Goal: Book appointment/travel/reservation

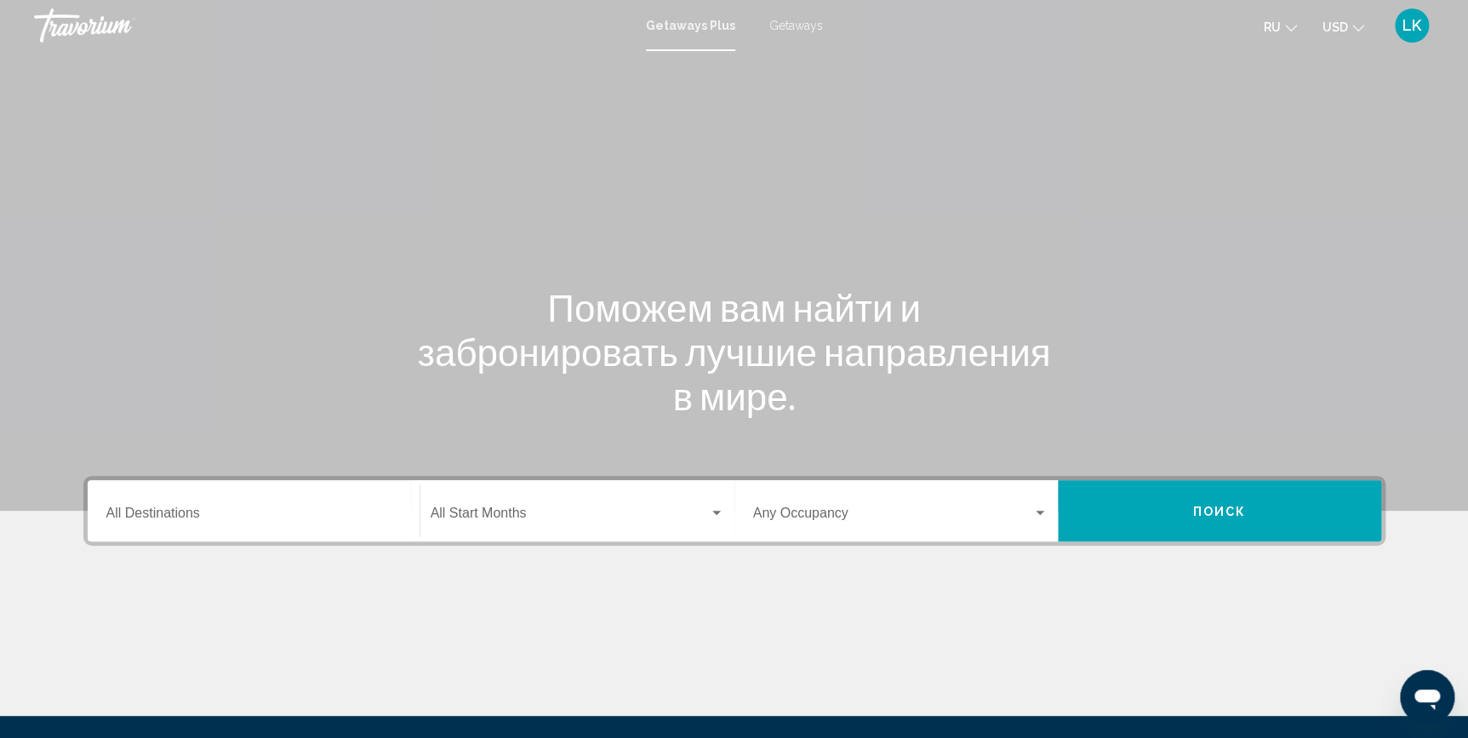
click at [282, 524] on div "Destination All Destinations" at bounding box center [253, 511] width 294 height 54
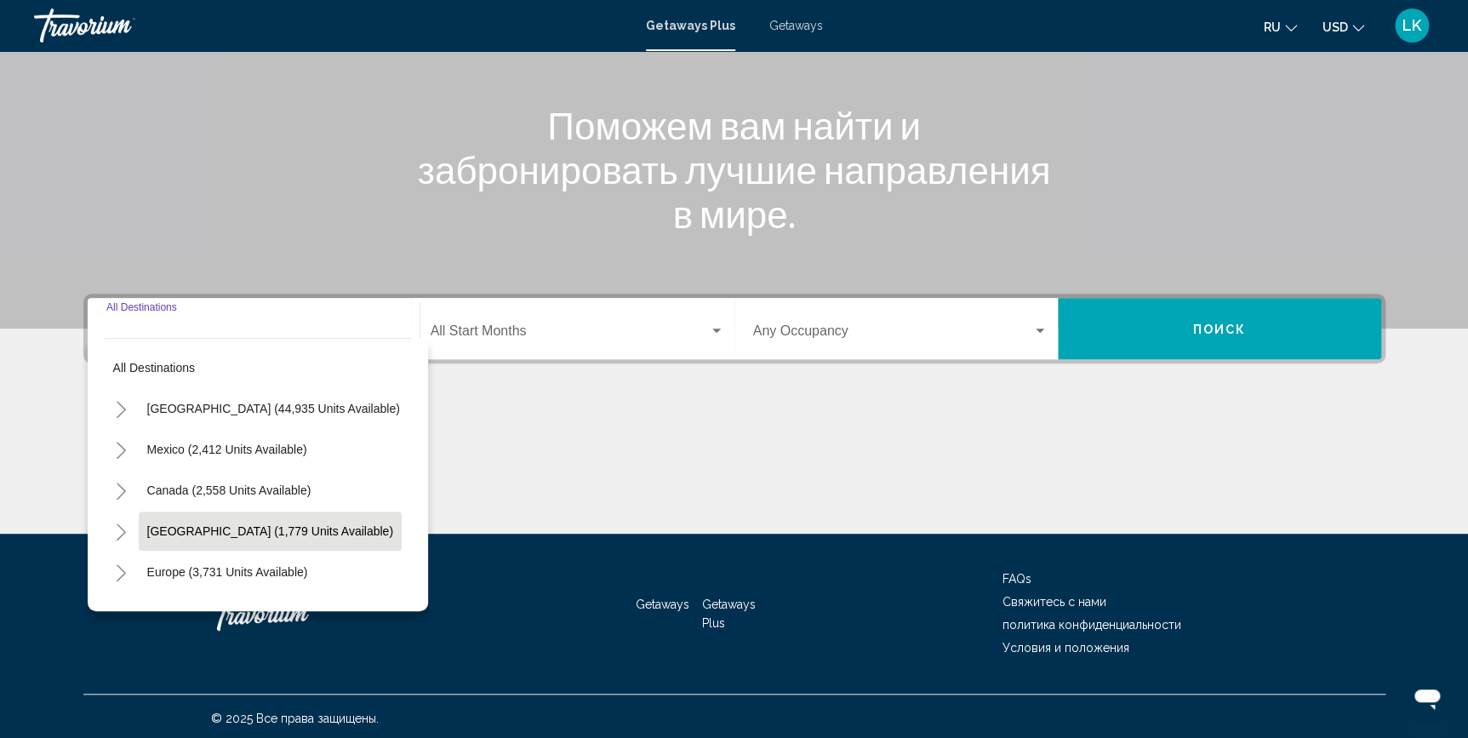
scroll to position [186, 0]
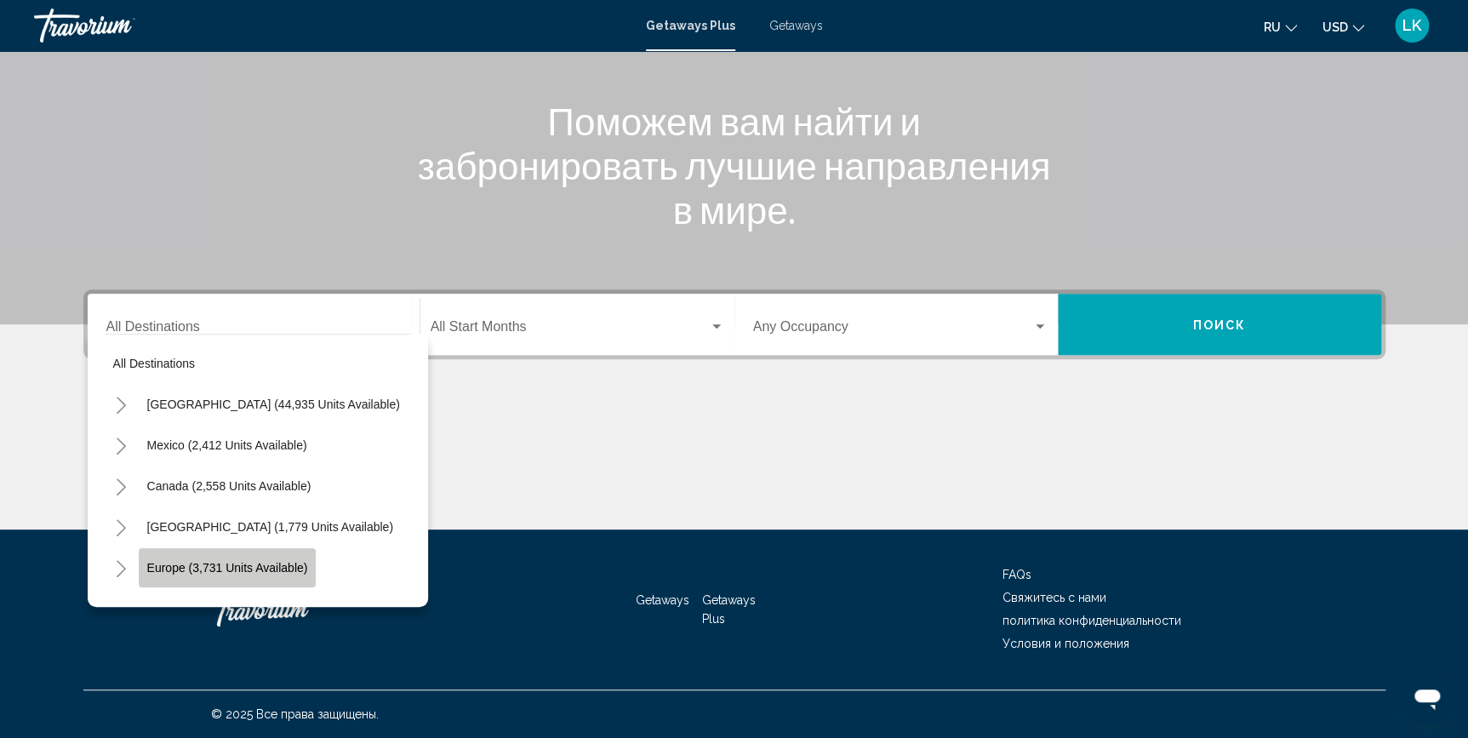
click at [264, 566] on span "Europe (3,731 units available)" at bounding box center [227, 568] width 161 height 14
type input "**********"
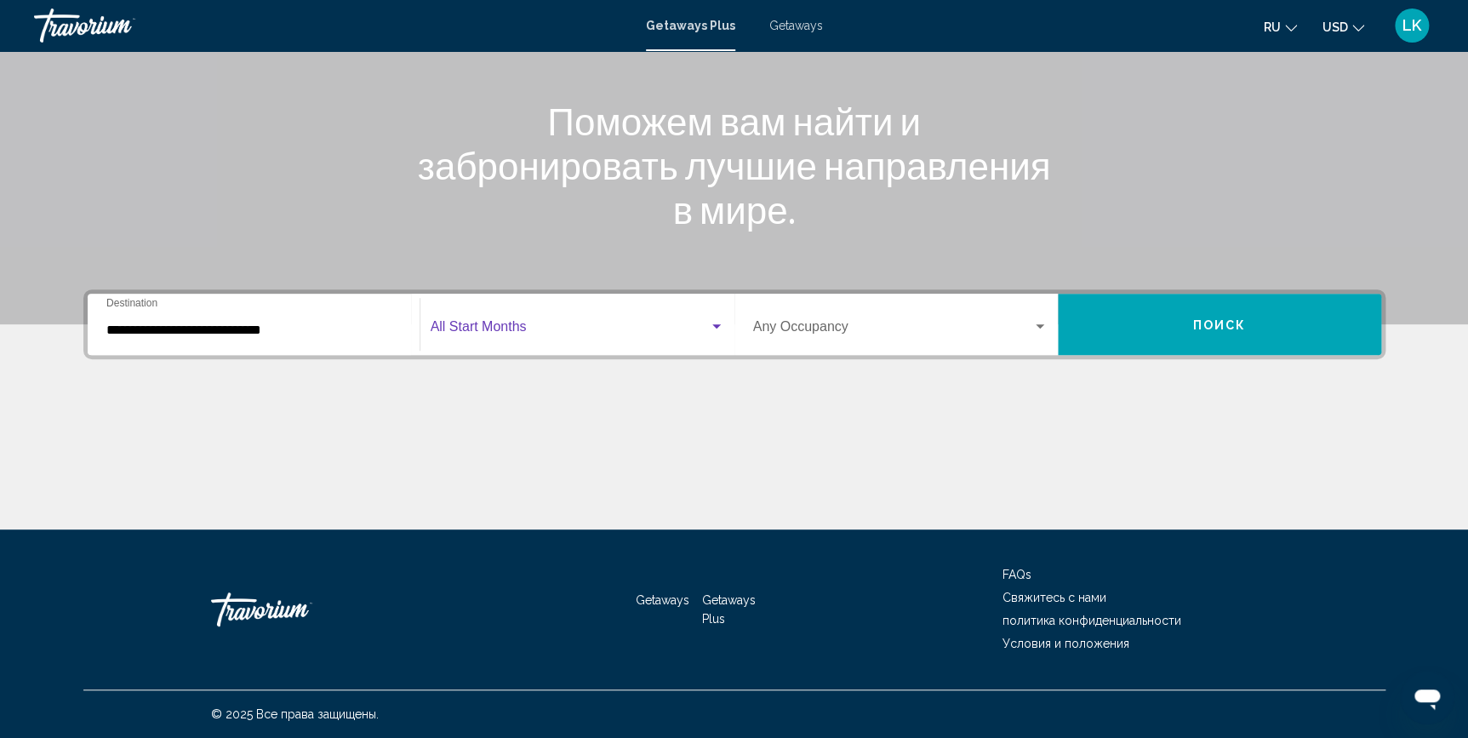
click at [714, 324] on div "Search widget" at bounding box center [716, 326] width 9 height 4
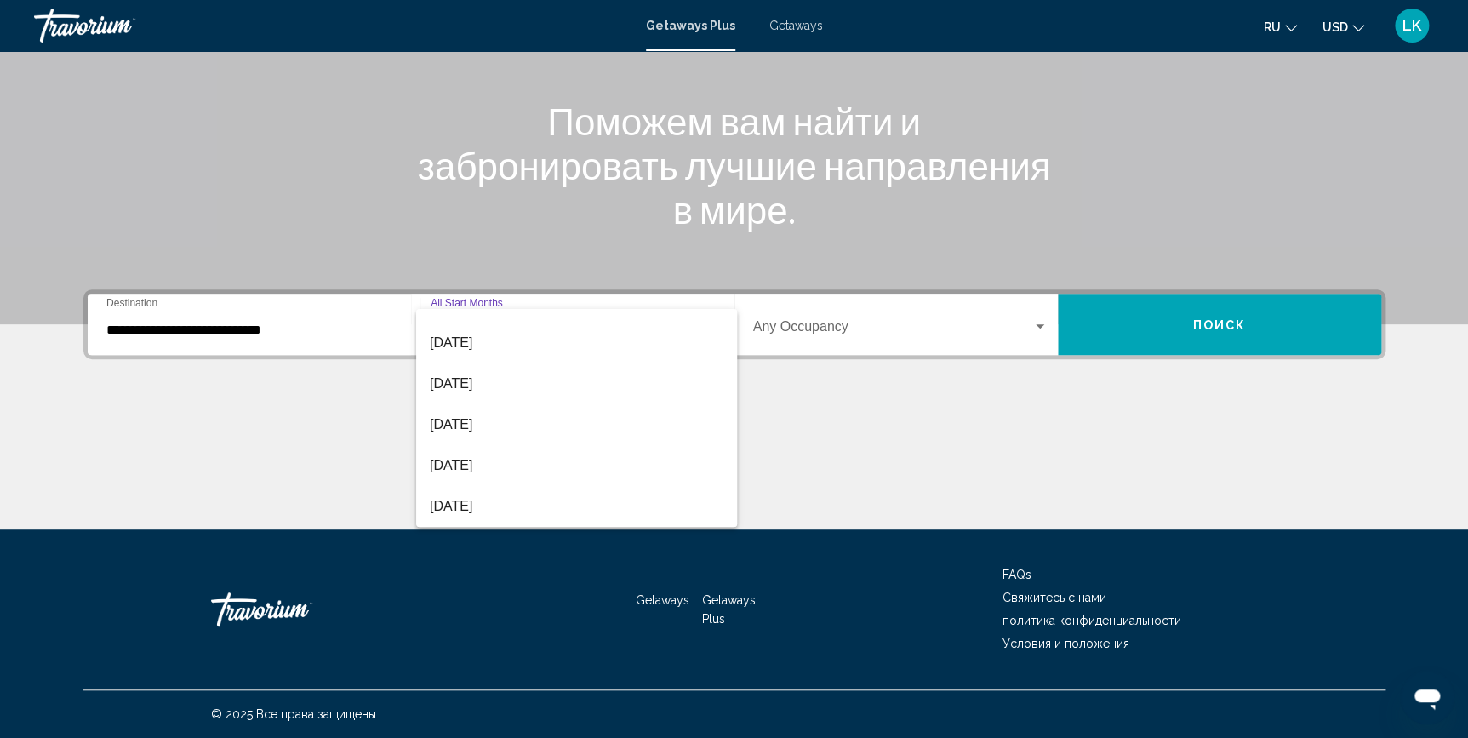
scroll to position [77, 0]
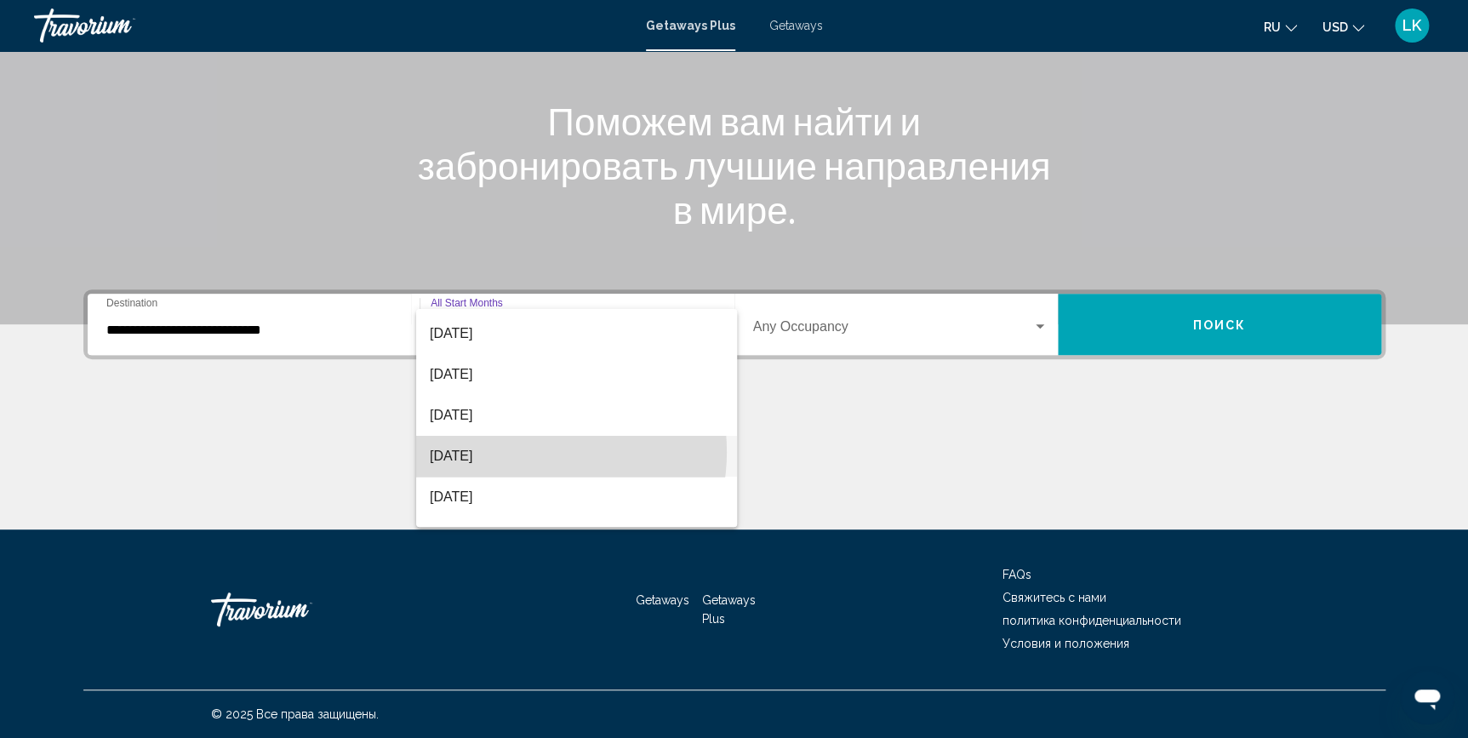
click at [531, 451] on span "[DATE]" at bounding box center [577, 456] width 294 height 41
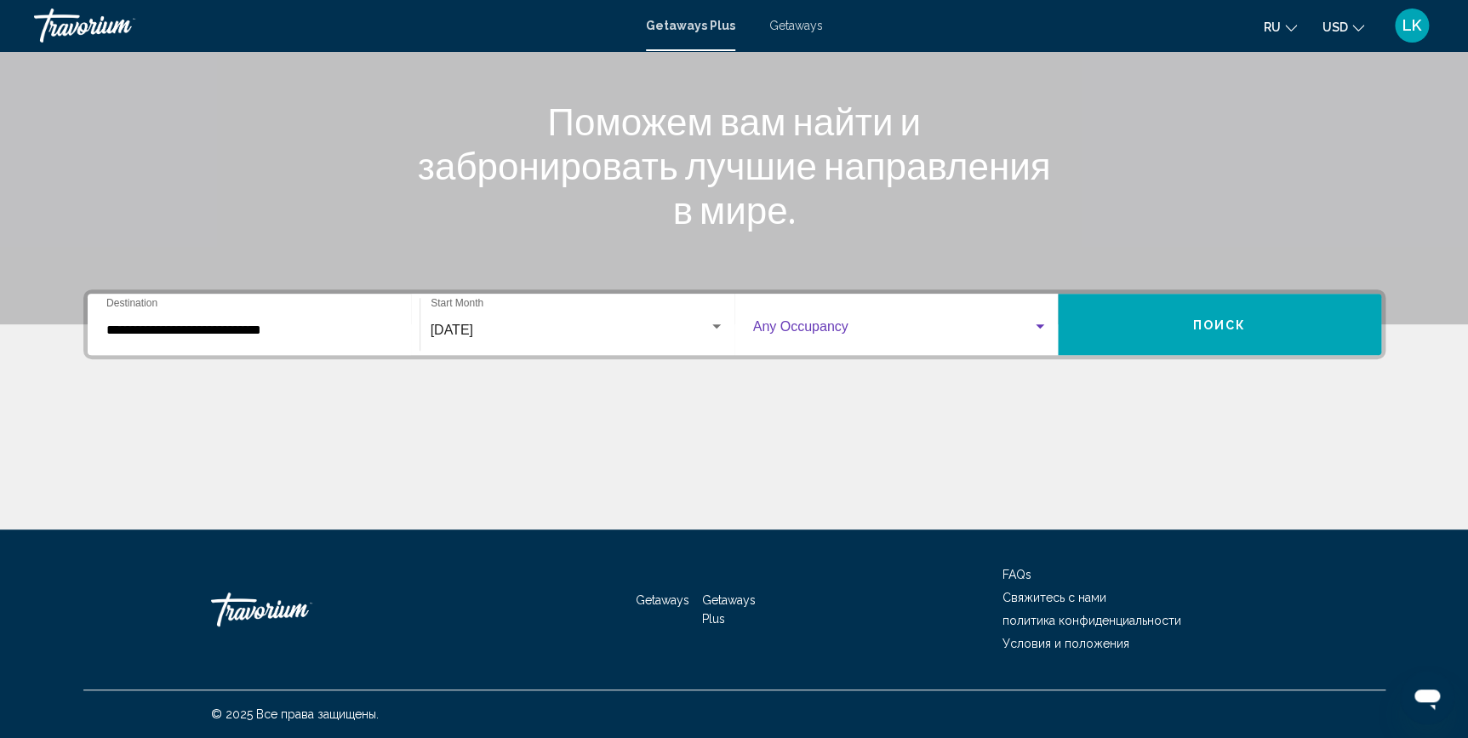
click at [1041, 323] on div "Search widget" at bounding box center [1039, 327] width 15 height 14
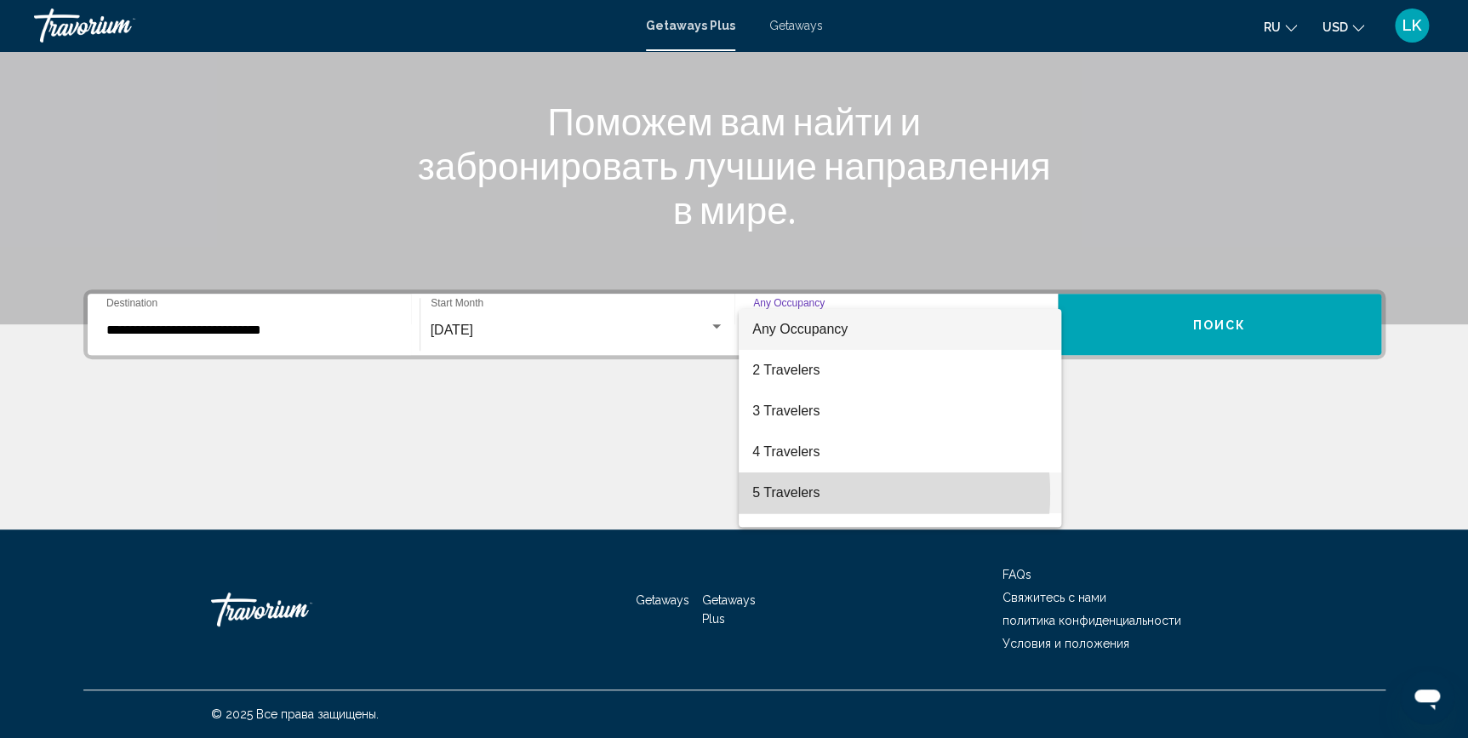
click at [818, 494] on span "5 Travelers" at bounding box center [899, 492] width 294 height 41
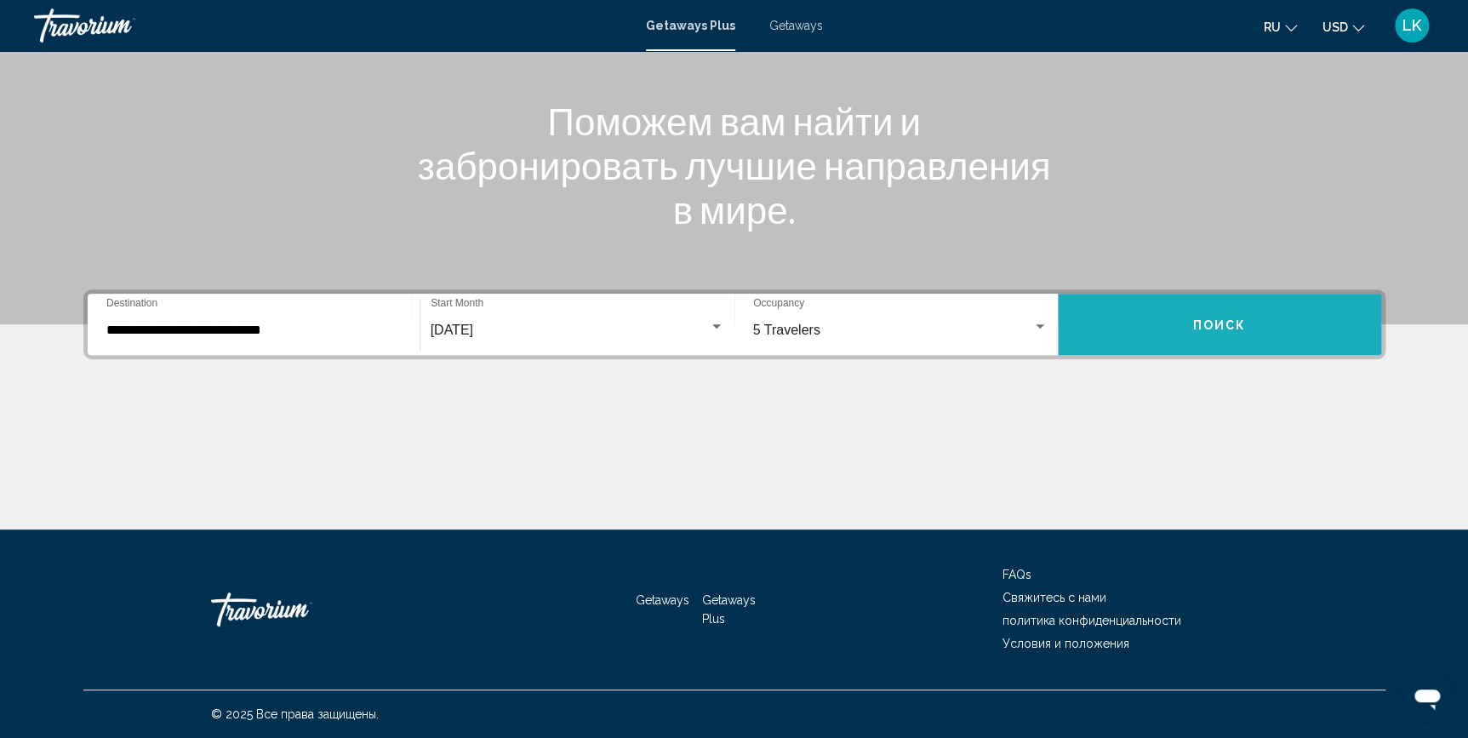
click at [1197, 319] on span "Поиск" at bounding box center [1219, 325] width 54 height 14
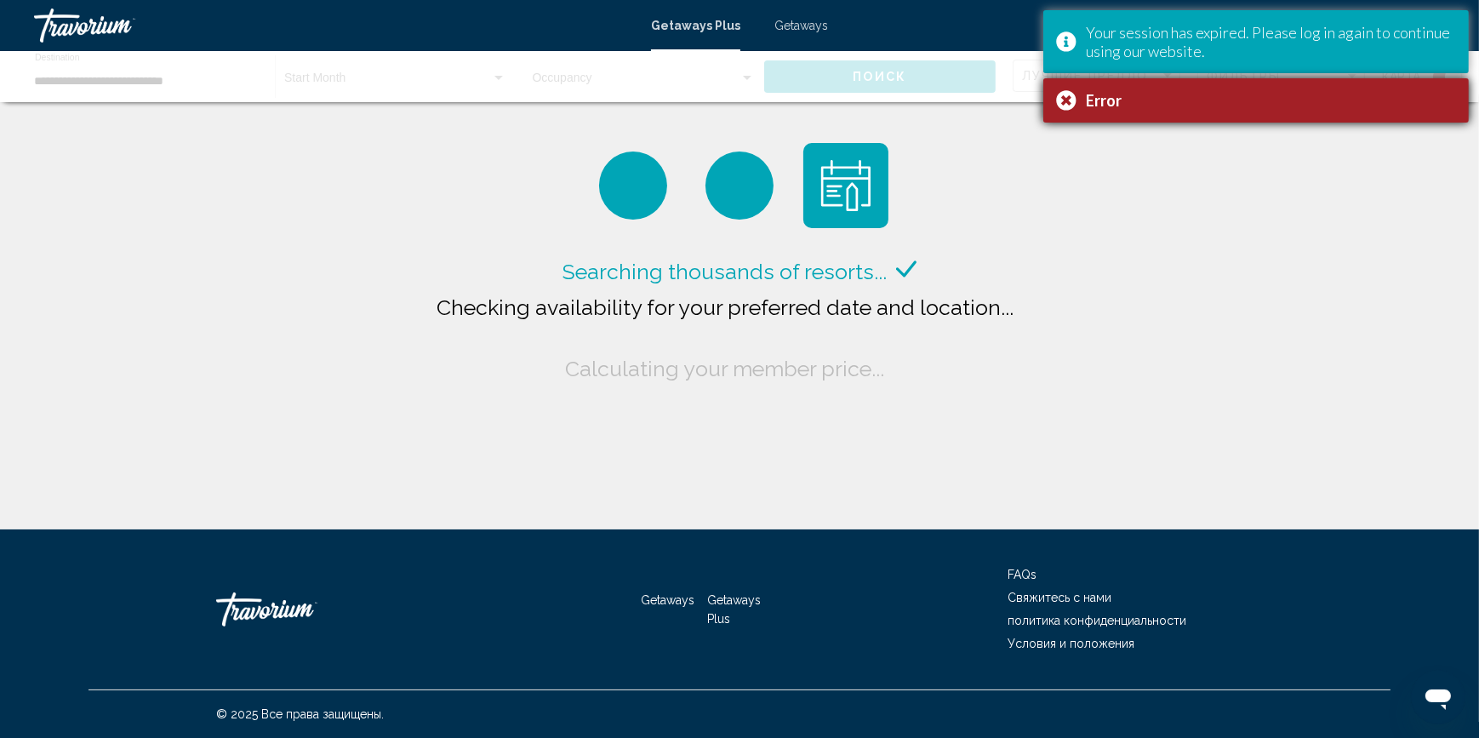
click at [1402, 27] on div "Your session has expired. Please log in again to continue using our website." at bounding box center [1271, 41] width 370 height 37
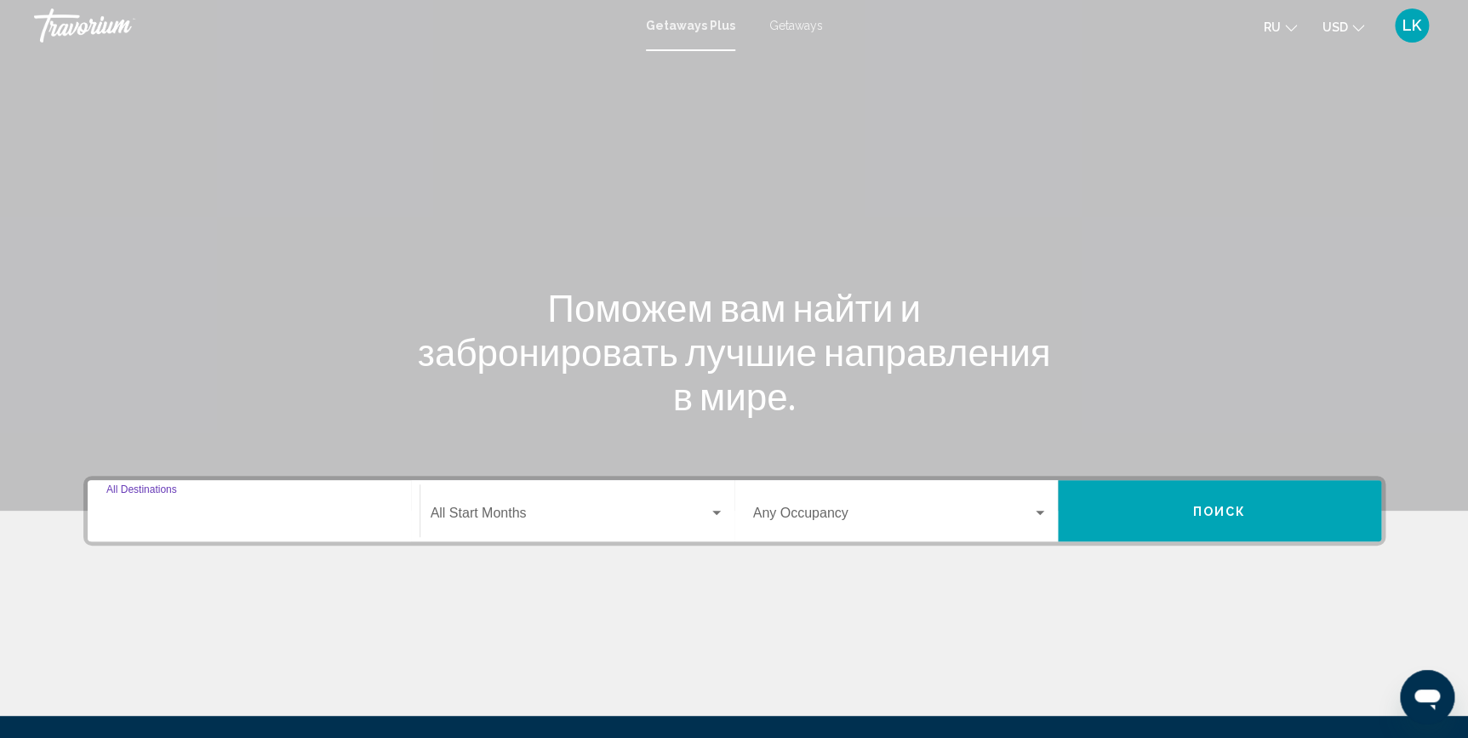
click at [315, 510] on input "Destination All Destinations" at bounding box center [253, 516] width 294 height 15
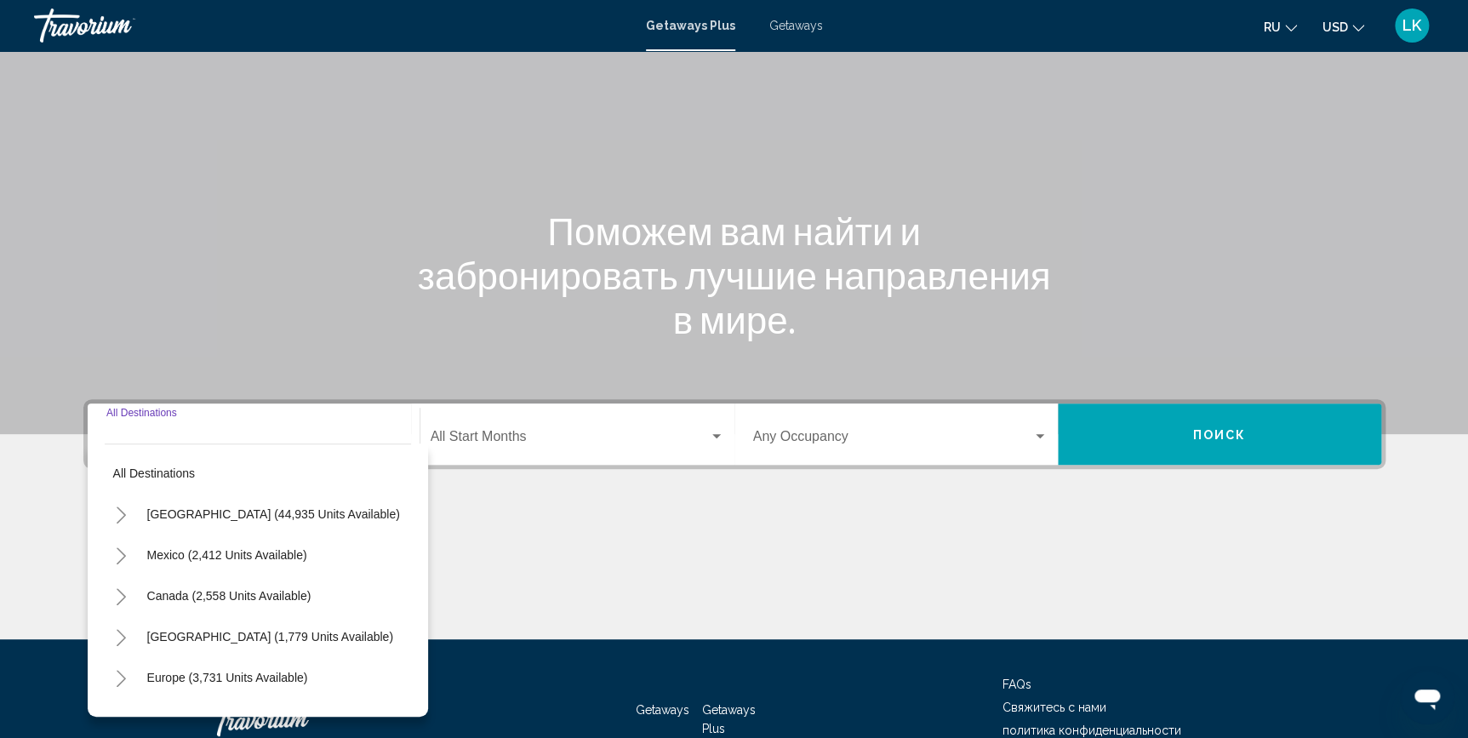
scroll to position [186, 0]
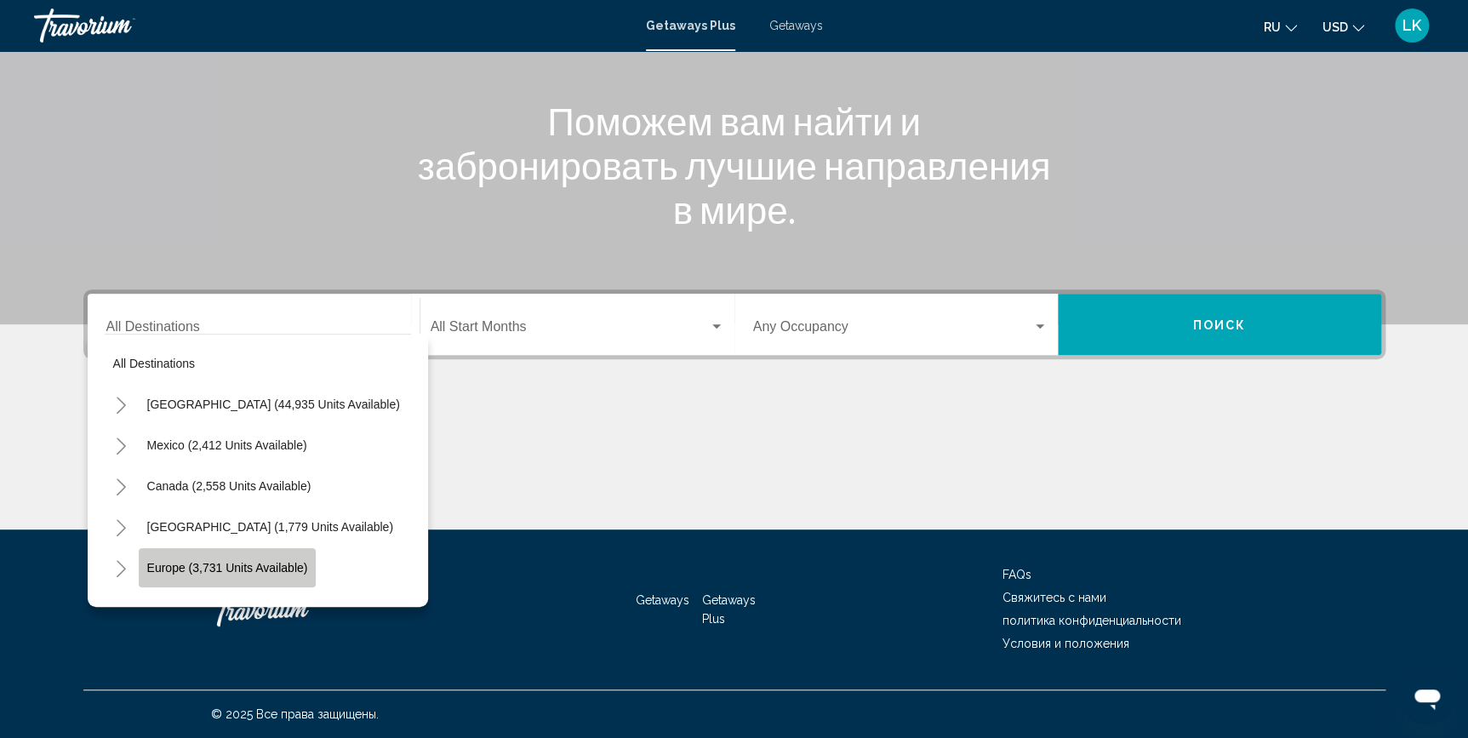
click at [227, 572] on span "Europe (3,731 units available)" at bounding box center [227, 568] width 161 height 14
type input "**********"
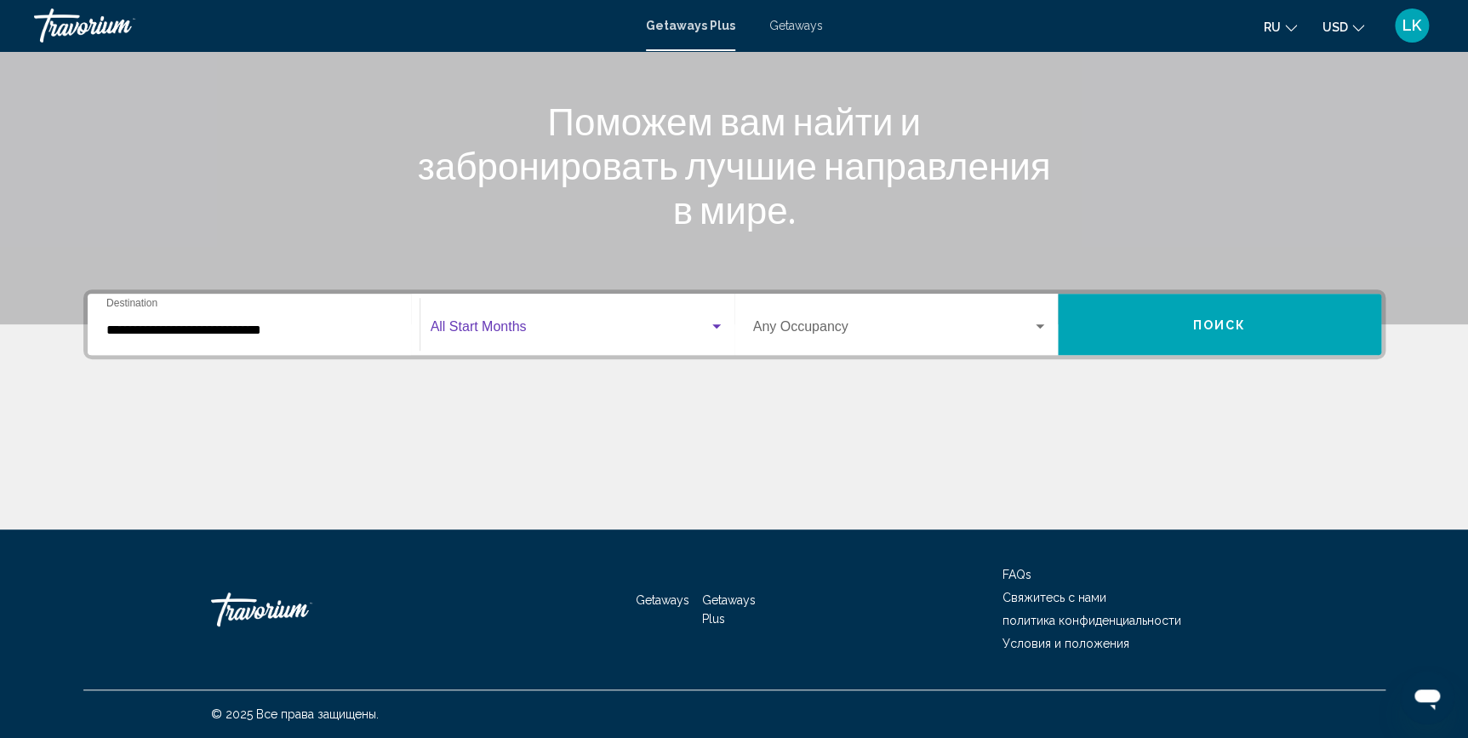
click at [721, 323] on div "Search widget" at bounding box center [716, 327] width 15 height 14
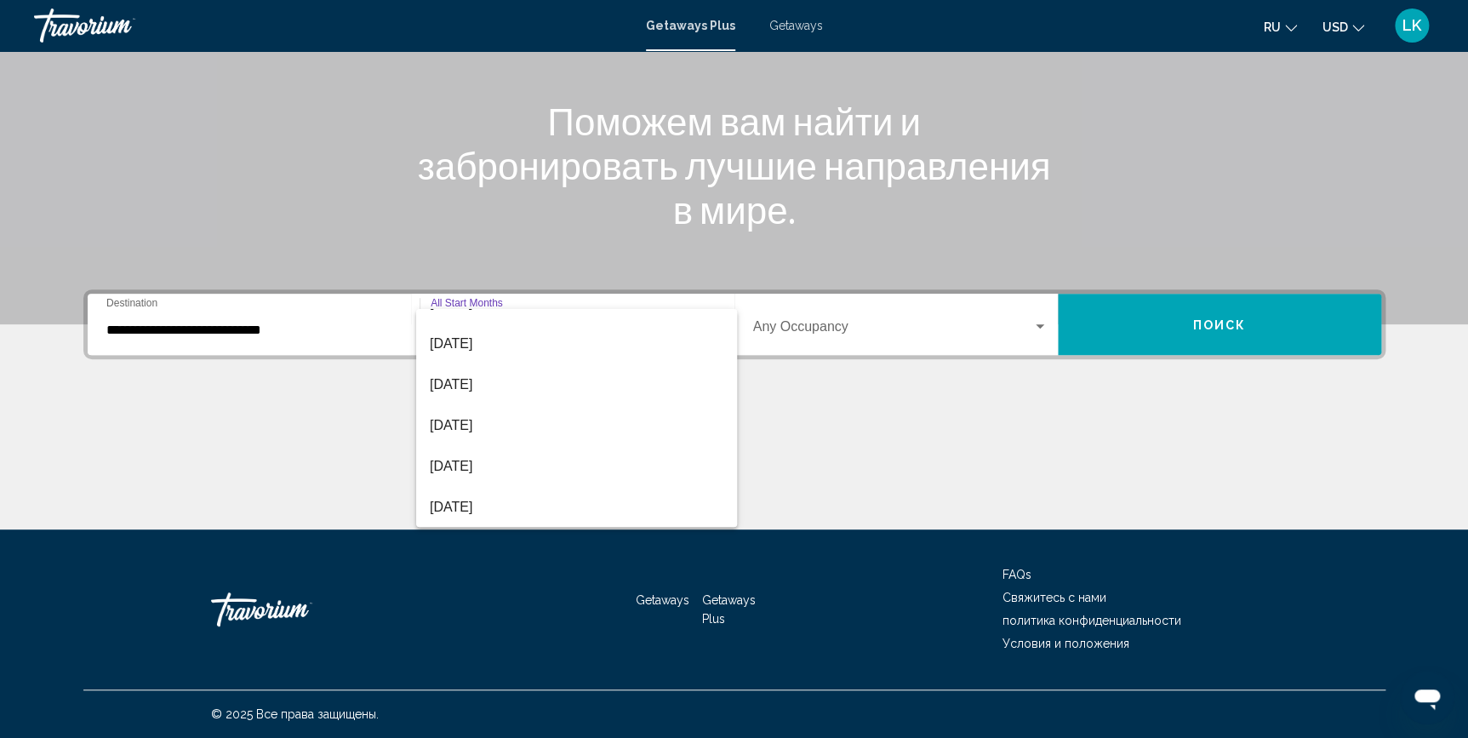
scroll to position [153, 0]
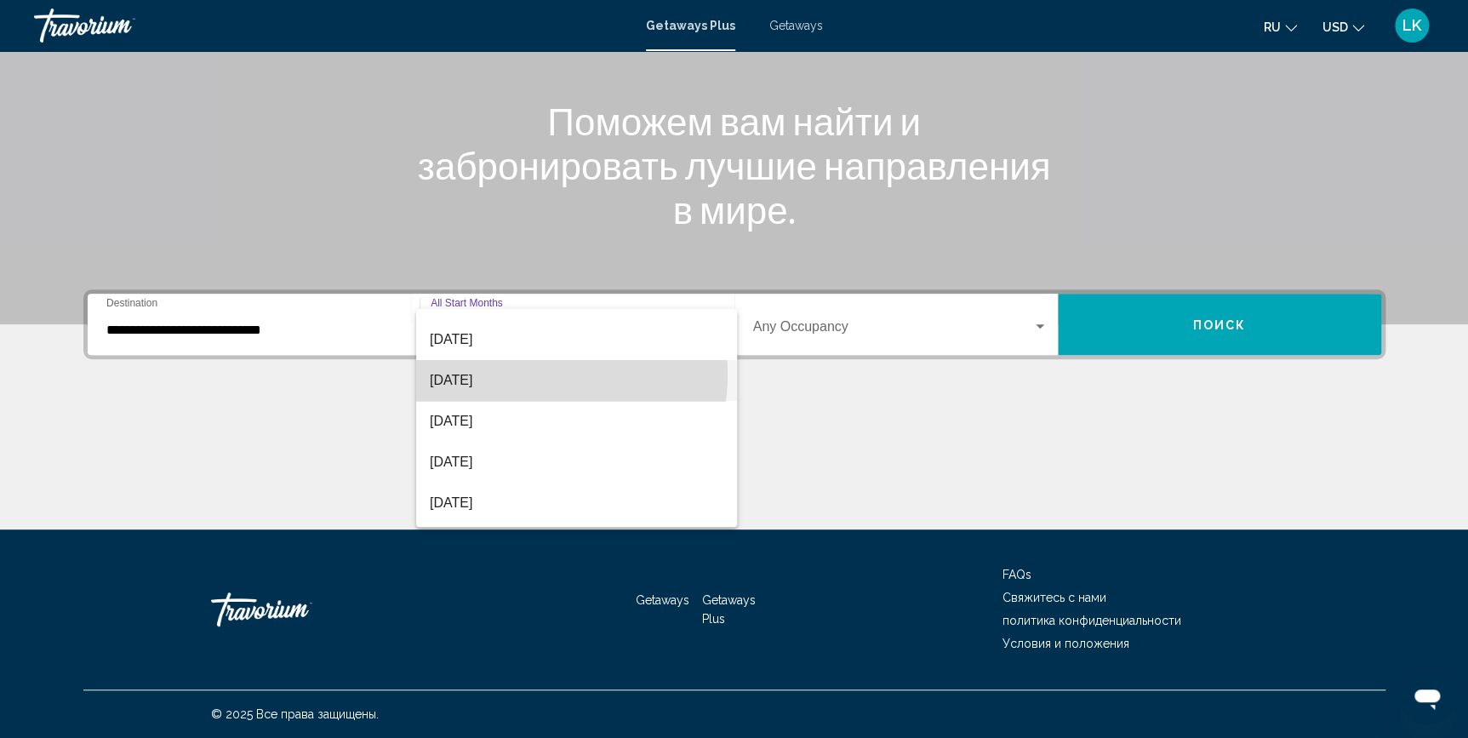
click at [528, 374] on span "[DATE]" at bounding box center [577, 380] width 294 height 41
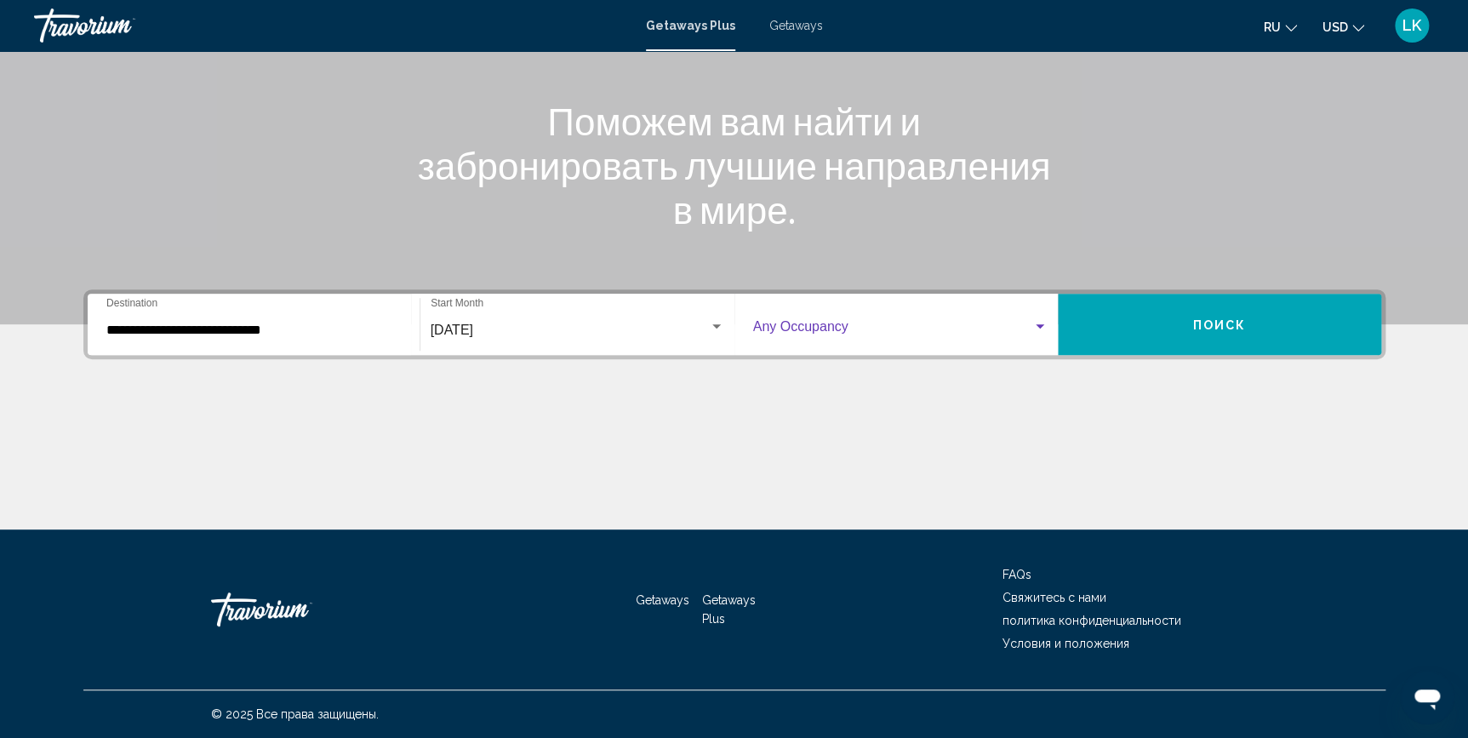
click at [1035, 322] on div "Search widget" at bounding box center [1039, 327] width 15 height 14
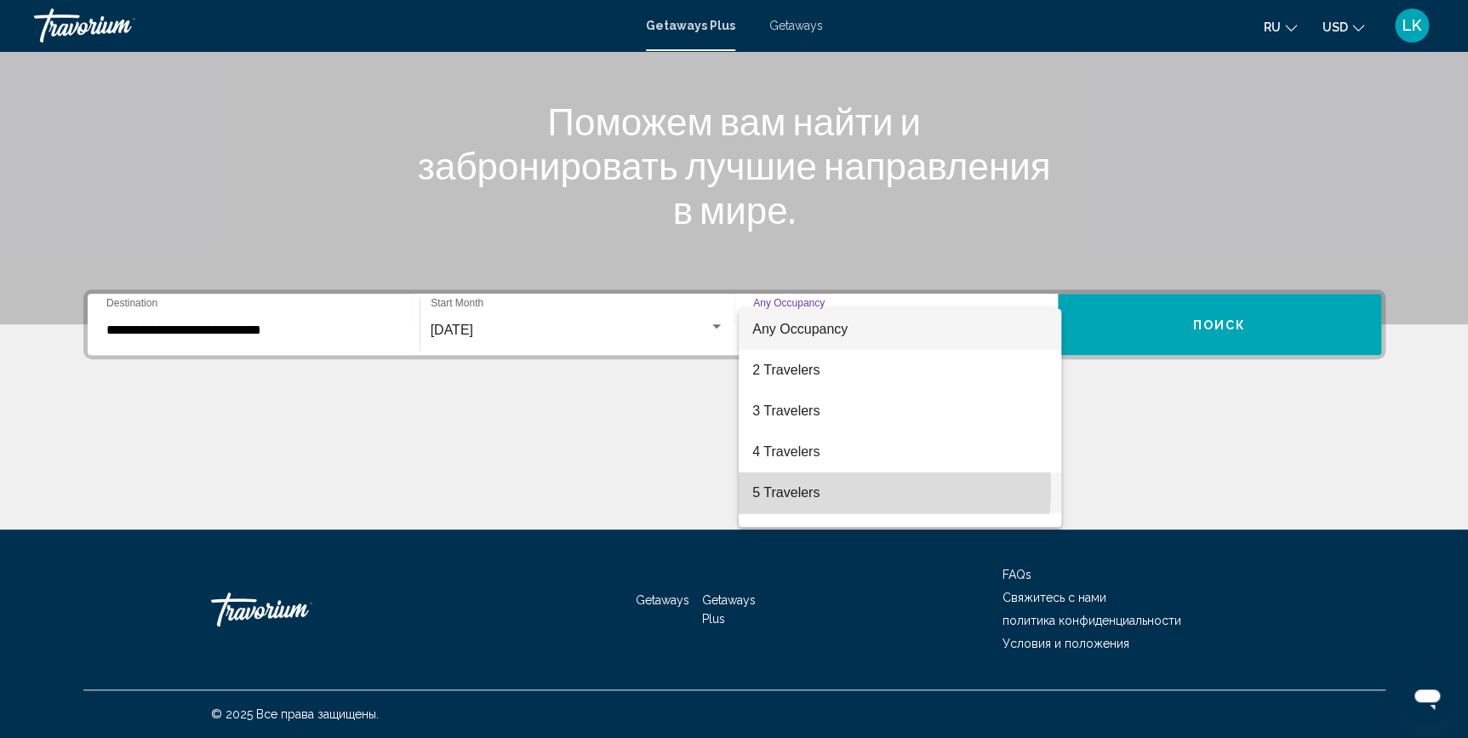
click at [863, 489] on span "5 Travelers" at bounding box center [899, 492] width 294 height 41
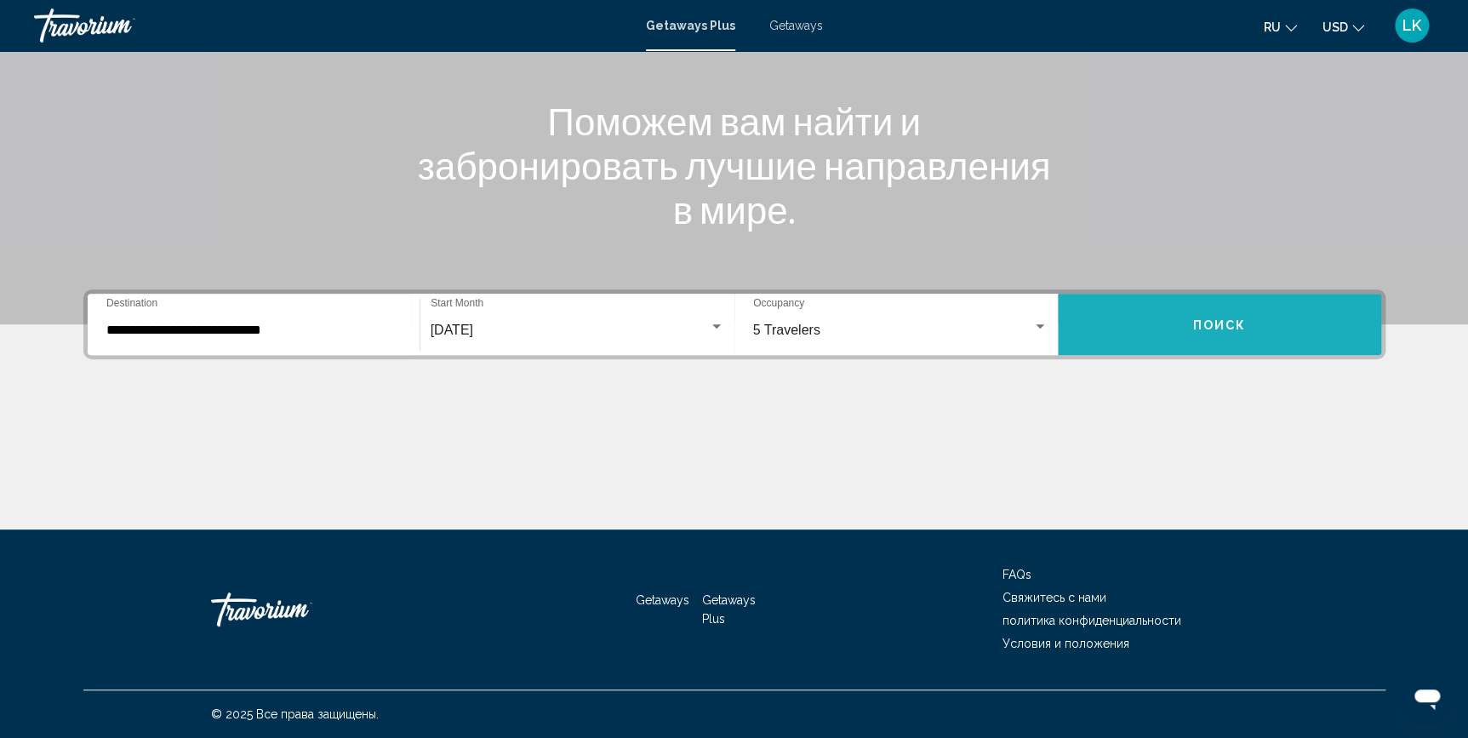
click at [1186, 331] on button "Поиск" at bounding box center [1219, 324] width 323 height 61
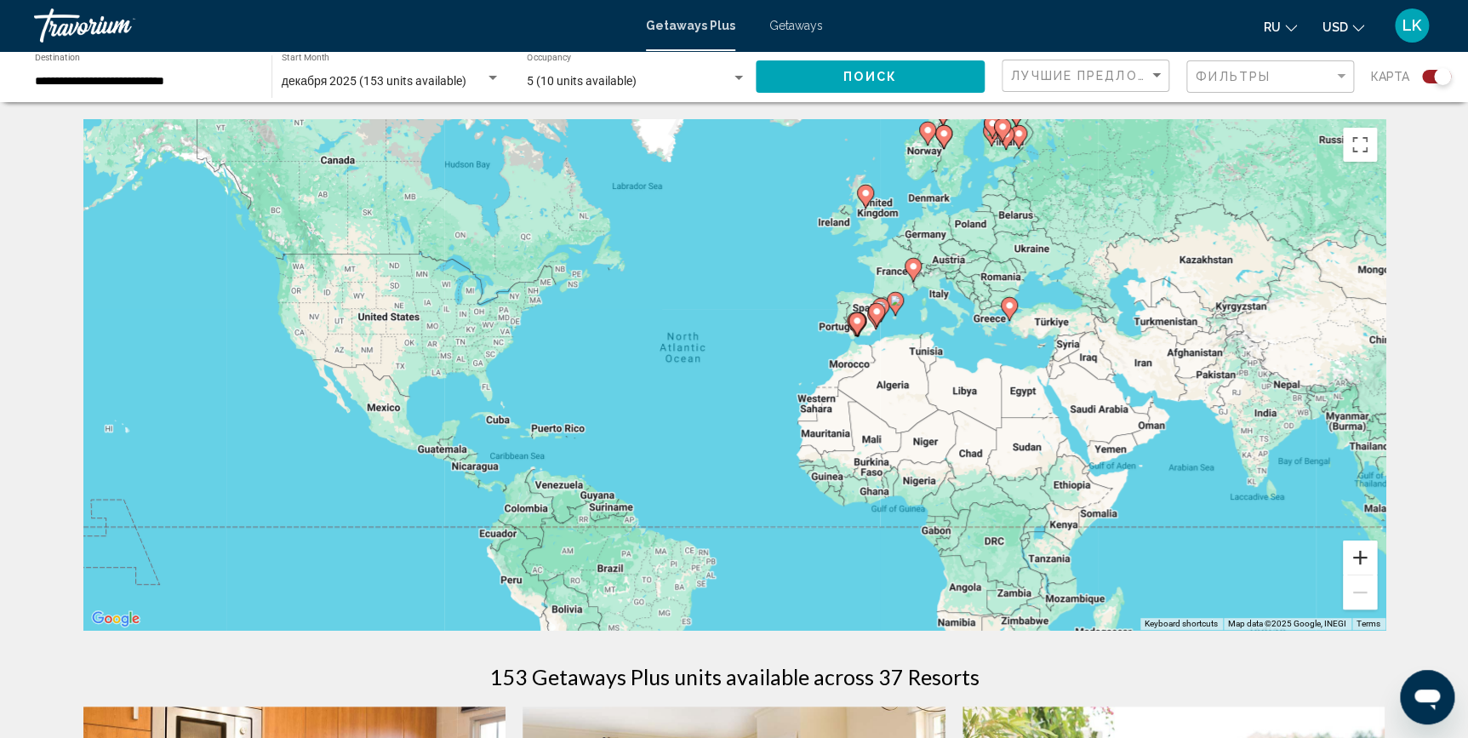
click at [1357, 550] on button "Zoom in" at bounding box center [1360, 557] width 34 height 34
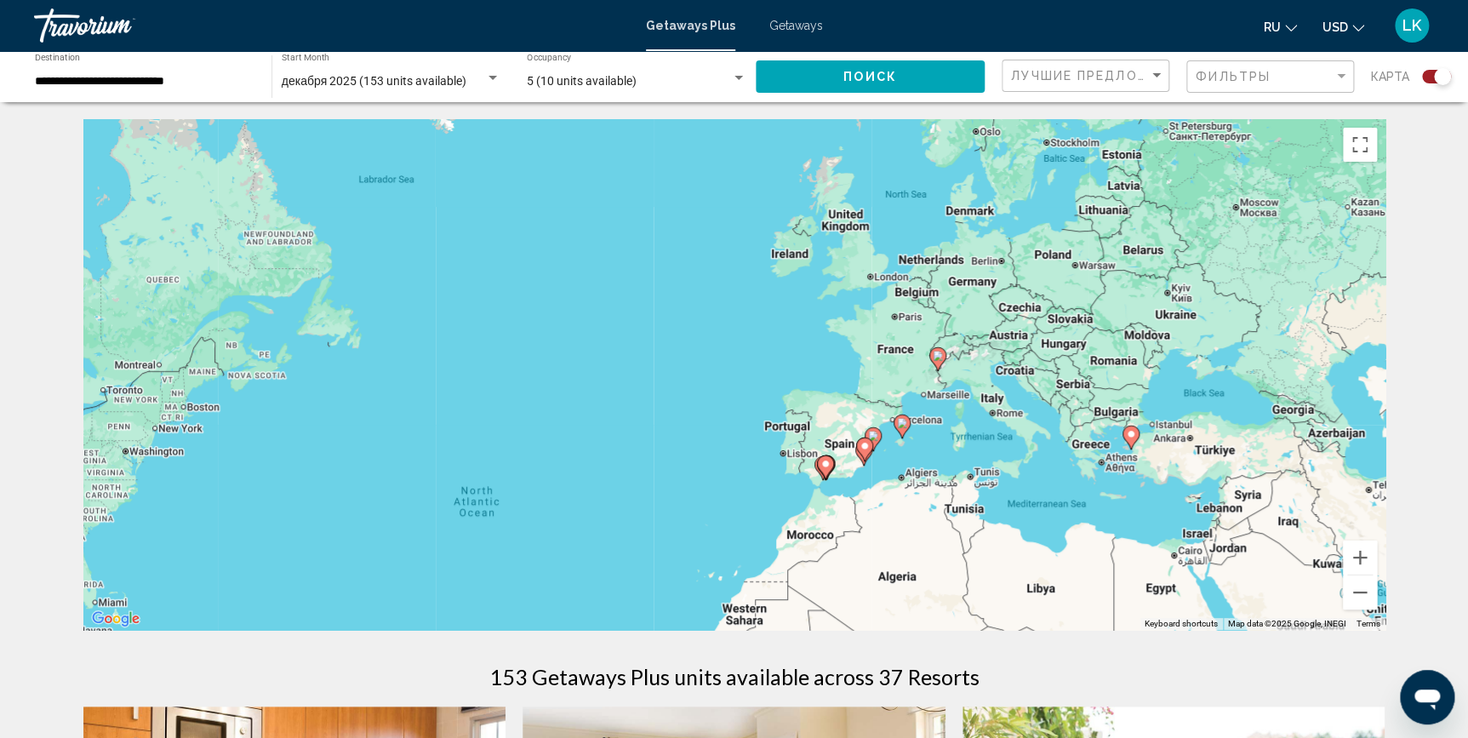
drag, startPoint x: 1215, startPoint y: 335, endPoint x: 1060, endPoint y: 518, distance: 239.7
click at [1060, 518] on div "To activate drag with keyboard, press Alt + Enter. Once in keyboard drag state,…" at bounding box center [734, 374] width 1302 height 511
click at [936, 351] on image "Main content" at bounding box center [938, 356] width 10 height 10
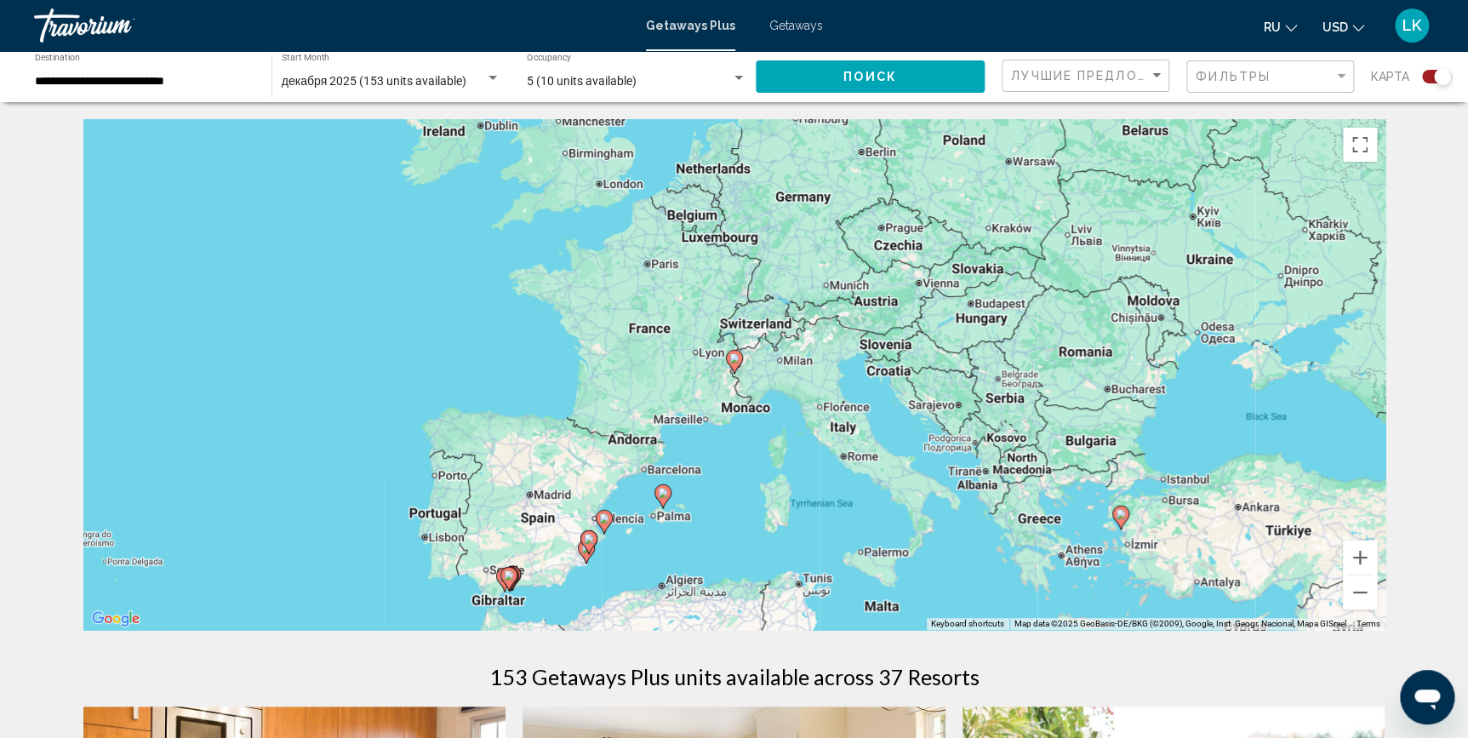
click at [734, 361] on image "Main content" at bounding box center [734, 358] width 10 height 10
type input "**********"
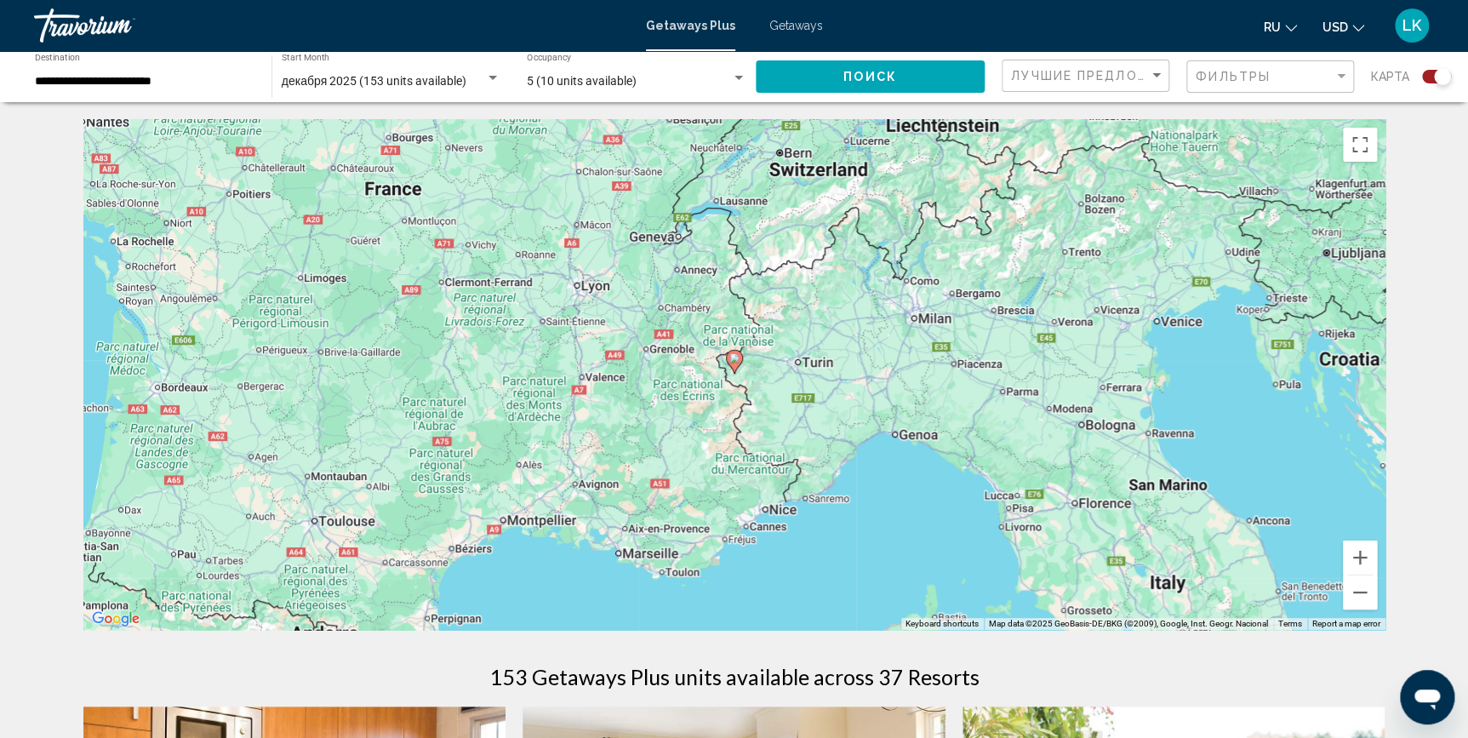
click at [731, 353] on image "Main content" at bounding box center [734, 358] width 10 height 10
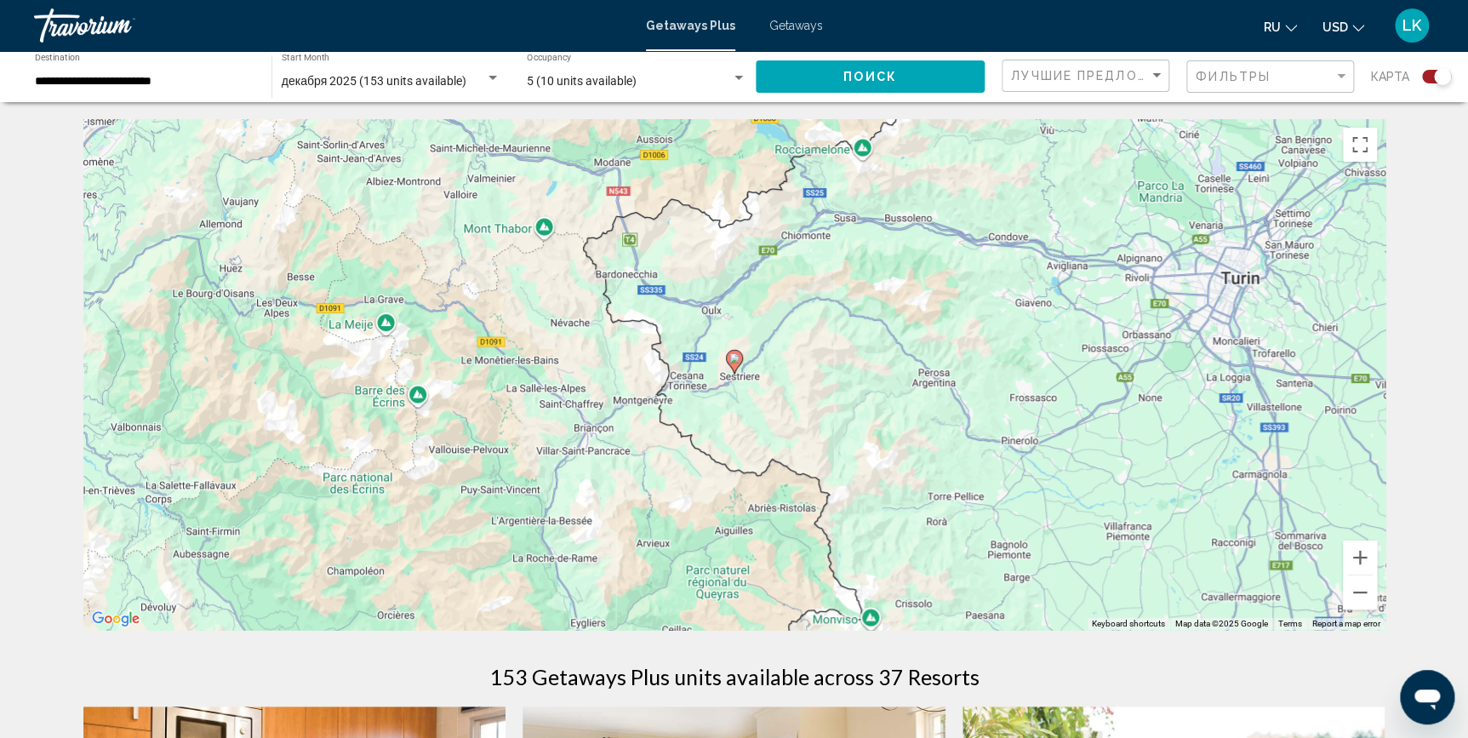
click at [735, 363] on image "Main content" at bounding box center [734, 358] width 10 height 10
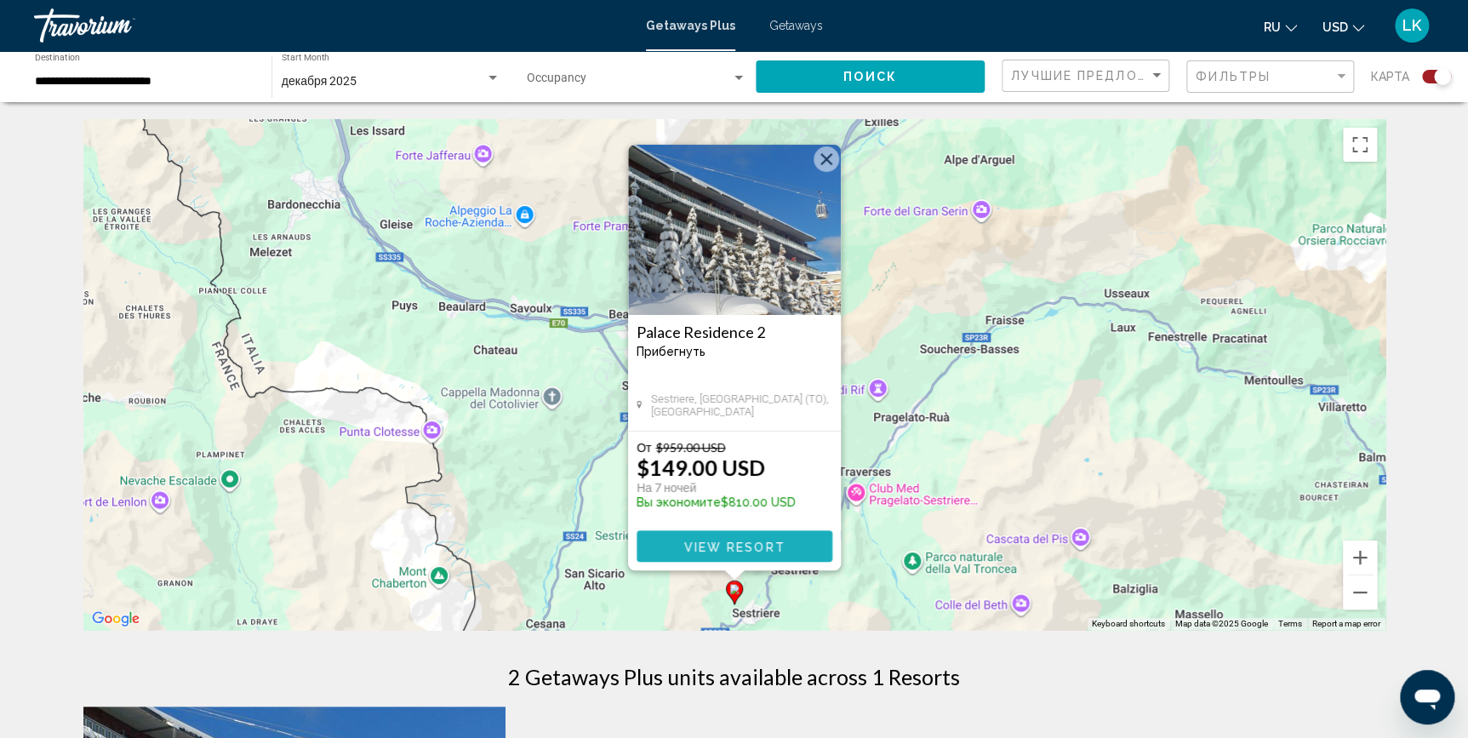
click at [713, 547] on span "View Resort" at bounding box center [733, 547] width 101 height 14
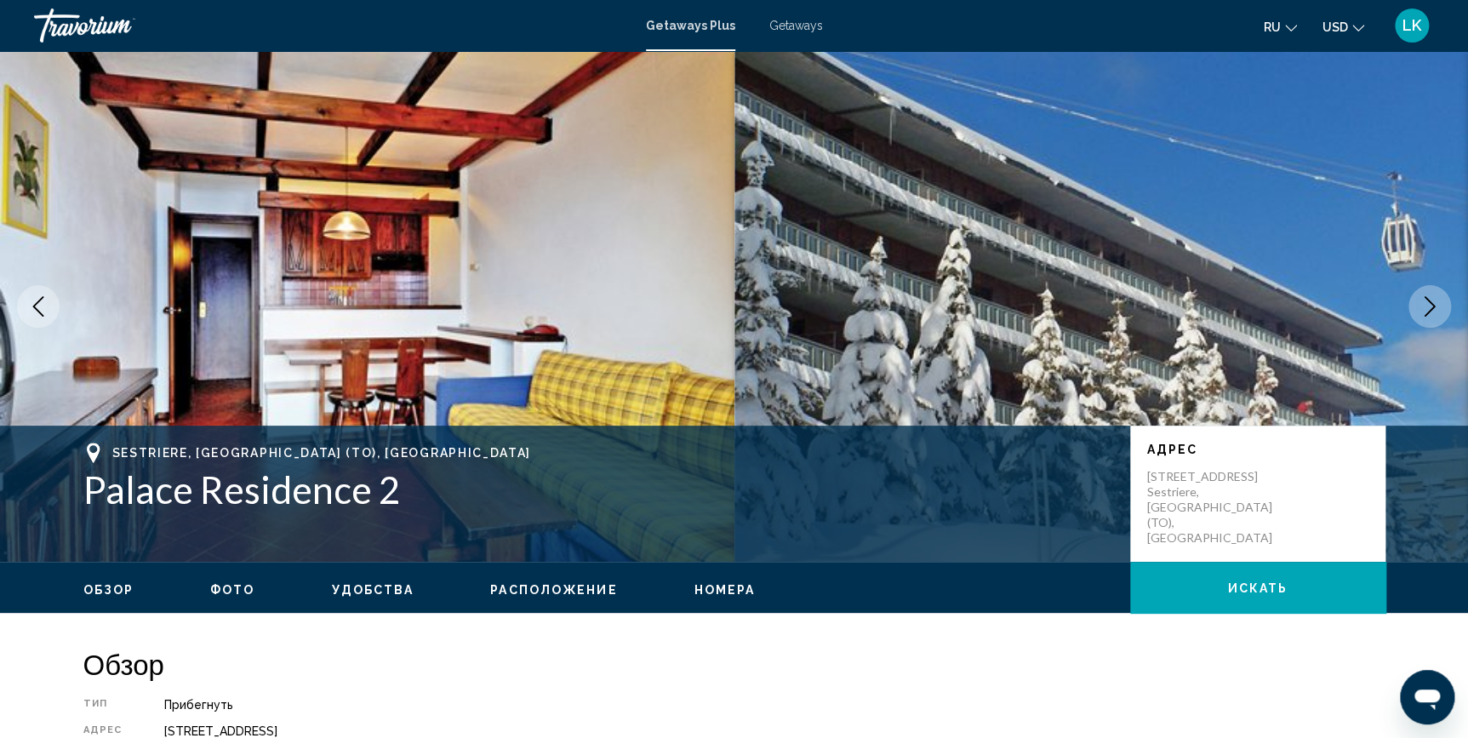
click at [1430, 301] on icon "Next image" at bounding box center [1429, 306] width 20 height 20
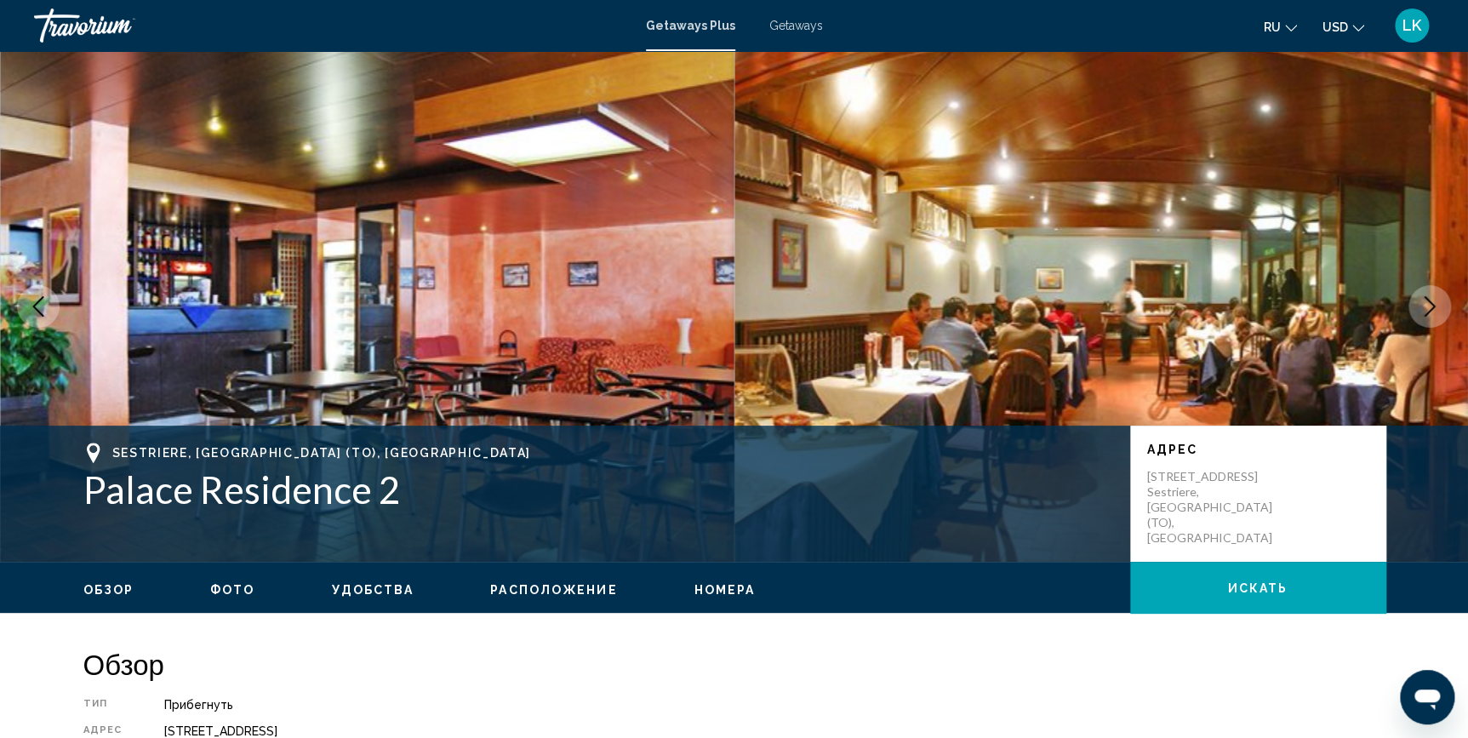
click at [1430, 301] on icon "Next image" at bounding box center [1429, 306] width 20 height 20
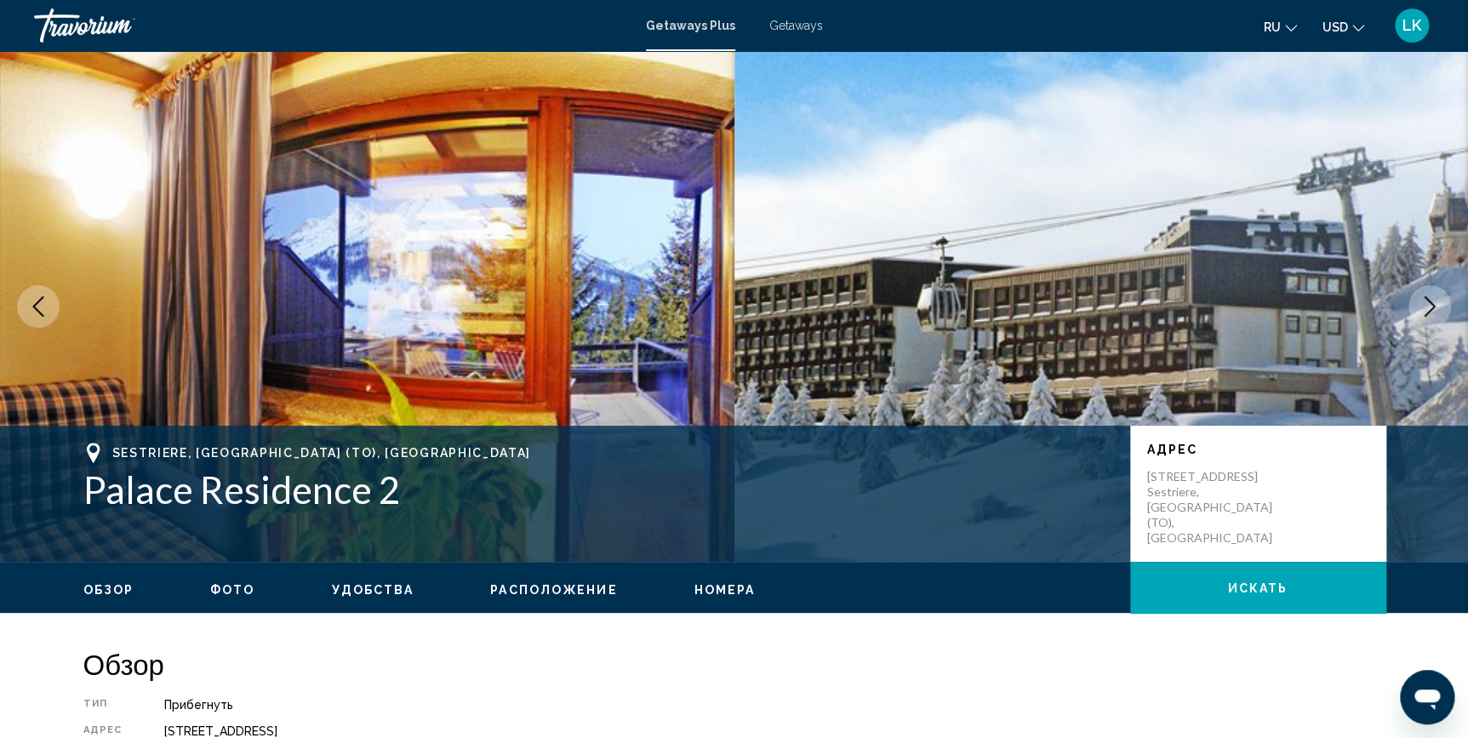
click at [1430, 301] on icon "Next image" at bounding box center [1429, 306] width 20 height 20
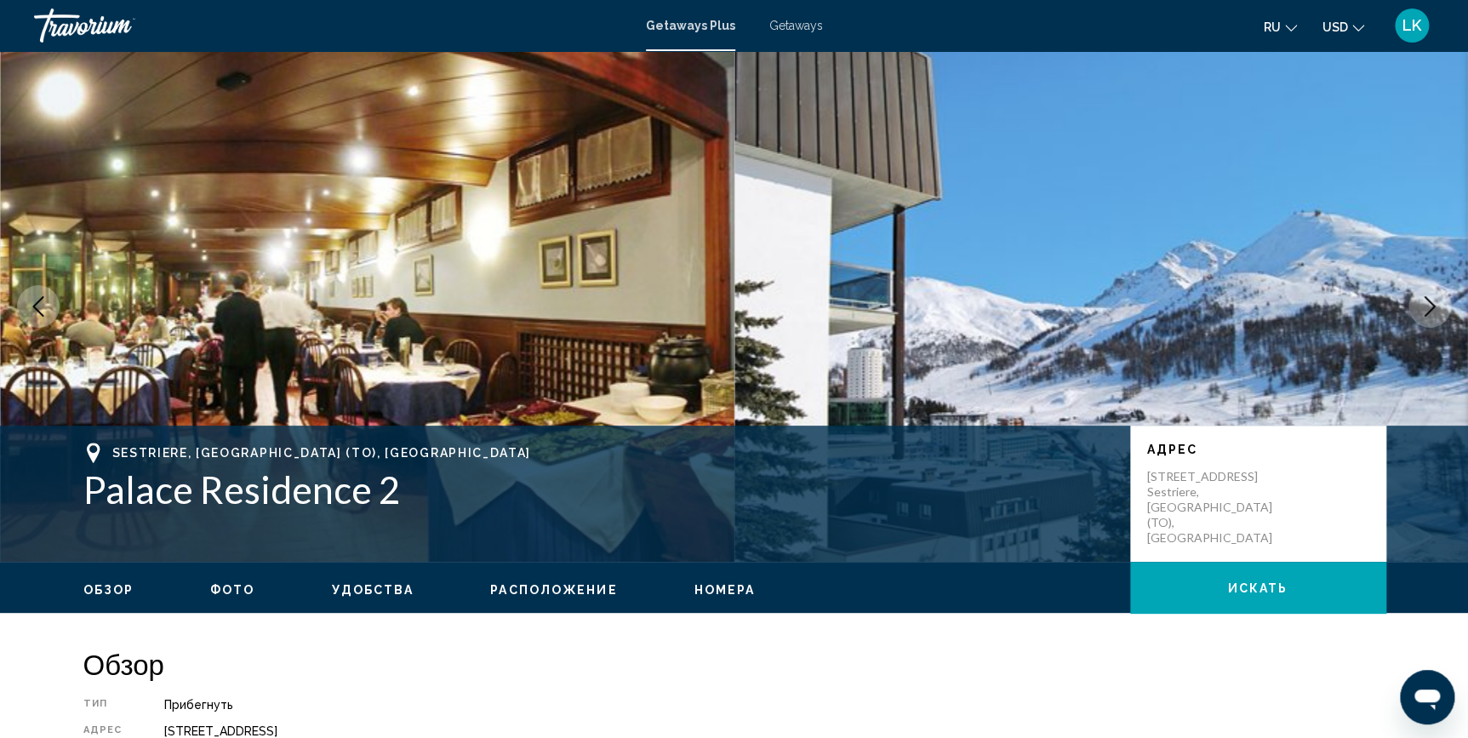
click at [1431, 300] on icon "Next image" at bounding box center [1429, 306] width 20 height 20
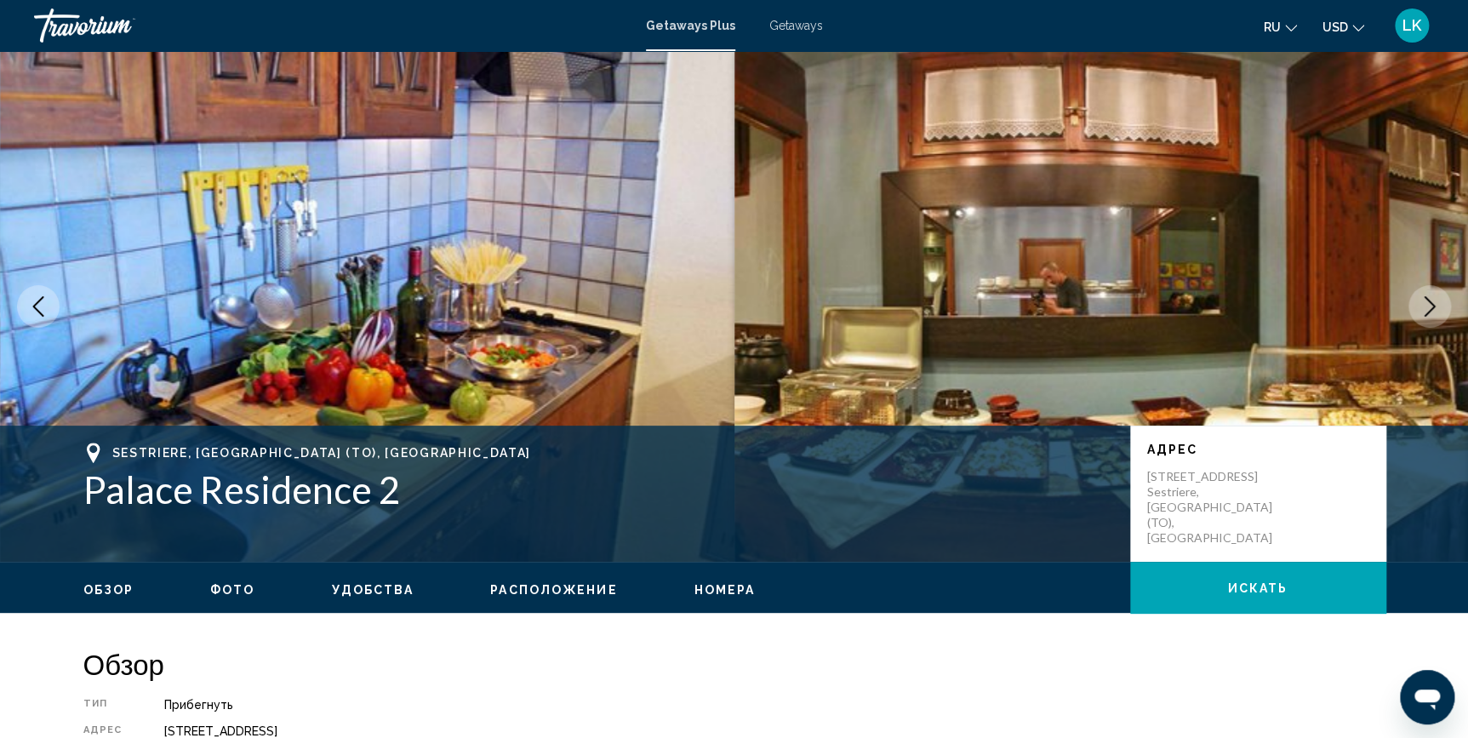
click at [1431, 300] on icon "Next image" at bounding box center [1429, 306] width 20 height 20
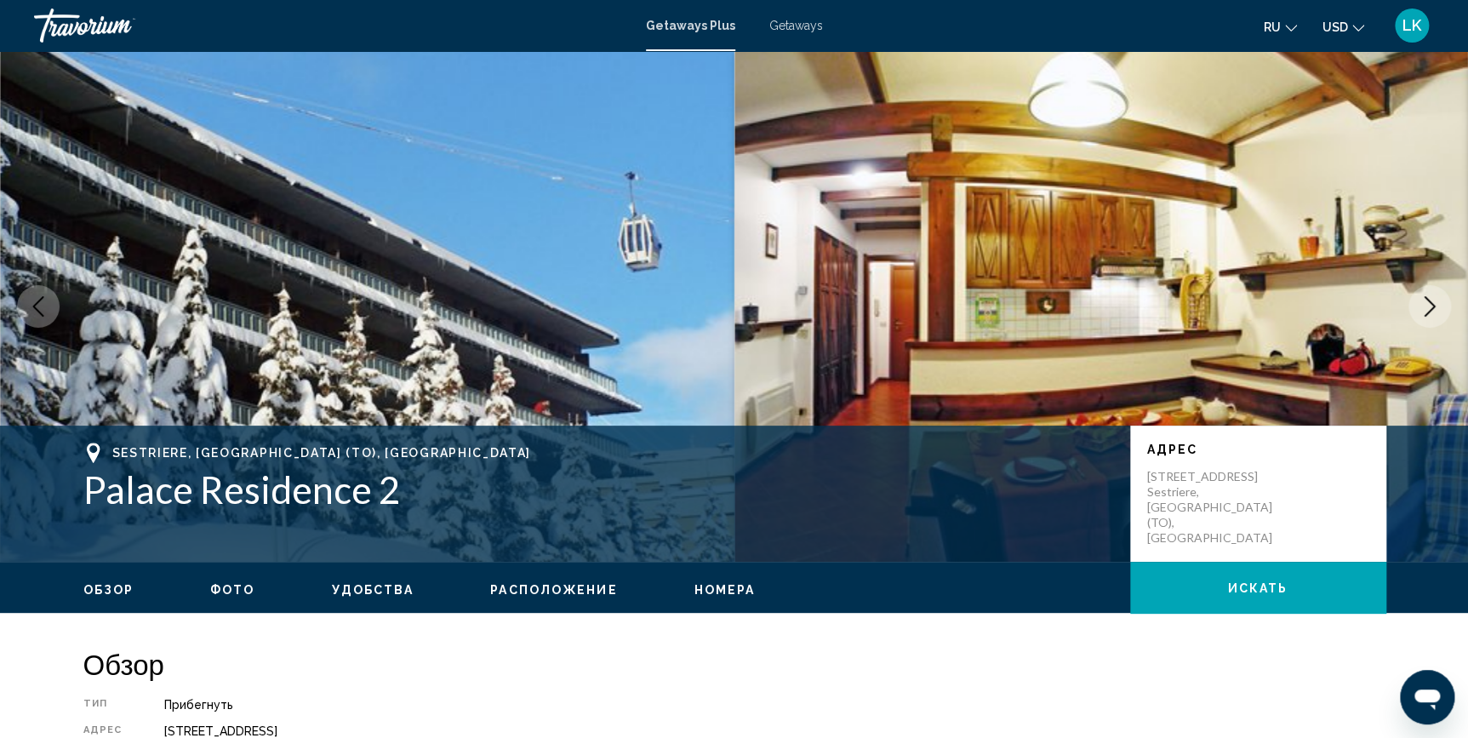
click at [1431, 300] on icon "Next image" at bounding box center [1429, 306] width 20 height 20
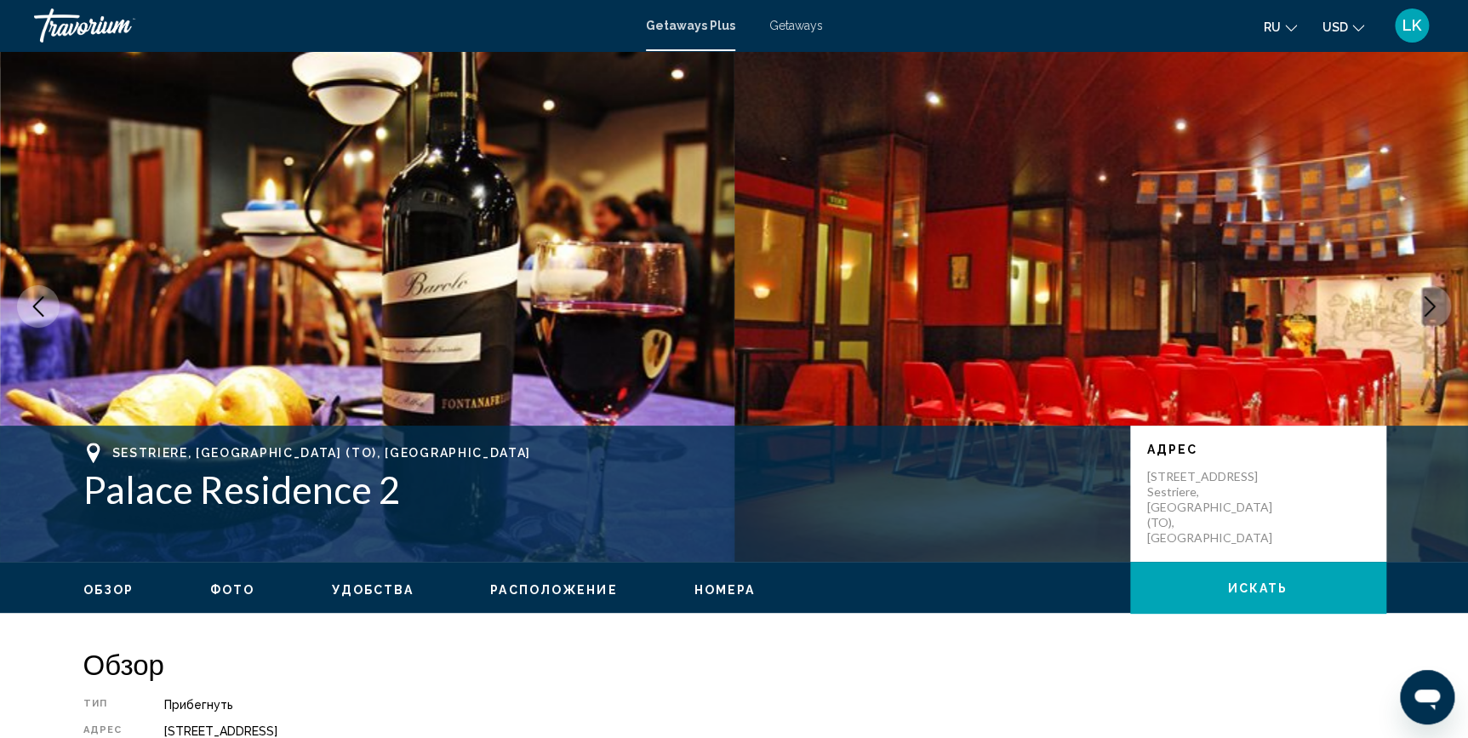
click at [1431, 300] on icon "Next image" at bounding box center [1429, 306] width 20 height 20
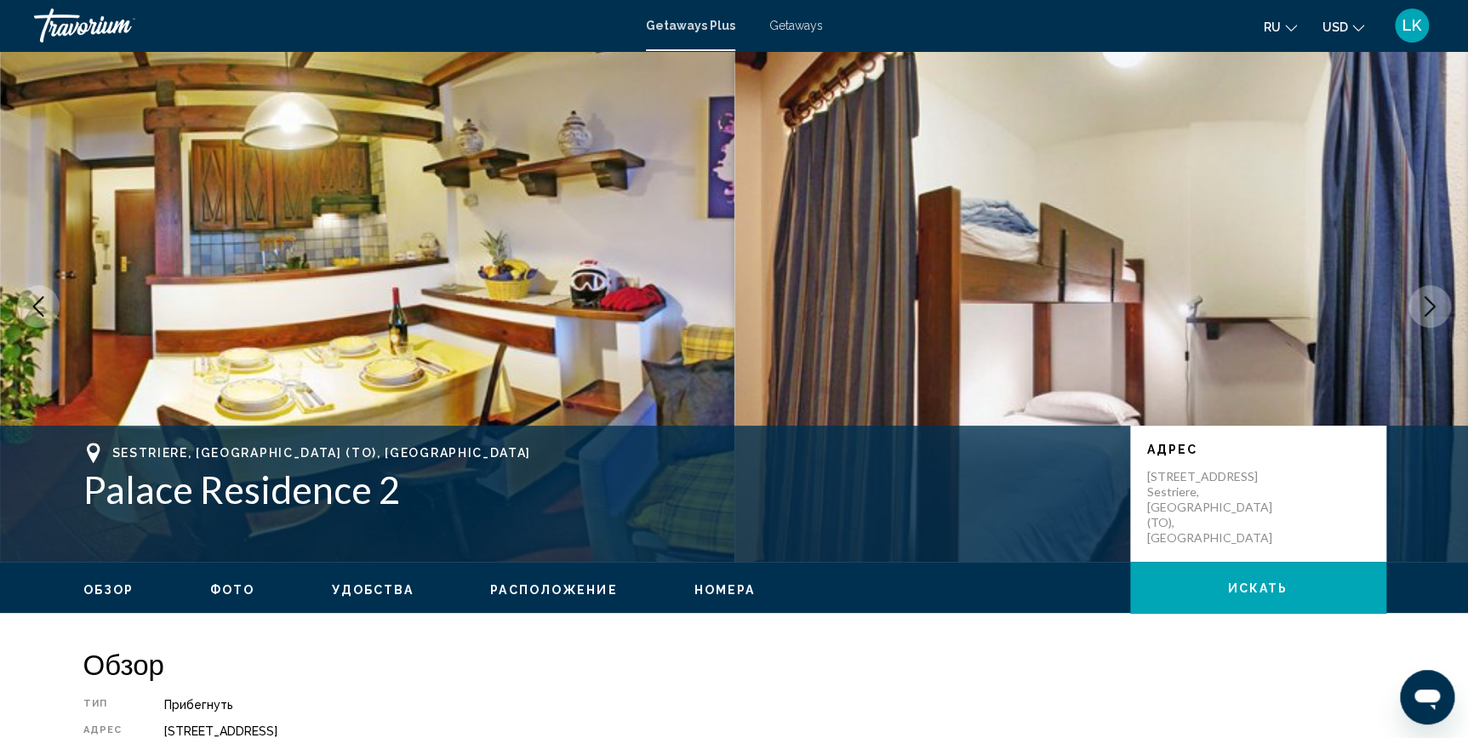
click at [1431, 300] on icon "Next image" at bounding box center [1429, 306] width 20 height 20
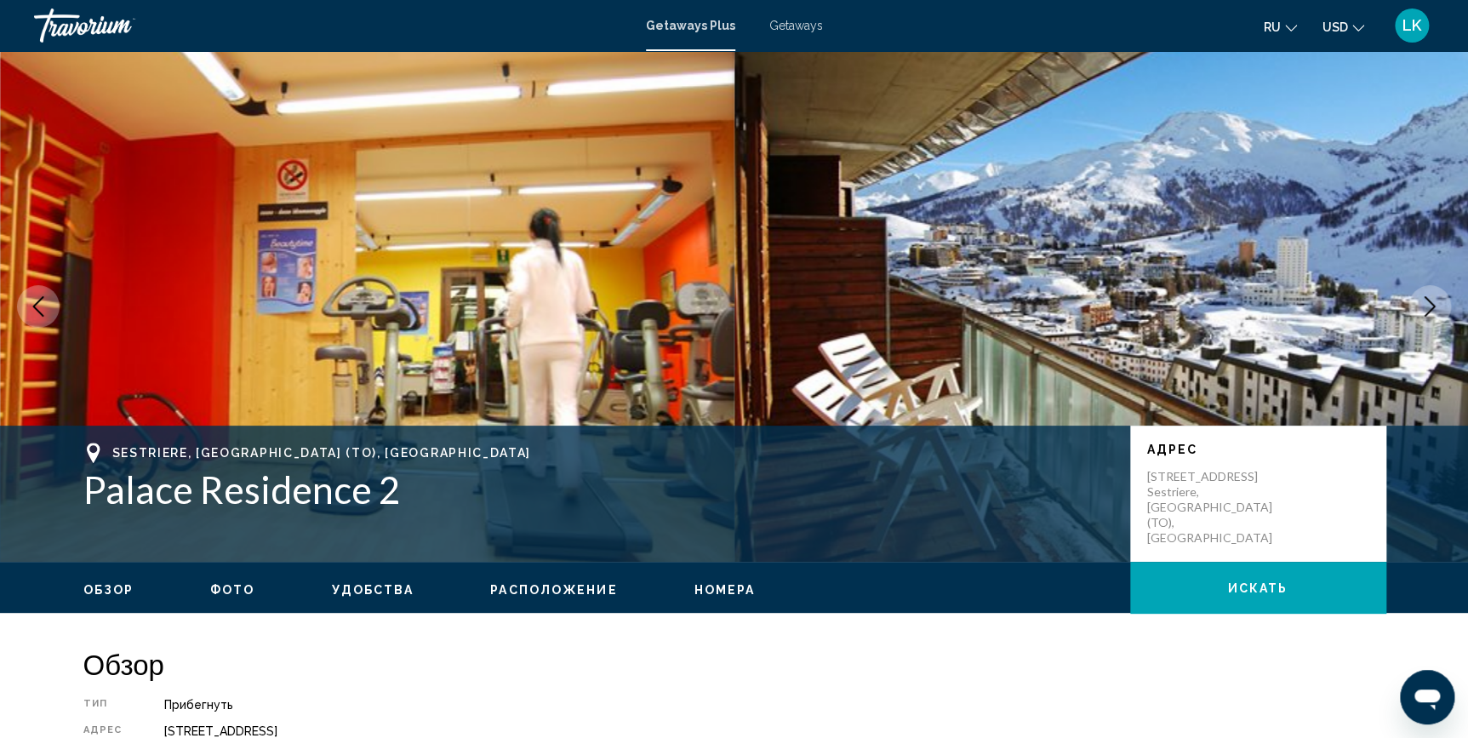
click at [1431, 300] on icon "Next image" at bounding box center [1429, 306] width 20 height 20
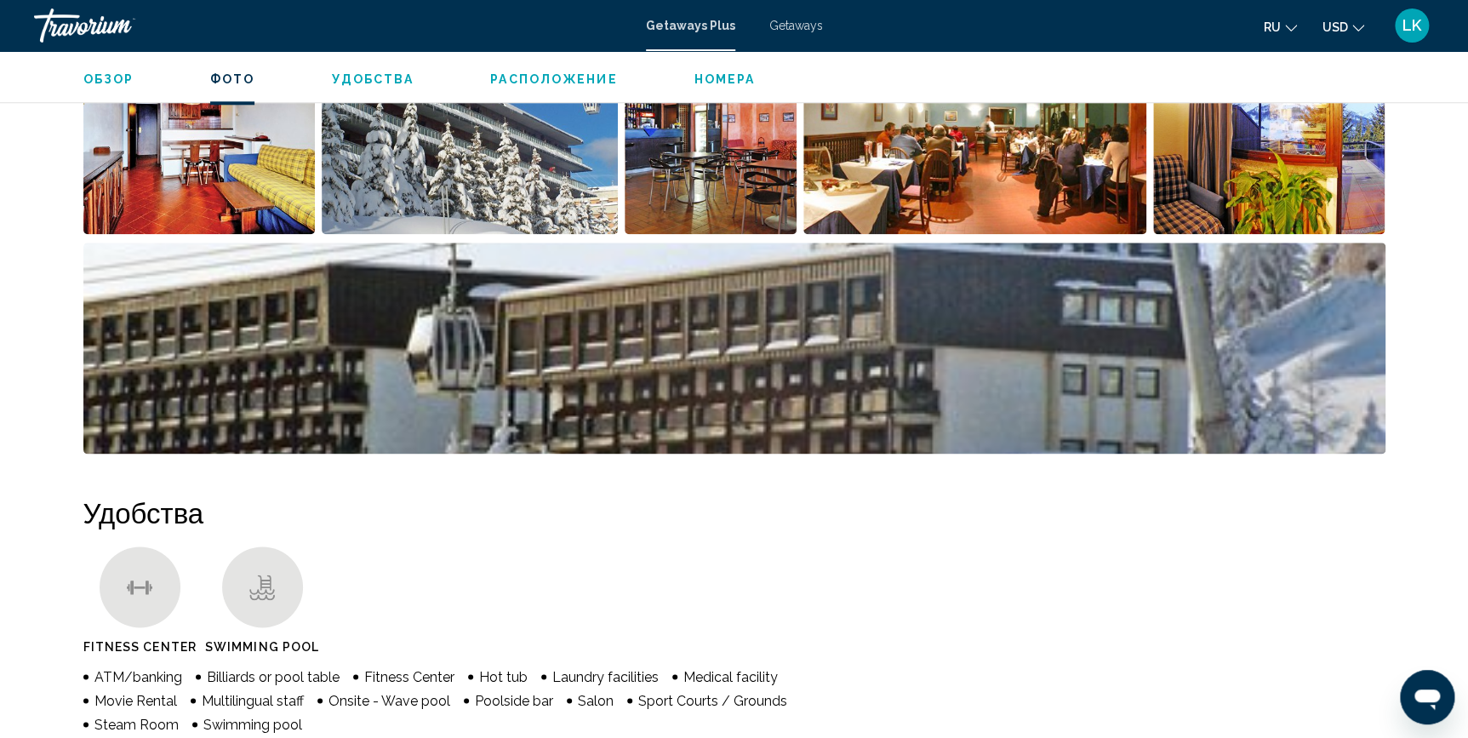
scroll to position [833, 0]
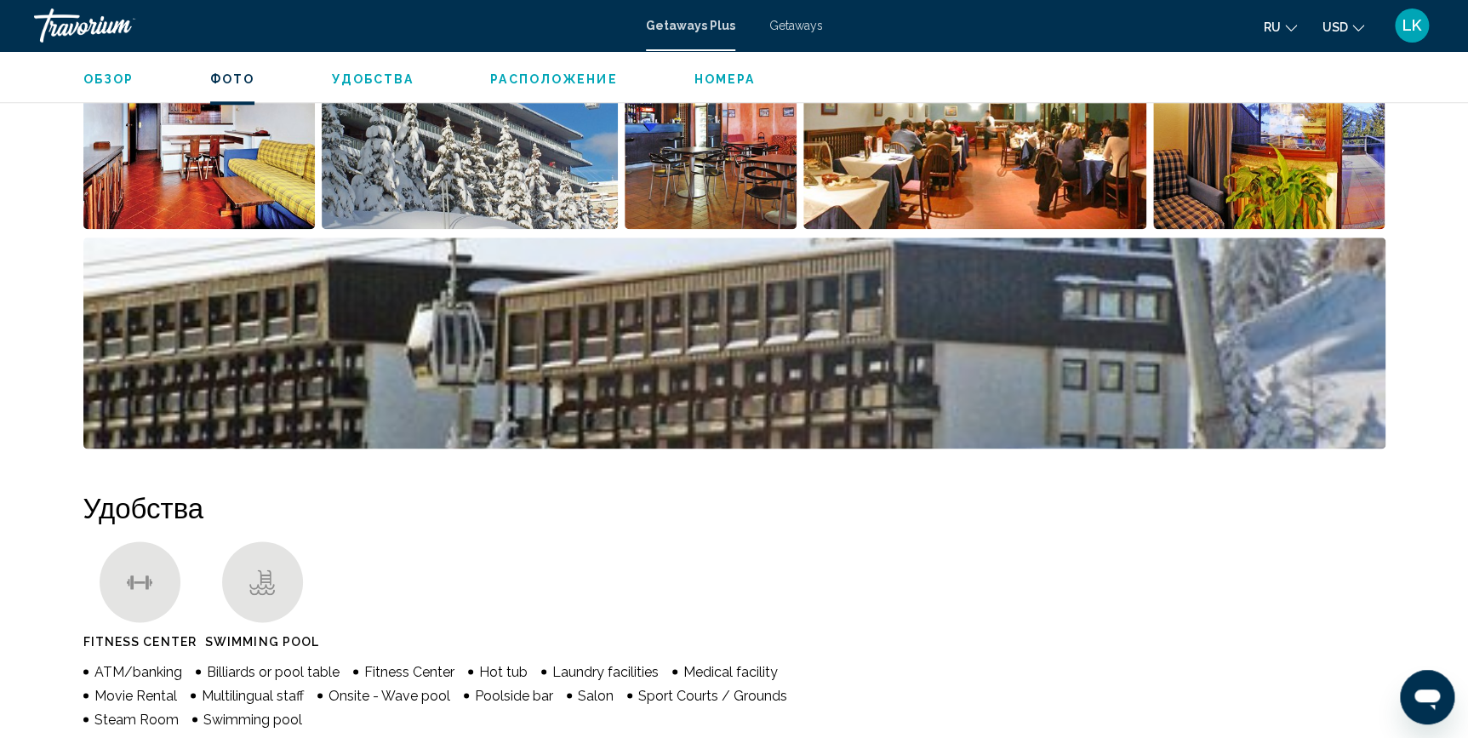
click at [1115, 381] on img "Open full-screen image slider" at bounding box center [734, 342] width 1302 height 211
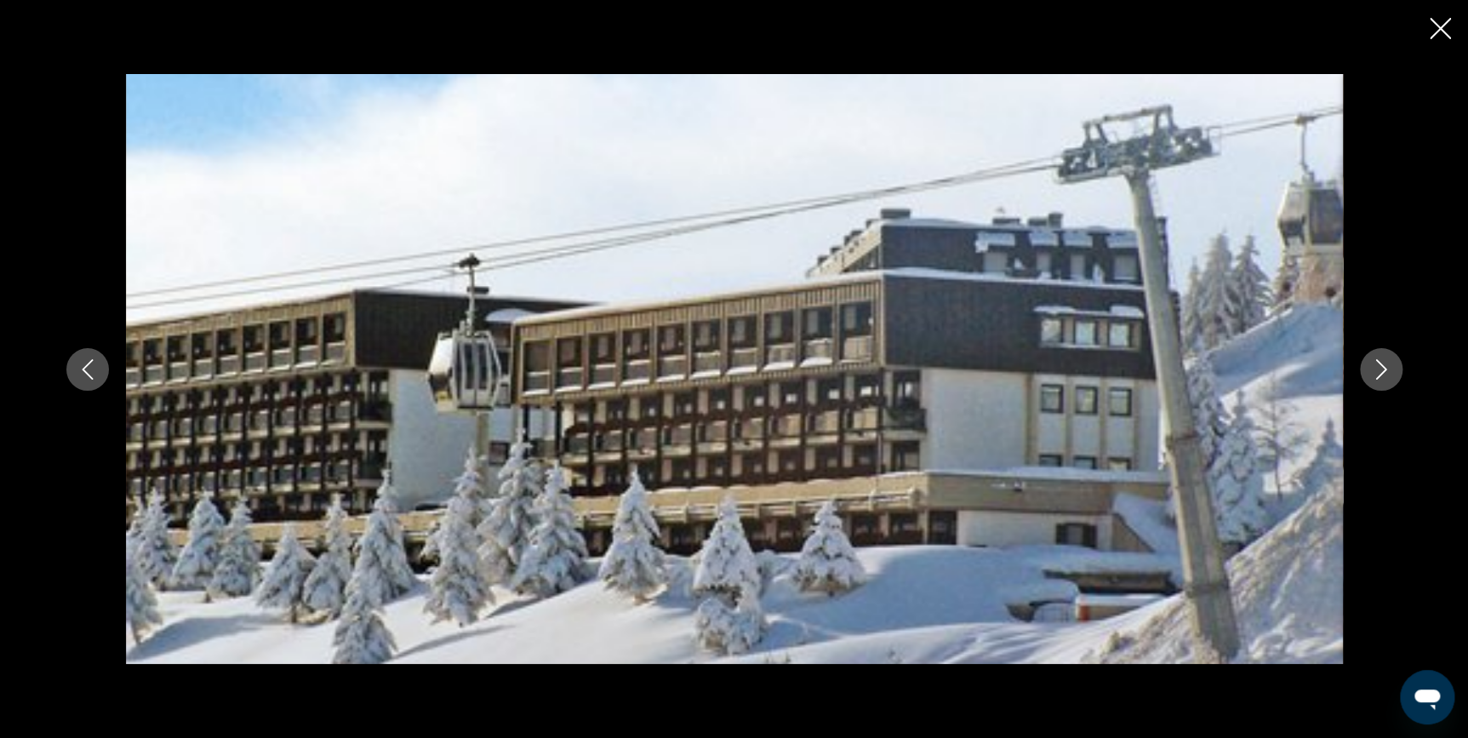
click at [1372, 365] on icon "Next image" at bounding box center [1381, 369] width 20 height 20
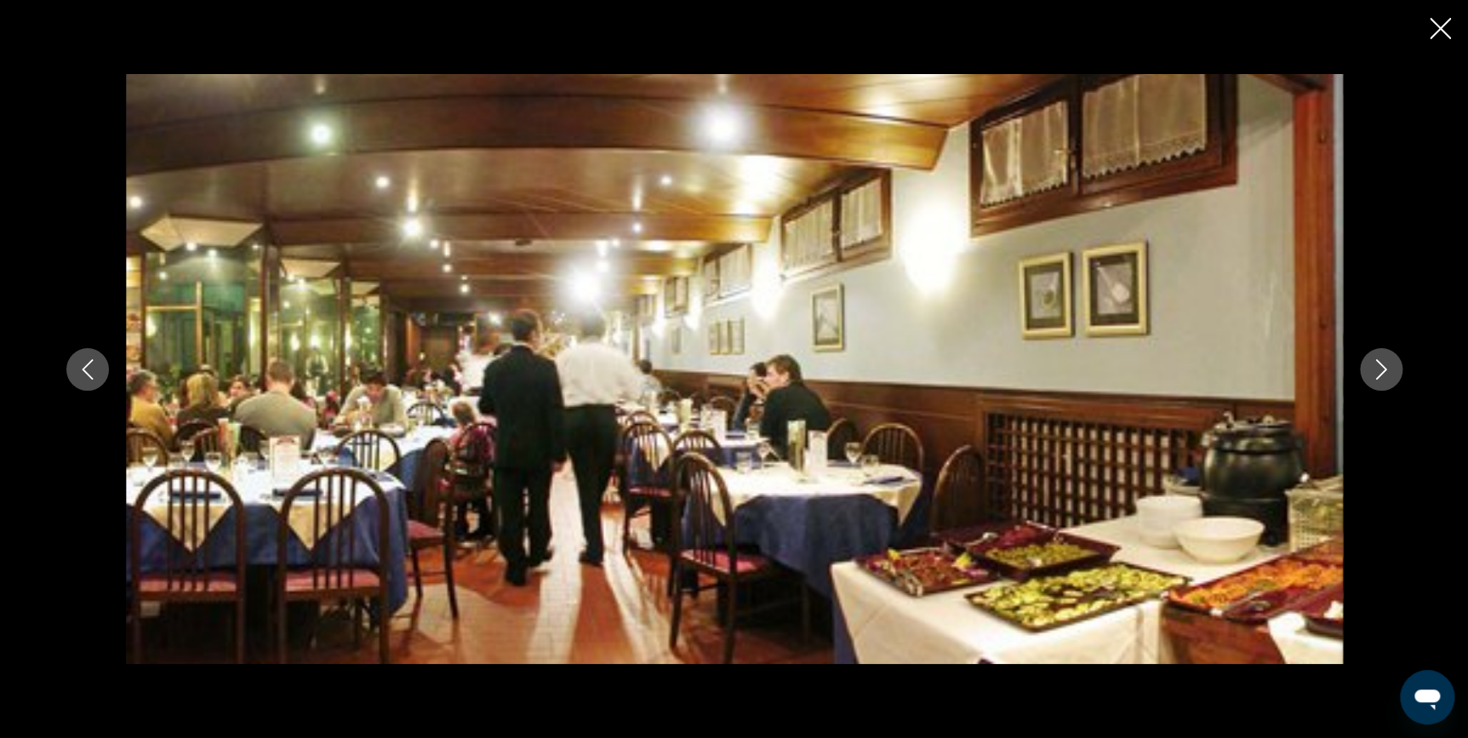
click at [1372, 365] on icon "Next image" at bounding box center [1381, 369] width 20 height 20
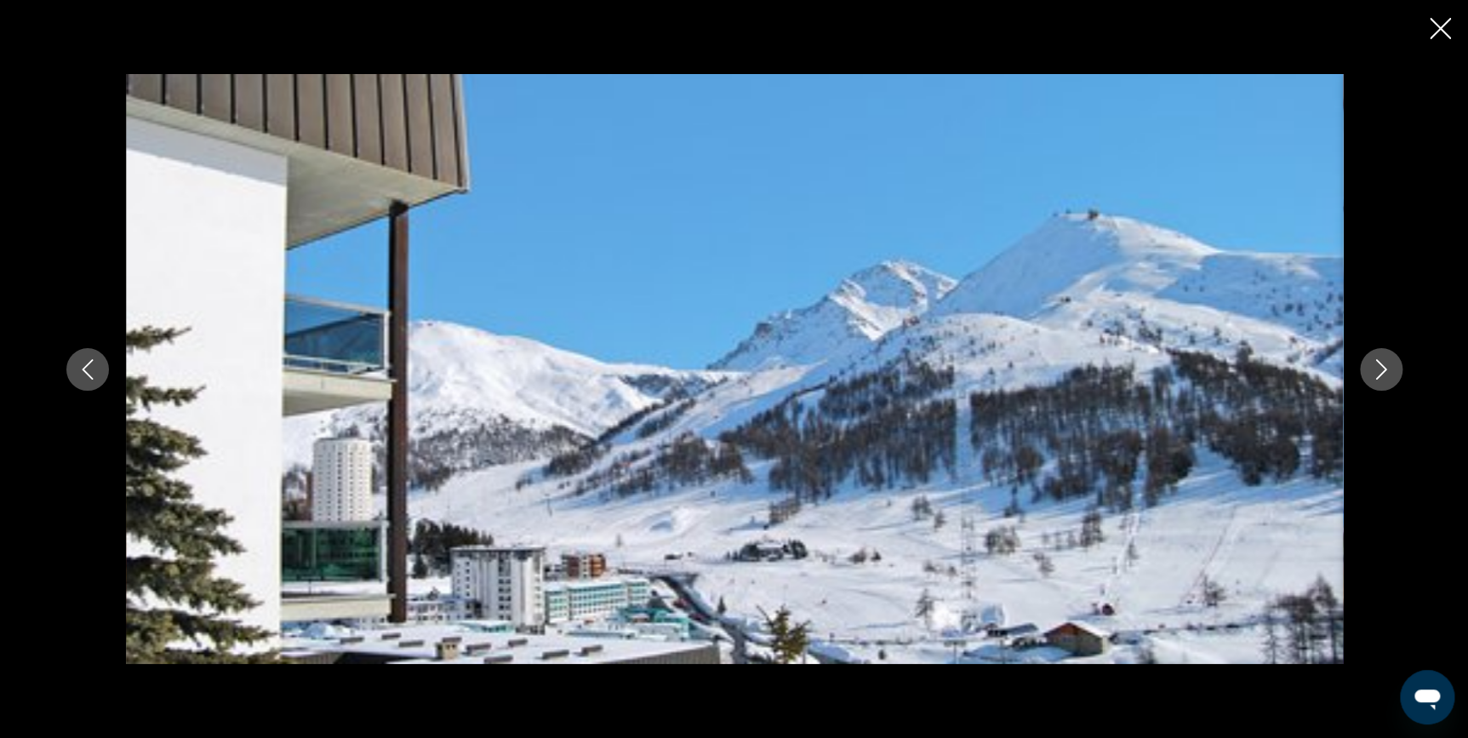
click at [1372, 365] on icon "Next image" at bounding box center [1381, 369] width 20 height 20
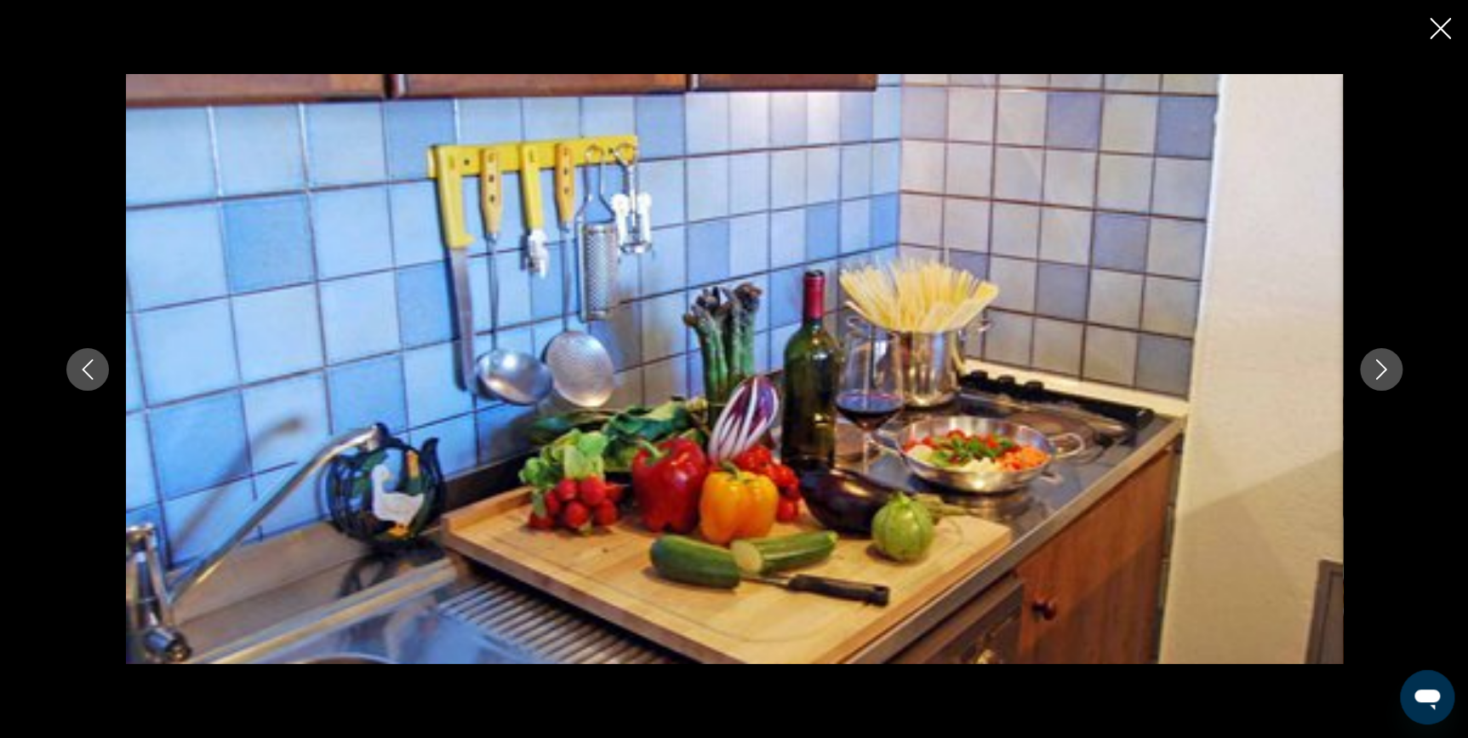
click at [1372, 365] on icon "Next image" at bounding box center [1381, 369] width 20 height 20
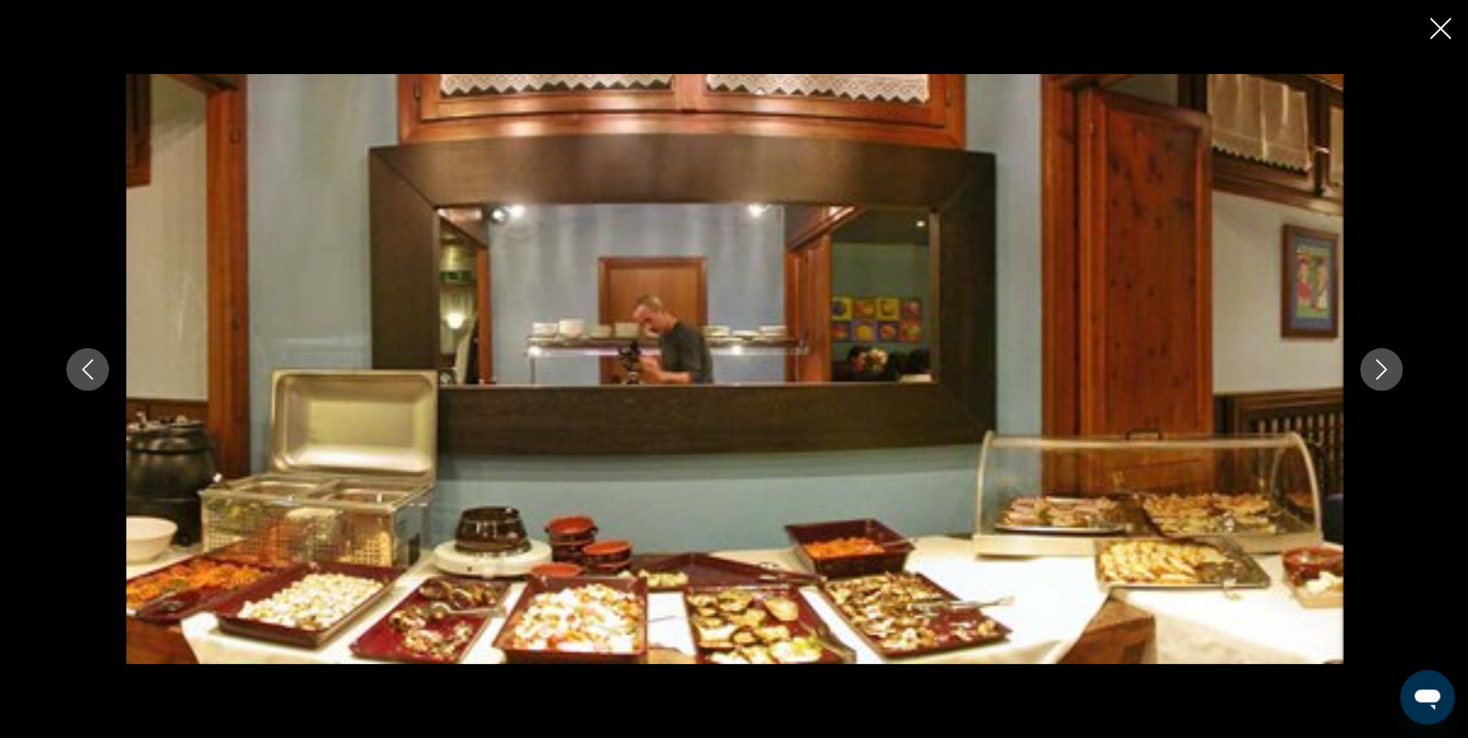
click at [1372, 365] on icon "Next image" at bounding box center [1381, 369] width 20 height 20
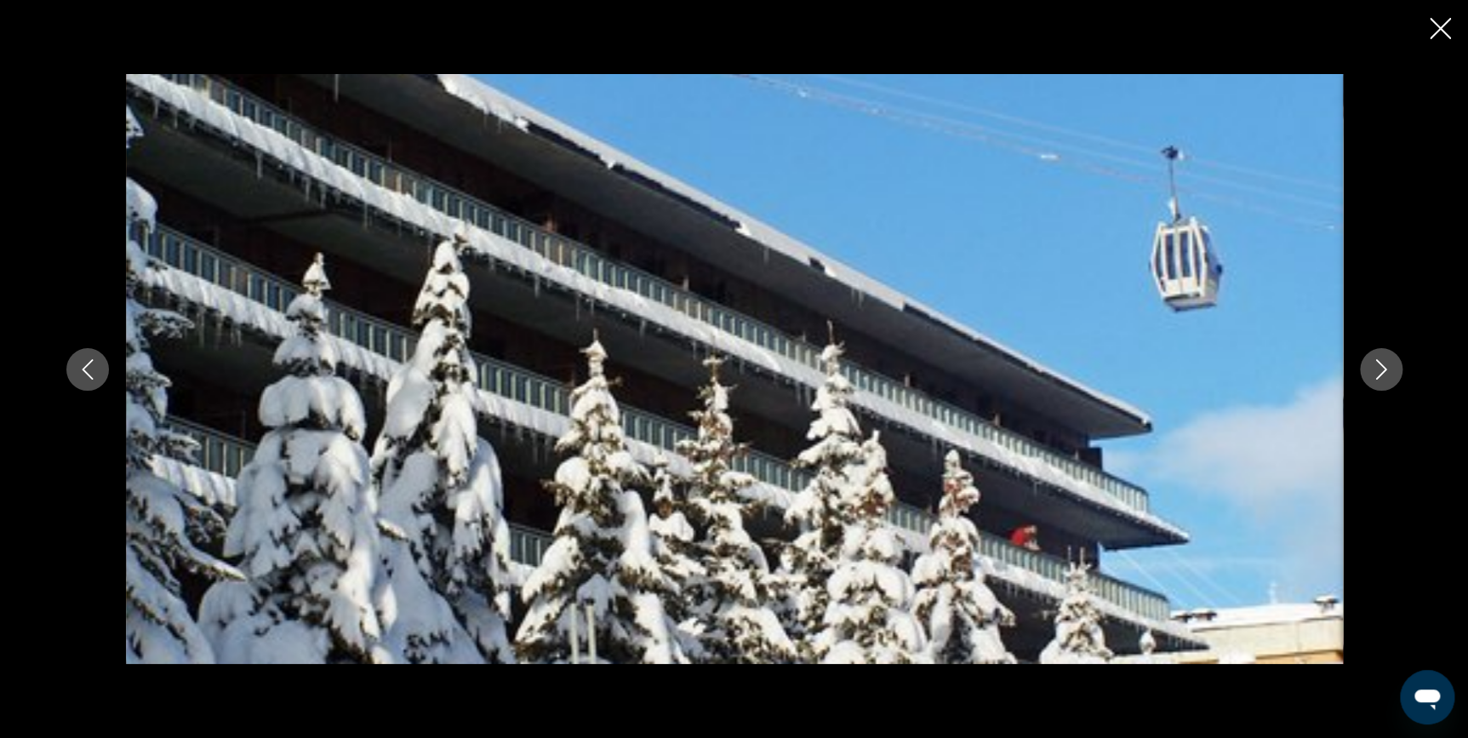
click at [1372, 365] on icon "Next image" at bounding box center [1381, 369] width 20 height 20
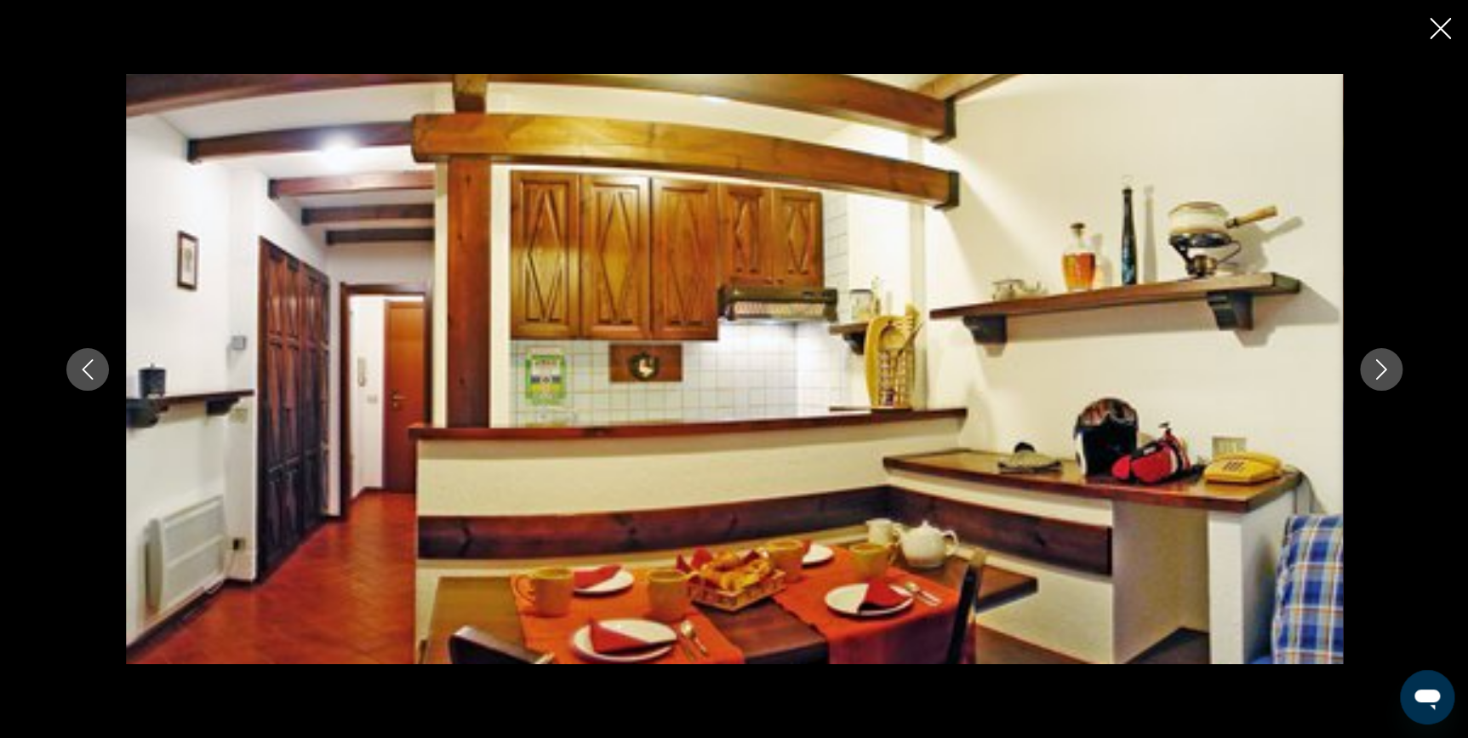
click at [1372, 365] on icon "Next image" at bounding box center [1381, 369] width 20 height 20
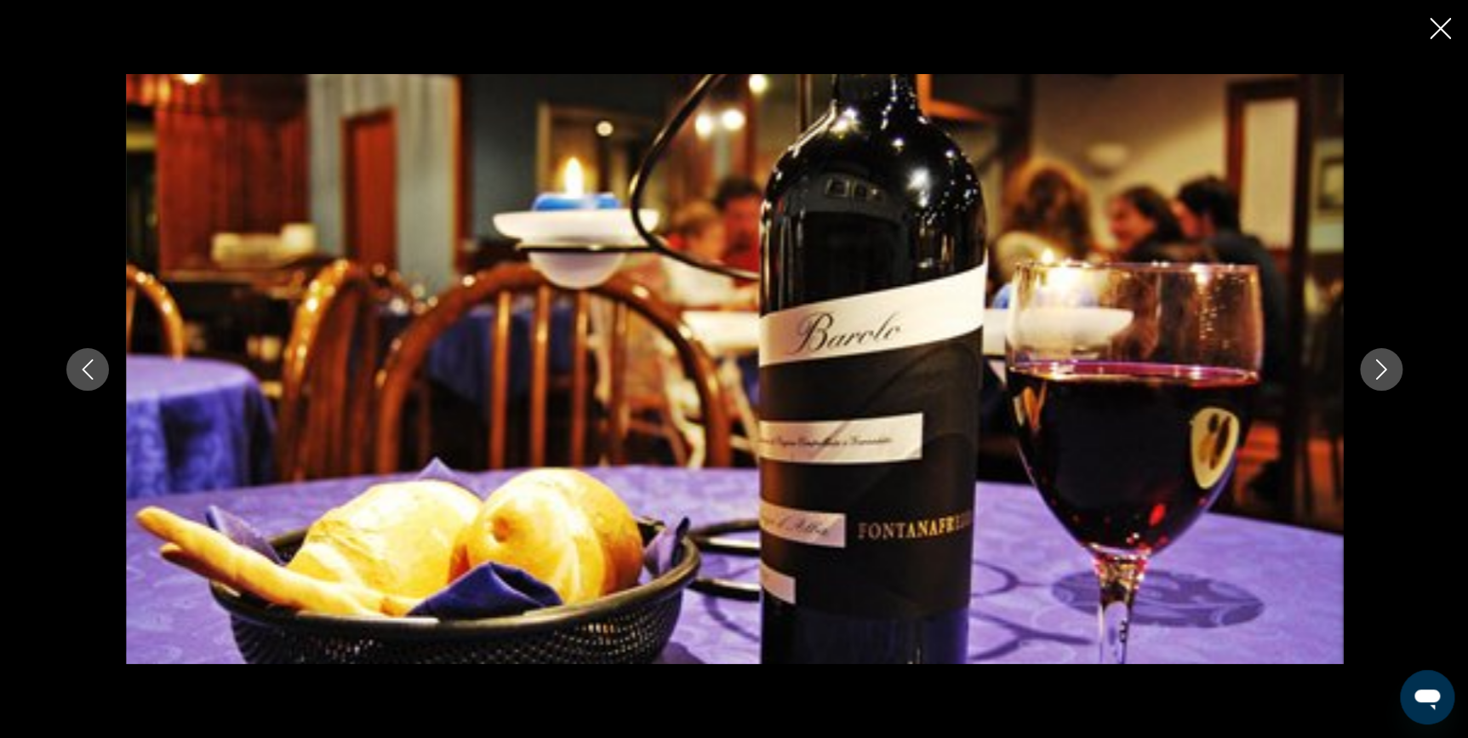
click at [1372, 365] on icon "Next image" at bounding box center [1381, 369] width 20 height 20
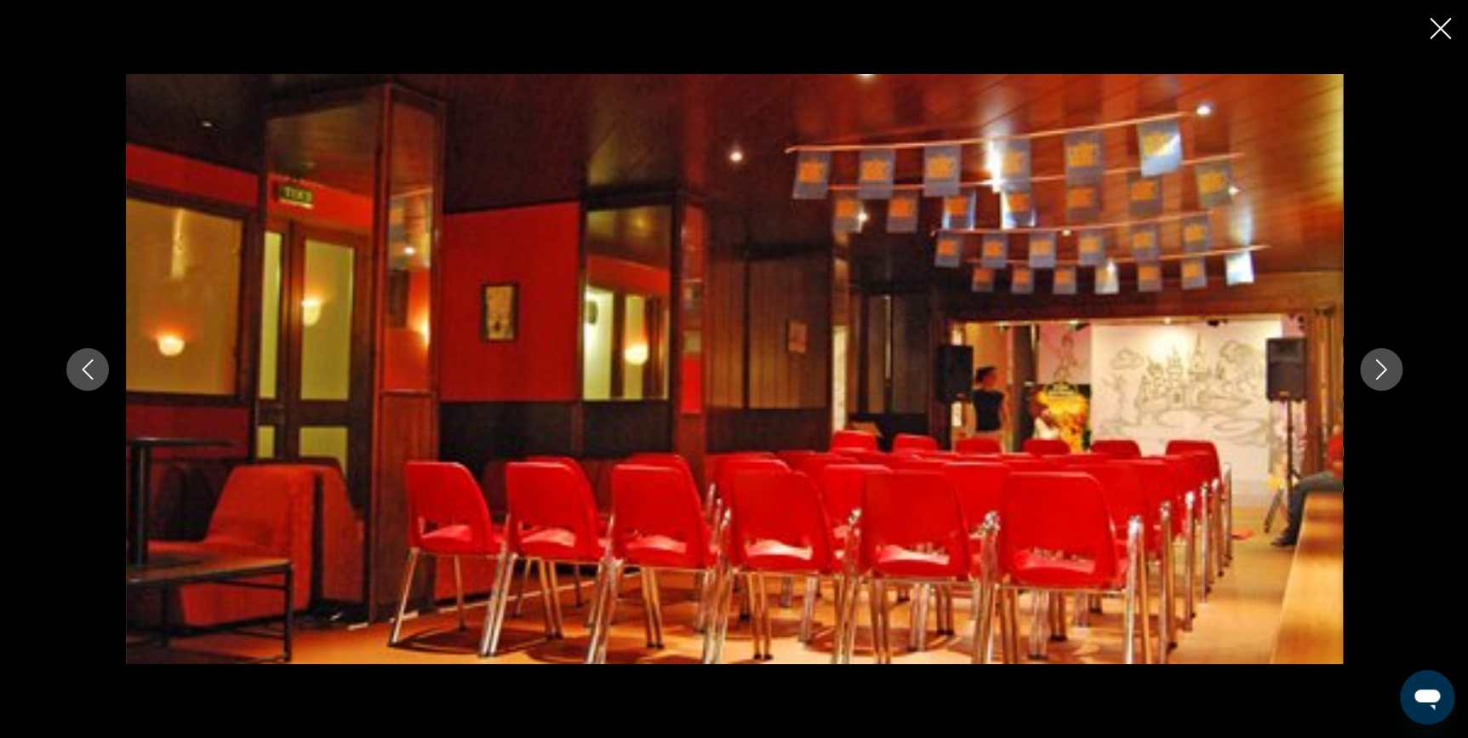
click at [1372, 365] on icon "Next image" at bounding box center [1381, 369] width 20 height 20
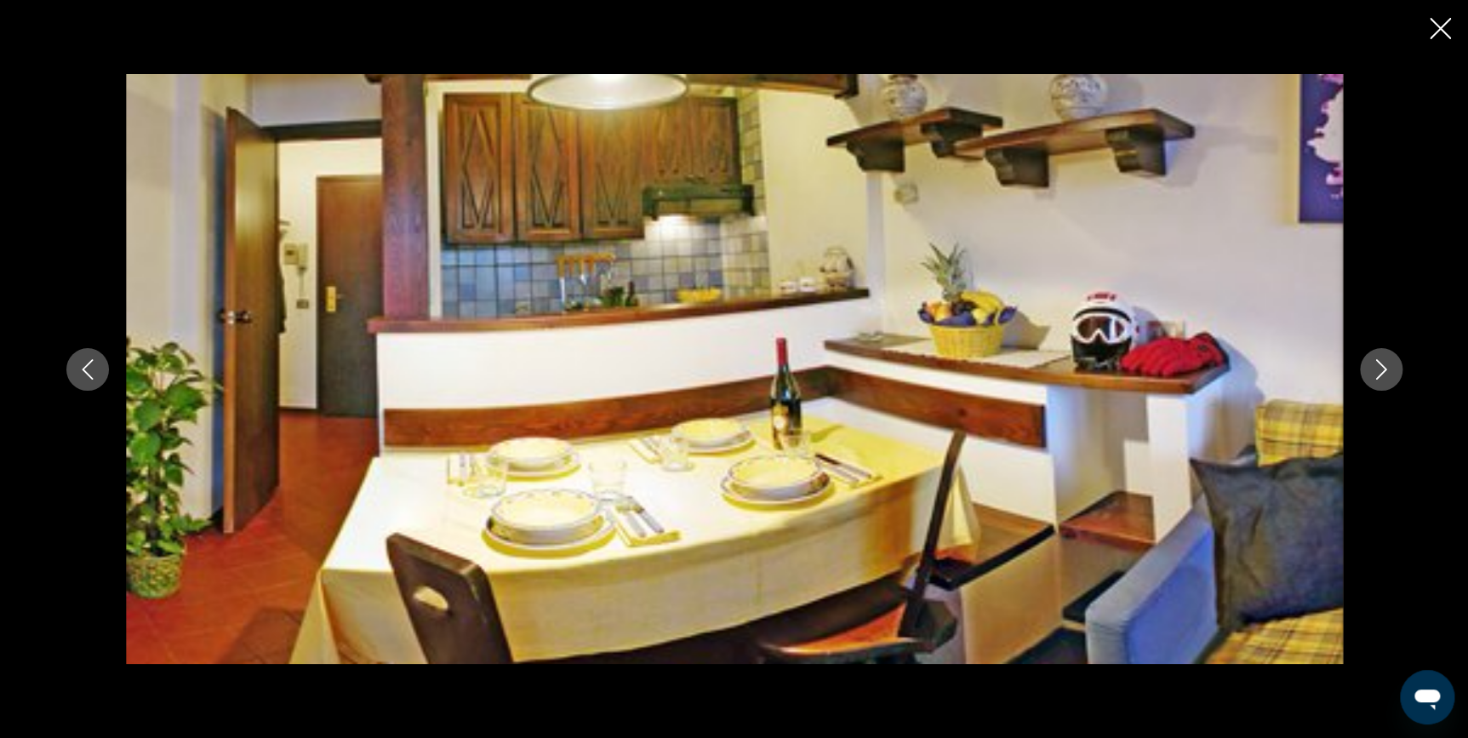
click at [1372, 365] on icon "Next image" at bounding box center [1381, 369] width 20 height 20
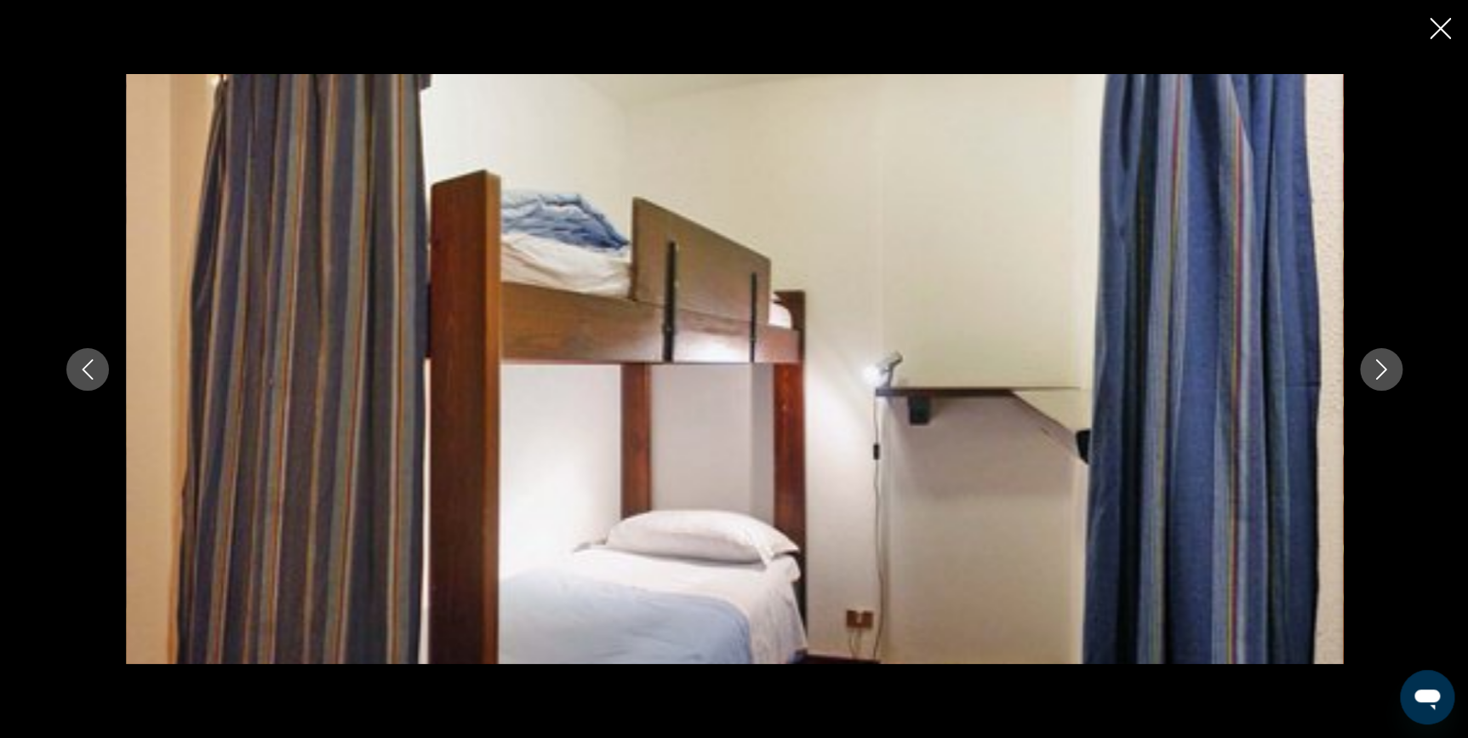
click at [1372, 365] on icon "Next image" at bounding box center [1381, 369] width 20 height 20
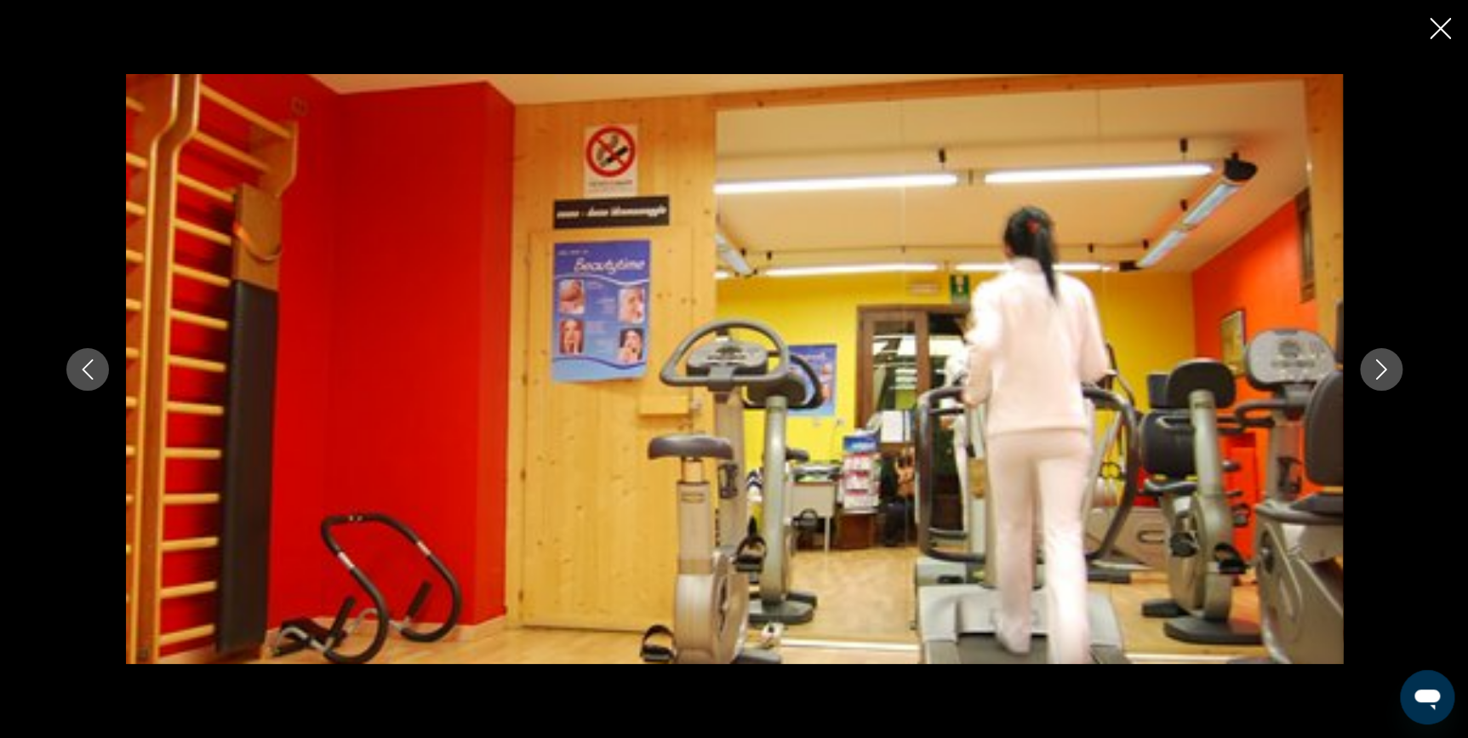
click at [1372, 365] on icon "Next image" at bounding box center [1381, 369] width 20 height 20
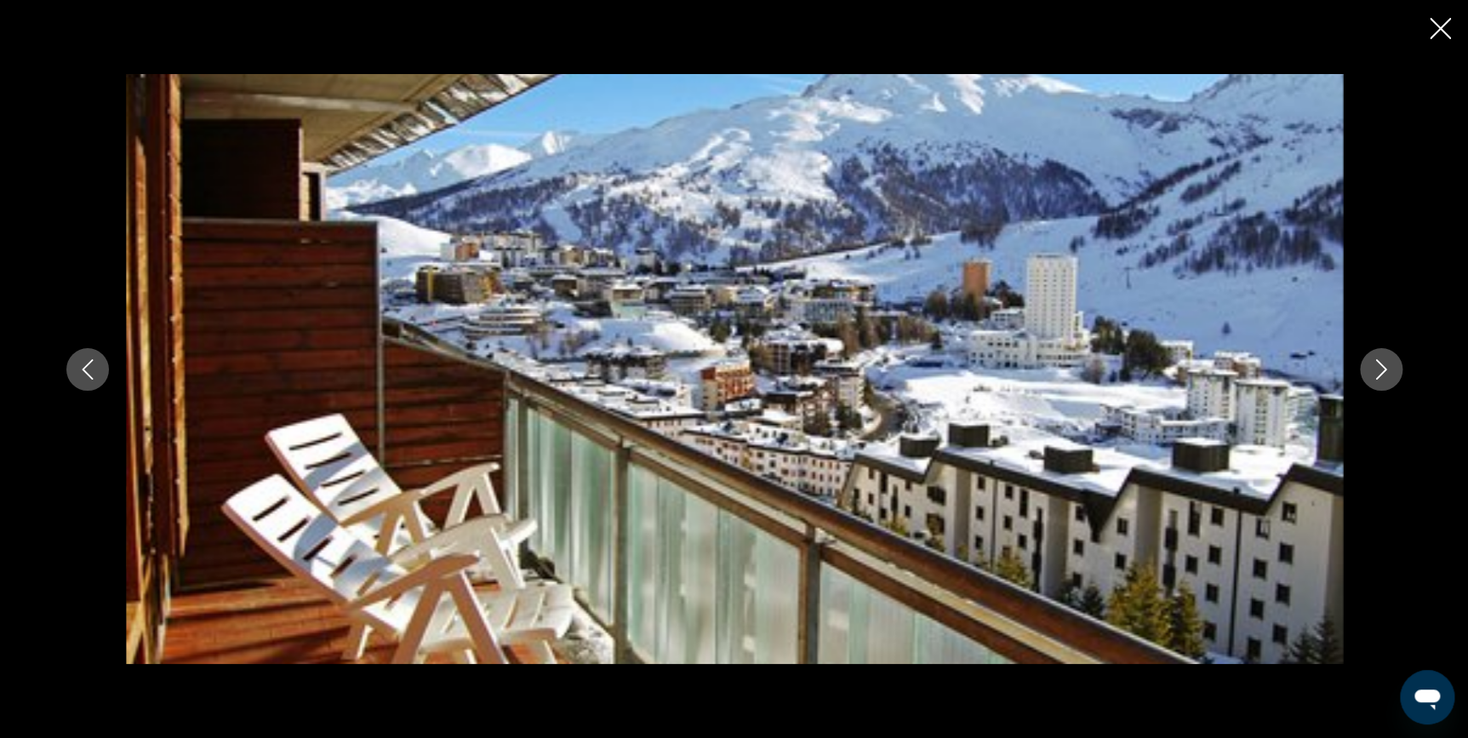
click at [1372, 365] on icon "Next image" at bounding box center [1381, 369] width 20 height 20
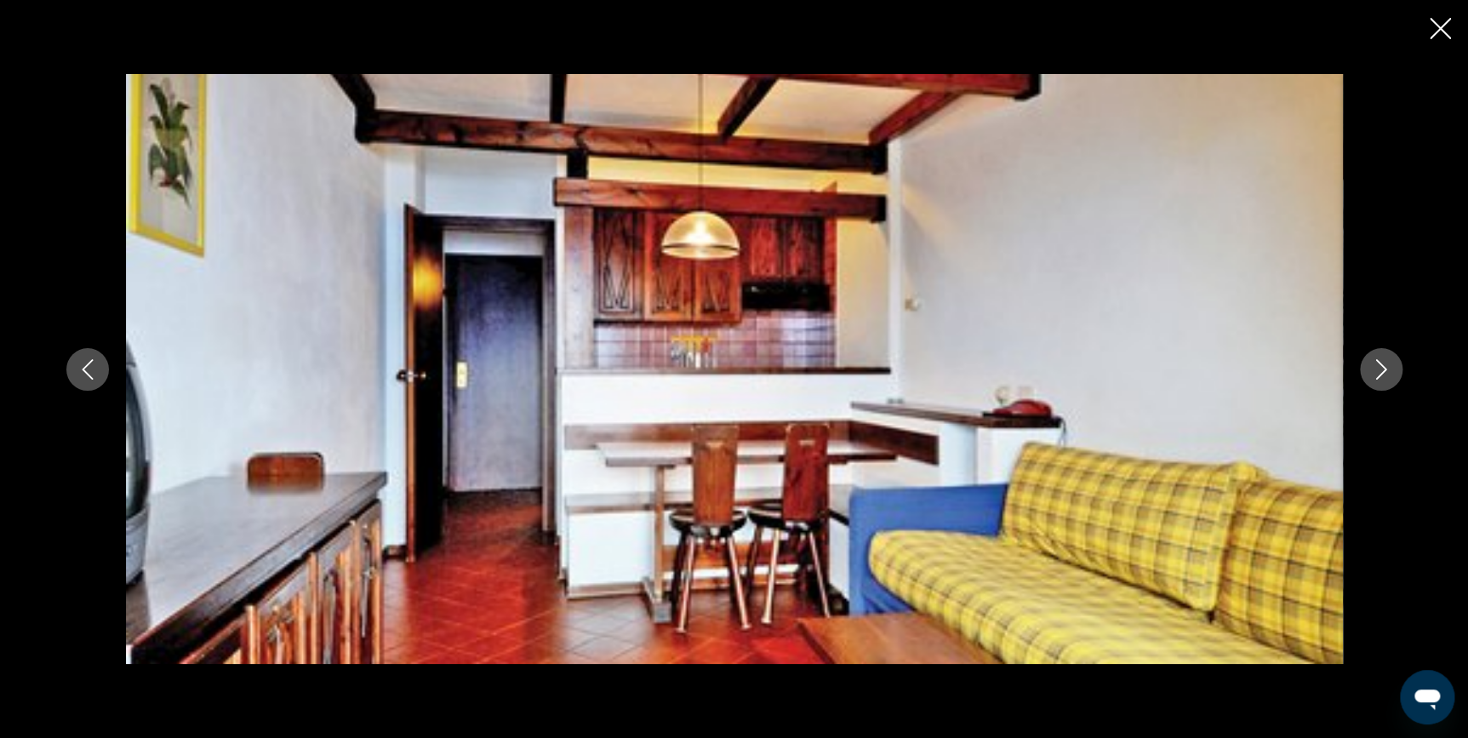
click at [1438, 25] on icon "Close slideshow" at bounding box center [1440, 28] width 21 height 21
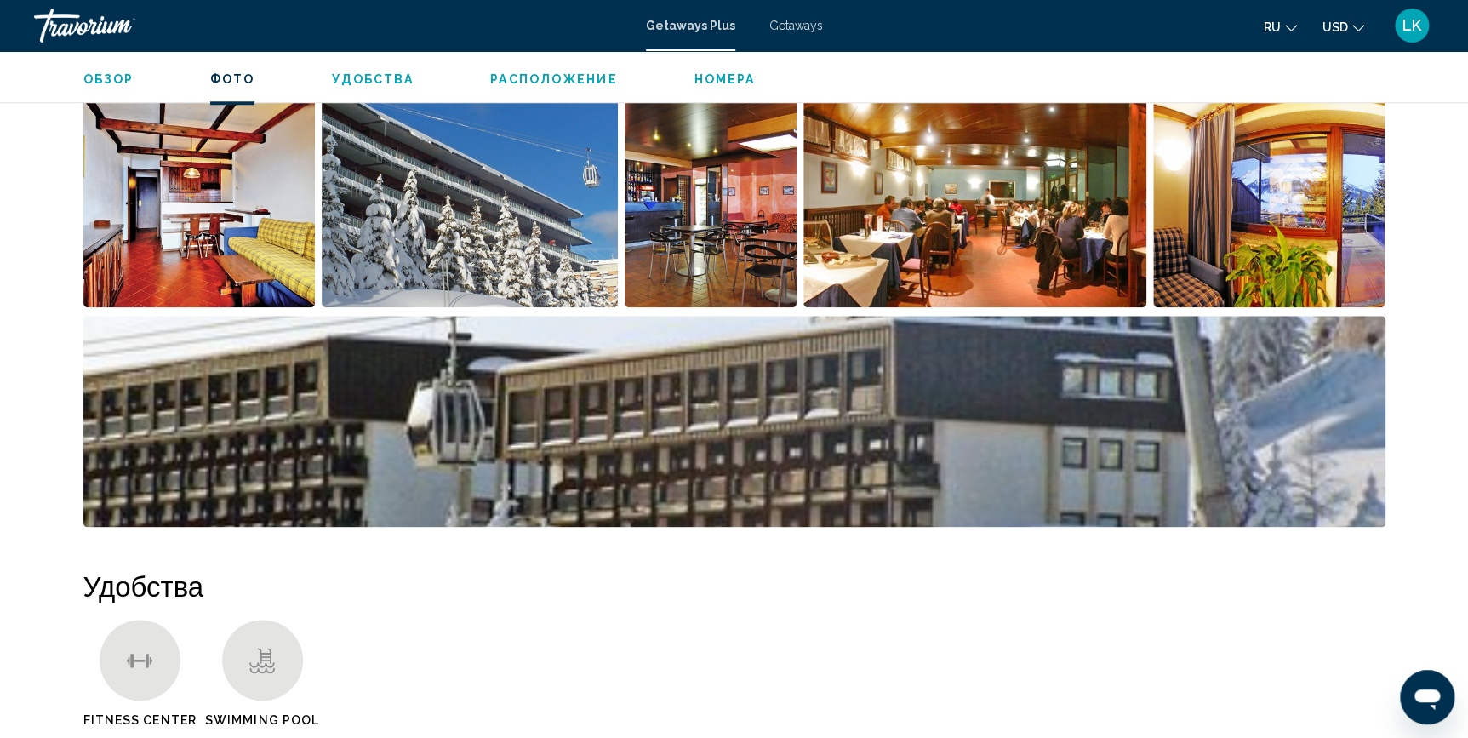
scroll to position [723, 0]
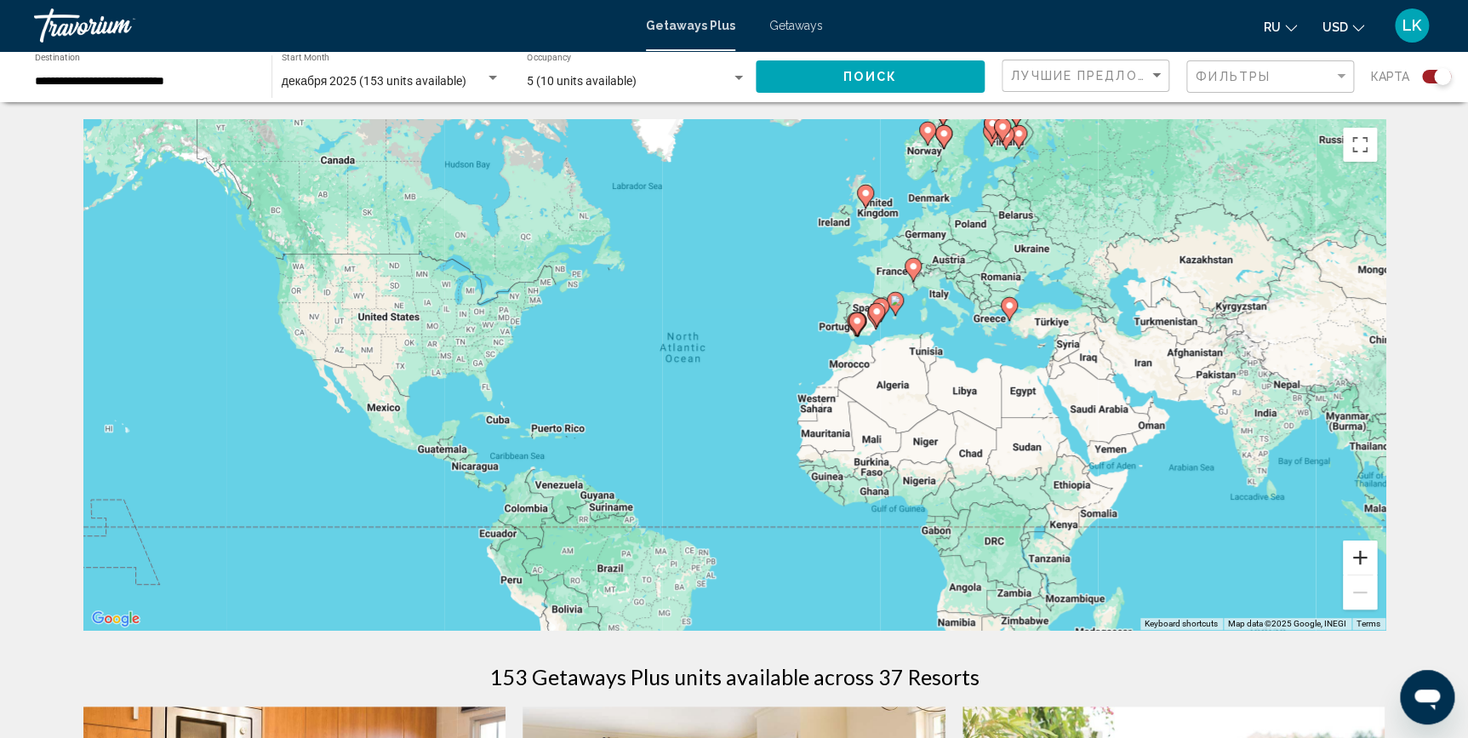
click at [1364, 558] on button "Zoom in" at bounding box center [1360, 557] width 34 height 34
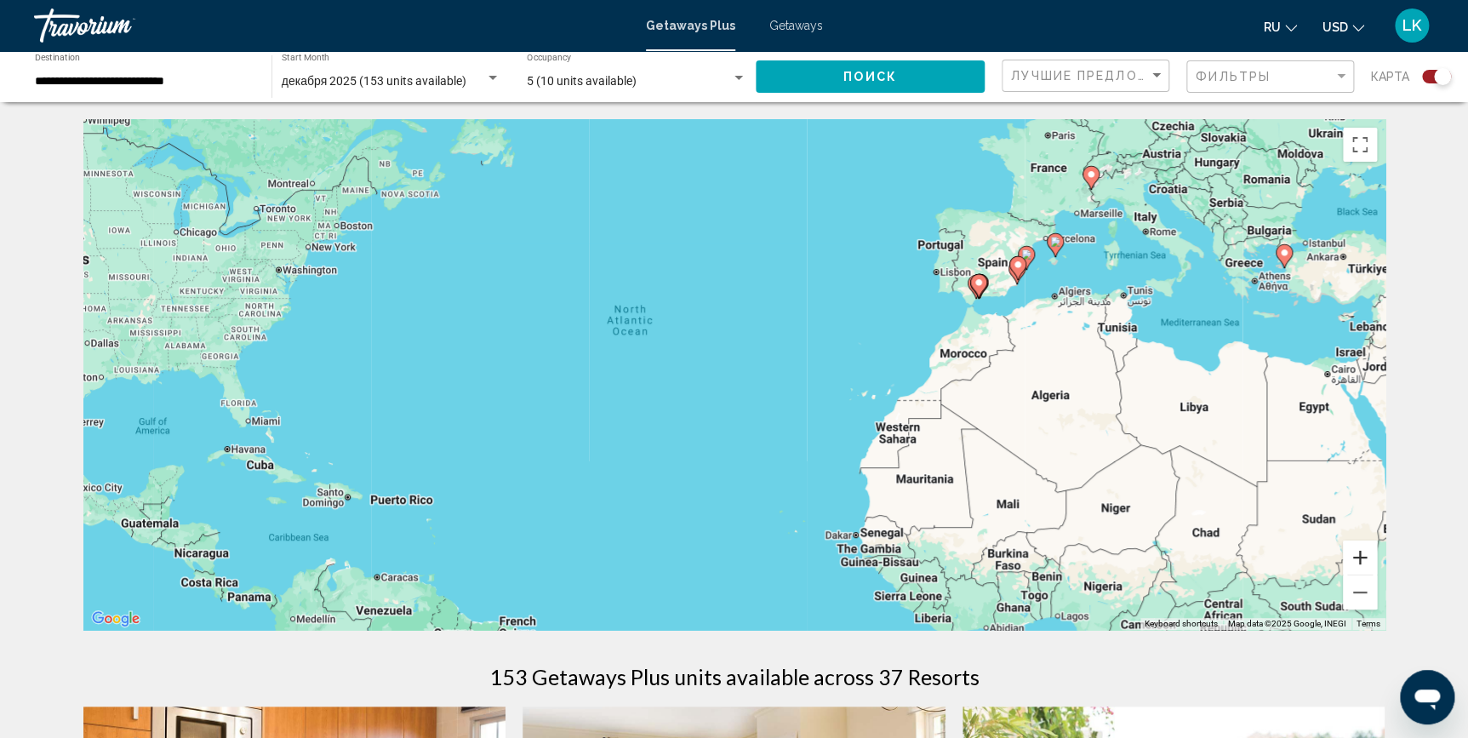
click at [1356, 554] on button "Zoom in" at bounding box center [1360, 557] width 34 height 34
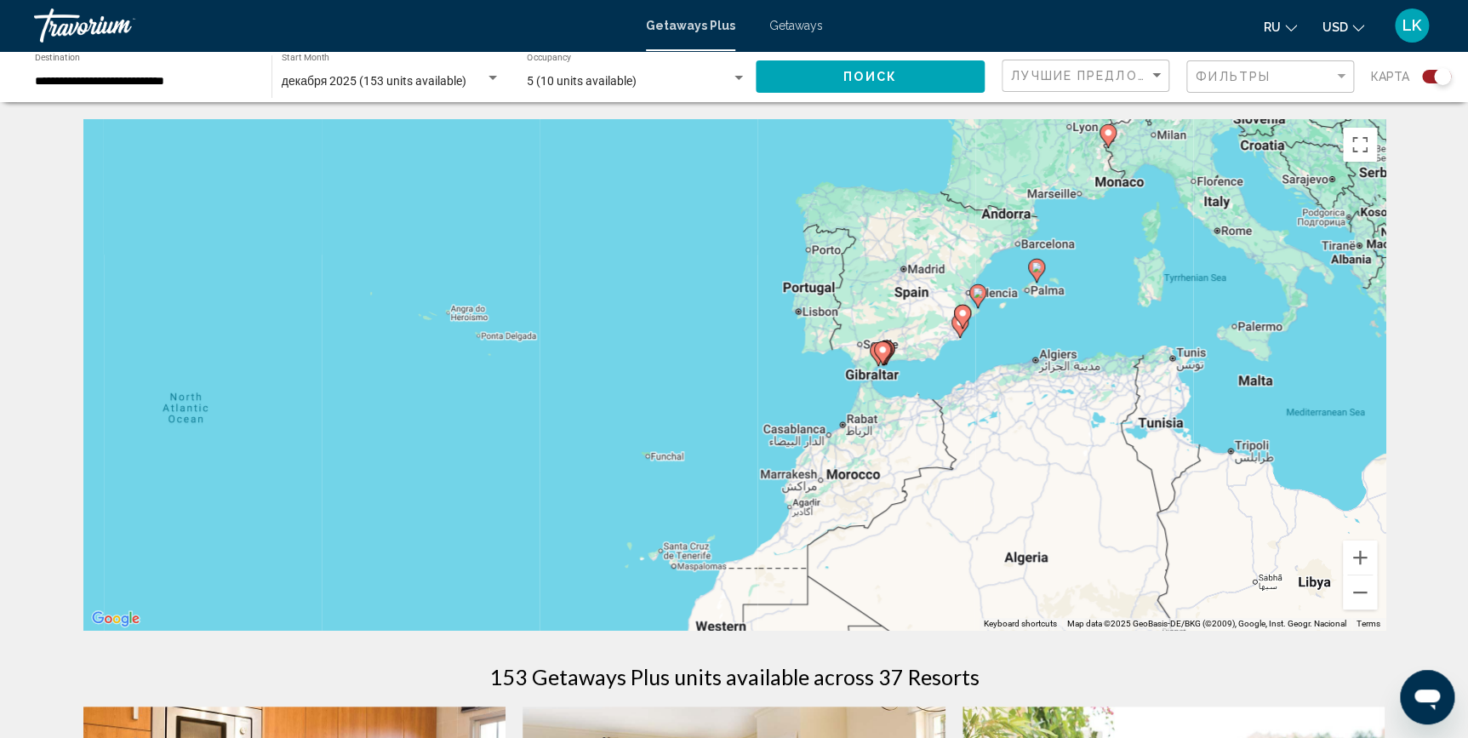
drag, startPoint x: 1308, startPoint y: 298, endPoint x: 966, endPoint y: 442, distance: 371.4
click at [966, 442] on div "To activate drag with keyboard, press Alt + Enter. Once in keyboard drag state,…" at bounding box center [734, 374] width 1302 height 511
click at [1036, 269] on image "Main content" at bounding box center [1036, 267] width 10 height 10
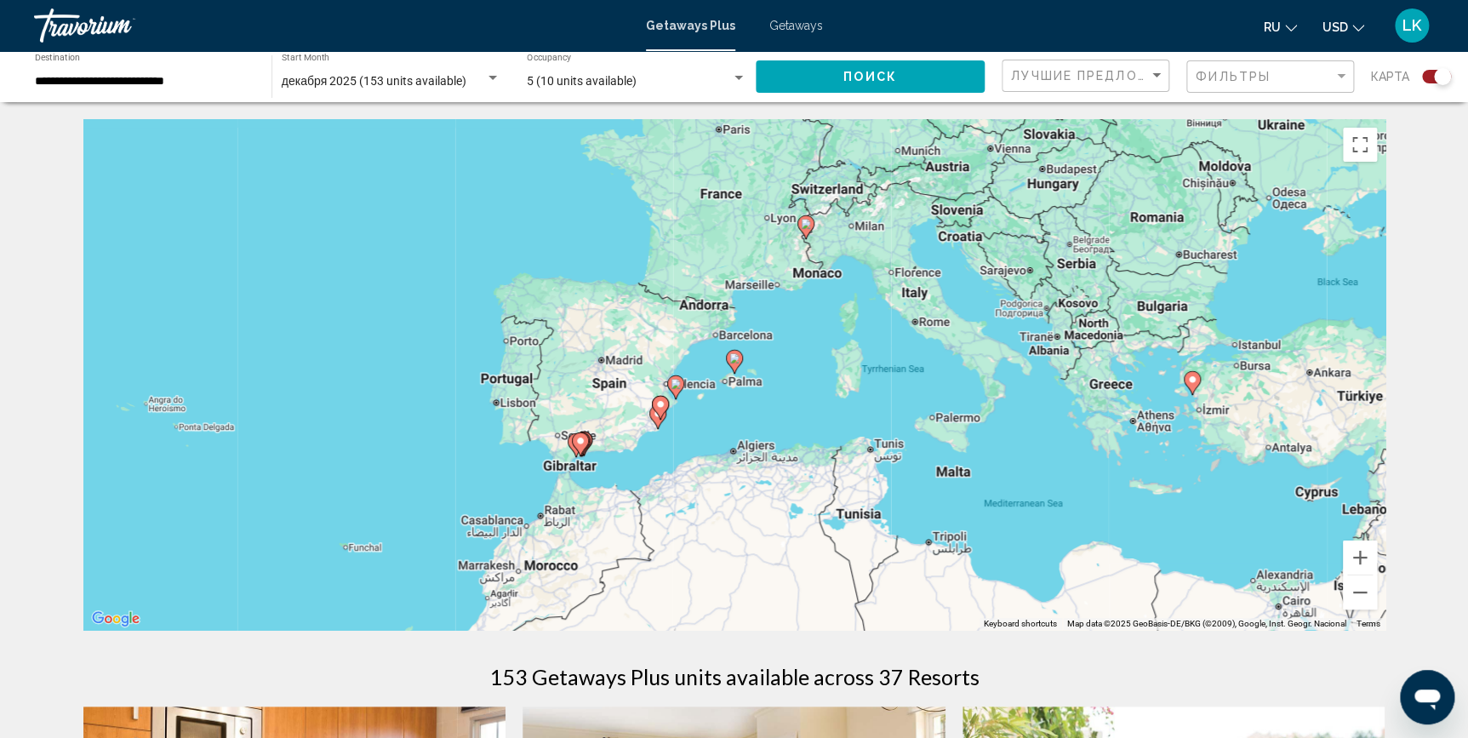
click at [734, 357] on image "Main content" at bounding box center [734, 358] width 10 height 10
type input "**********"
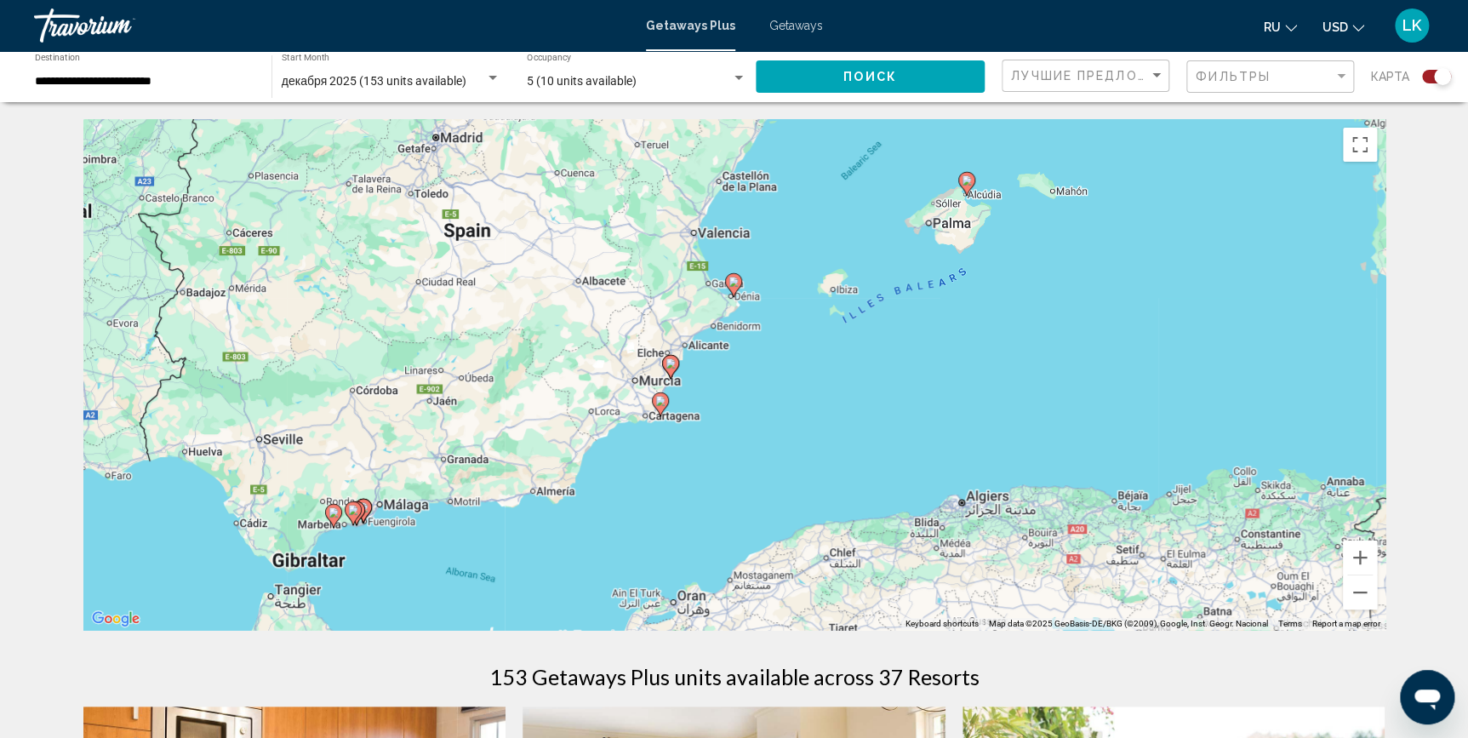
drag, startPoint x: 591, startPoint y: 408, endPoint x: 848, endPoint y: 195, distance: 334.3
click at [848, 195] on div "To activate drag with keyboard, press Alt + Enter. Once in keyboard drag state,…" at bounding box center [734, 374] width 1302 height 511
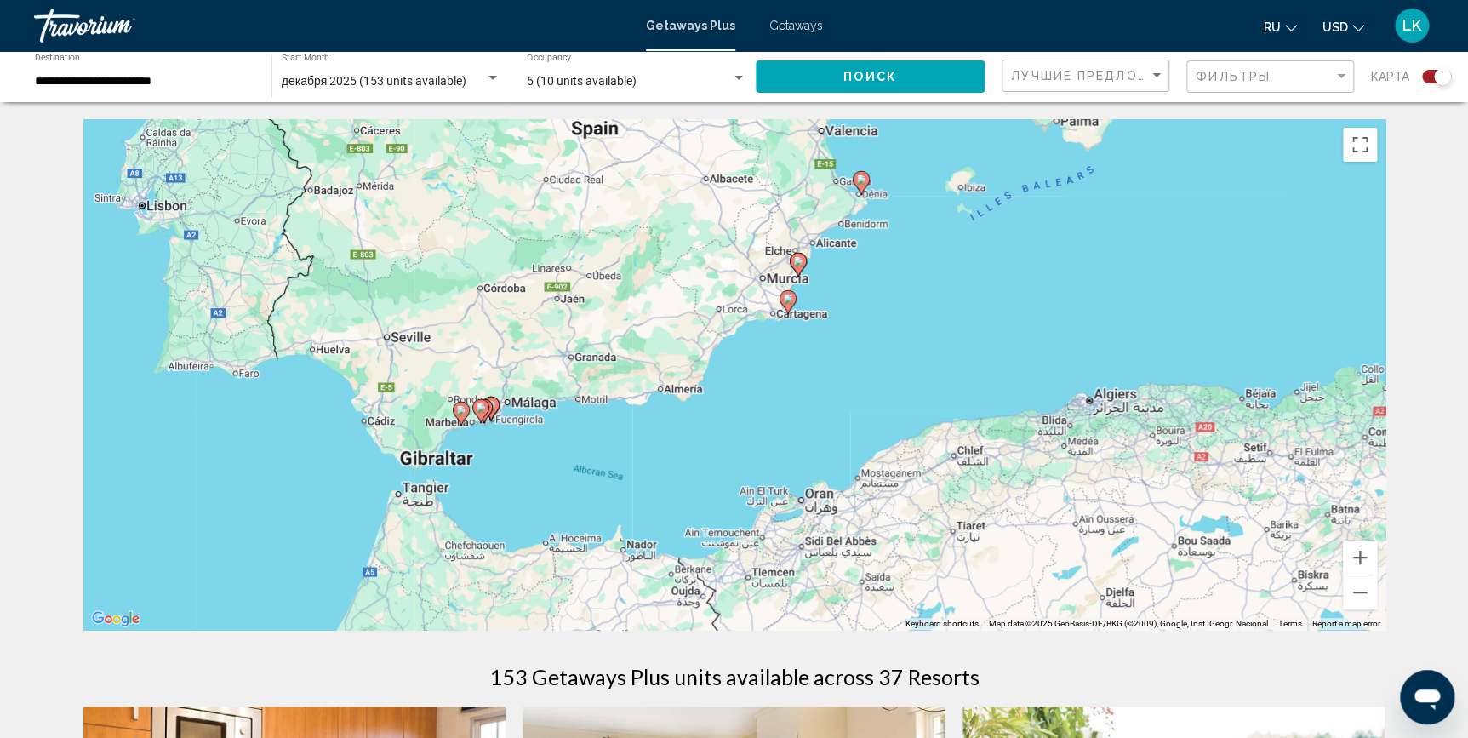
drag, startPoint x: 455, startPoint y: 508, endPoint x: 566, endPoint y: 437, distance: 131.2
click at [566, 437] on div "To activate drag with keyboard, press Alt + Enter. Once in keyboard drag state,…" at bounding box center [734, 374] width 1302 height 511
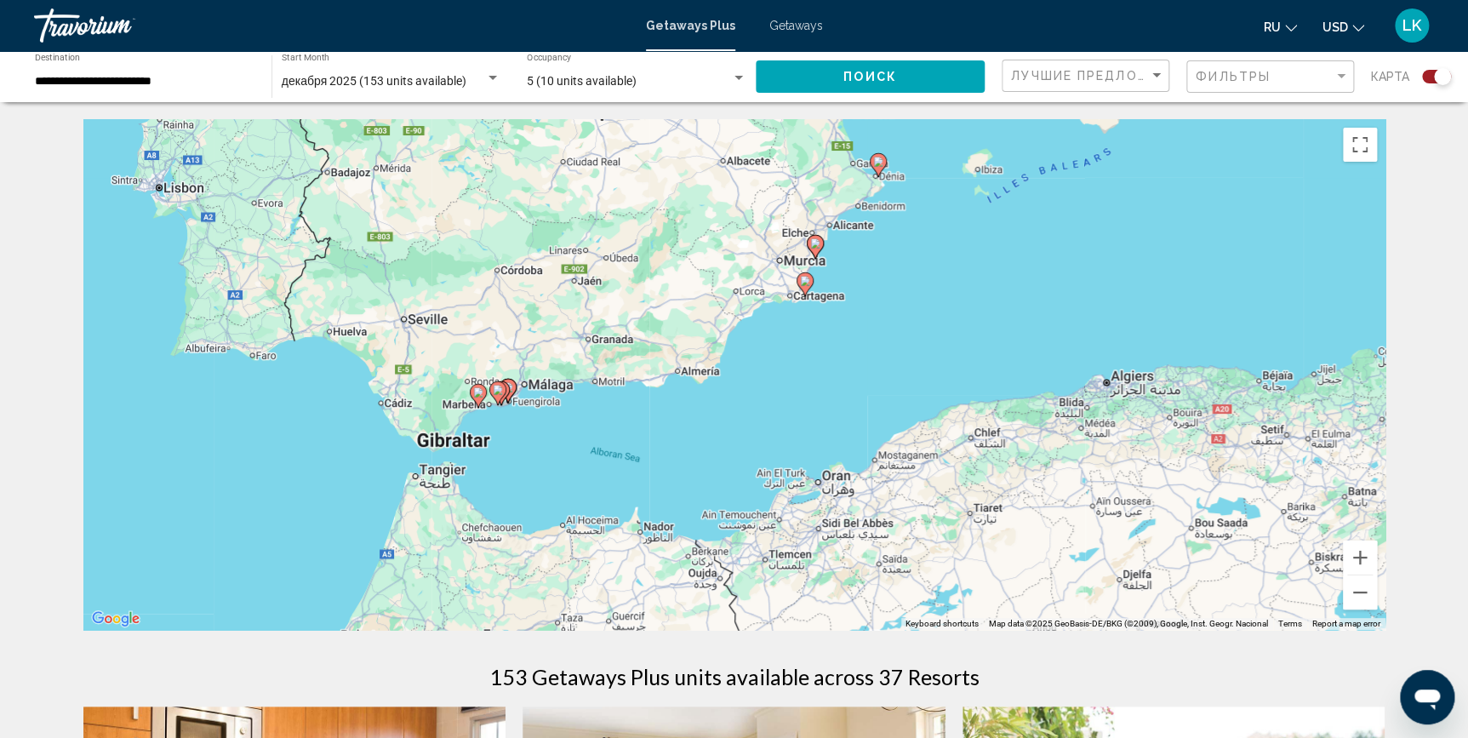
click at [477, 392] on image "Main content" at bounding box center [478, 392] width 10 height 10
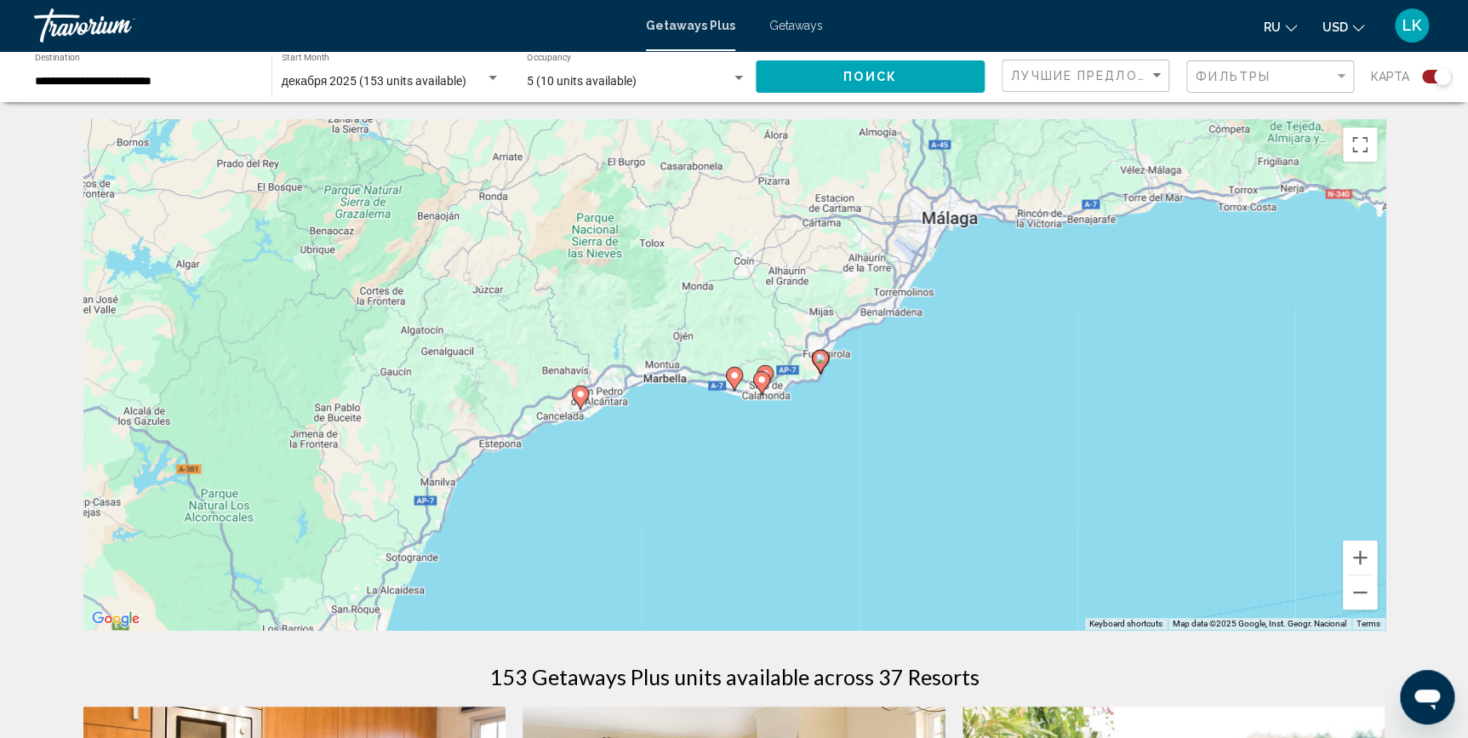
drag, startPoint x: 786, startPoint y: 429, endPoint x: 631, endPoint y: 466, distance: 160.2
click at [631, 466] on div "To navigate, press the arrow keys. To activate drag with keyboard, press Alt + …" at bounding box center [734, 374] width 1302 height 511
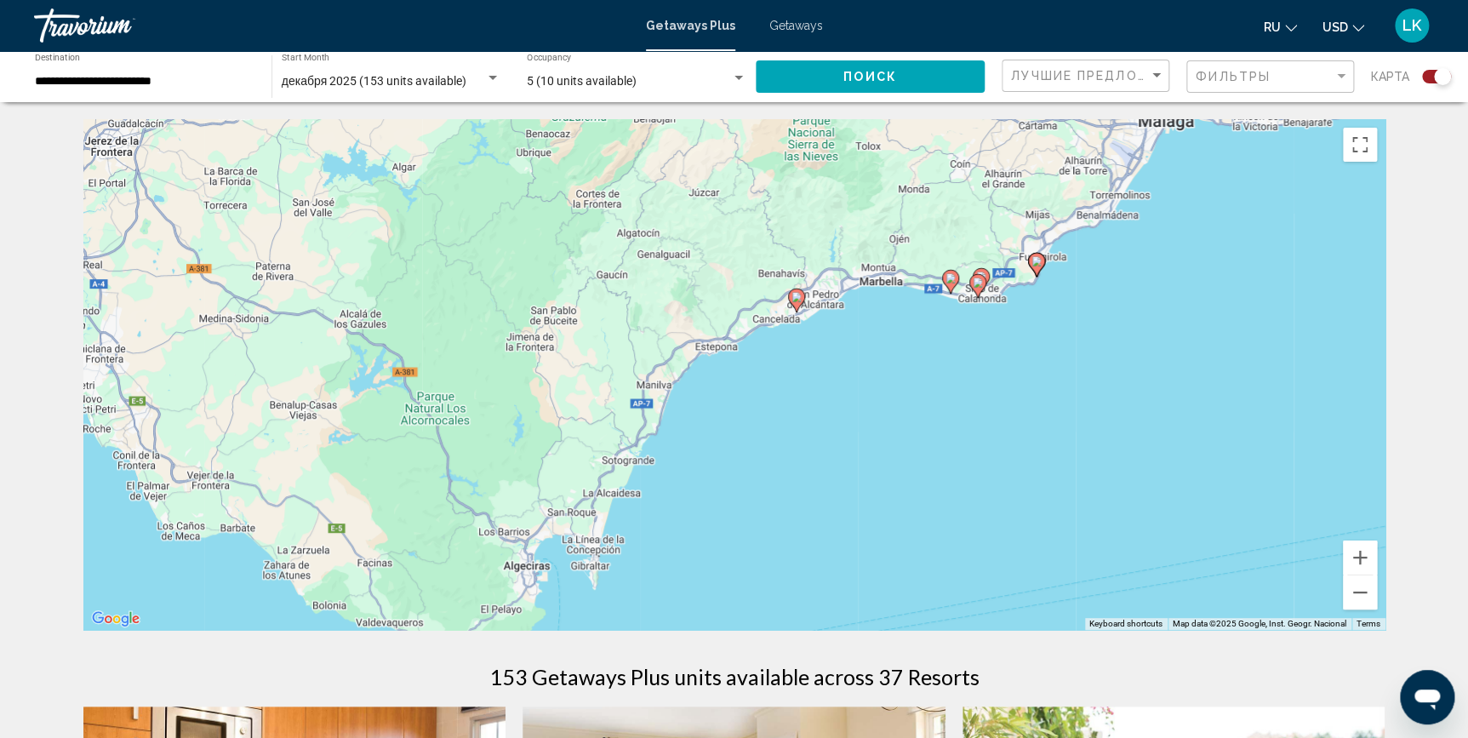
drag, startPoint x: 631, startPoint y: 448, endPoint x: 890, endPoint y: 342, distance: 280.2
click at [890, 342] on div "To navigate, press the arrow keys. To activate drag with keyboard, press Alt + …" at bounding box center [734, 374] width 1302 height 511
click at [794, 290] on icon "Main content" at bounding box center [795, 300] width 15 height 22
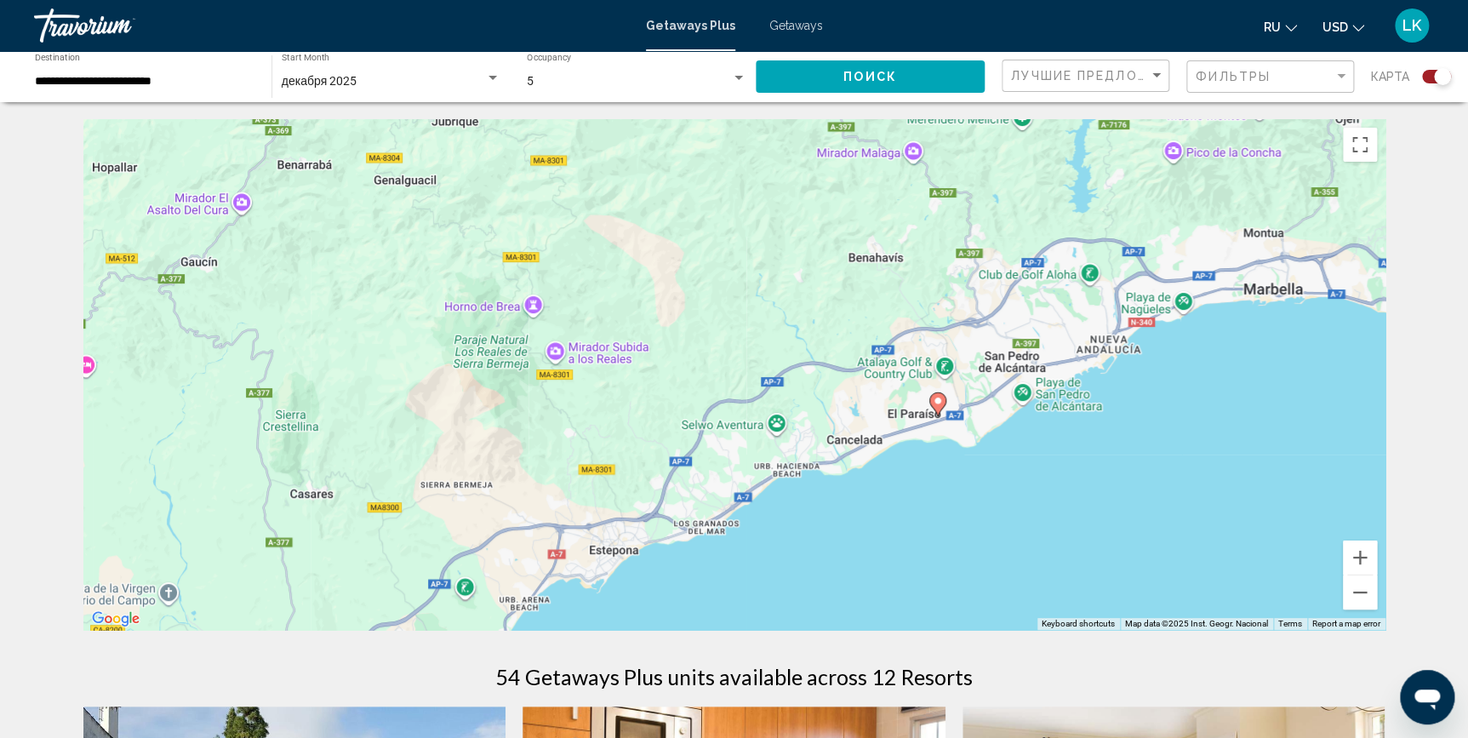
drag, startPoint x: 993, startPoint y: 505, endPoint x: 947, endPoint y: 313, distance: 196.9
click at [947, 313] on div "To activate drag with keyboard, press Alt + Enter. Once in keyboard drag state,…" at bounding box center [734, 374] width 1302 height 511
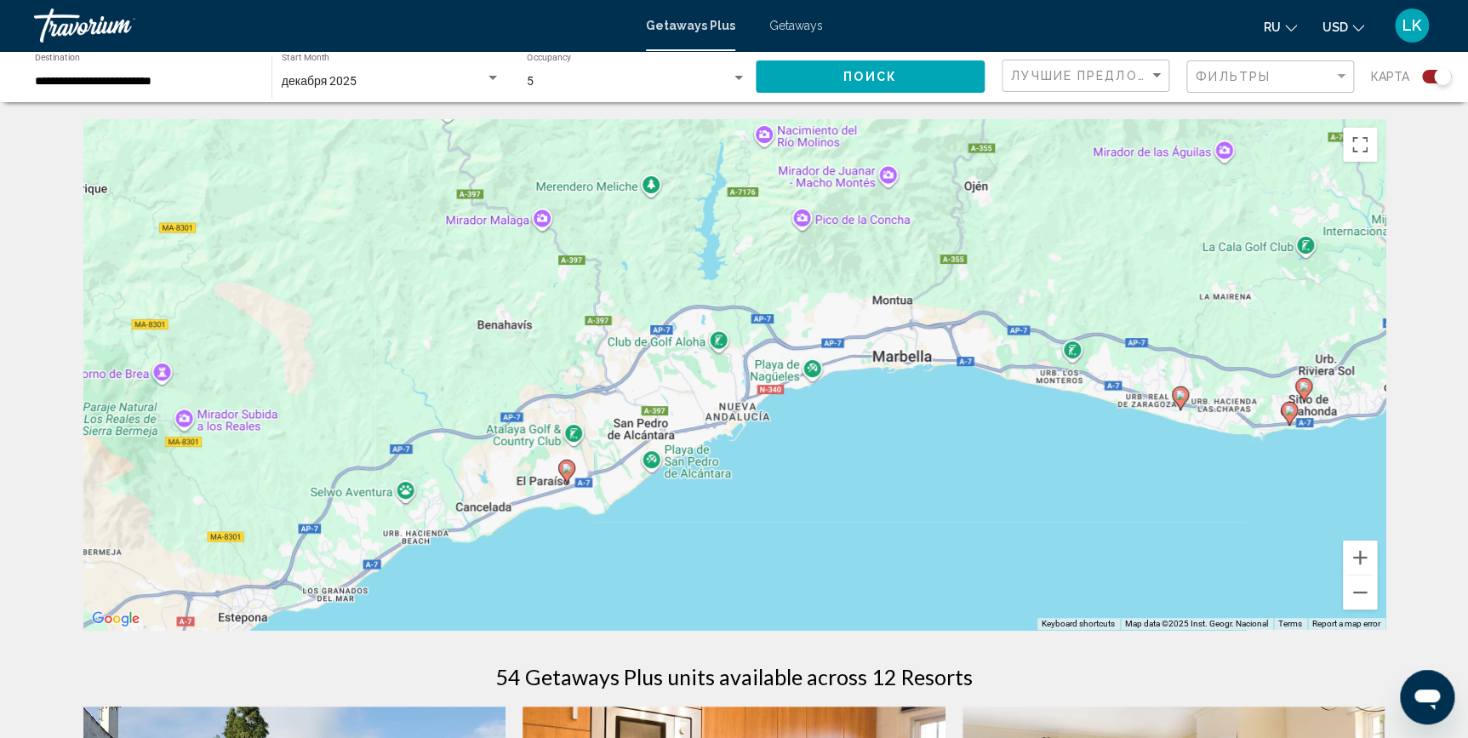
drag, startPoint x: 1096, startPoint y: 423, endPoint x: 721, endPoint y: 492, distance: 381.5
click at [721, 492] on div "To activate drag with keyboard, press Alt + Enter. Once in keyboard drag state,…" at bounding box center [734, 374] width 1302 height 511
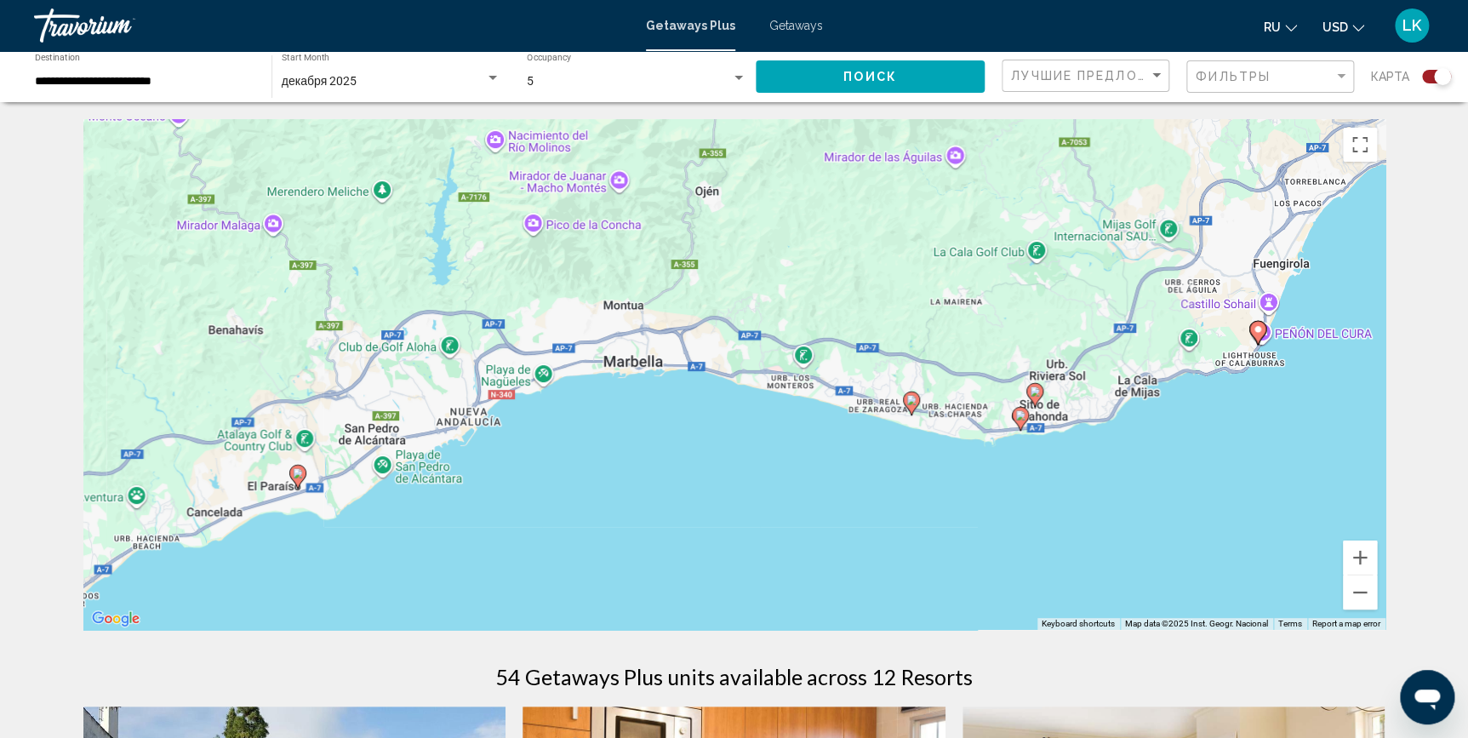
drag, startPoint x: 1084, startPoint y: 451, endPoint x: 724, endPoint y: 466, distance: 360.3
click at [724, 466] on div "To activate drag with keyboard, press Alt + Enter. Once in keyboard drag state,…" at bounding box center [734, 374] width 1302 height 511
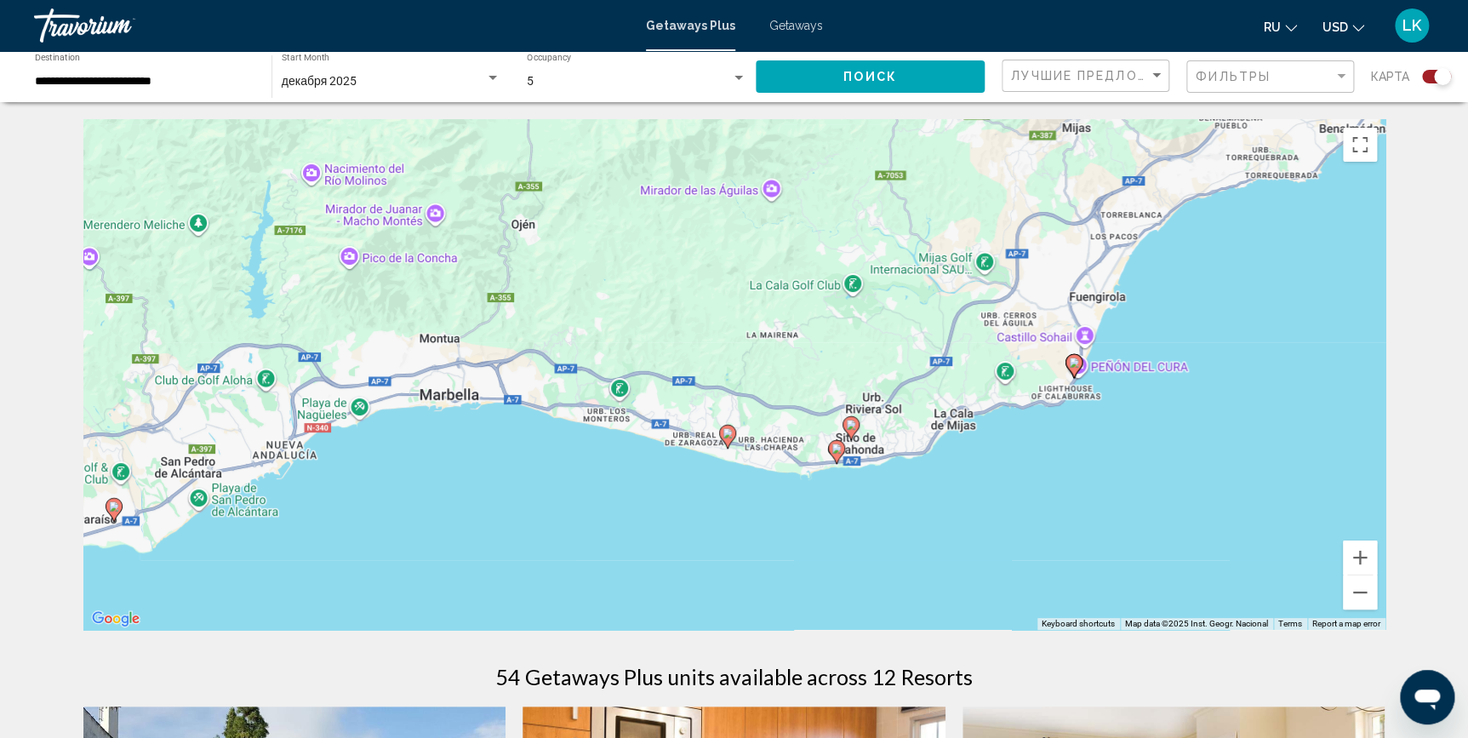
drag, startPoint x: 1098, startPoint y: 478, endPoint x: 994, endPoint y: 499, distance: 105.8
click at [994, 499] on div "To activate drag with keyboard, press Alt + Enter. Once in keyboard drag state,…" at bounding box center [734, 374] width 1302 height 511
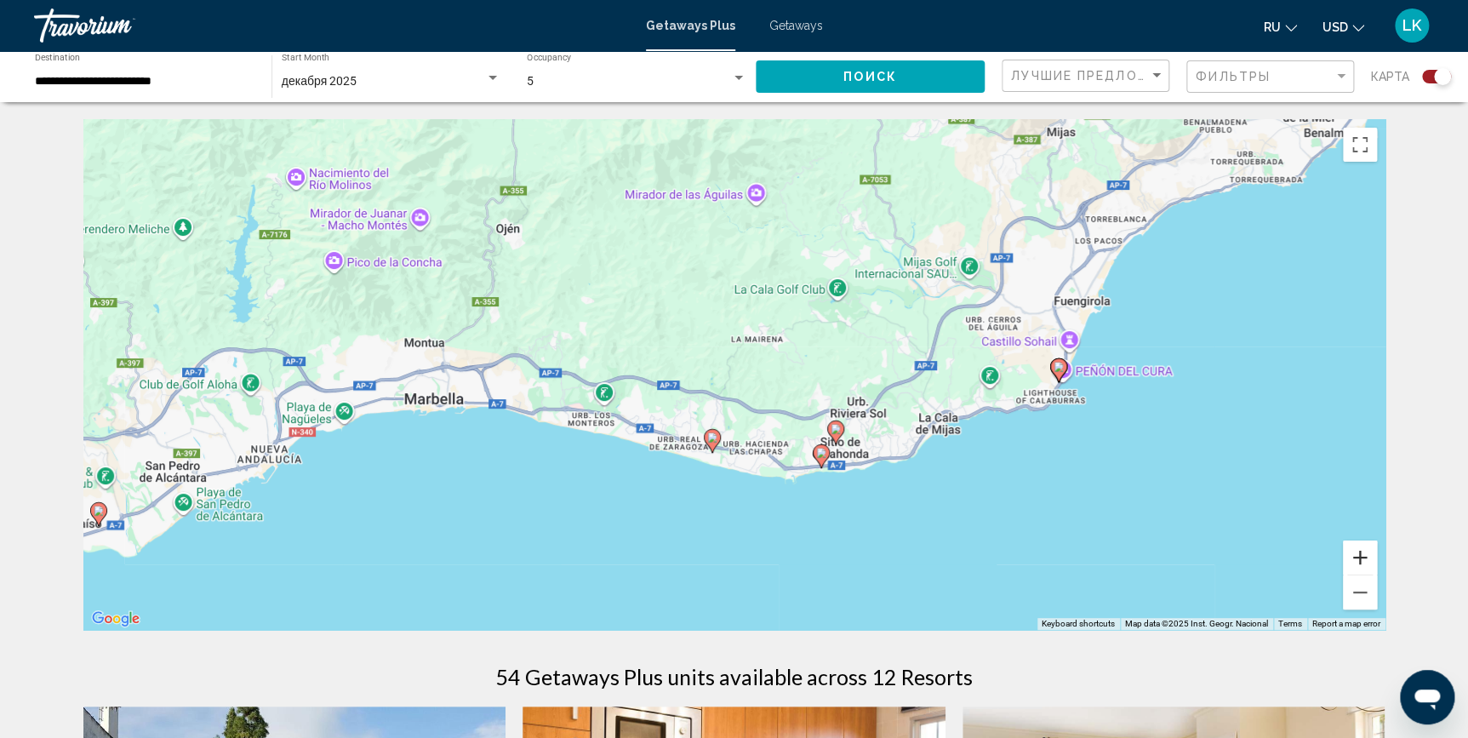
click at [1357, 557] on button "Zoom in" at bounding box center [1360, 557] width 34 height 34
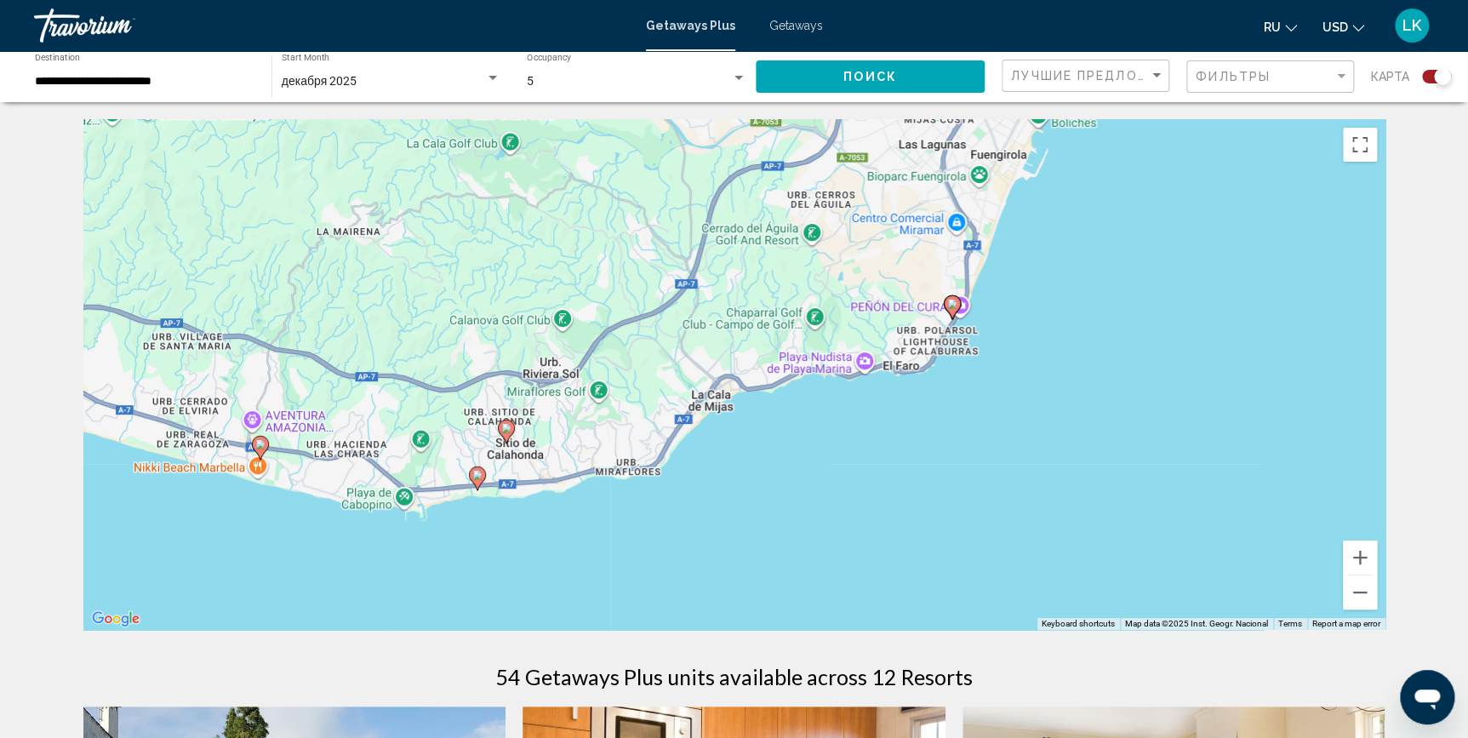
drag, startPoint x: 1202, startPoint y: 487, endPoint x: 770, endPoint y: 415, distance: 437.3
click at [770, 415] on div "To activate drag with keyboard, press Alt + Enter. Once in keyboard drag state,…" at bounding box center [734, 374] width 1302 height 511
click at [951, 298] on icon "Main content" at bounding box center [951, 307] width 15 height 22
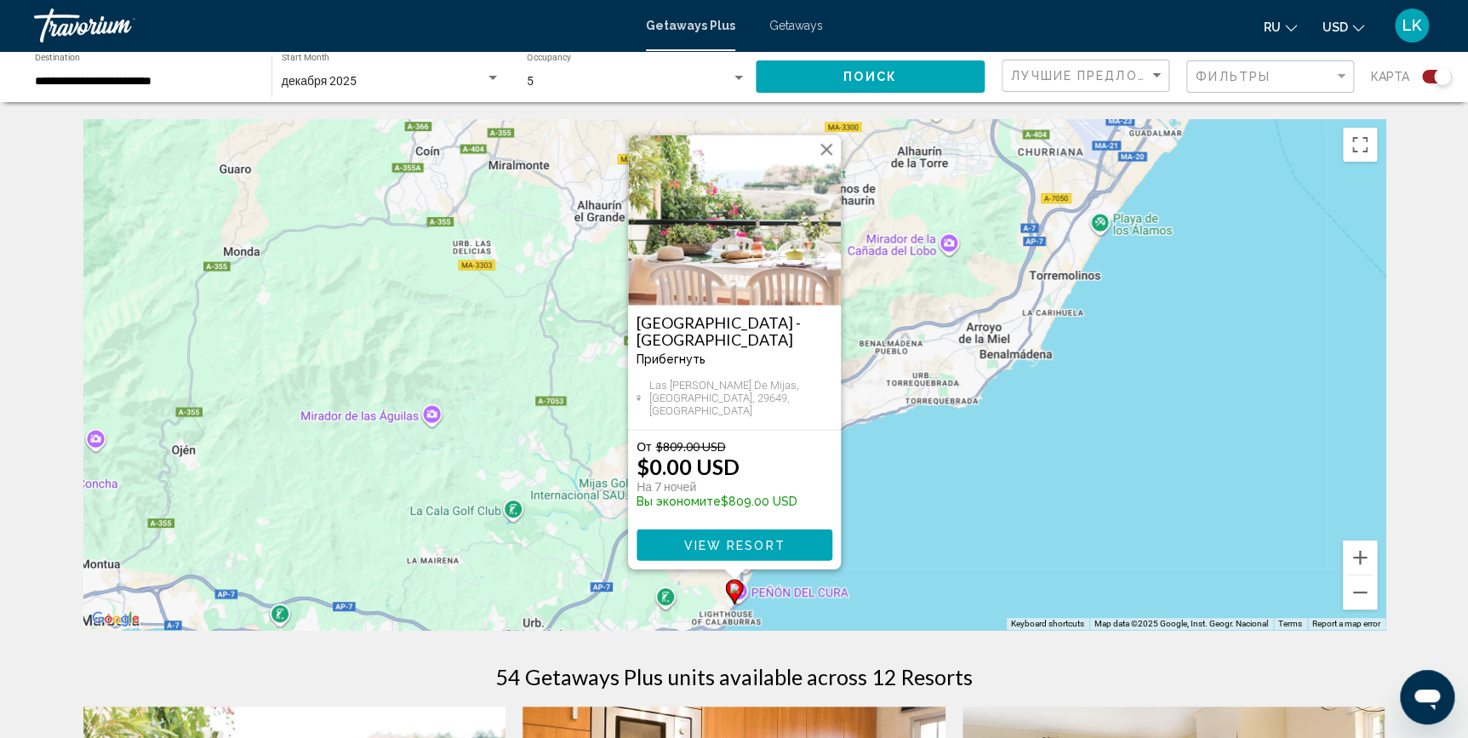
click at [721, 540] on span "View Resort" at bounding box center [733, 546] width 101 height 14
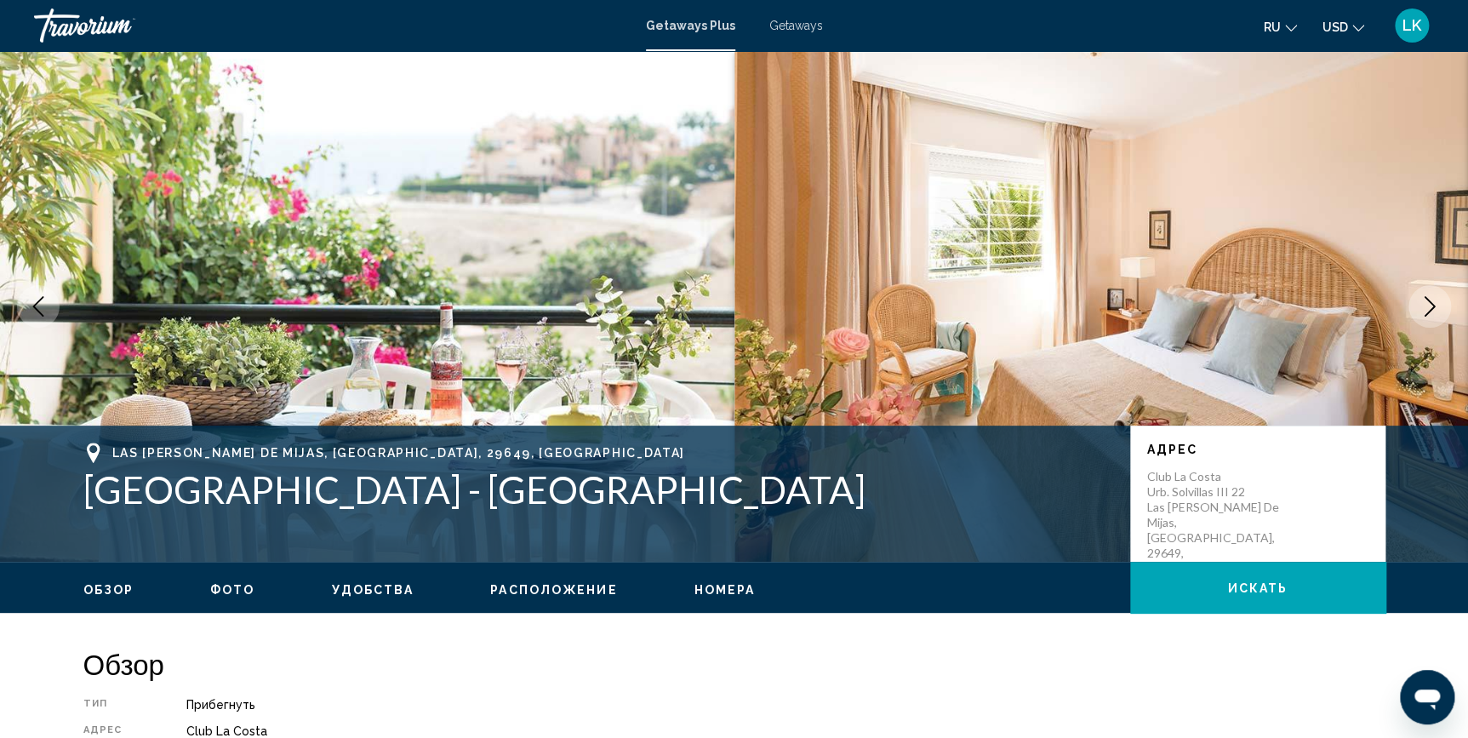
click at [1425, 298] on icon "Next image" at bounding box center [1429, 306] width 11 height 20
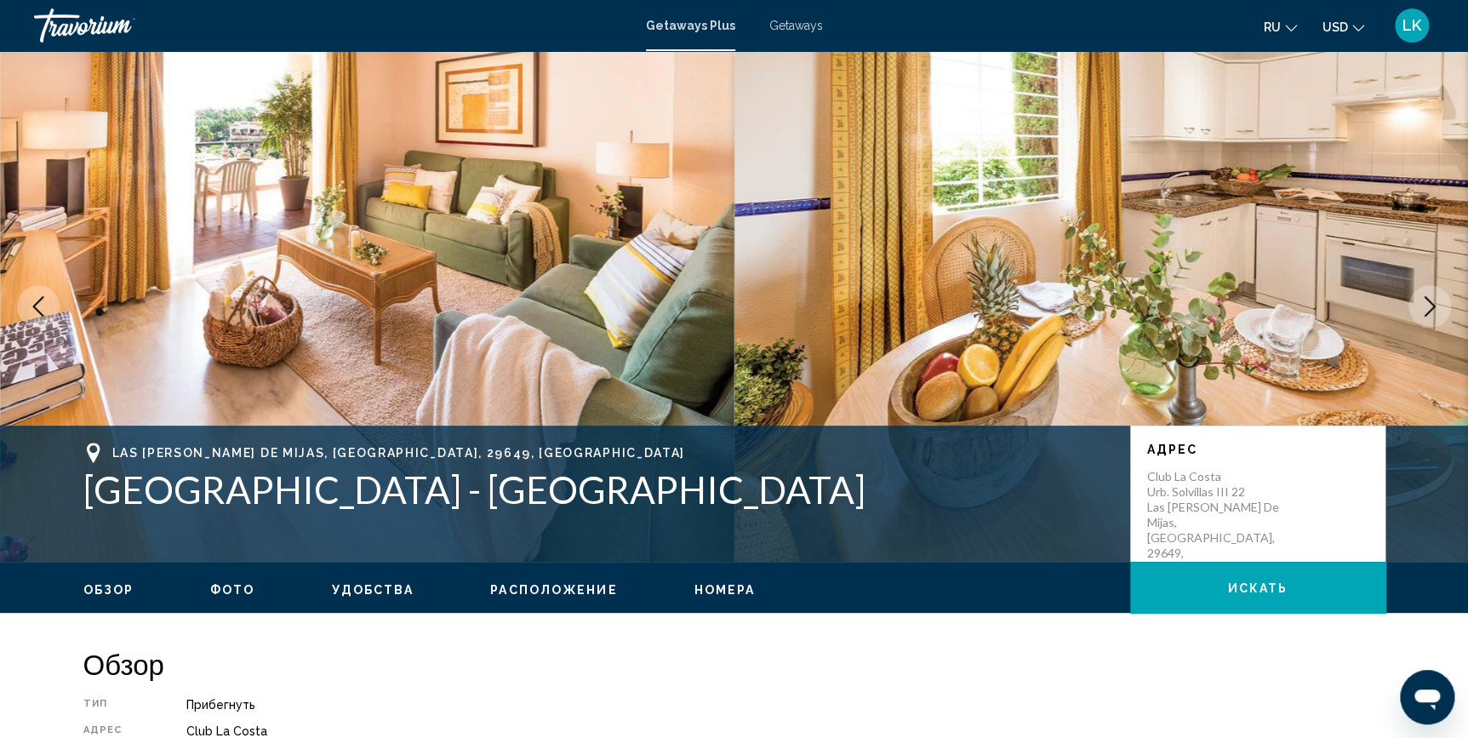
click at [1425, 298] on icon "Next image" at bounding box center [1429, 306] width 11 height 20
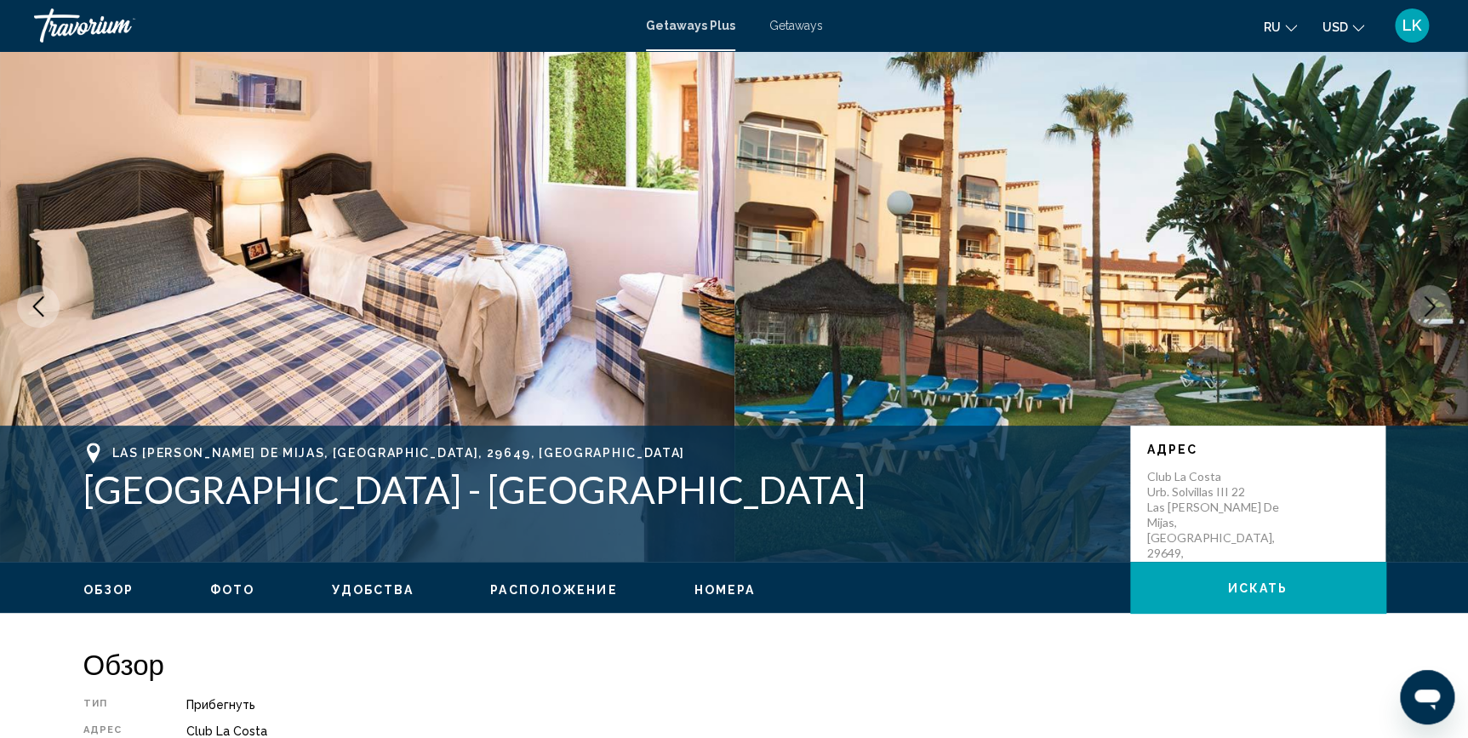
click at [1425, 298] on icon "Next image" at bounding box center [1429, 306] width 11 height 20
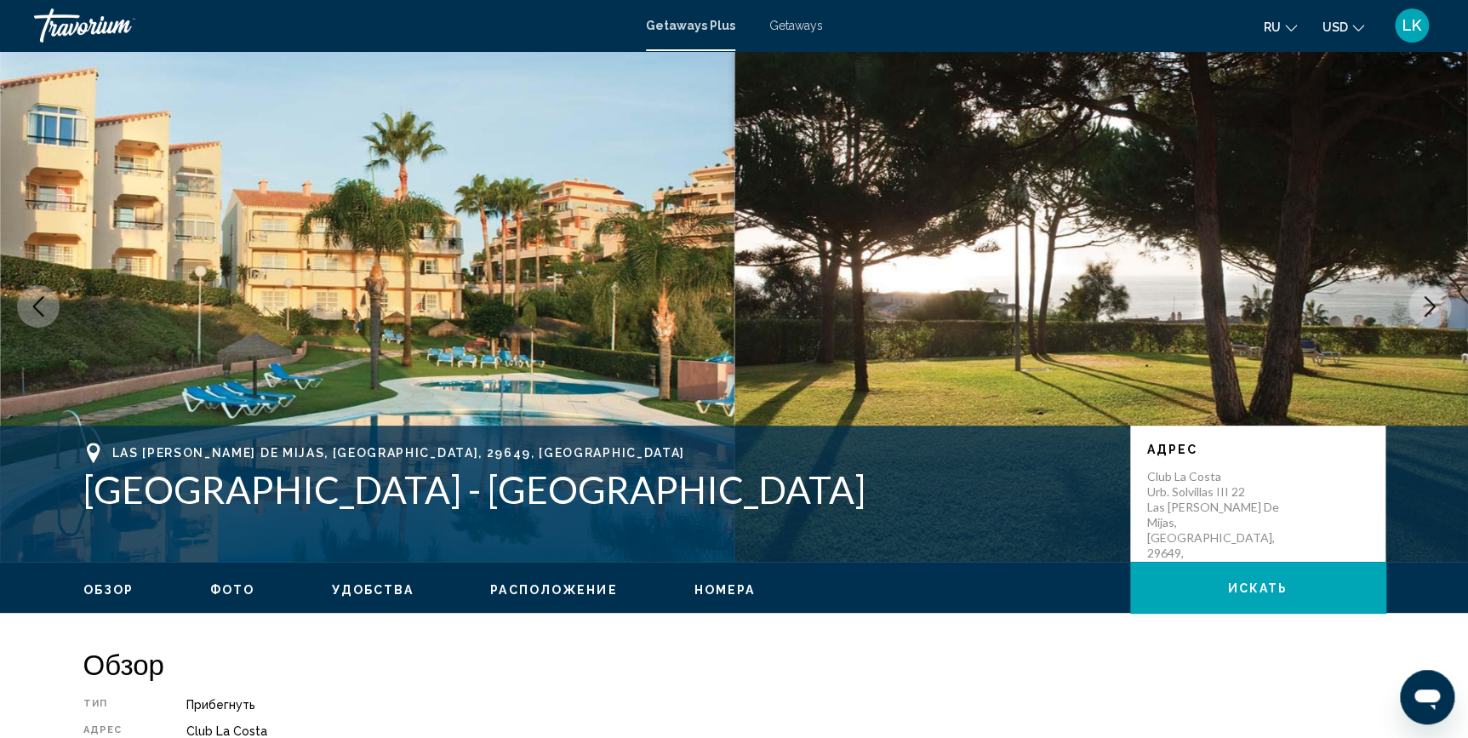
click at [1425, 298] on icon "Next image" at bounding box center [1429, 306] width 11 height 20
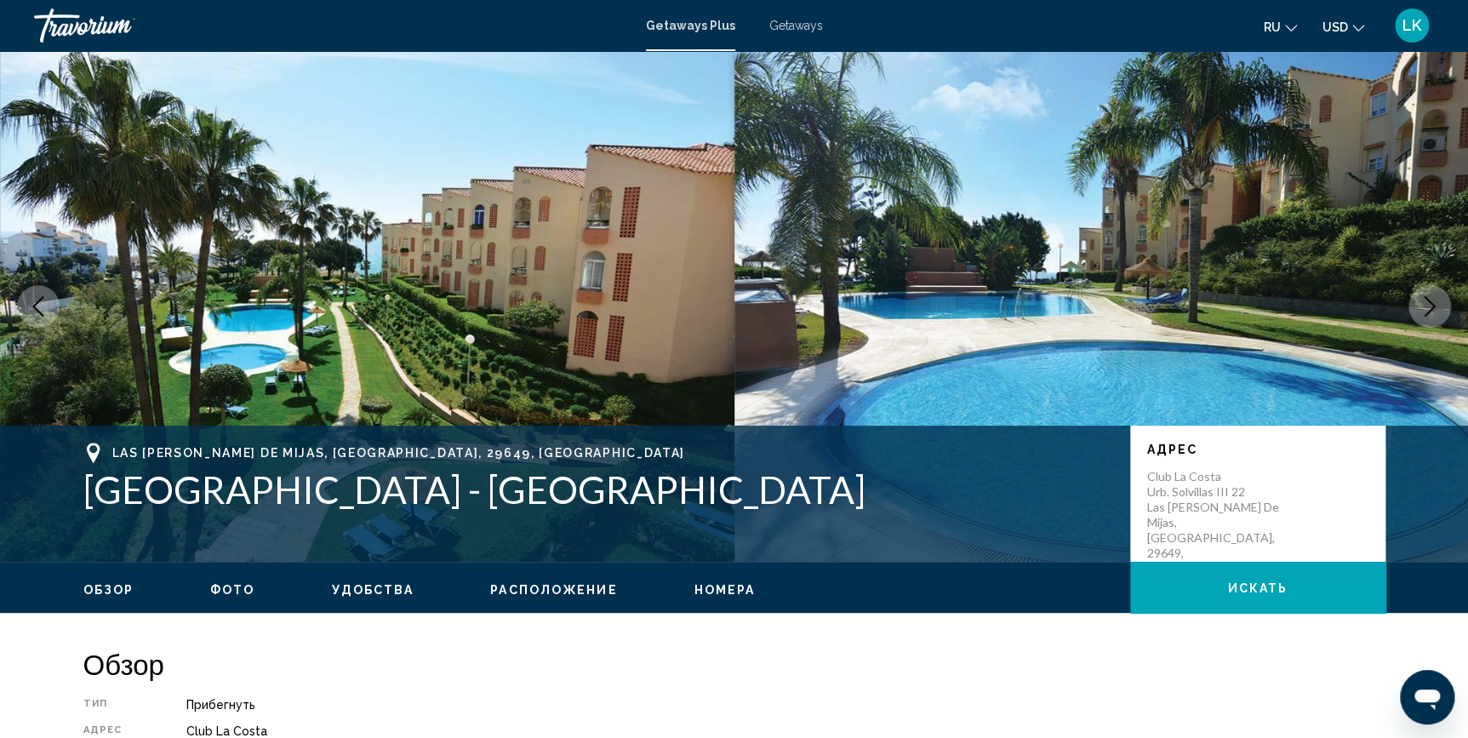
click at [1425, 298] on icon "Next image" at bounding box center [1429, 306] width 11 height 20
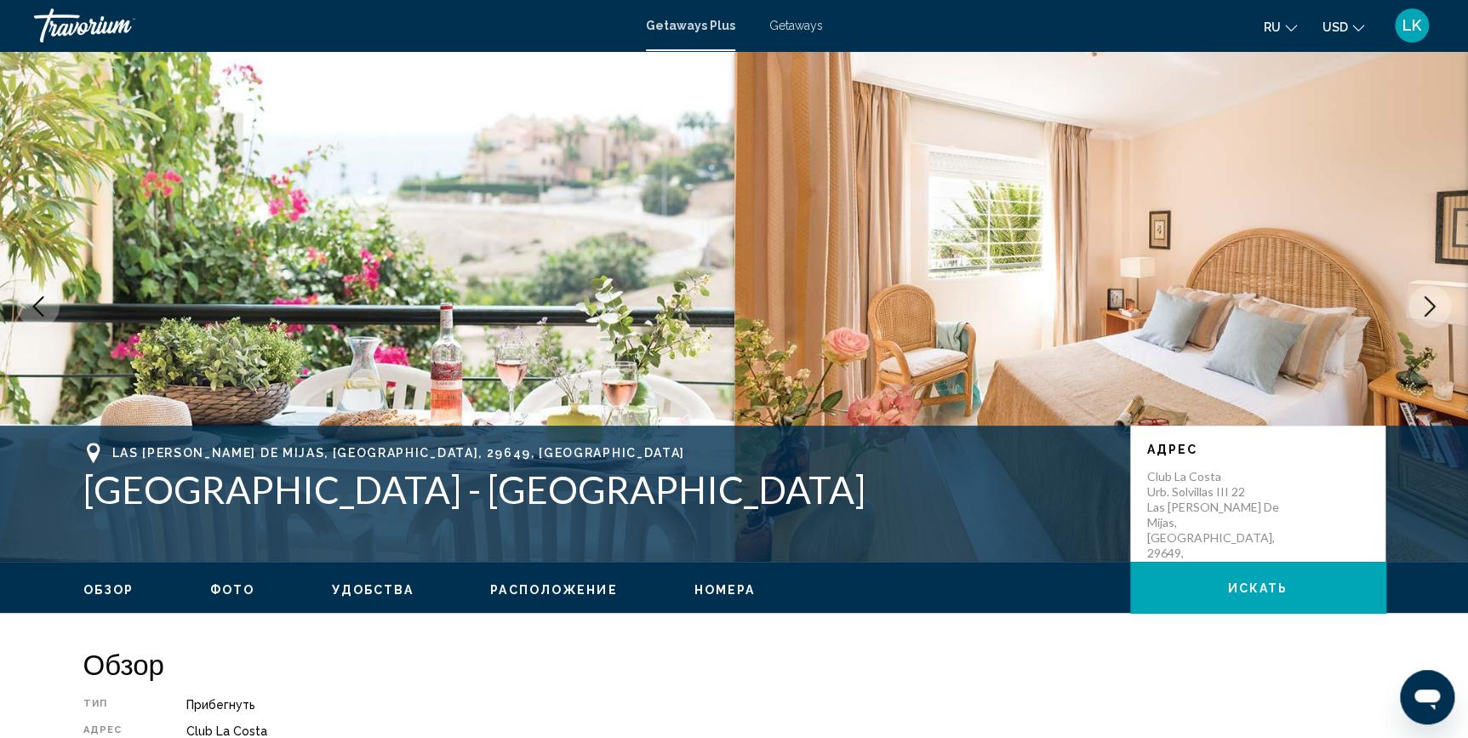
click at [1425, 298] on icon "Next image" at bounding box center [1429, 306] width 11 height 20
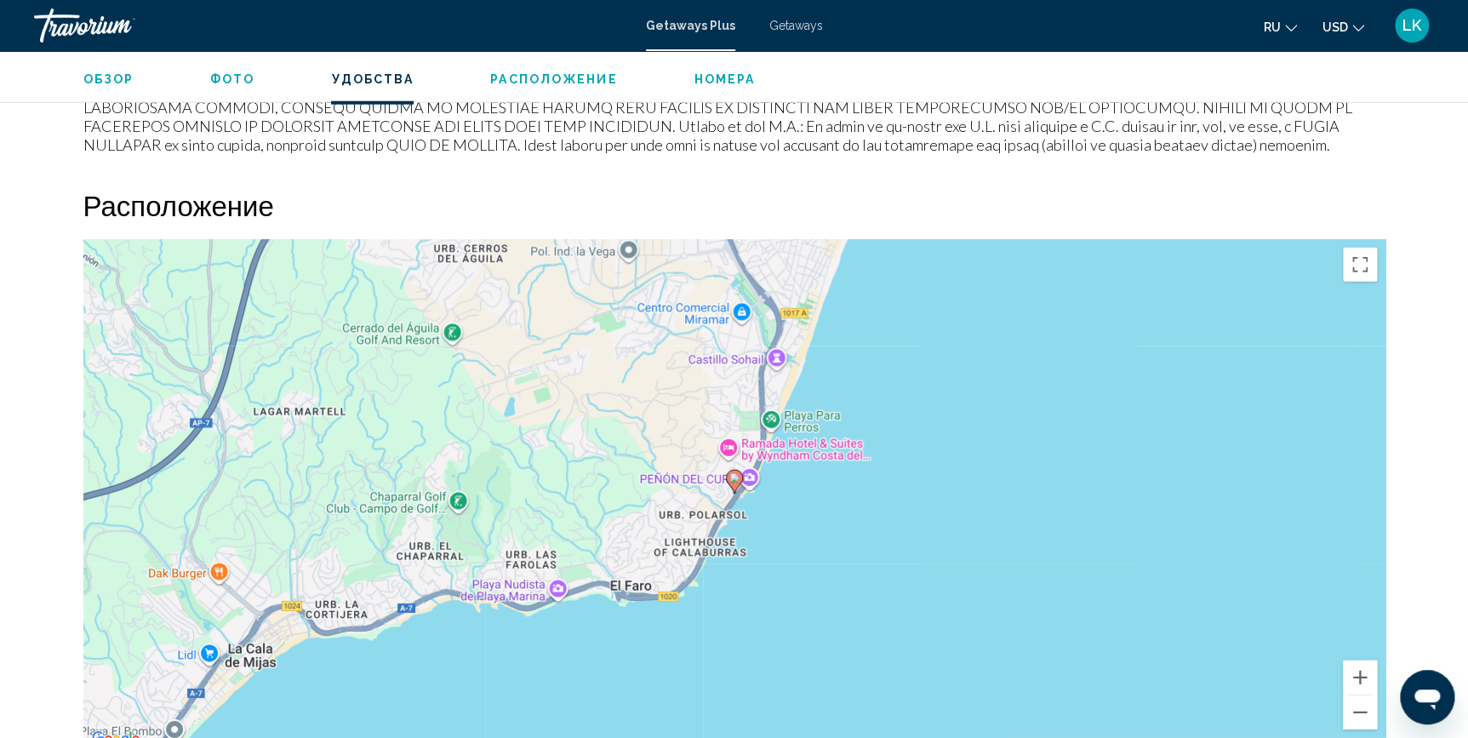
scroll to position [2097, 0]
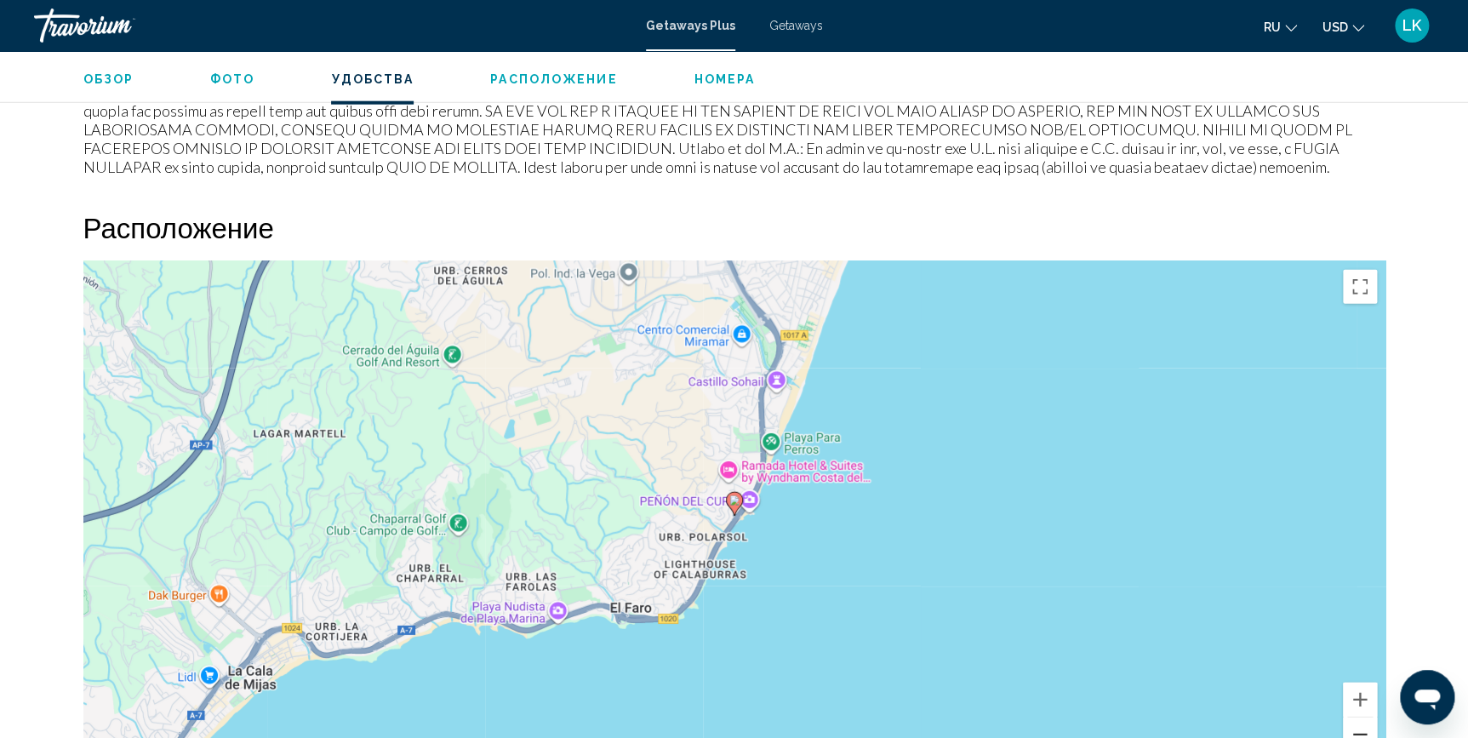
click at [1359, 729] on button "Zoom out" at bounding box center [1360, 734] width 34 height 34
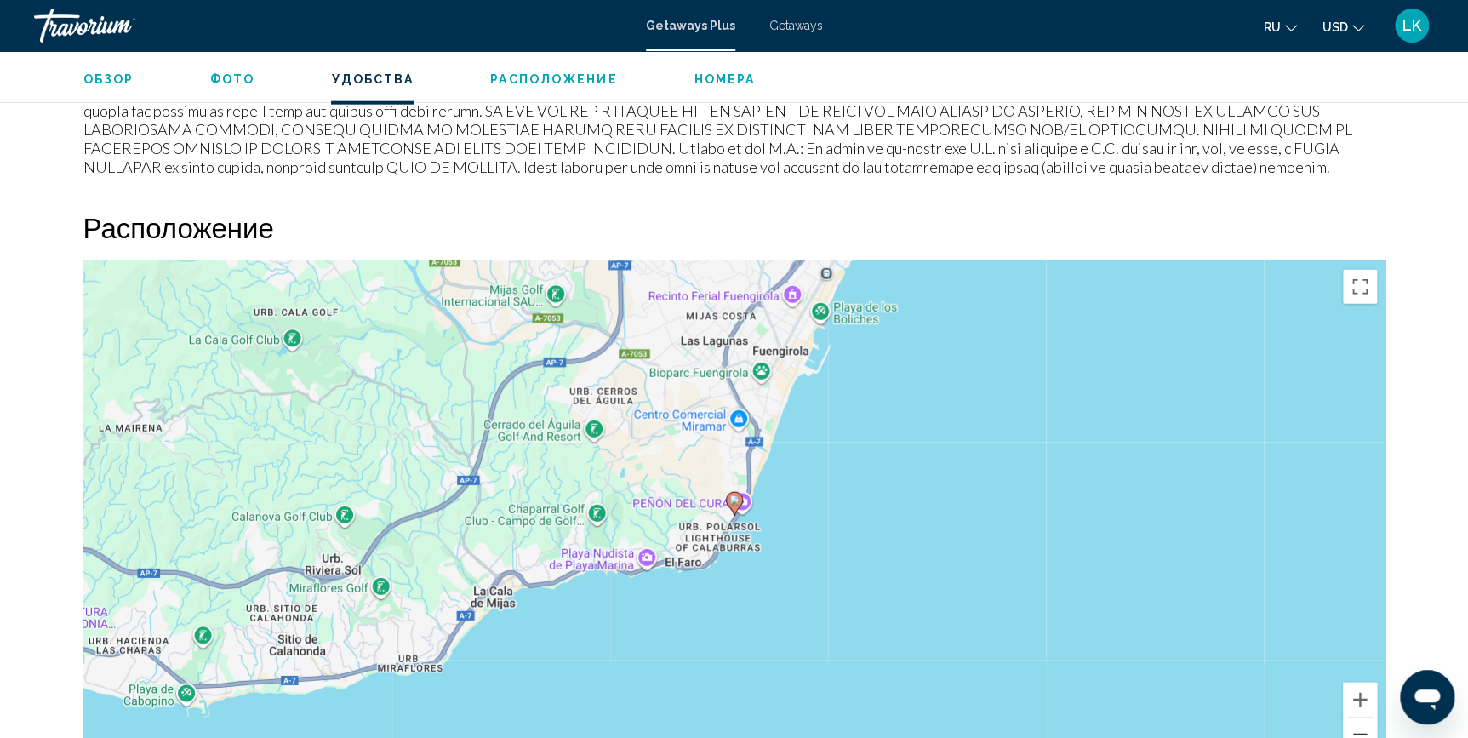
click at [1359, 729] on button "Zoom out" at bounding box center [1360, 734] width 34 height 34
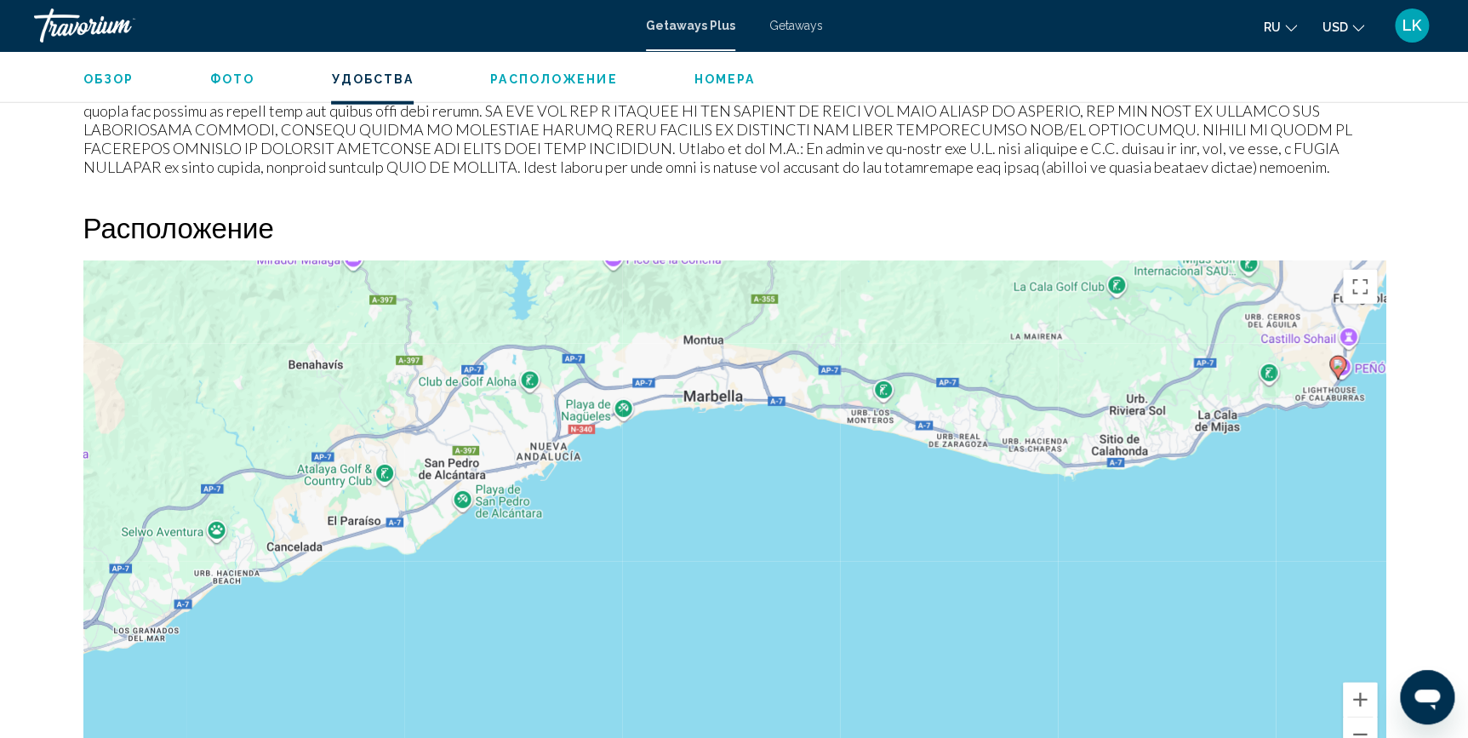
drag, startPoint x: 561, startPoint y: 533, endPoint x: 1172, endPoint y: 392, distance: 626.9
click at [1172, 392] on div "To activate drag with keyboard, press Alt + Enter. Once in keyboard drag state,…" at bounding box center [734, 516] width 1302 height 511
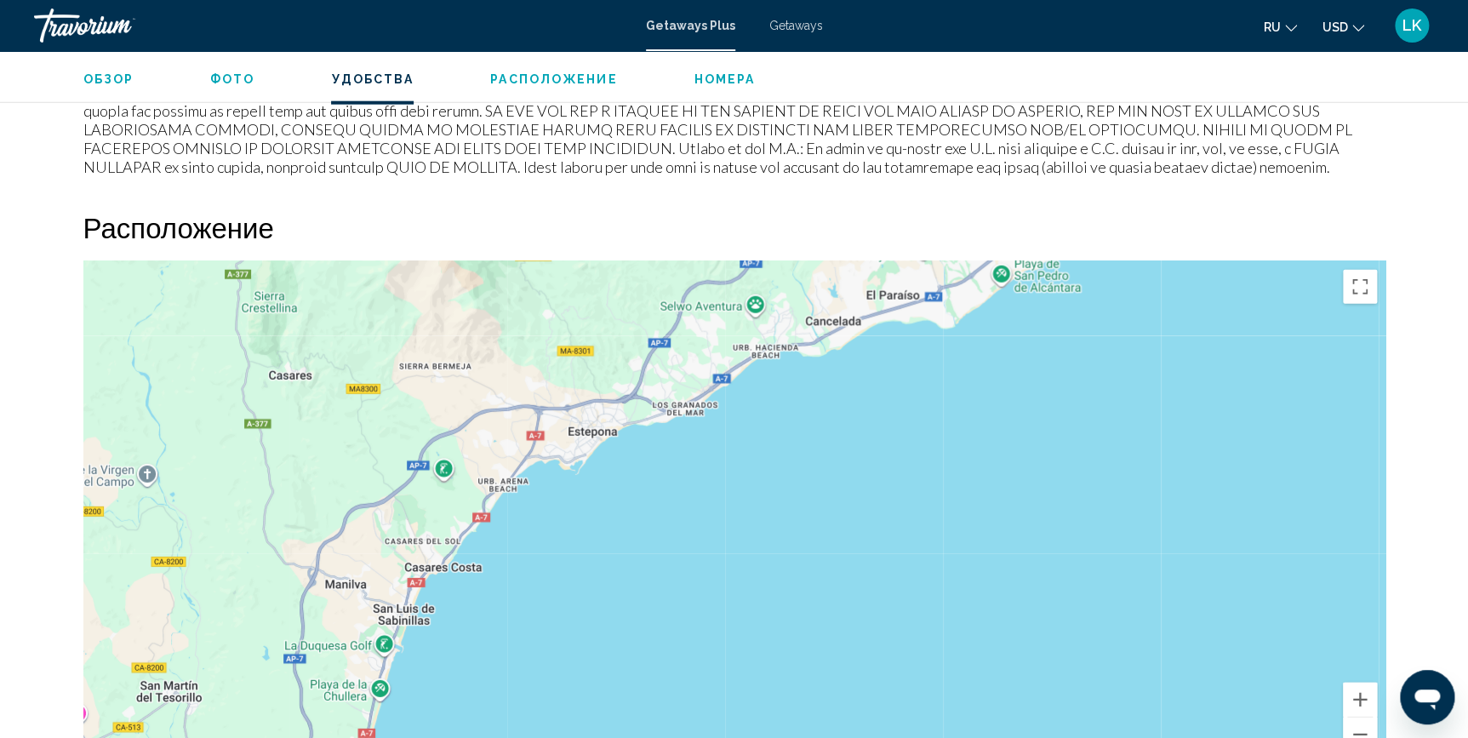
drag, startPoint x: 469, startPoint y: 484, endPoint x: 1009, endPoint y: 258, distance: 585.8
click at [1009, 258] on div "Расположение ← Move left → Move right ↑ Move up ↓ Move down + Zoom in - Zoom ou…" at bounding box center [734, 491] width 1302 height 562
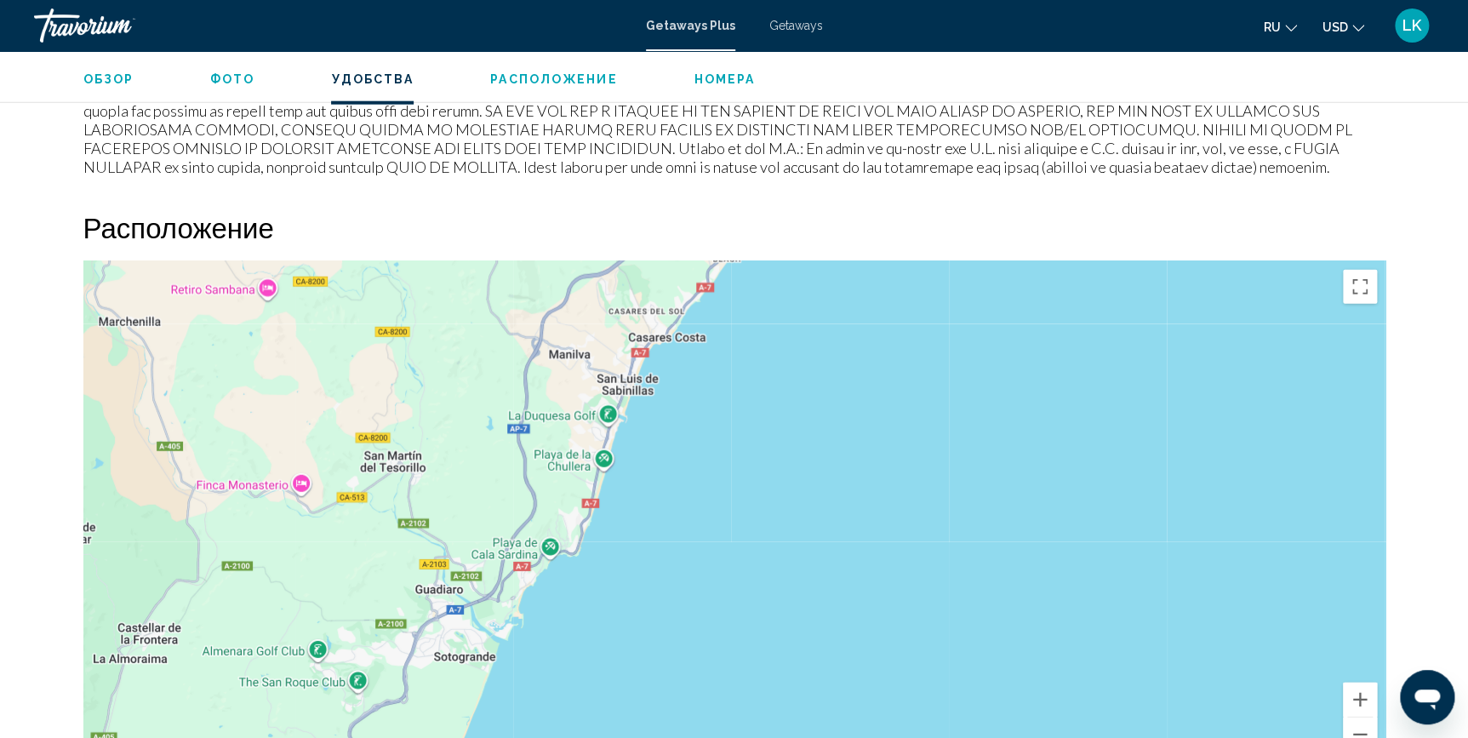
drag, startPoint x: 460, startPoint y: 482, endPoint x: 684, endPoint y: 251, distance: 322.0
click at [684, 251] on div "Расположение ← Move left → Move right ↑ Move up ↓ Move down + Zoom in - Zoom ou…" at bounding box center [734, 491] width 1302 height 562
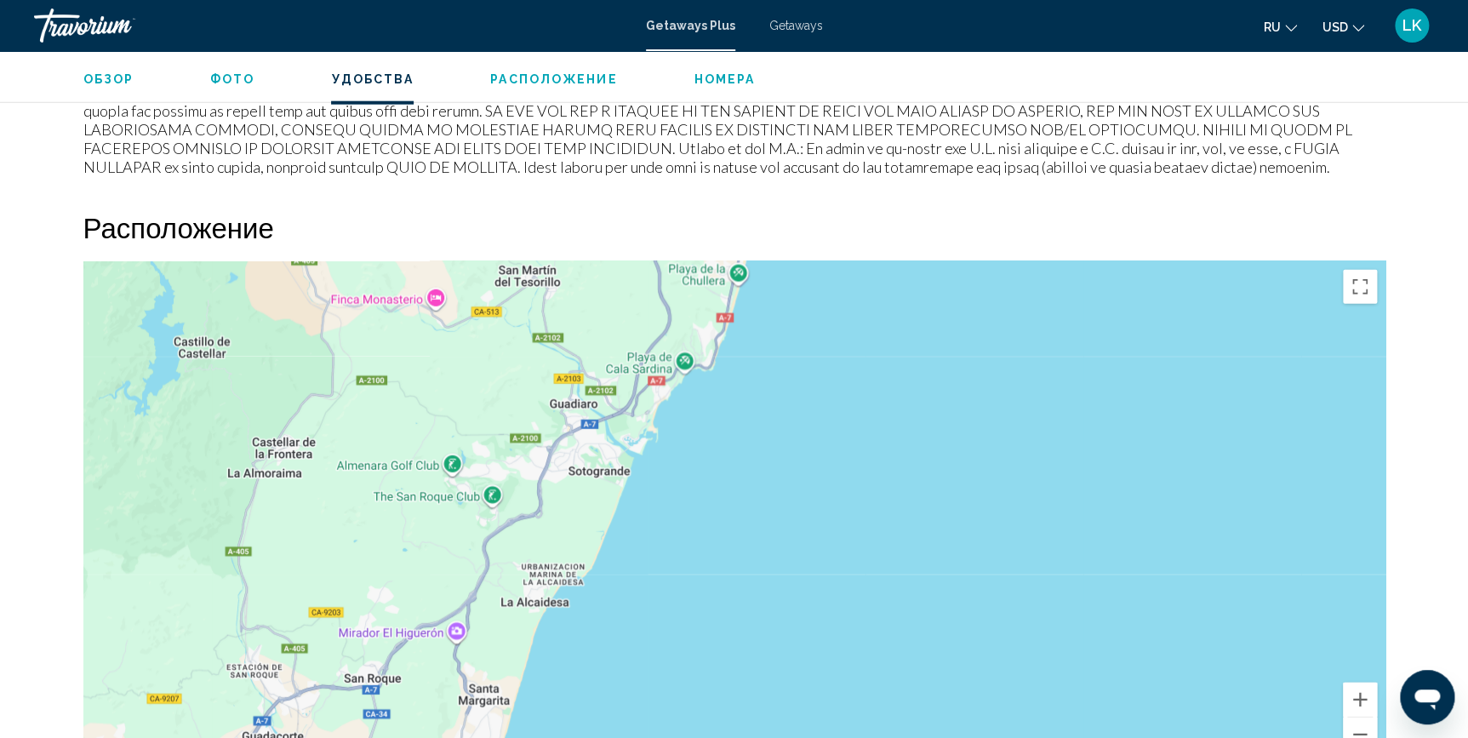
drag, startPoint x: 536, startPoint y: 508, endPoint x: 668, endPoint y: 324, distance: 226.2
click at [668, 324] on div "Main content" at bounding box center [734, 516] width 1302 height 511
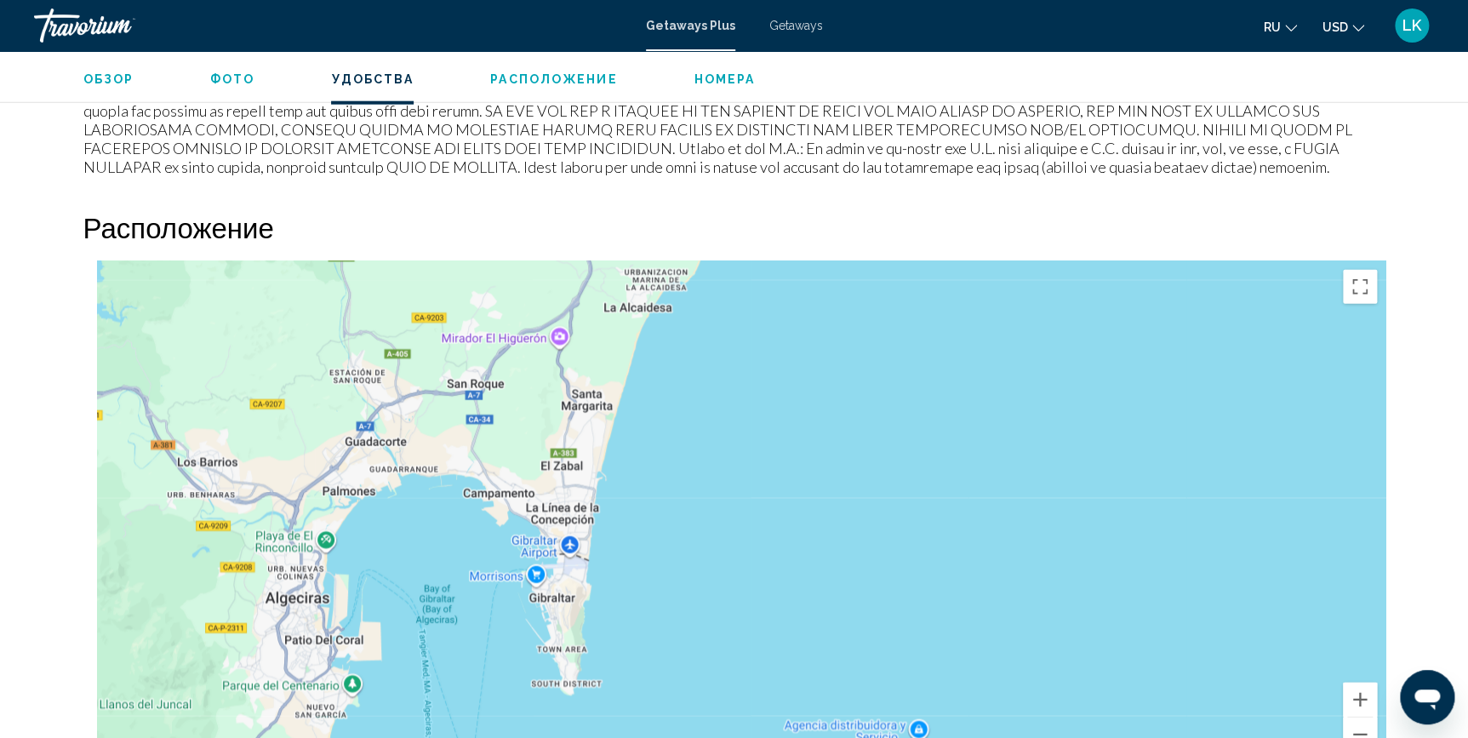
drag, startPoint x: 568, startPoint y: 561, endPoint x: 670, endPoint y: 279, distance: 299.6
click at [670, 279] on div "Main content" at bounding box center [734, 516] width 1302 height 511
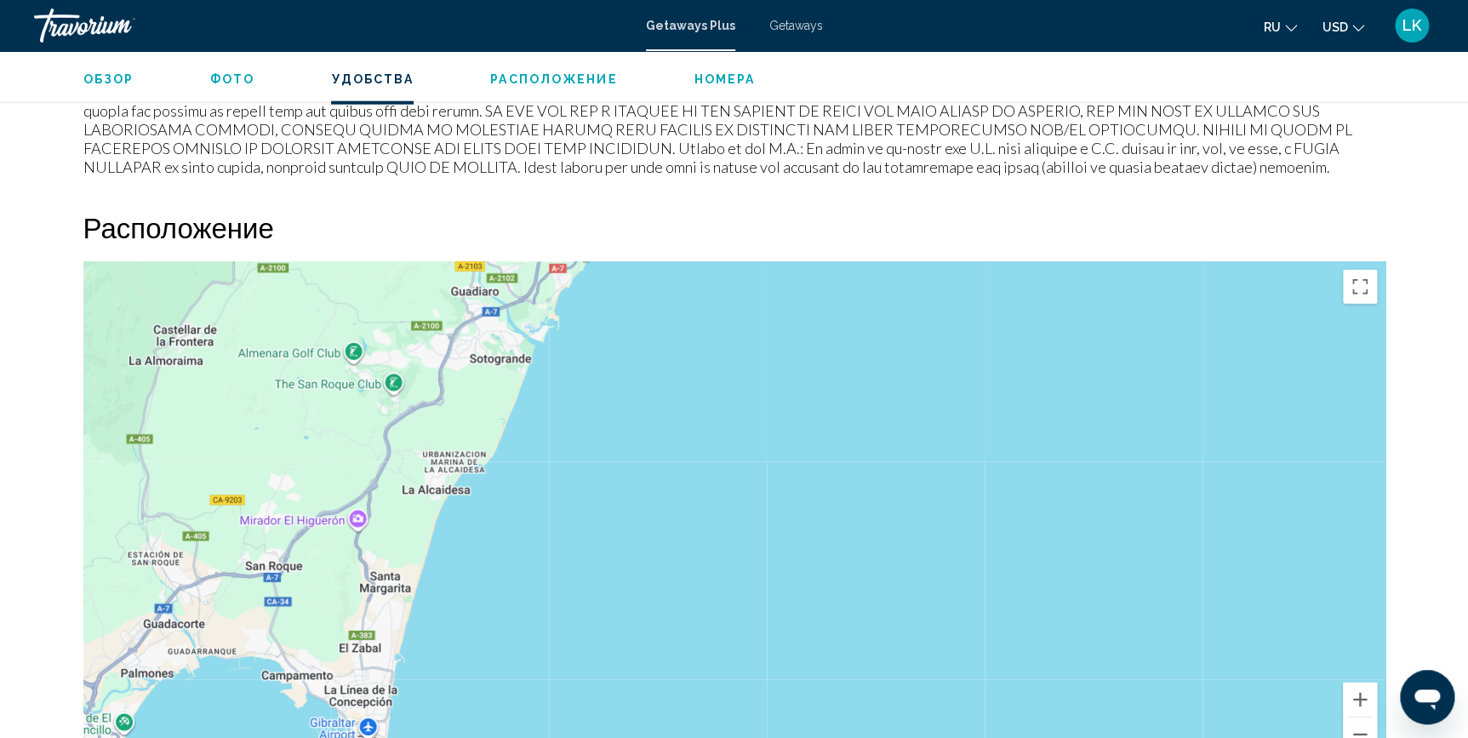
drag, startPoint x: 592, startPoint y: 523, endPoint x: 390, endPoint y: 708, distance: 274.1
click at [390, 708] on div "Main content" at bounding box center [734, 516] width 1302 height 511
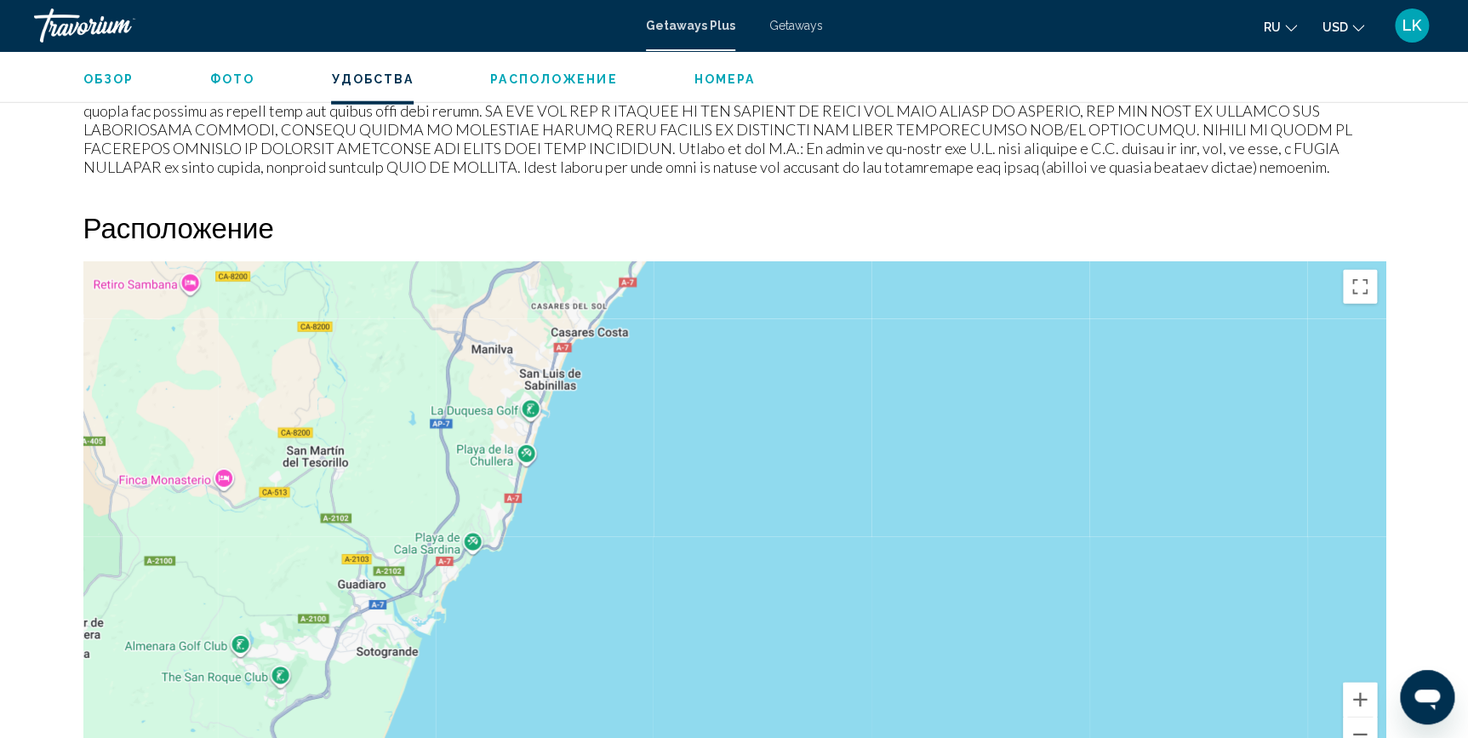
drag, startPoint x: 472, startPoint y: 335, endPoint x: 399, endPoint y: 630, distance: 303.4
click at [399, 630] on div "Main content" at bounding box center [734, 516] width 1302 height 511
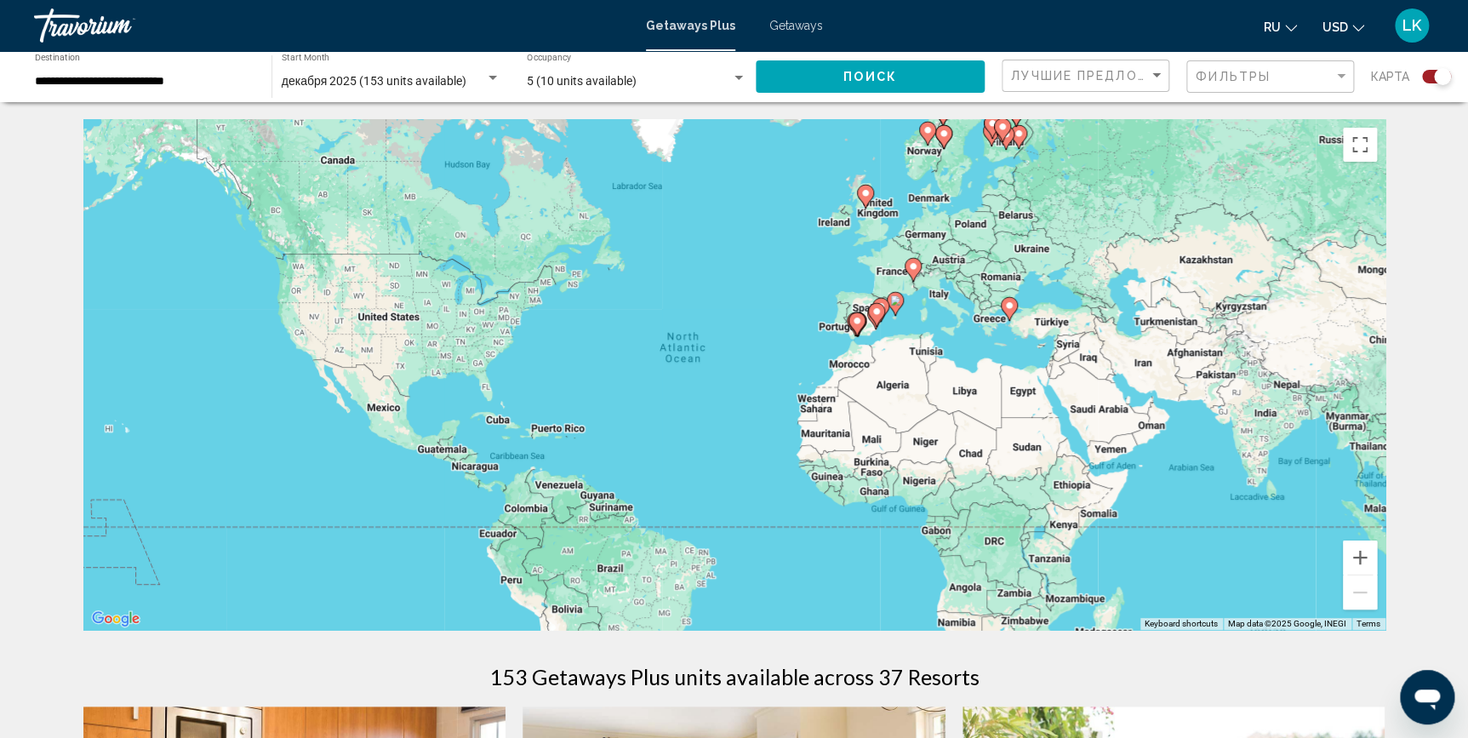
click at [859, 330] on gmp-advanced-marker "Main content" at bounding box center [856, 324] width 17 height 26
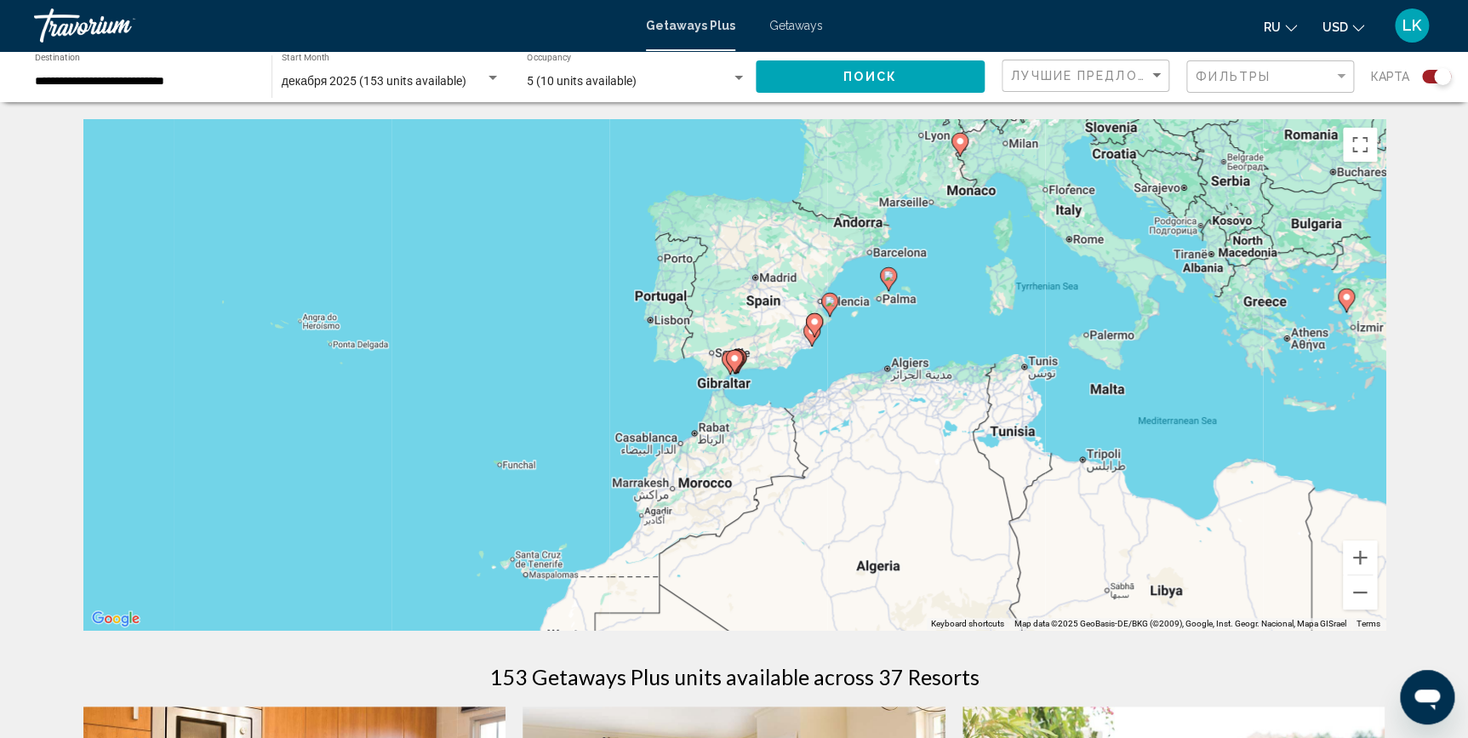
click at [739, 359] on icon "Main content" at bounding box center [733, 362] width 15 height 22
type input "**********"
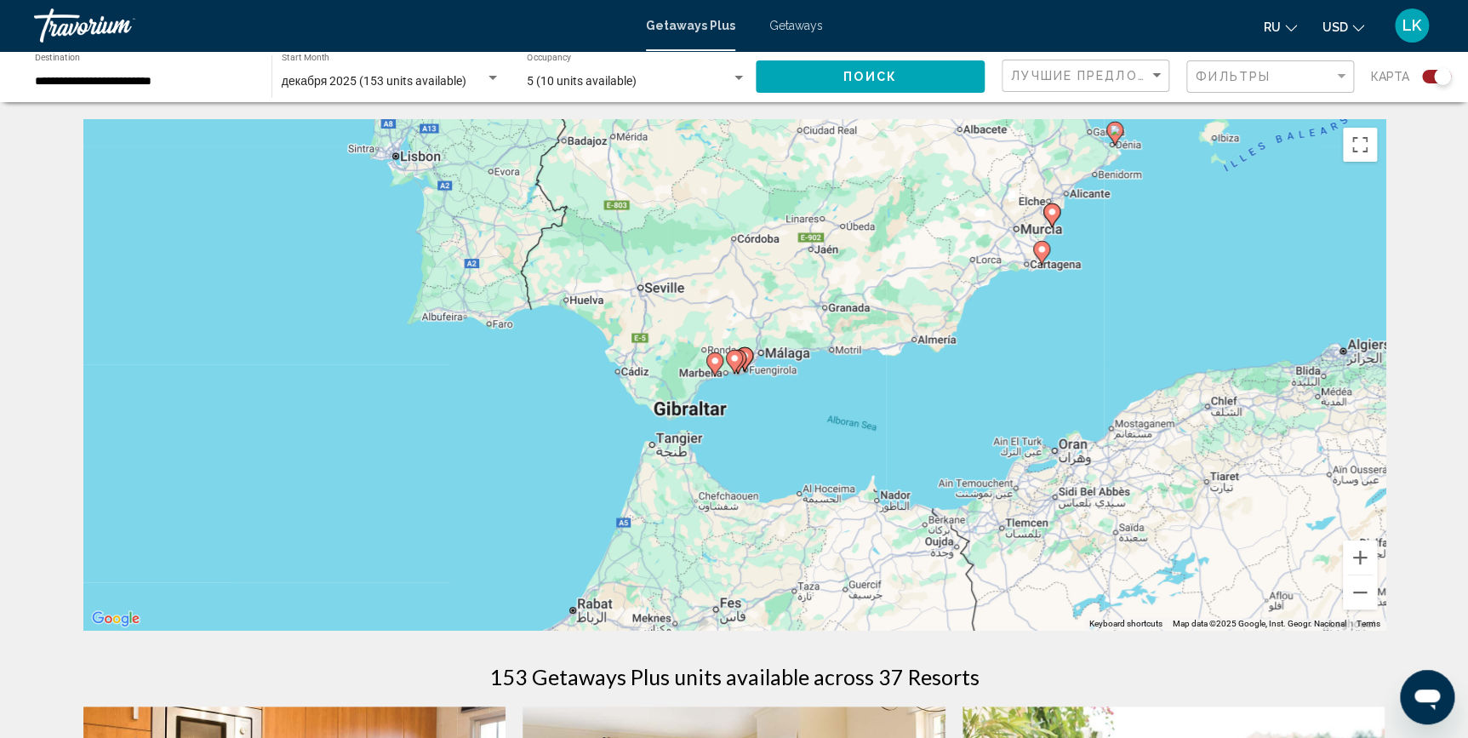
click at [739, 358] on icon "Main content" at bounding box center [733, 362] width 15 height 22
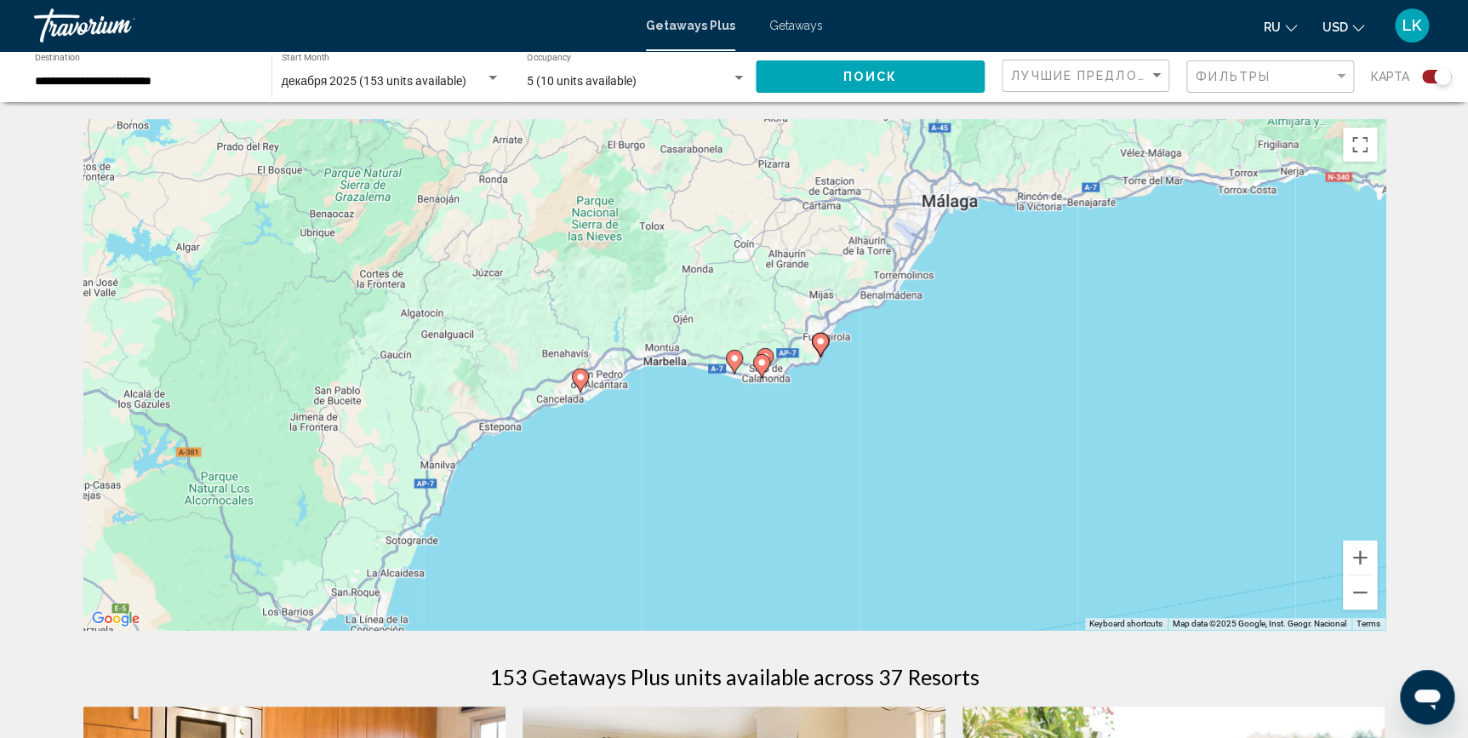
click at [762, 364] on image "Main content" at bounding box center [761, 362] width 10 height 10
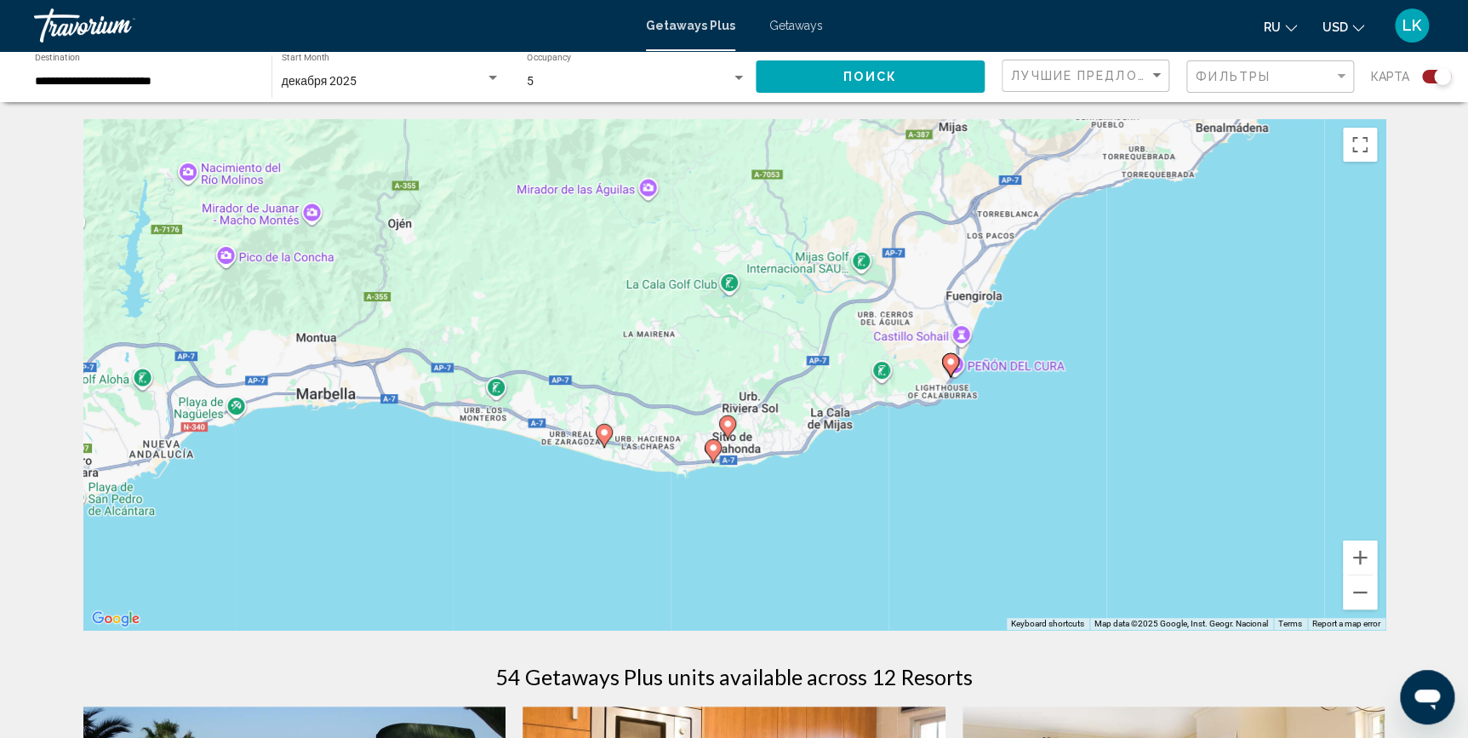
drag, startPoint x: 876, startPoint y: 474, endPoint x: 890, endPoint y: 229, distance: 245.5
click at [890, 229] on div "To activate drag with keyboard, press Alt + Enter. Once in keyboard drag state,…" at bounding box center [734, 374] width 1302 height 511
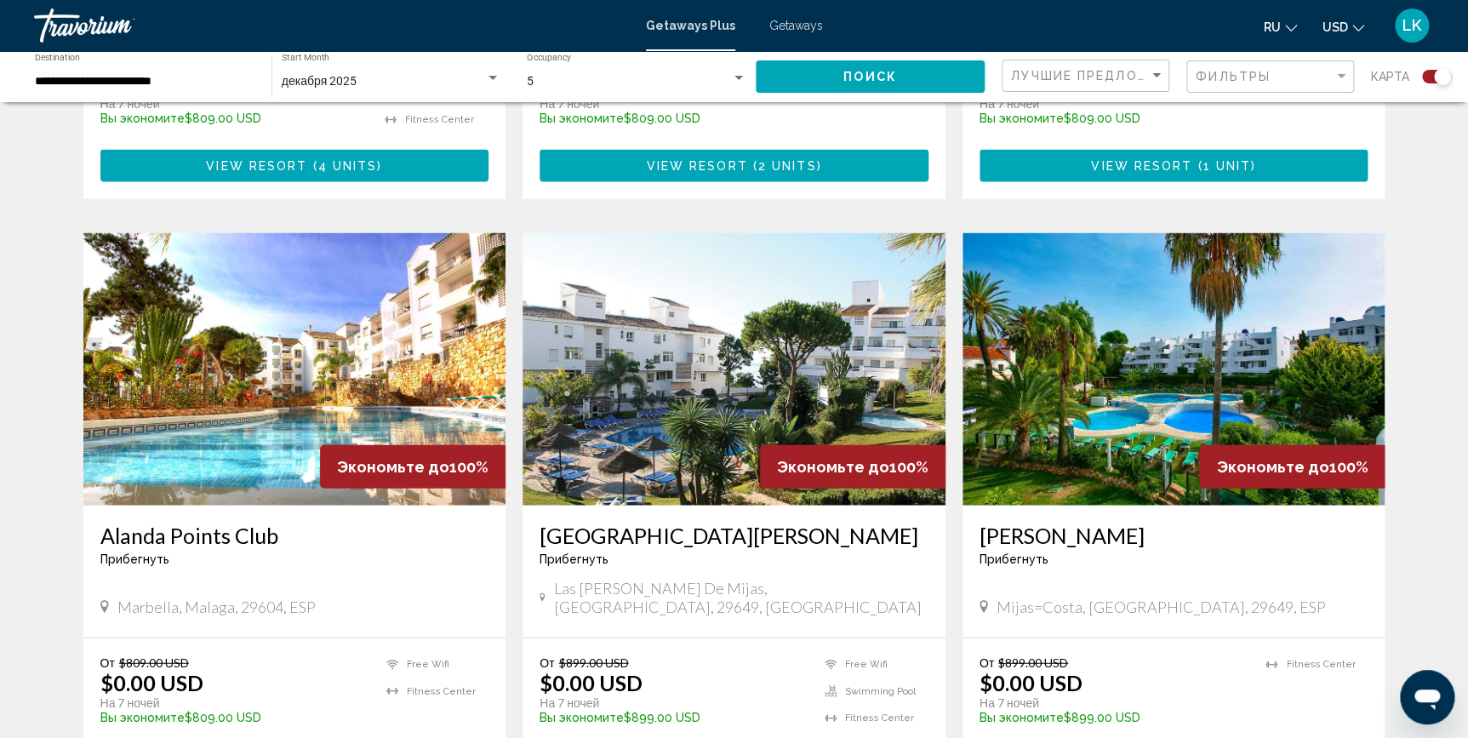
scroll to position [1726, 0]
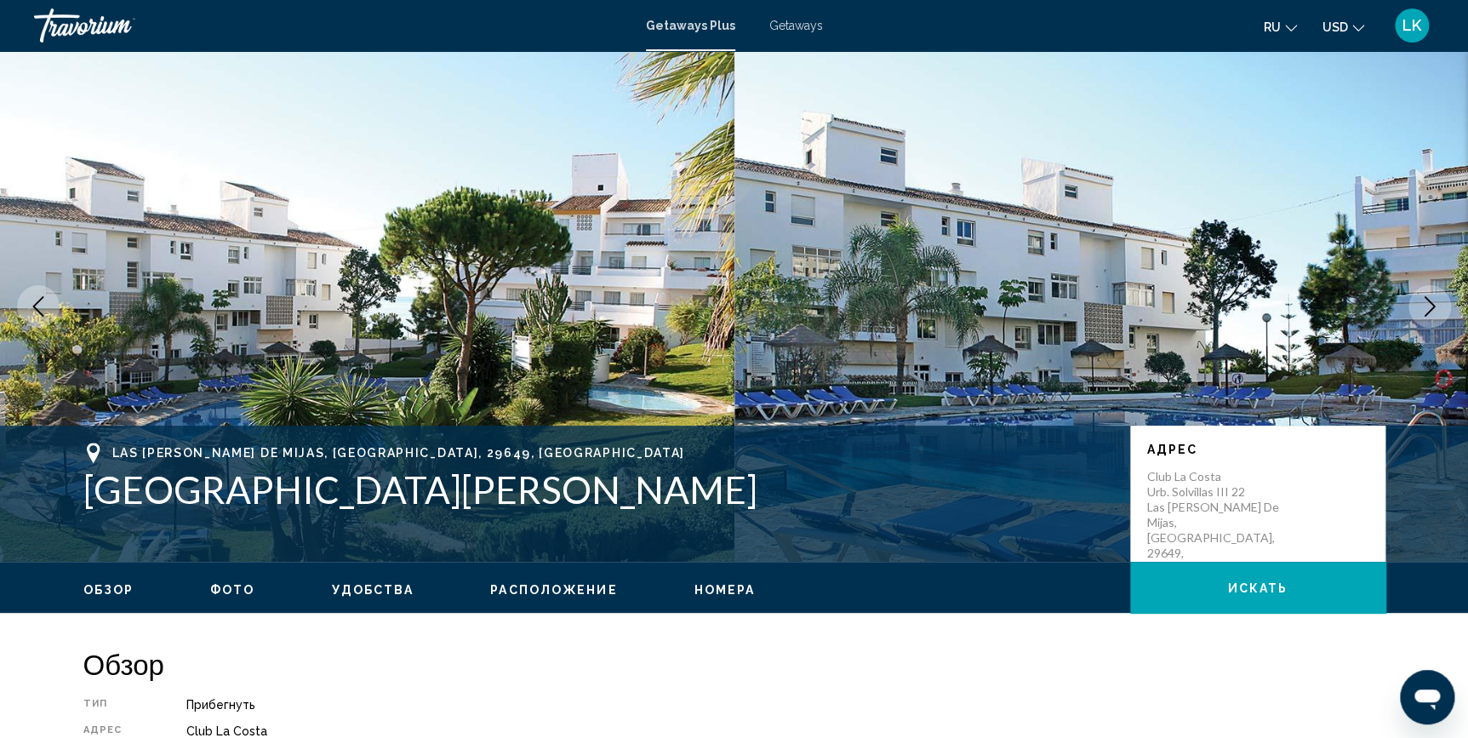
click at [1430, 290] on button "Next image" at bounding box center [1429, 306] width 43 height 43
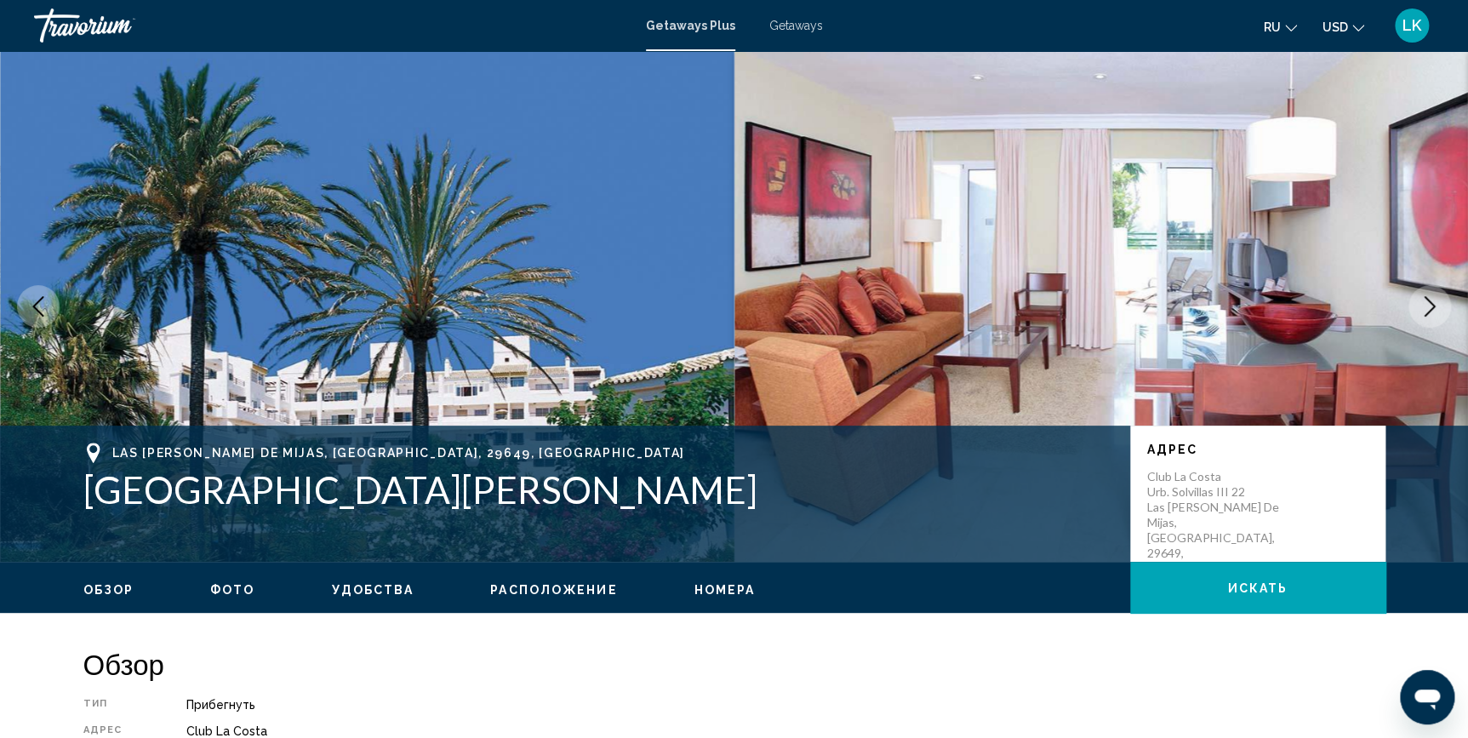
click at [1430, 290] on button "Next image" at bounding box center [1429, 306] width 43 height 43
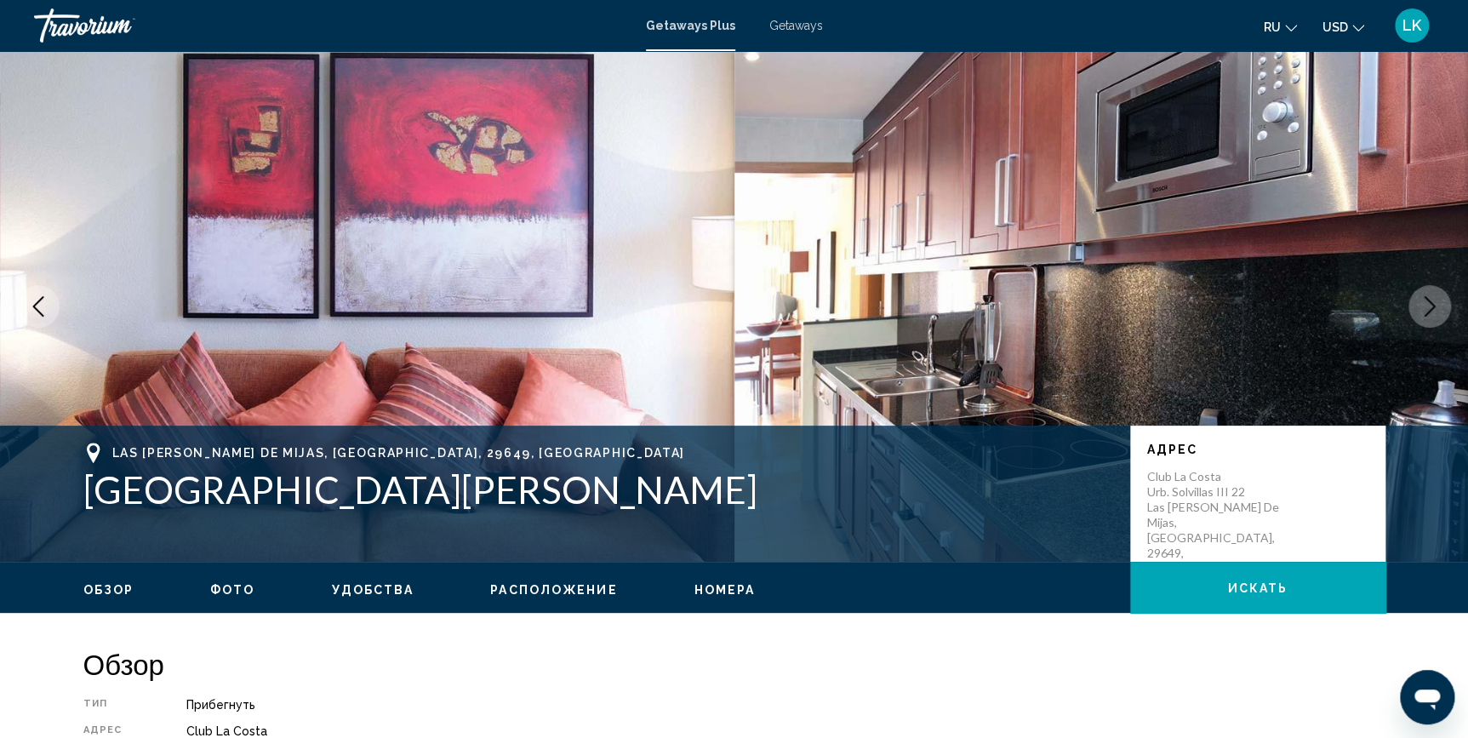
click at [1430, 290] on button "Next image" at bounding box center [1429, 306] width 43 height 43
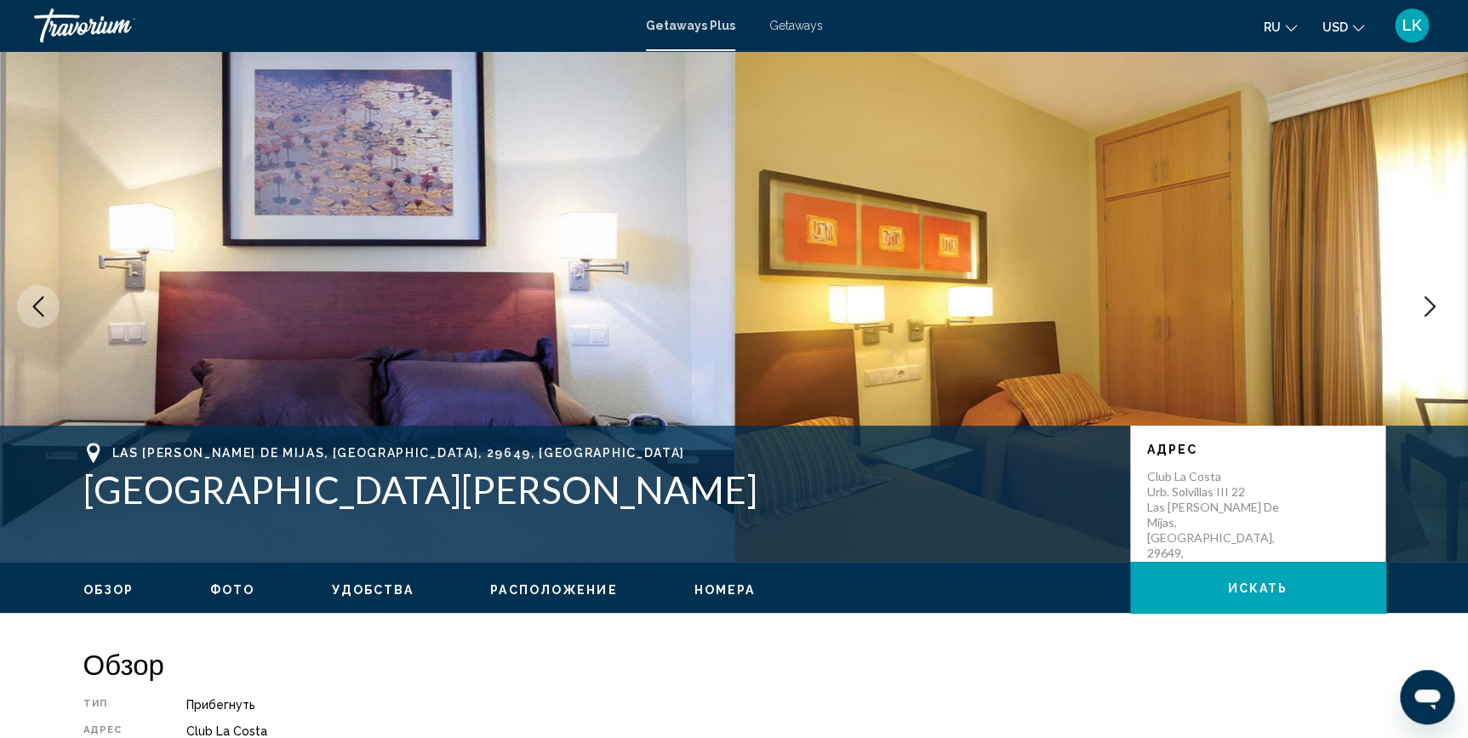
click at [1430, 290] on button "Next image" at bounding box center [1429, 306] width 43 height 43
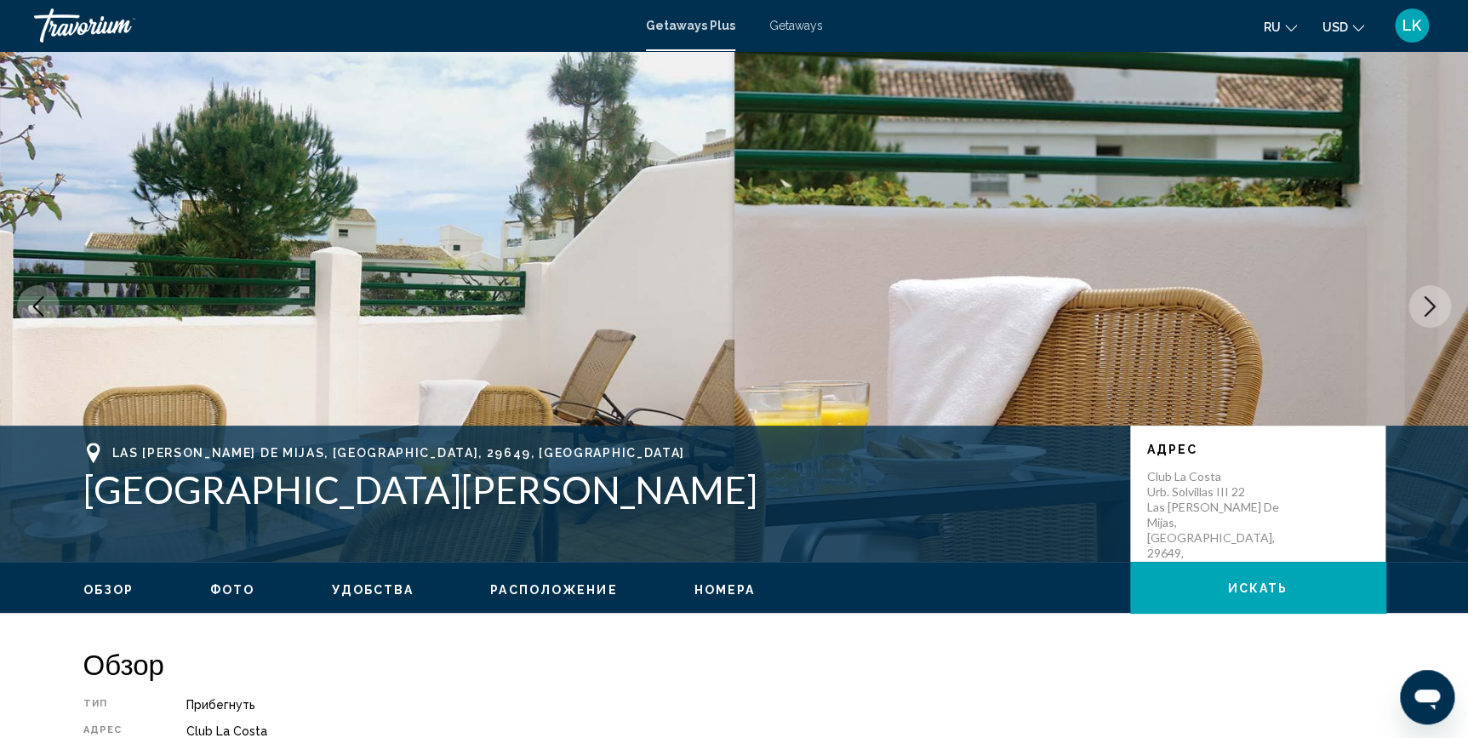
click at [1430, 290] on button "Next image" at bounding box center [1429, 306] width 43 height 43
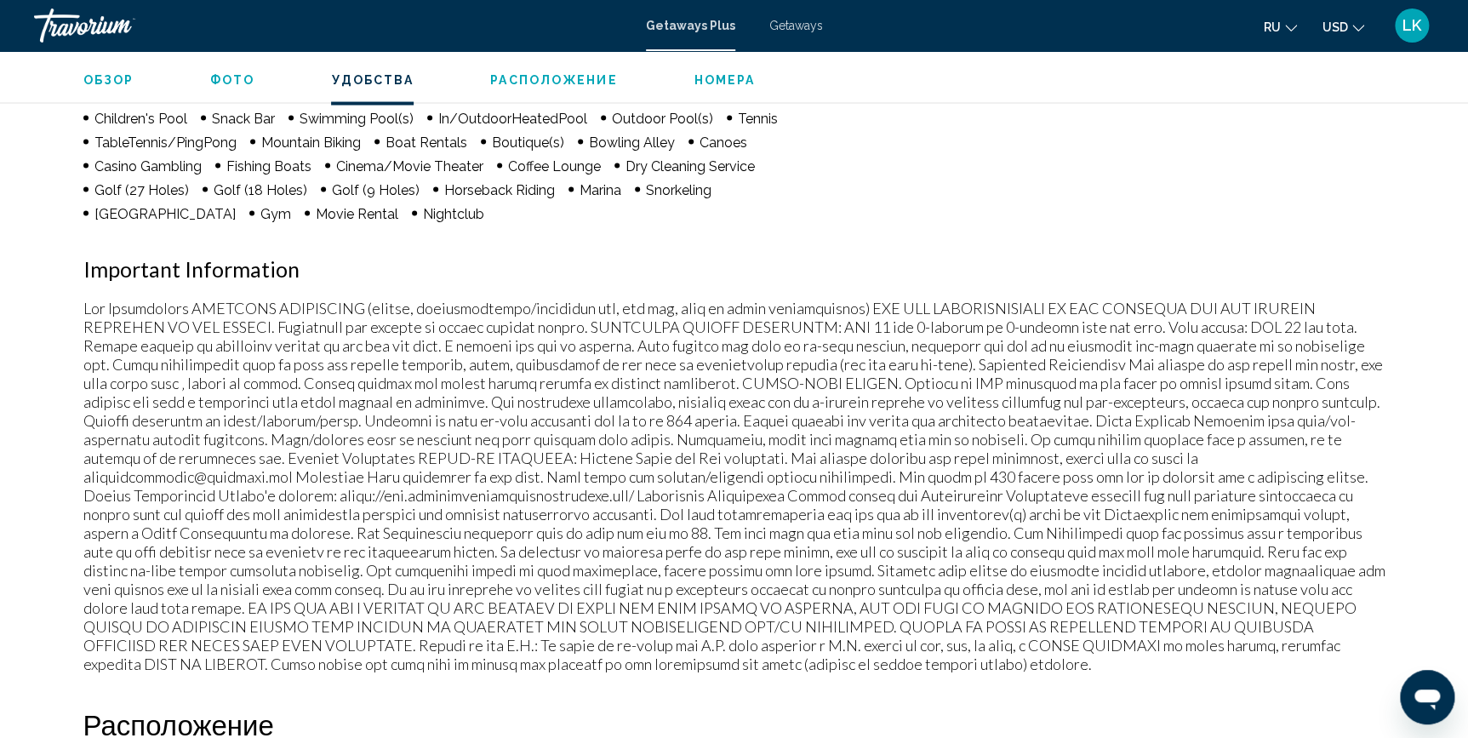
scroll to position [1527, 0]
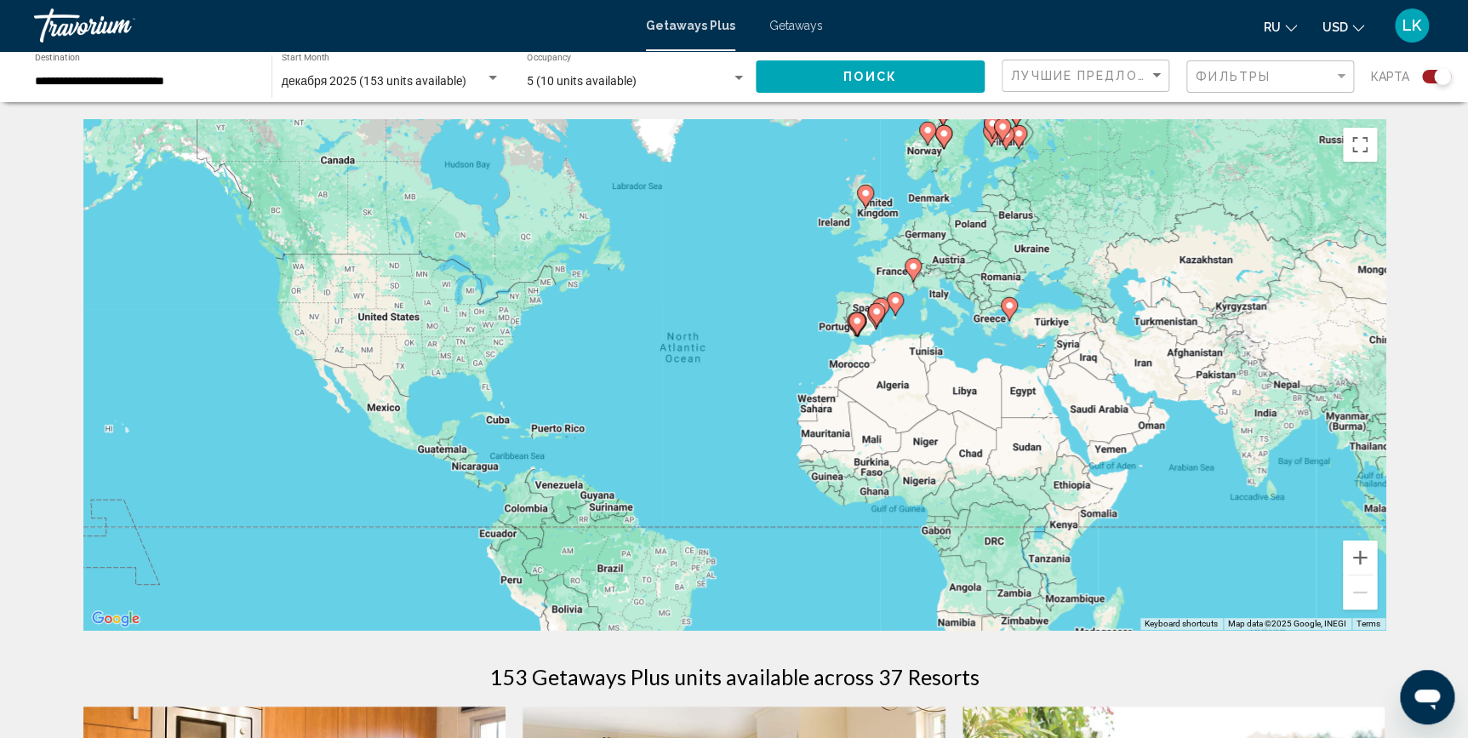
click at [856, 325] on image "Main content" at bounding box center [857, 321] width 10 height 10
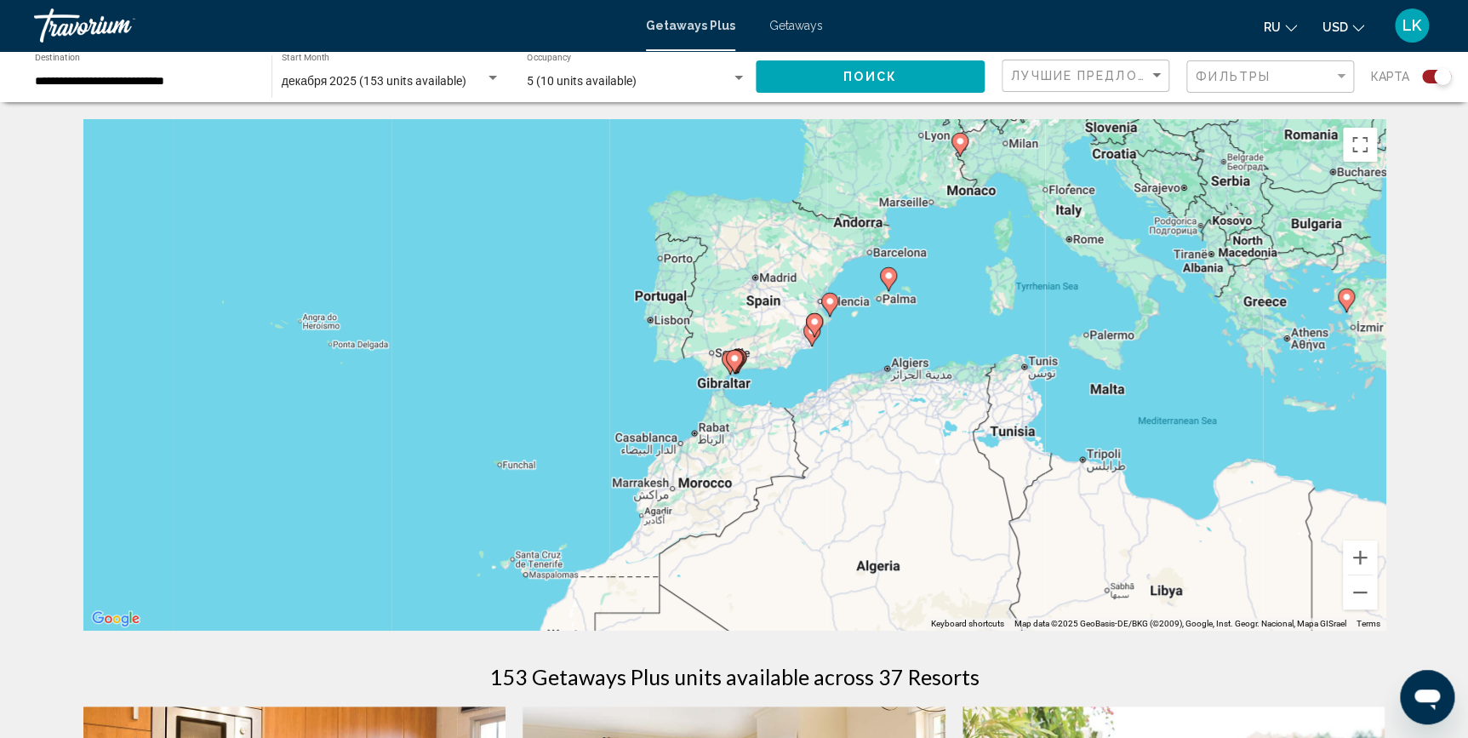
click at [726, 362] on gmp-advanced-marker "Main content" at bounding box center [734, 362] width 17 height 26
type input "**********"
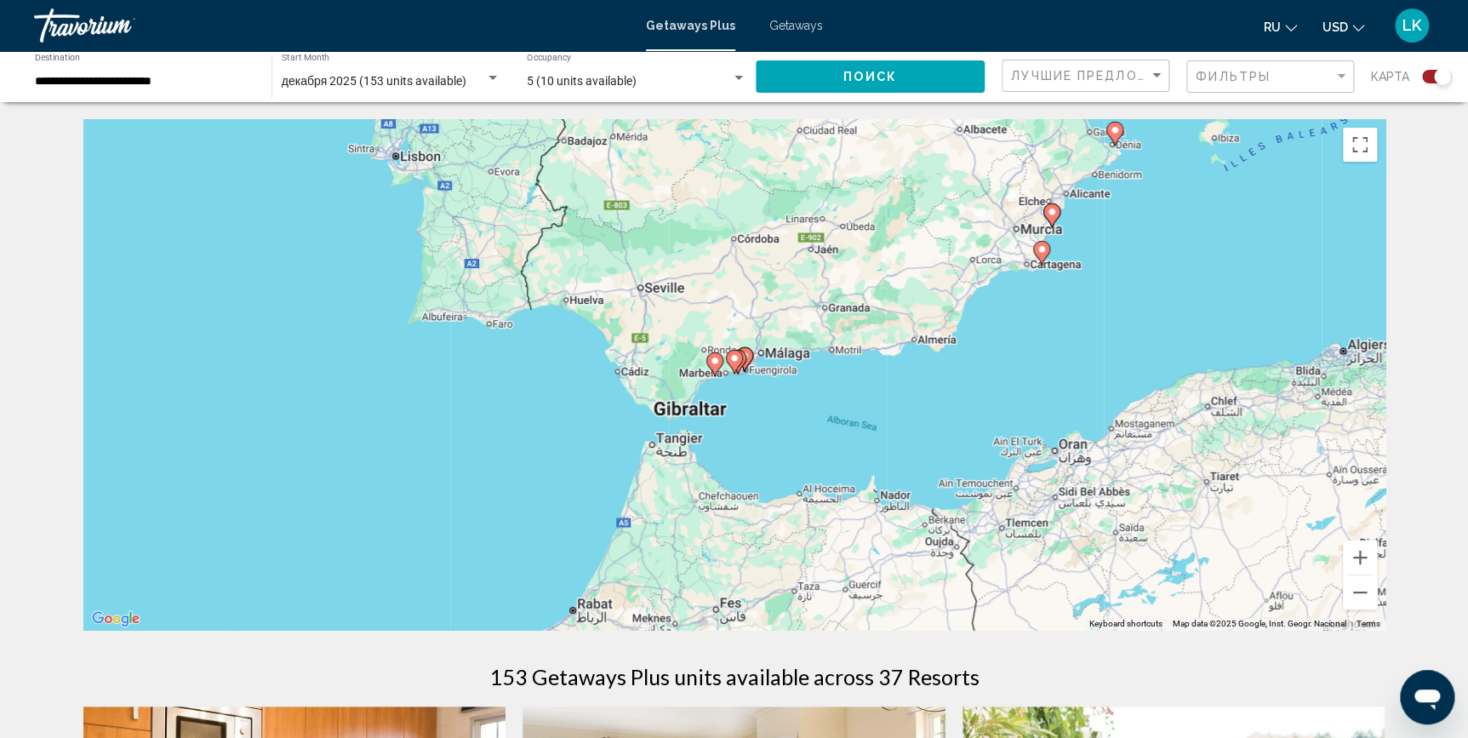
click at [709, 363] on icon "Main content" at bounding box center [713, 364] width 15 height 22
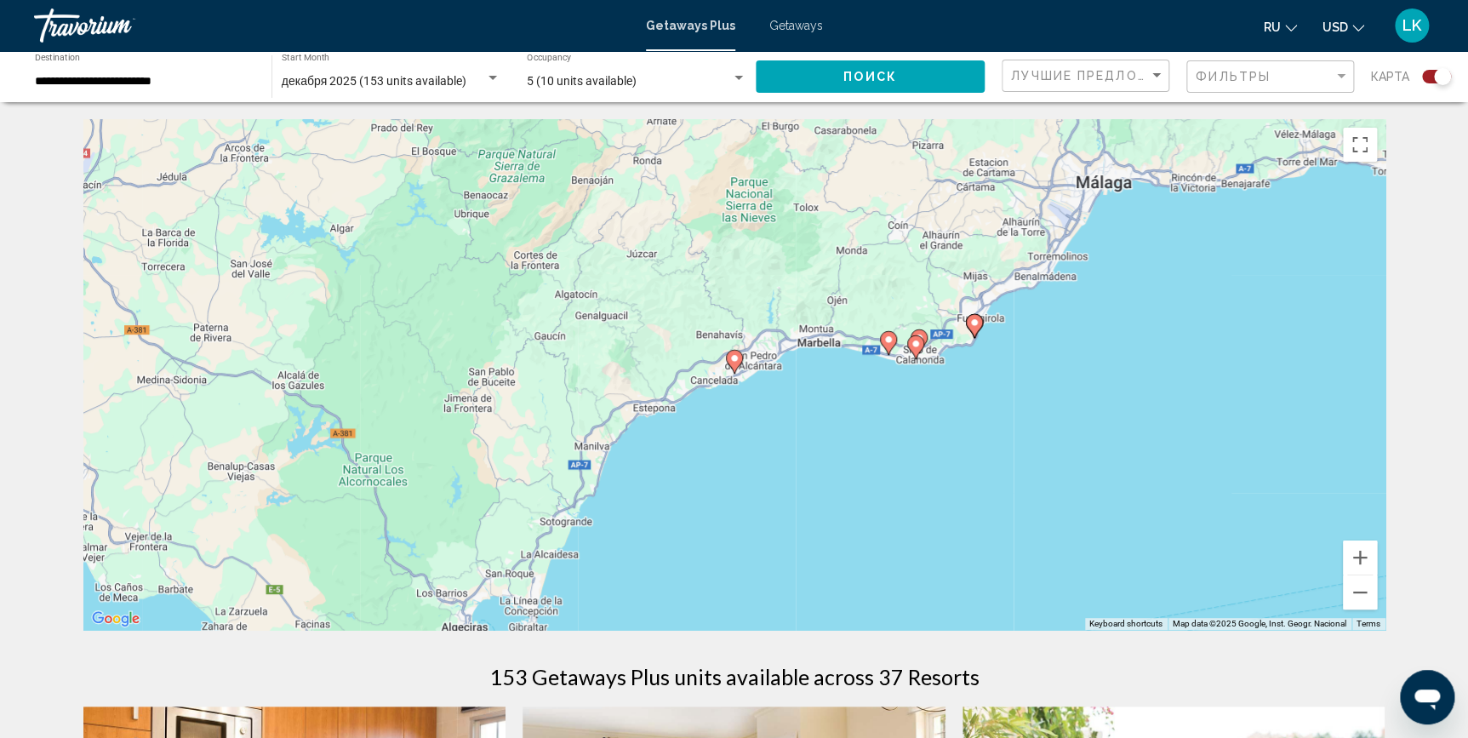
click at [888, 338] on image "Main content" at bounding box center [888, 339] width 10 height 10
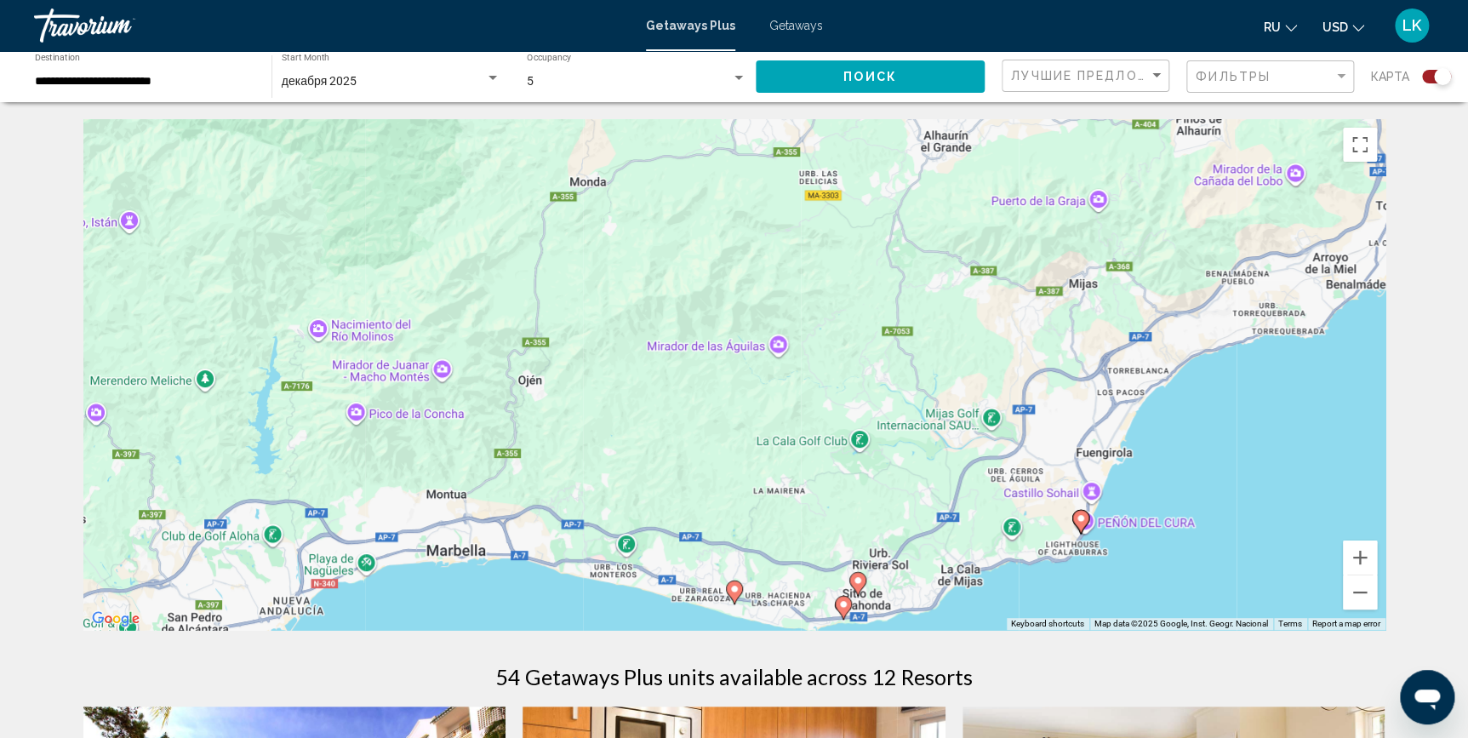
click at [732, 585] on image "Main content" at bounding box center [734, 589] width 10 height 10
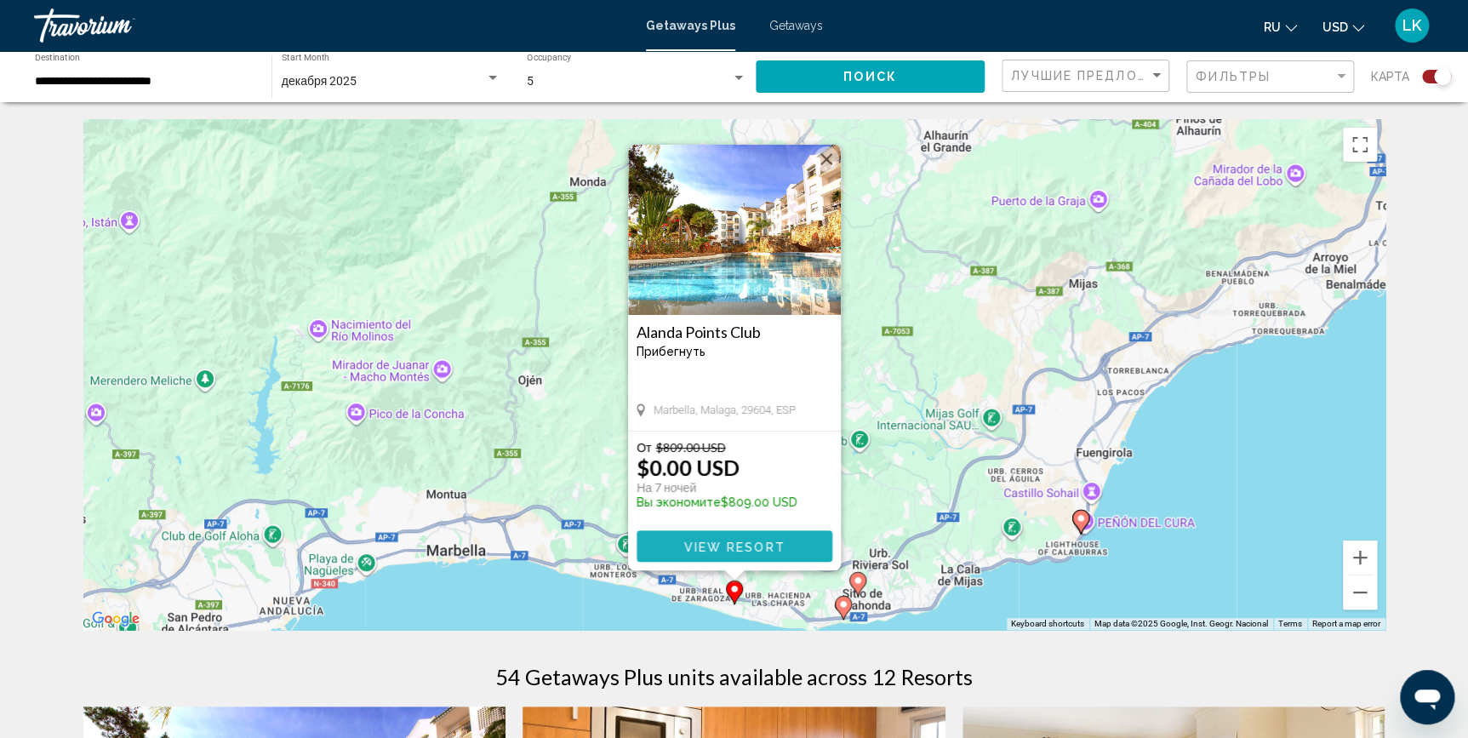
click at [731, 542] on span "View Resort" at bounding box center [733, 547] width 101 height 14
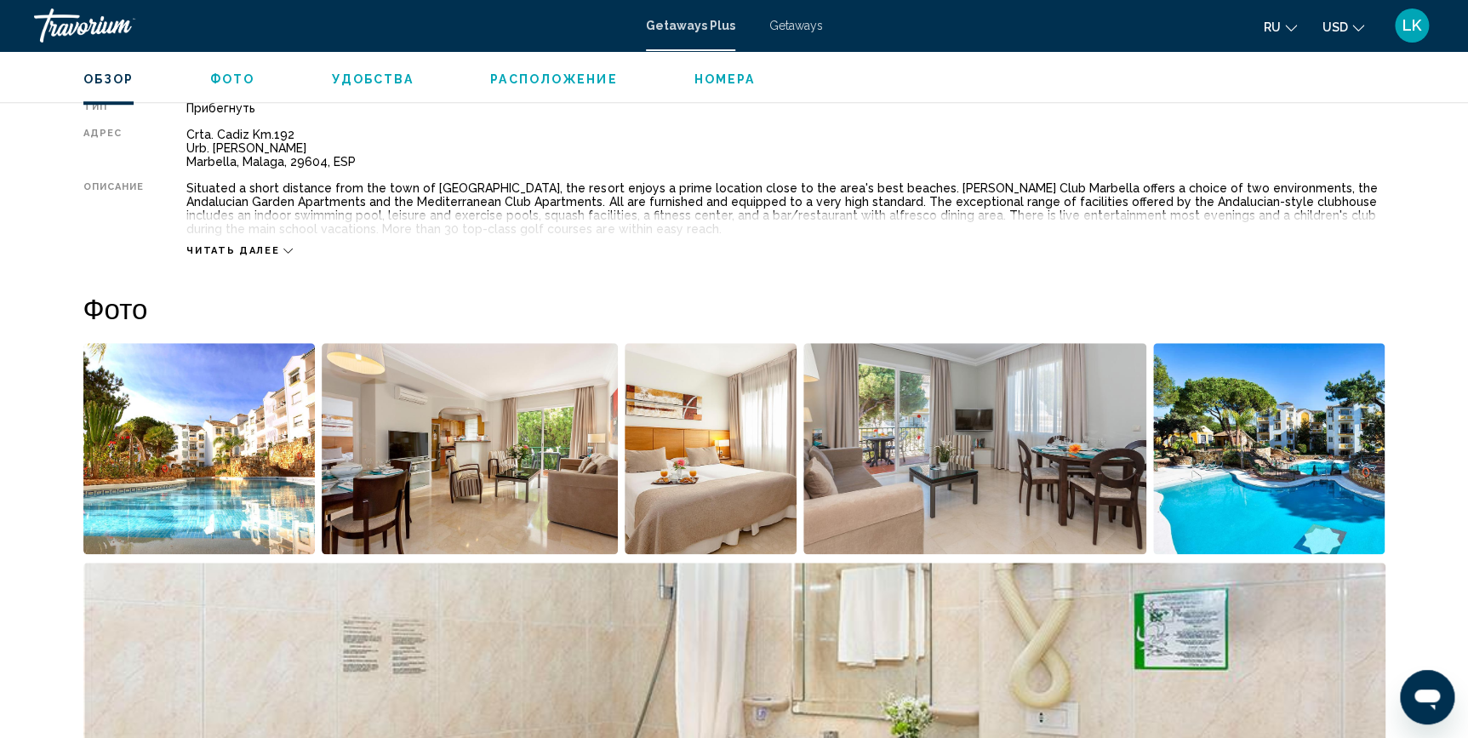
scroll to position [586, 0]
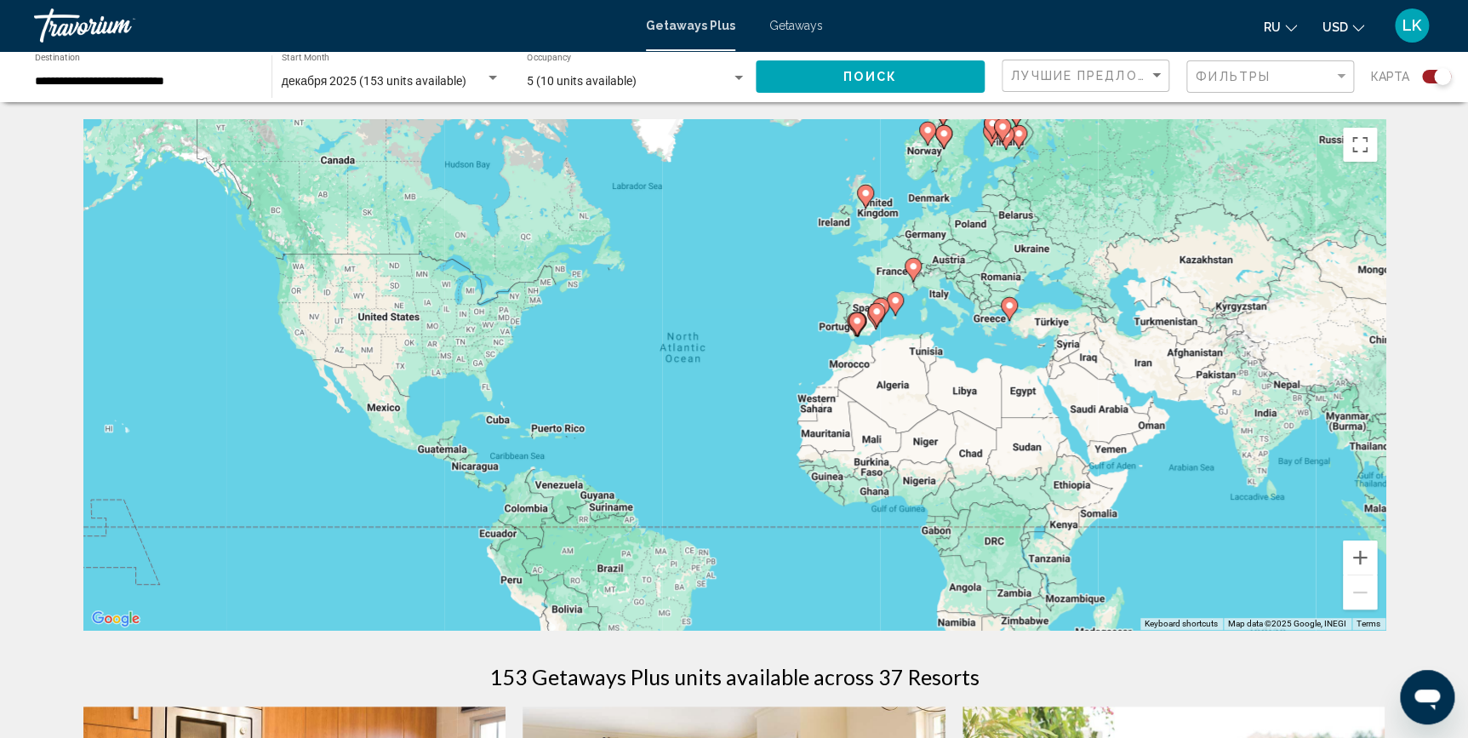
click at [876, 305] on icon "Main content" at bounding box center [875, 315] width 15 height 22
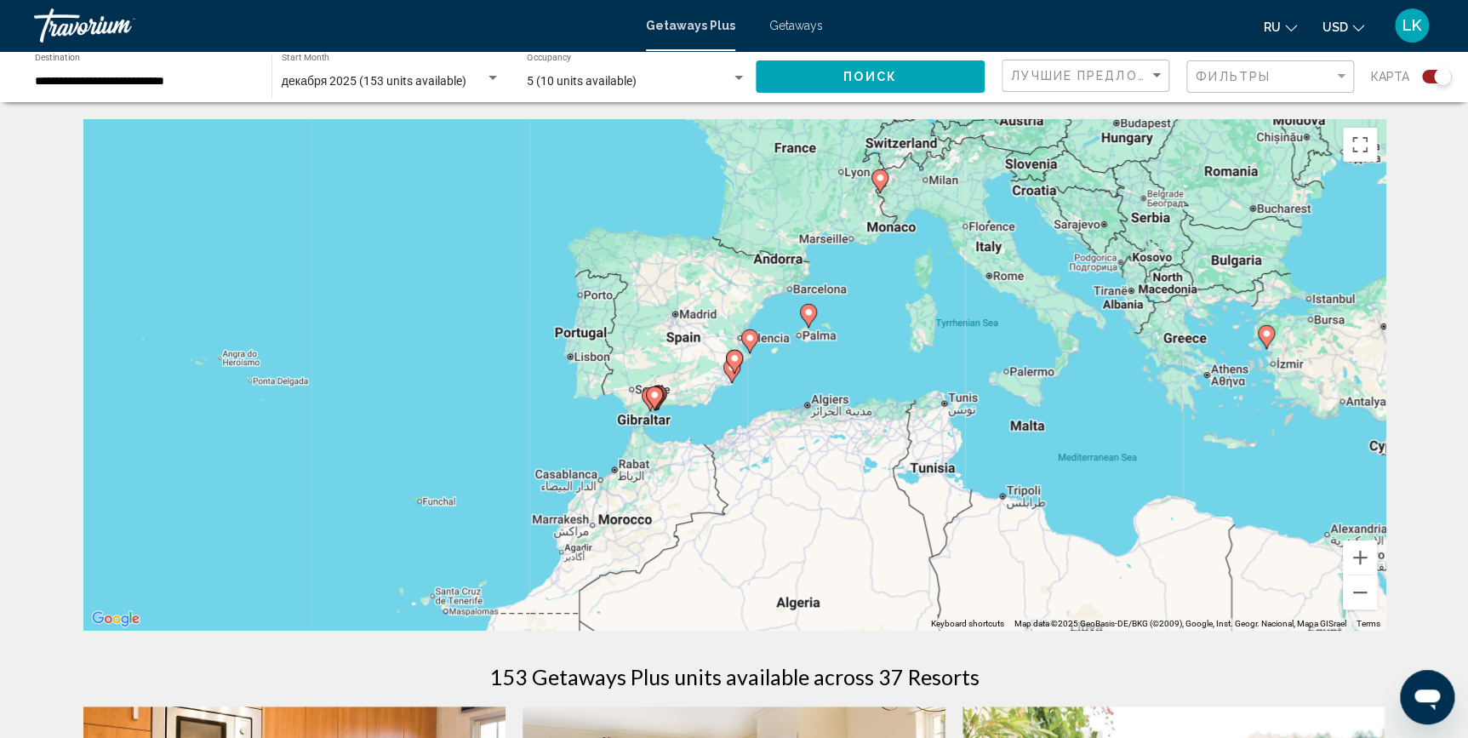
click at [756, 339] on icon "Main content" at bounding box center [748, 341] width 15 height 22
type input "**********"
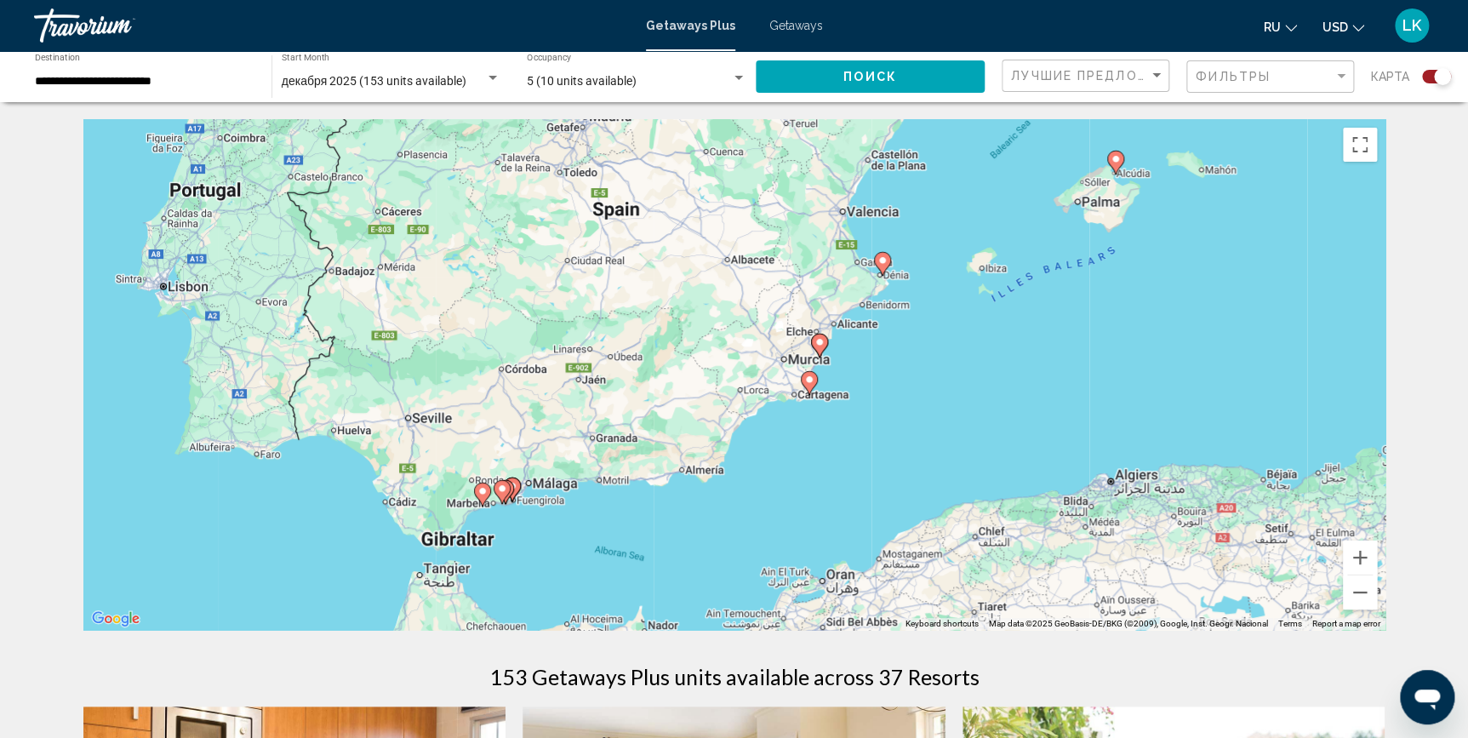
drag, startPoint x: 488, startPoint y: 541, endPoint x: 634, endPoint y: 443, distance: 175.4
click at [642, 438] on div "To activate drag with keyboard, press Alt + Enter. Once in keyboard drag state,…" at bounding box center [734, 374] width 1302 height 511
click at [1117, 159] on image "Main content" at bounding box center [1115, 158] width 10 height 10
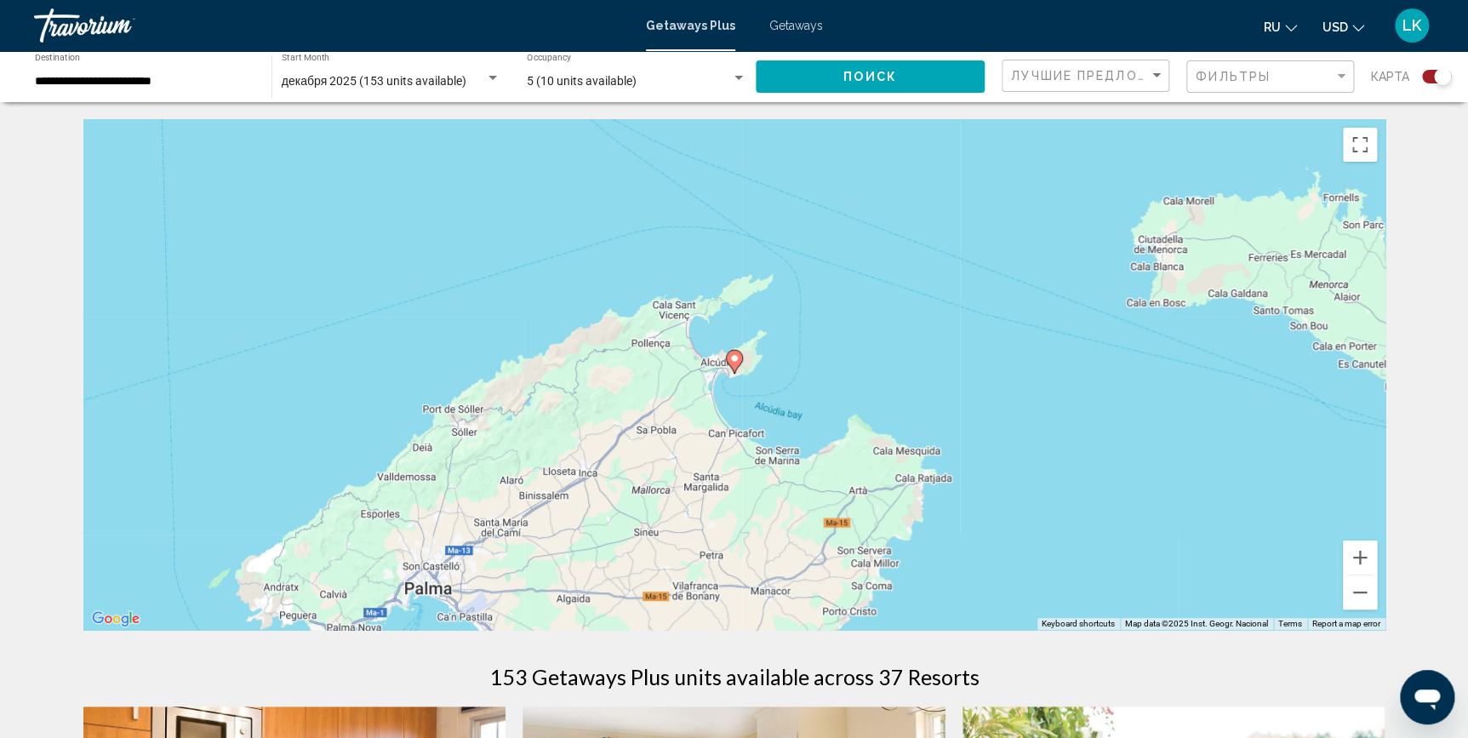
click at [731, 356] on image "Main content" at bounding box center [734, 358] width 10 height 10
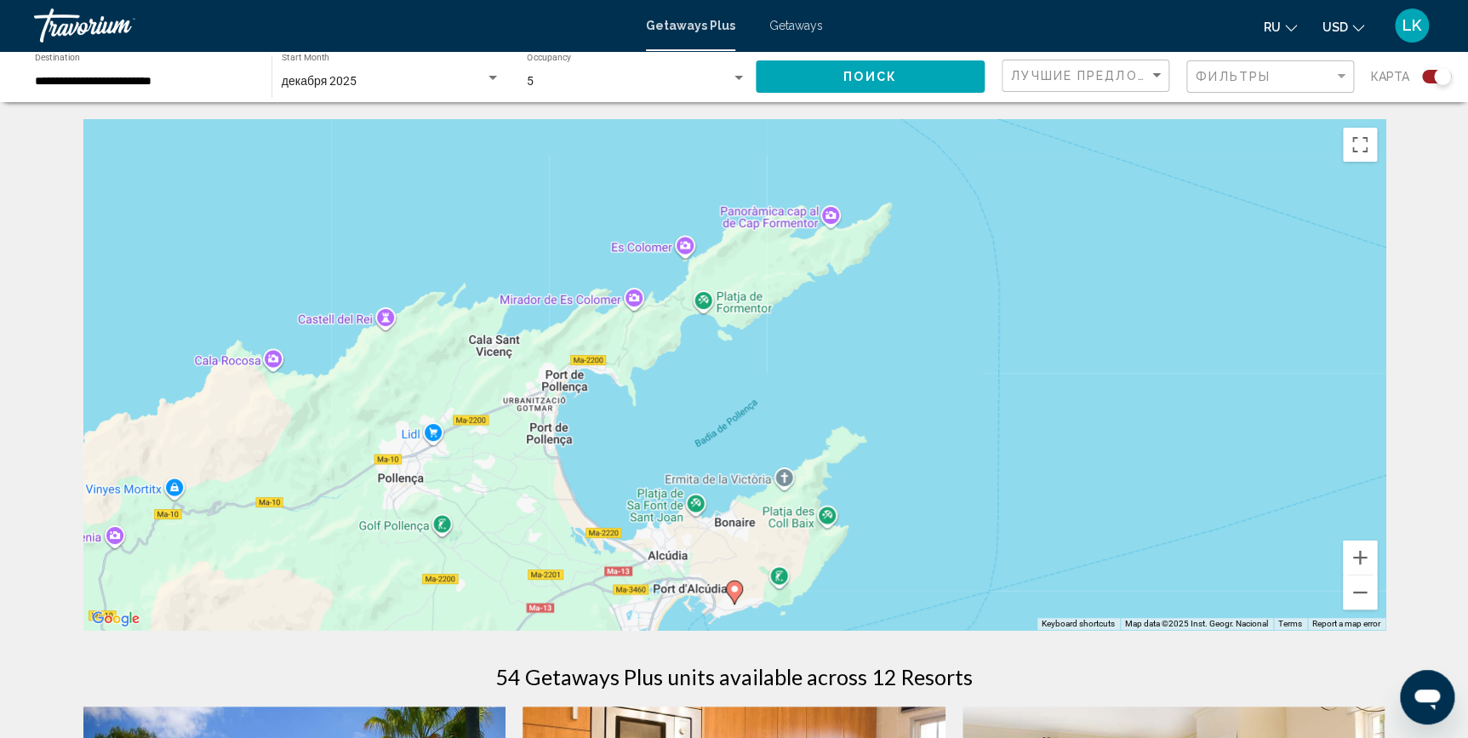
click at [730, 597] on icon "Main content" at bounding box center [734, 592] width 17 height 24
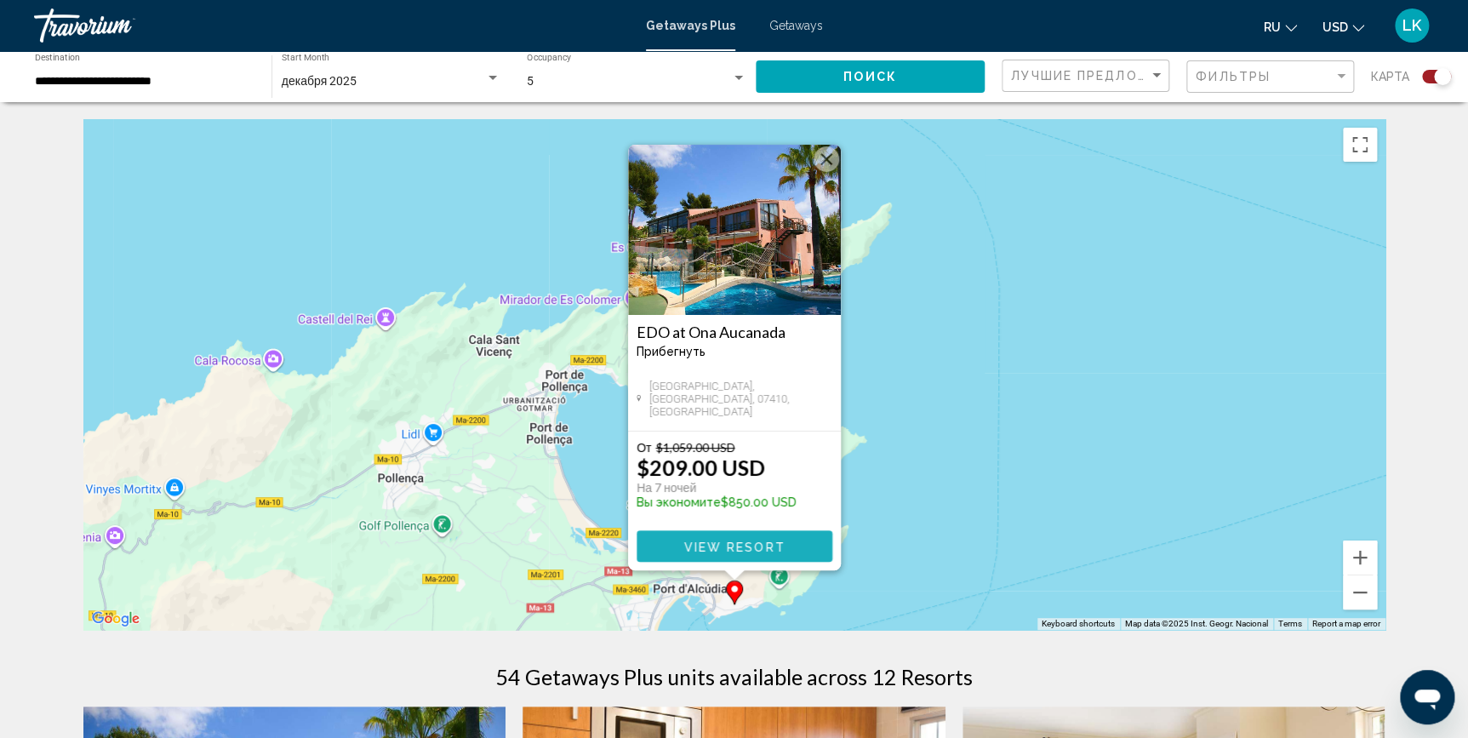
click at [741, 543] on span "View Resort" at bounding box center [733, 547] width 101 height 14
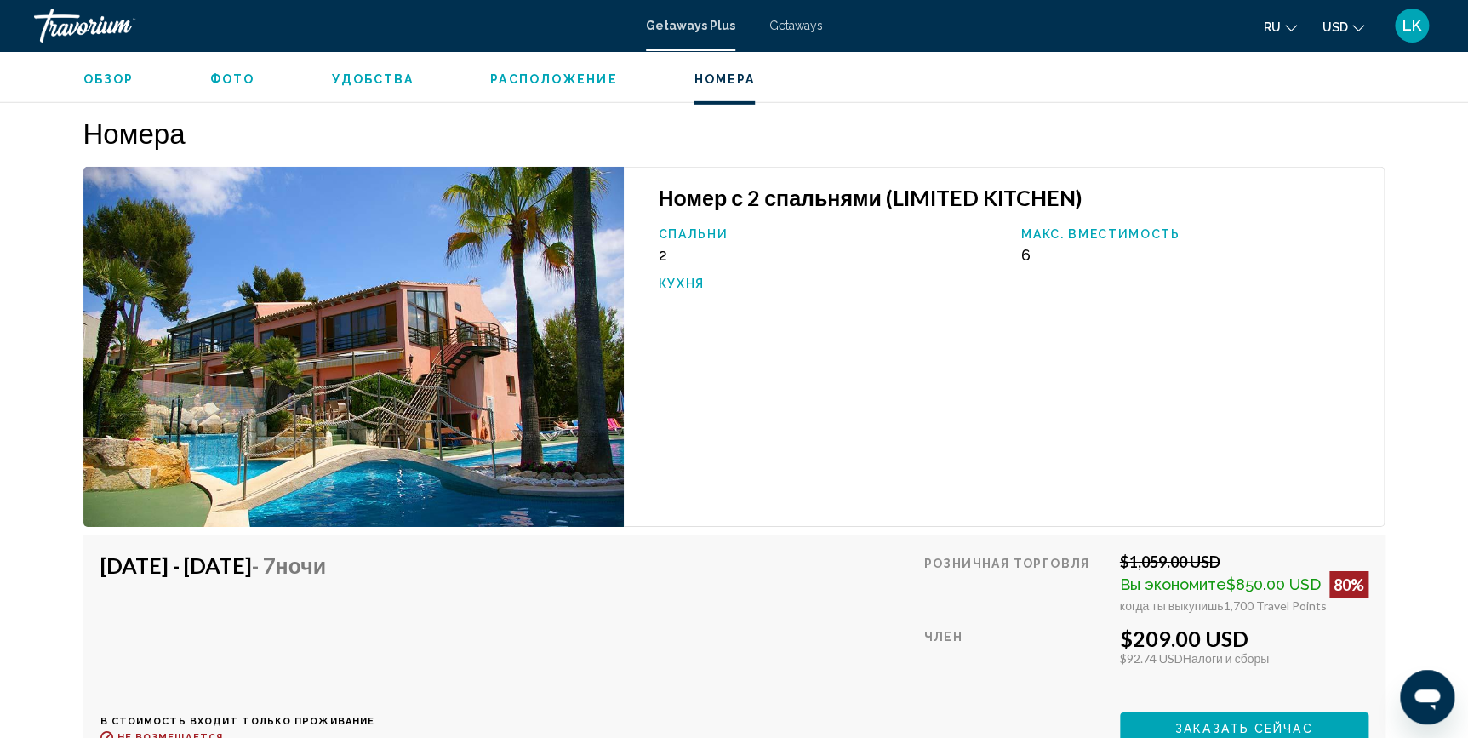
scroll to position [2647, 0]
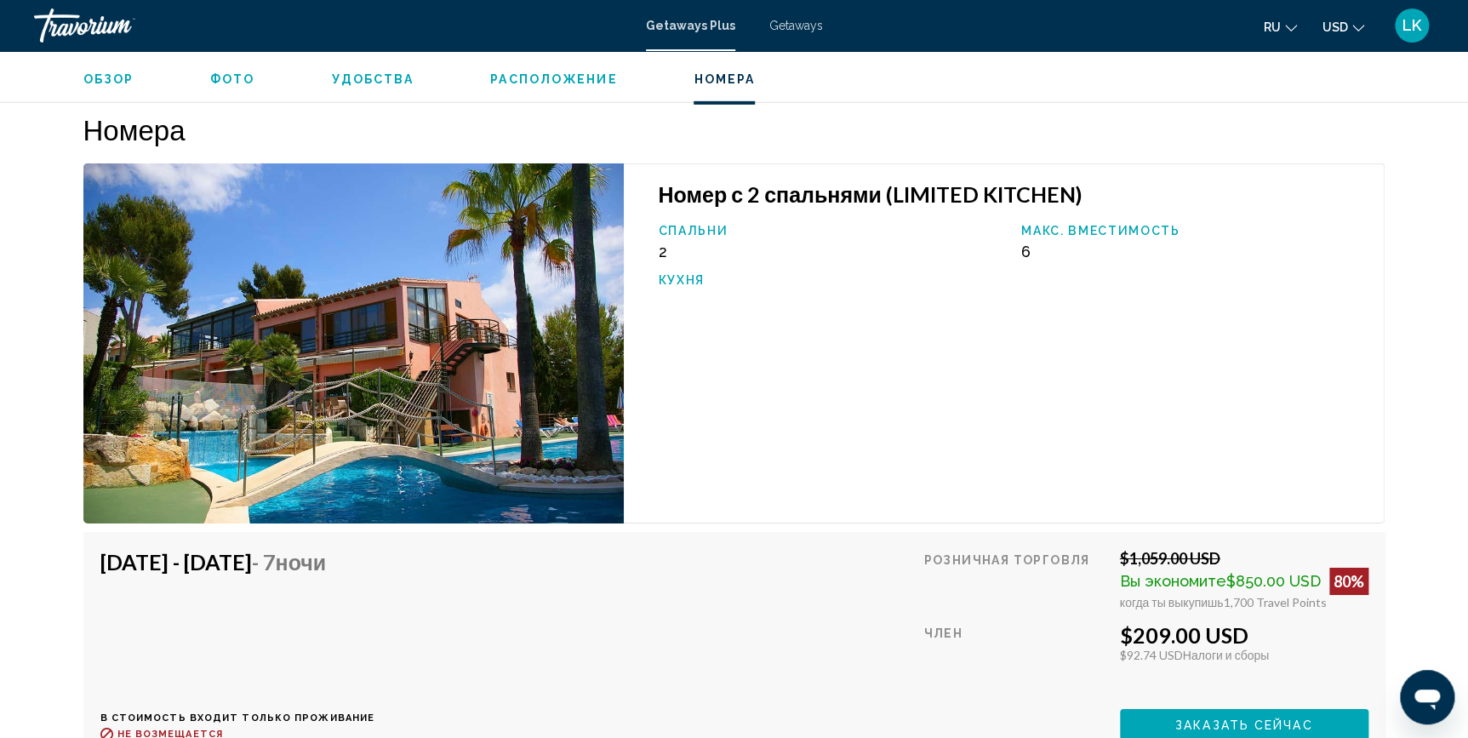
click at [379, 391] on img "Main content" at bounding box center [353, 343] width 541 height 360
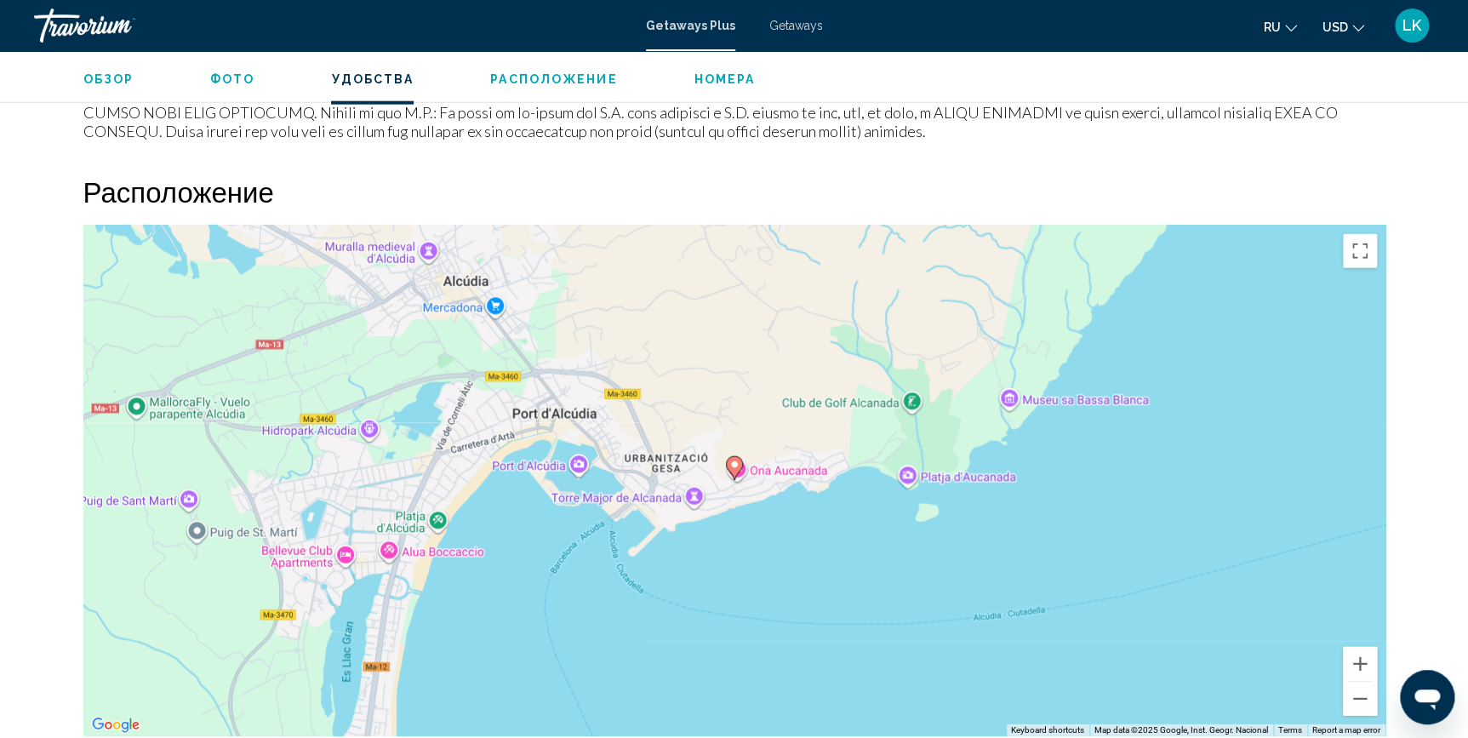
scroll to position [1984, 0]
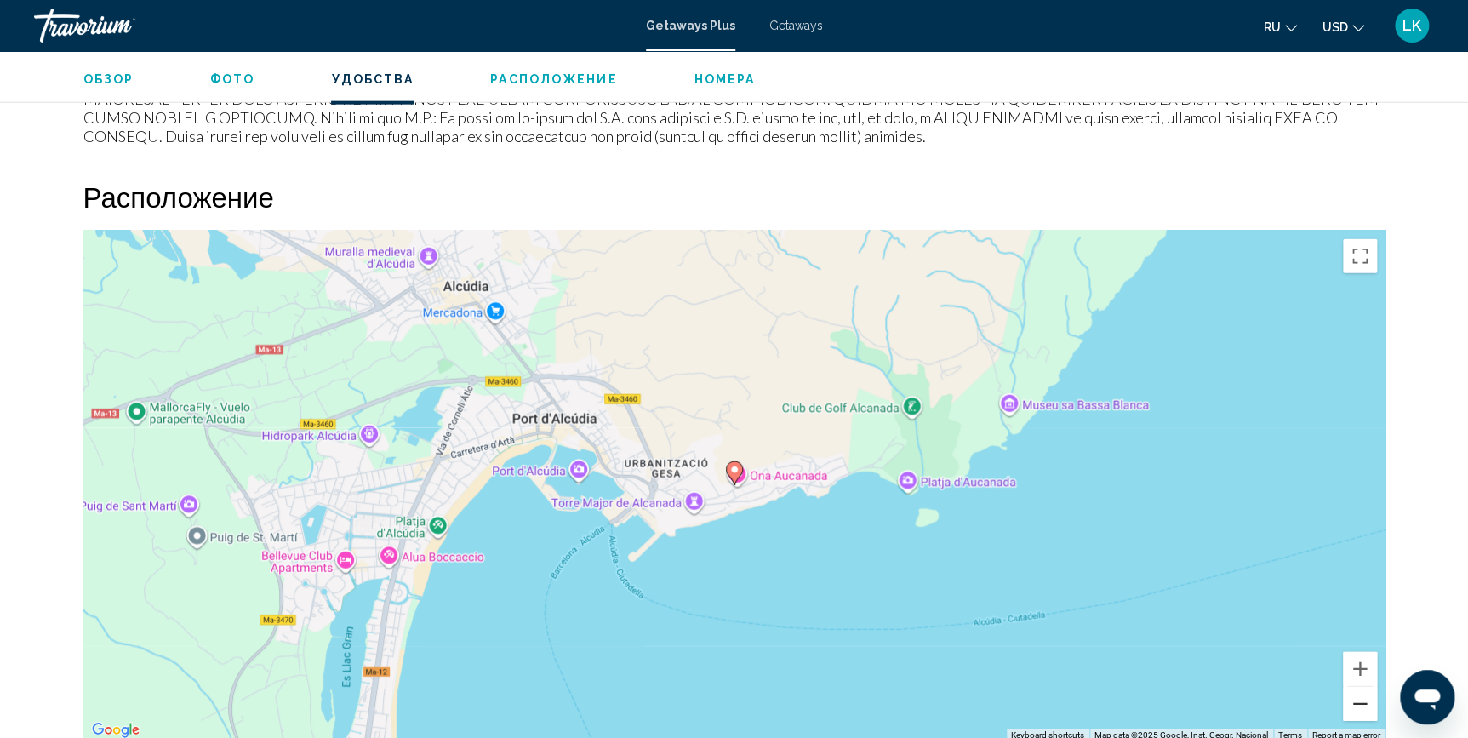
click at [1363, 694] on button "Zoom out" at bounding box center [1360, 704] width 34 height 34
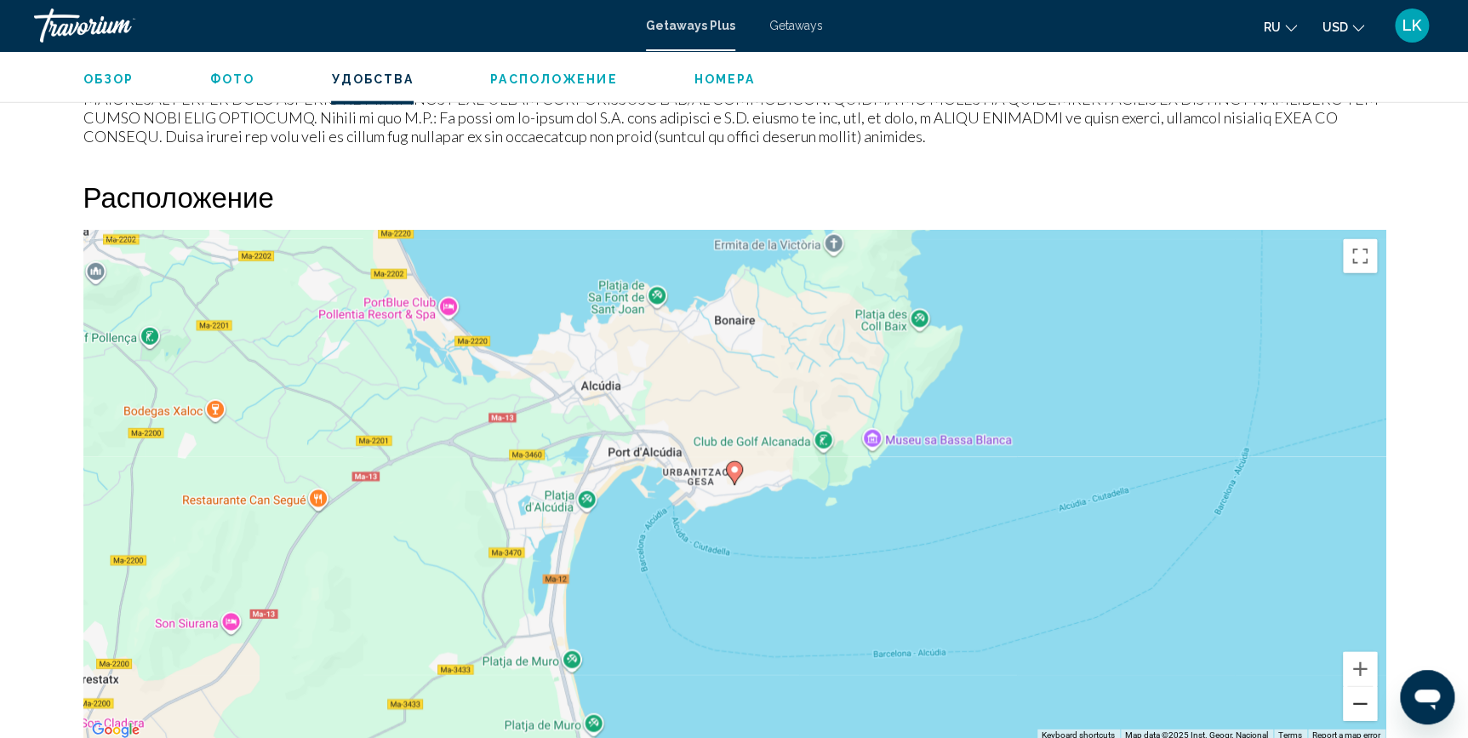
click at [1363, 694] on button "Zoom out" at bounding box center [1360, 704] width 34 height 34
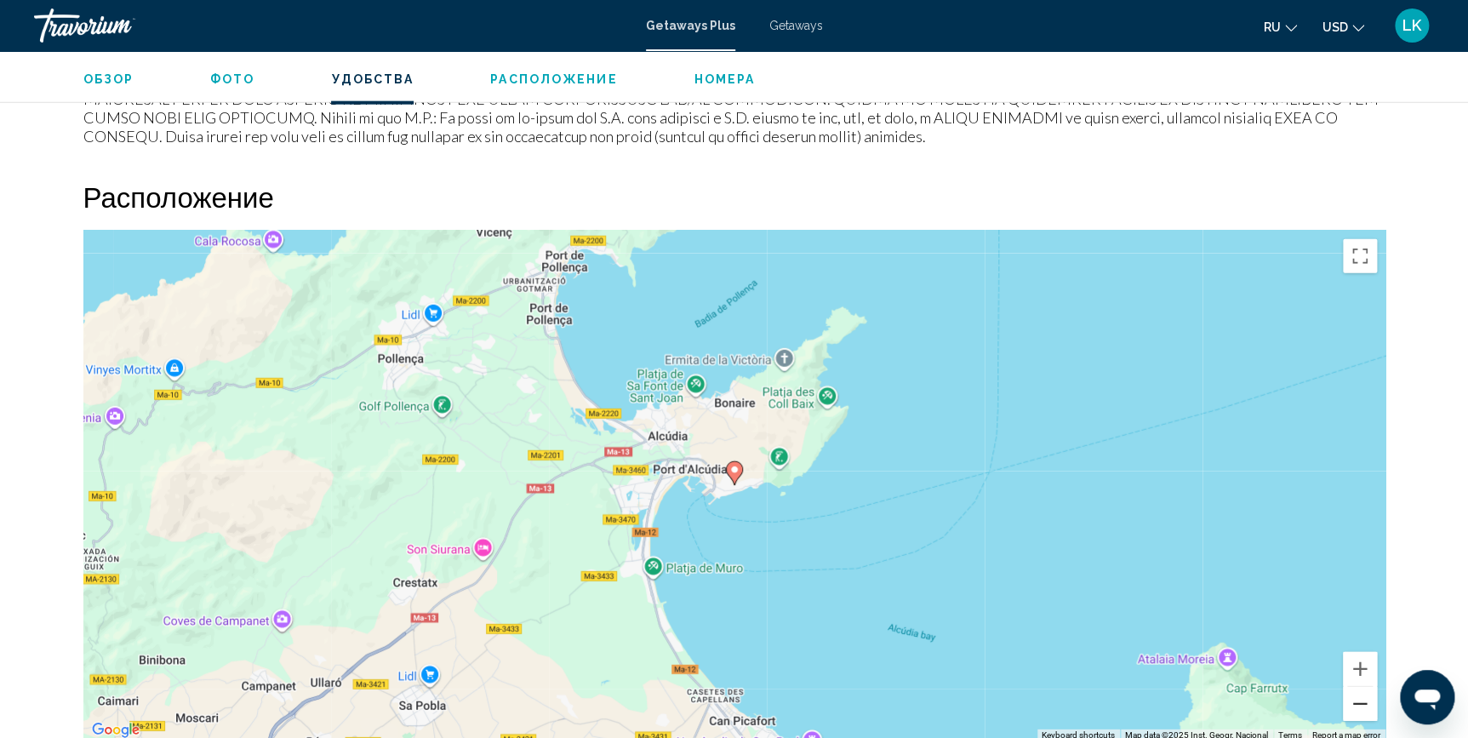
click at [1363, 694] on button "Zoom out" at bounding box center [1360, 704] width 34 height 34
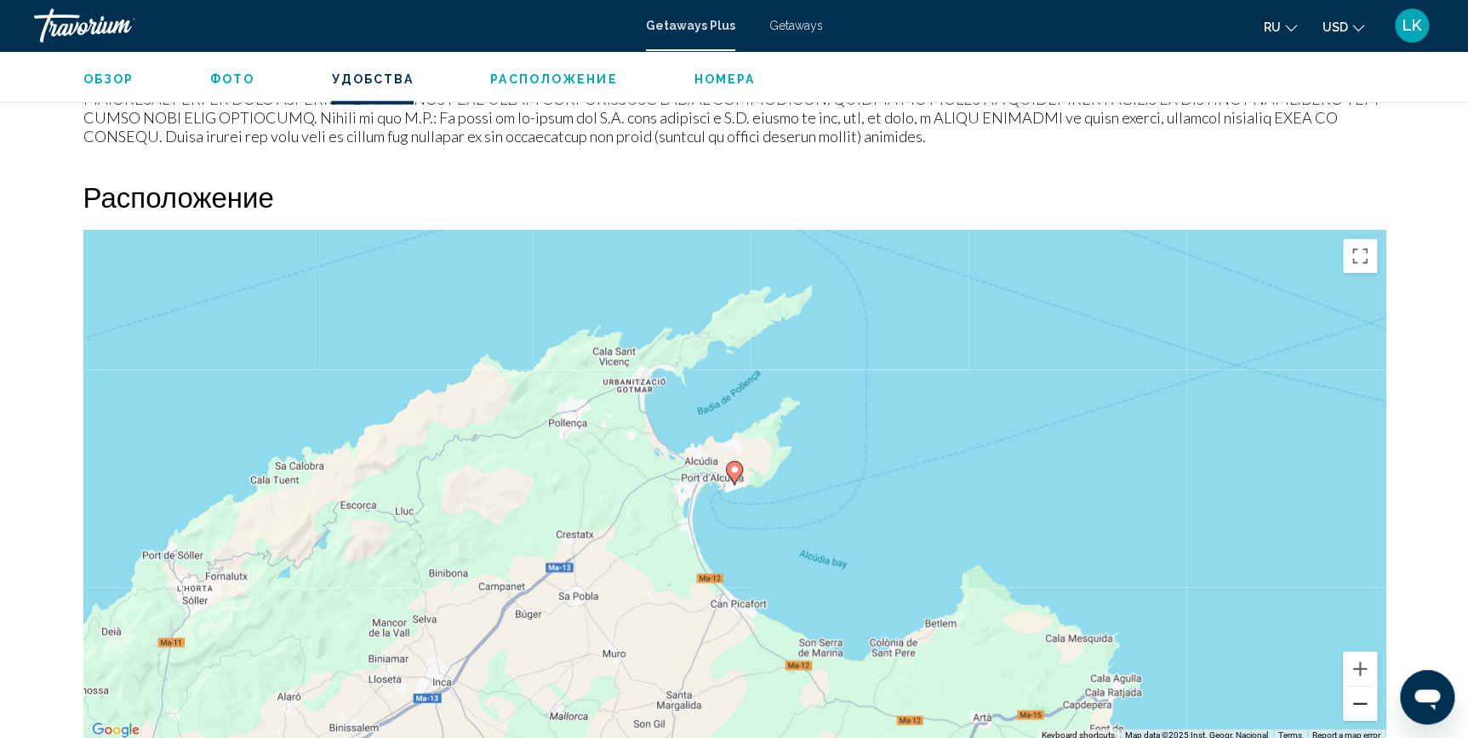
click at [1363, 694] on button "Zoom out" at bounding box center [1360, 704] width 34 height 34
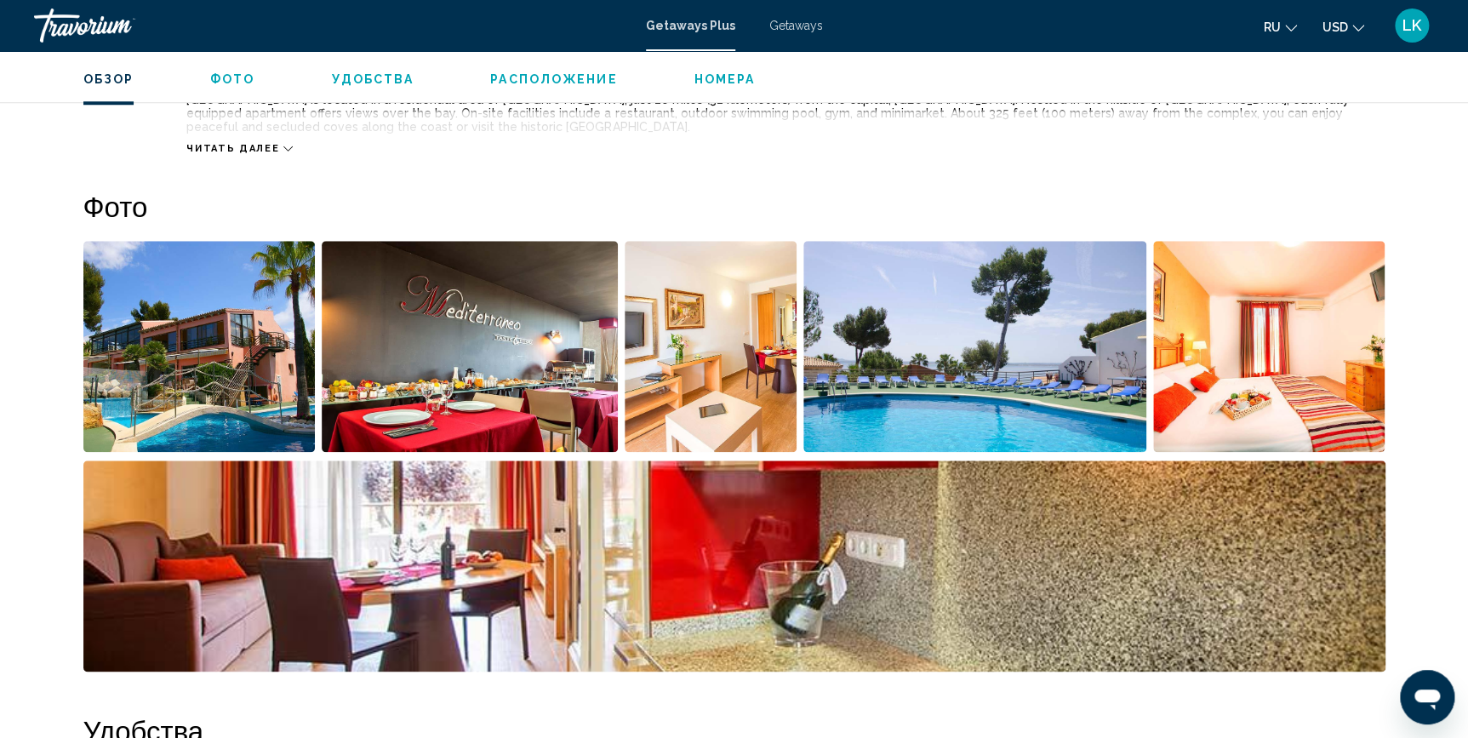
scroll to position [672, 0]
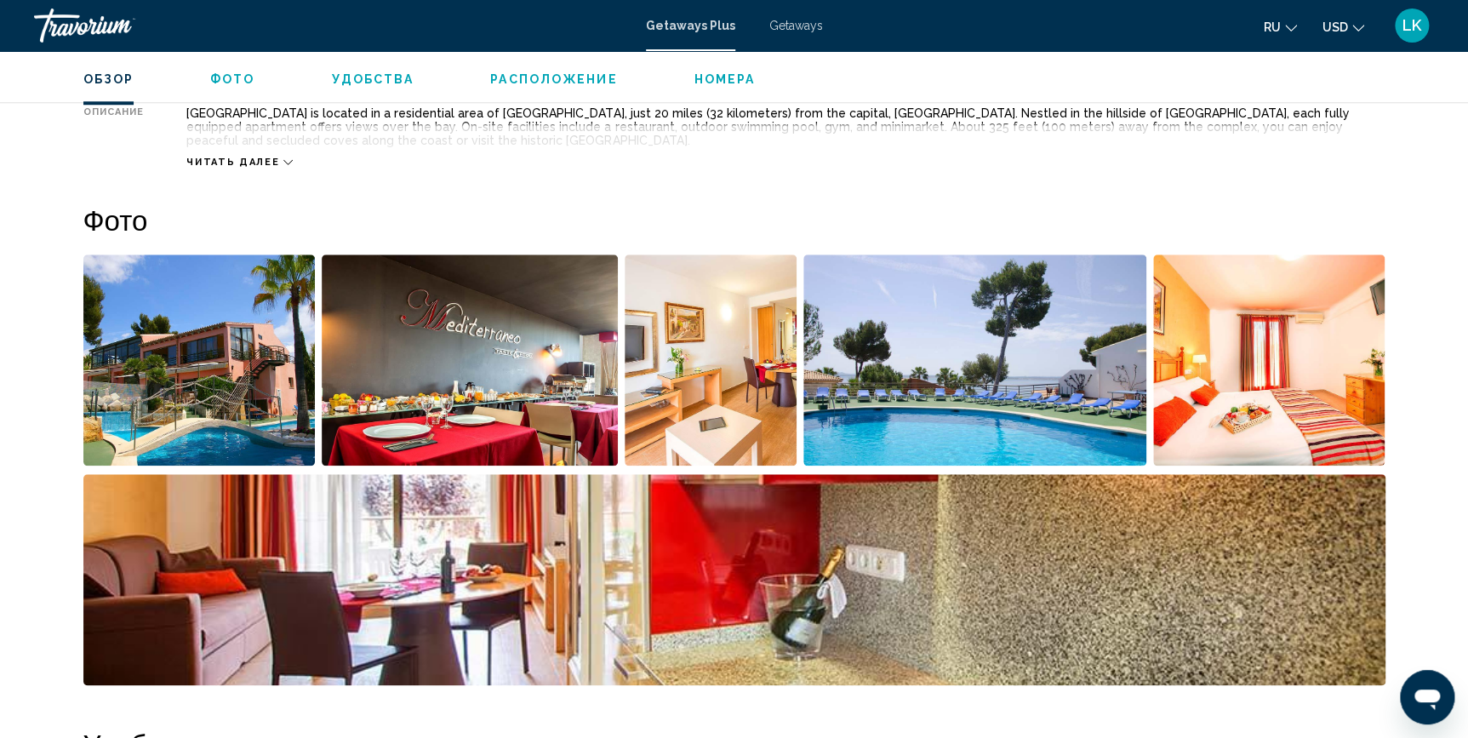
click at [454, 315] on img "Open full-screen image slider" at bounding box center [470, 359] width 296 height 211
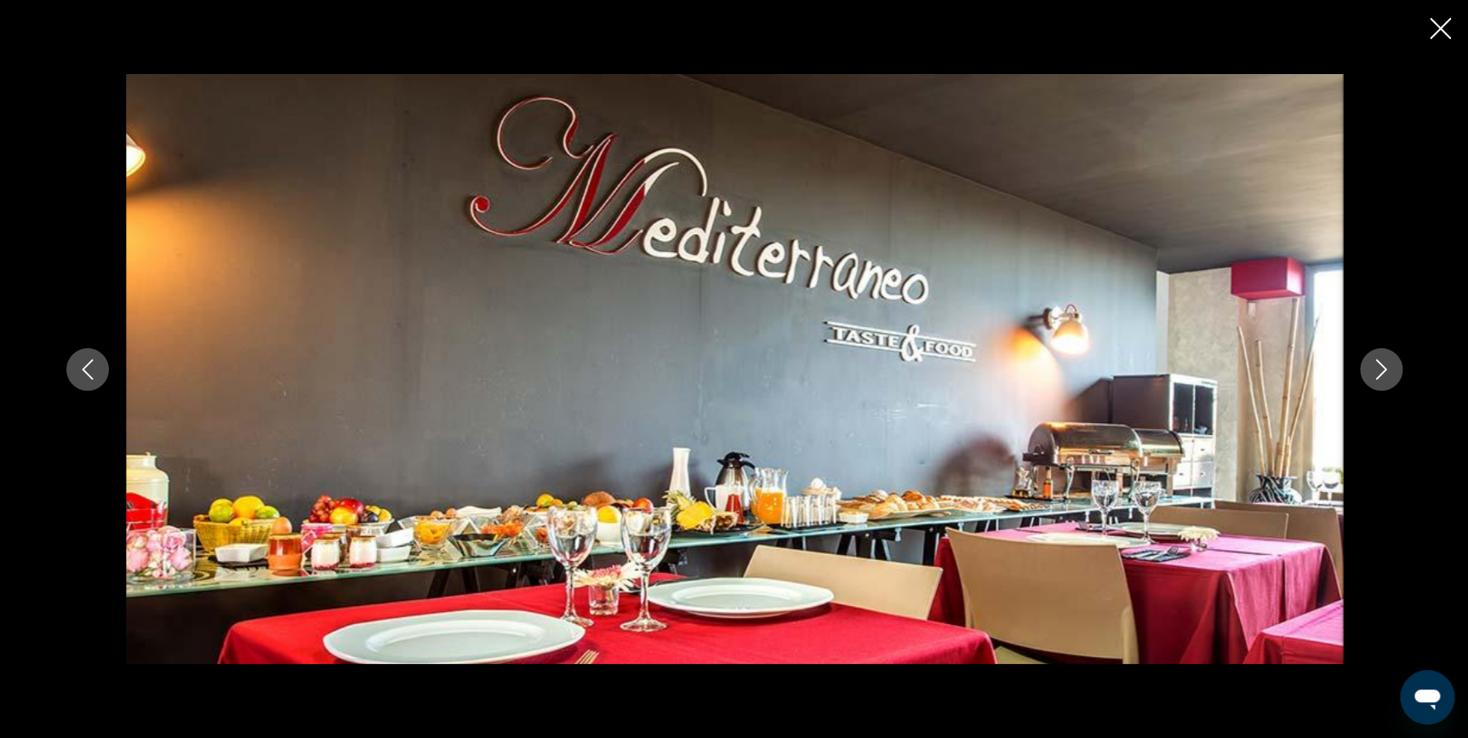
click at [1384, 364] on icon "Next image" at bounding box center [1381, 369] width 20 height 20
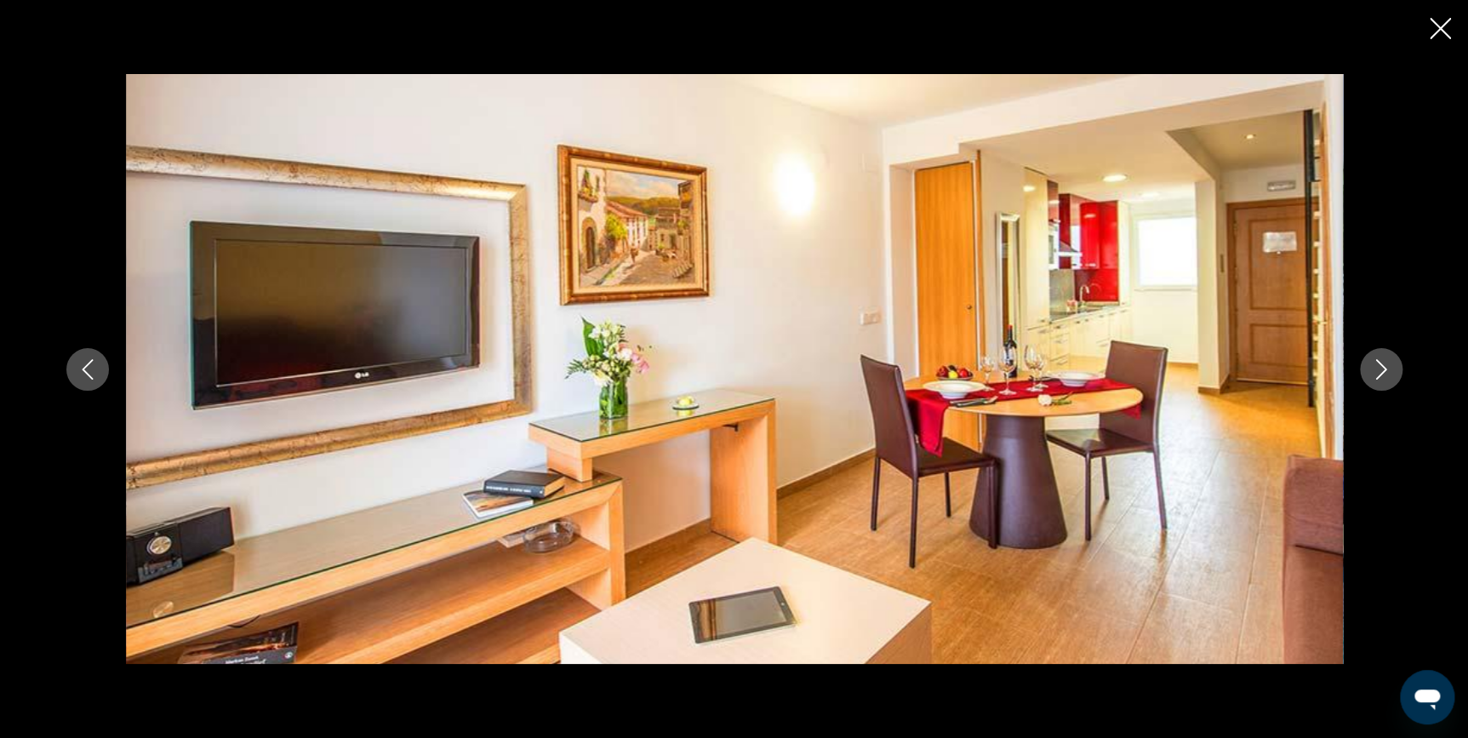
click at [1384, 364] on icon "Next image" at bounding box center [1381, 369] width 20 height 20
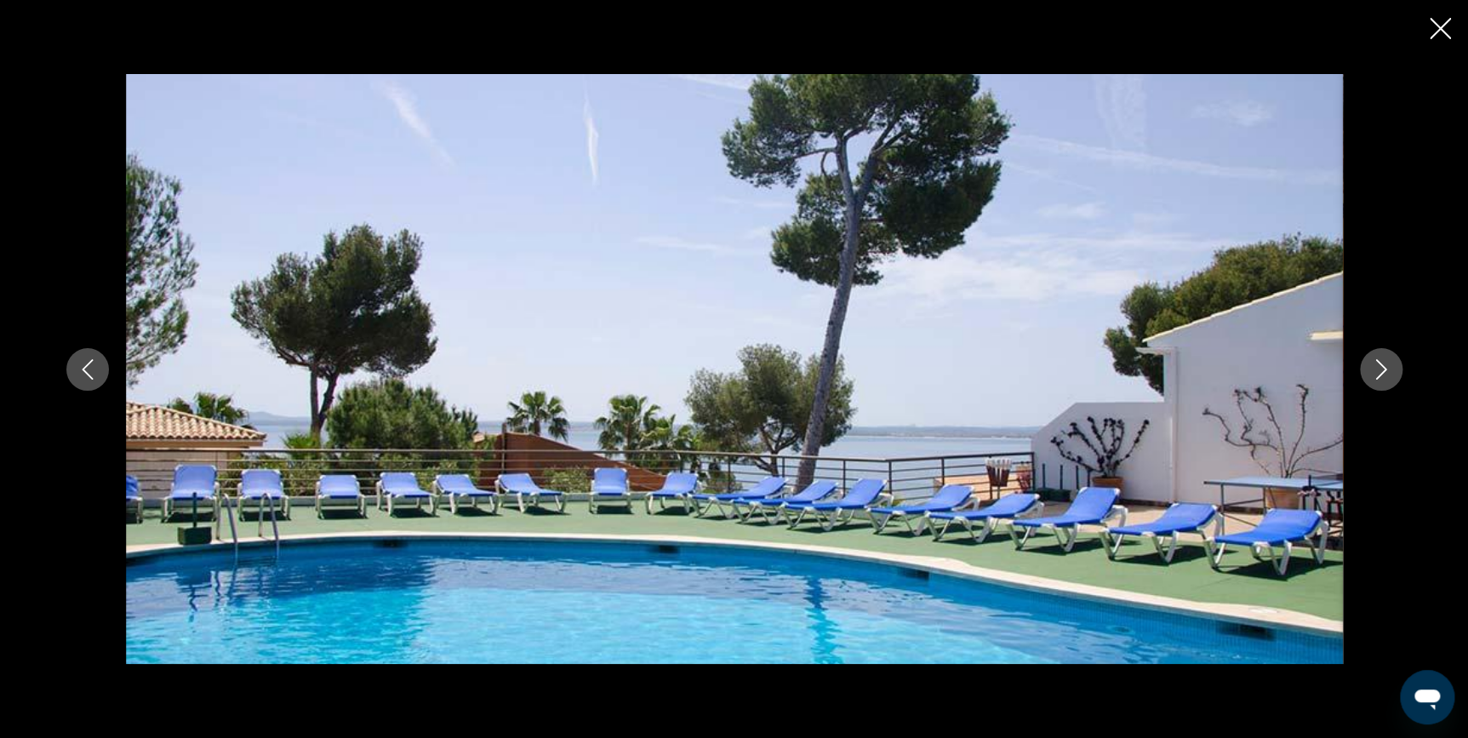
click at [1384, 364] on icon "Next image" at bounding box center [1381, 369] width 20 height 20
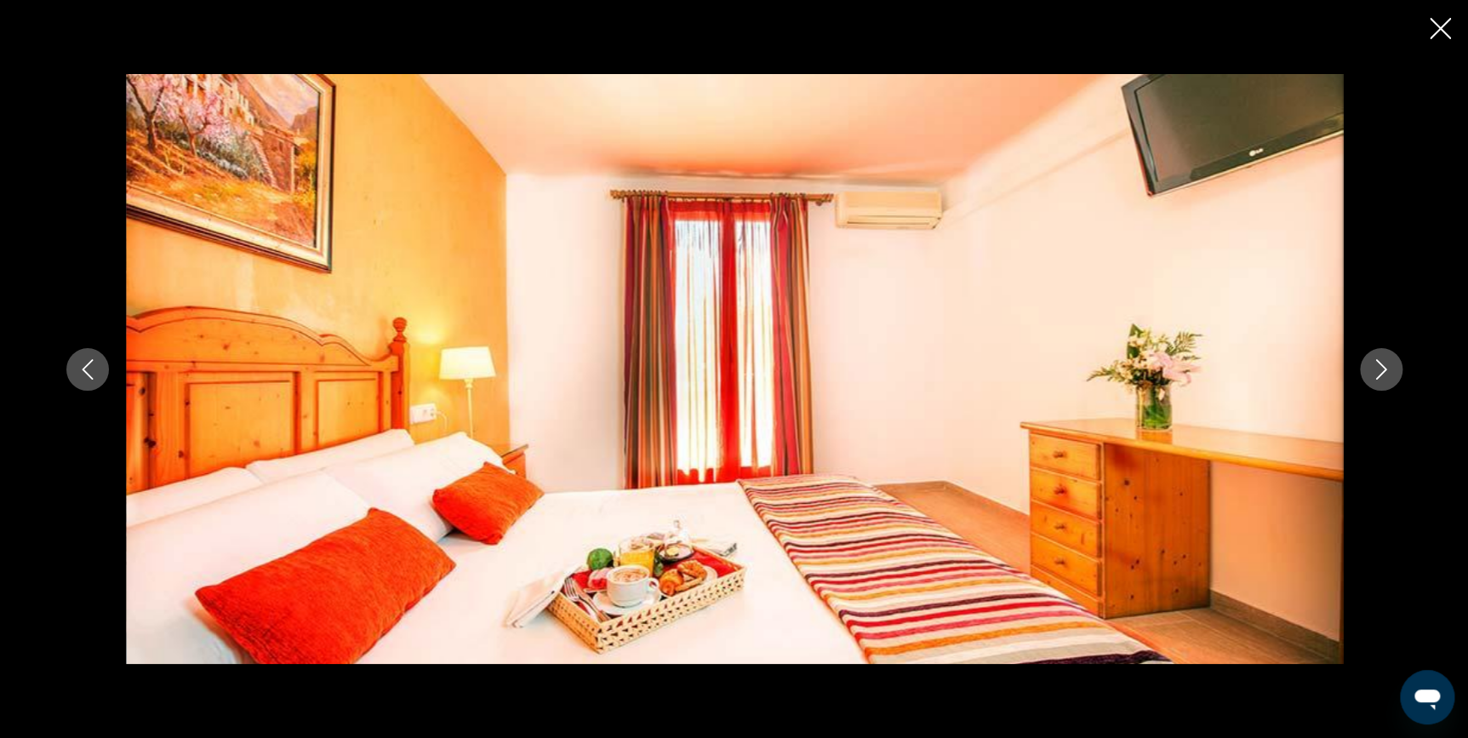
click at [1384, 364] on icon "Next image" at bounding box center [1381, 369] width 20 height 20
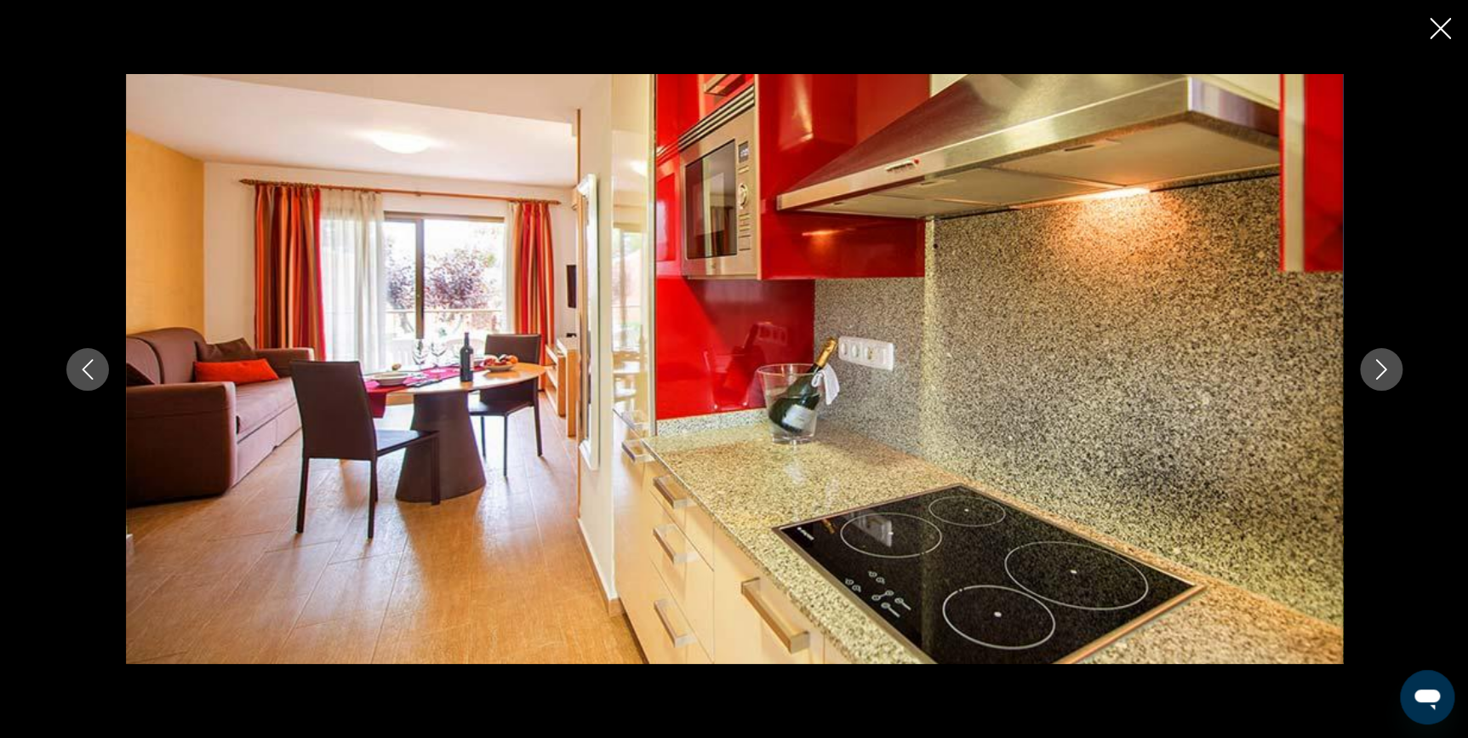
click at [1384, 364] on icon "Next image" at bounding box center [1381, 369] width 20 height 20
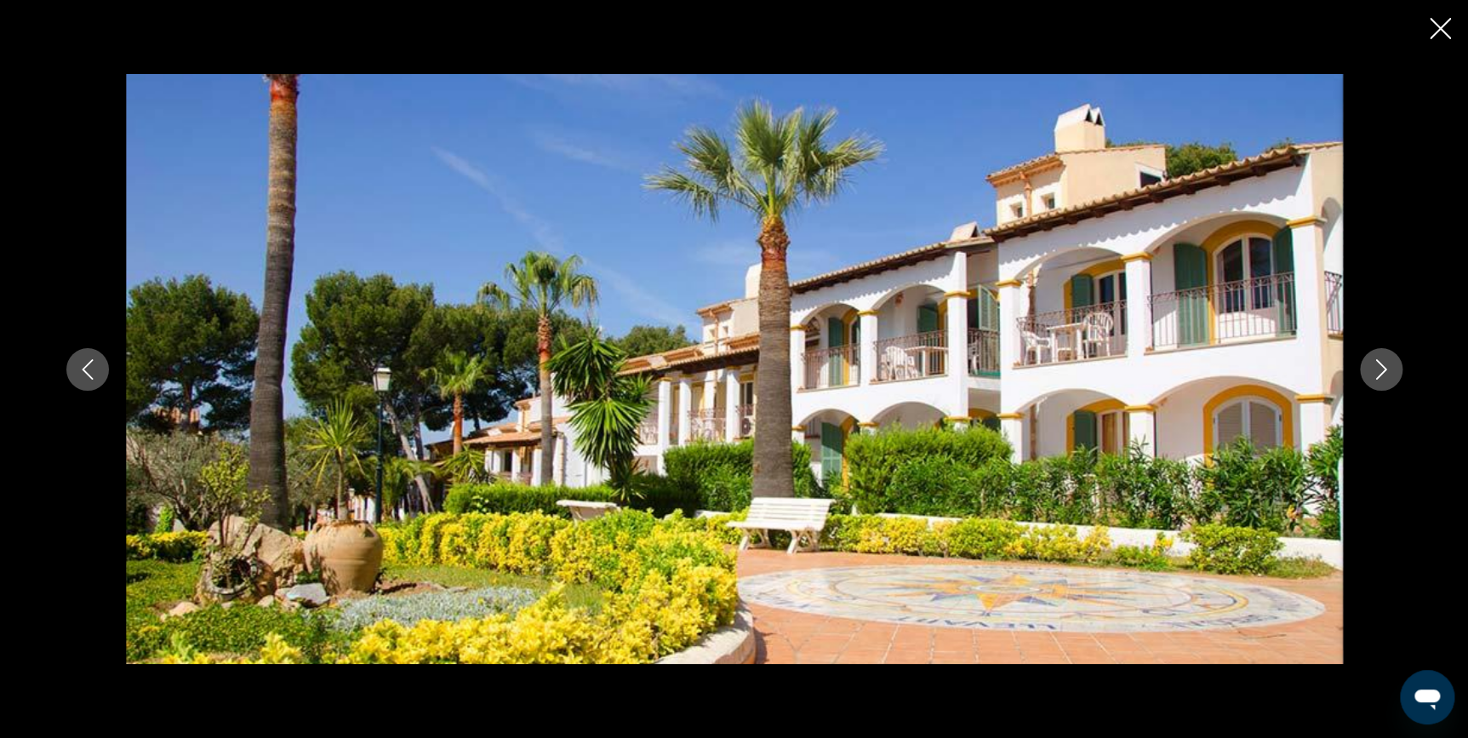
click at [1384, 364] on icon "Next image" at bounding box center [1381, 369] width 20 height 20
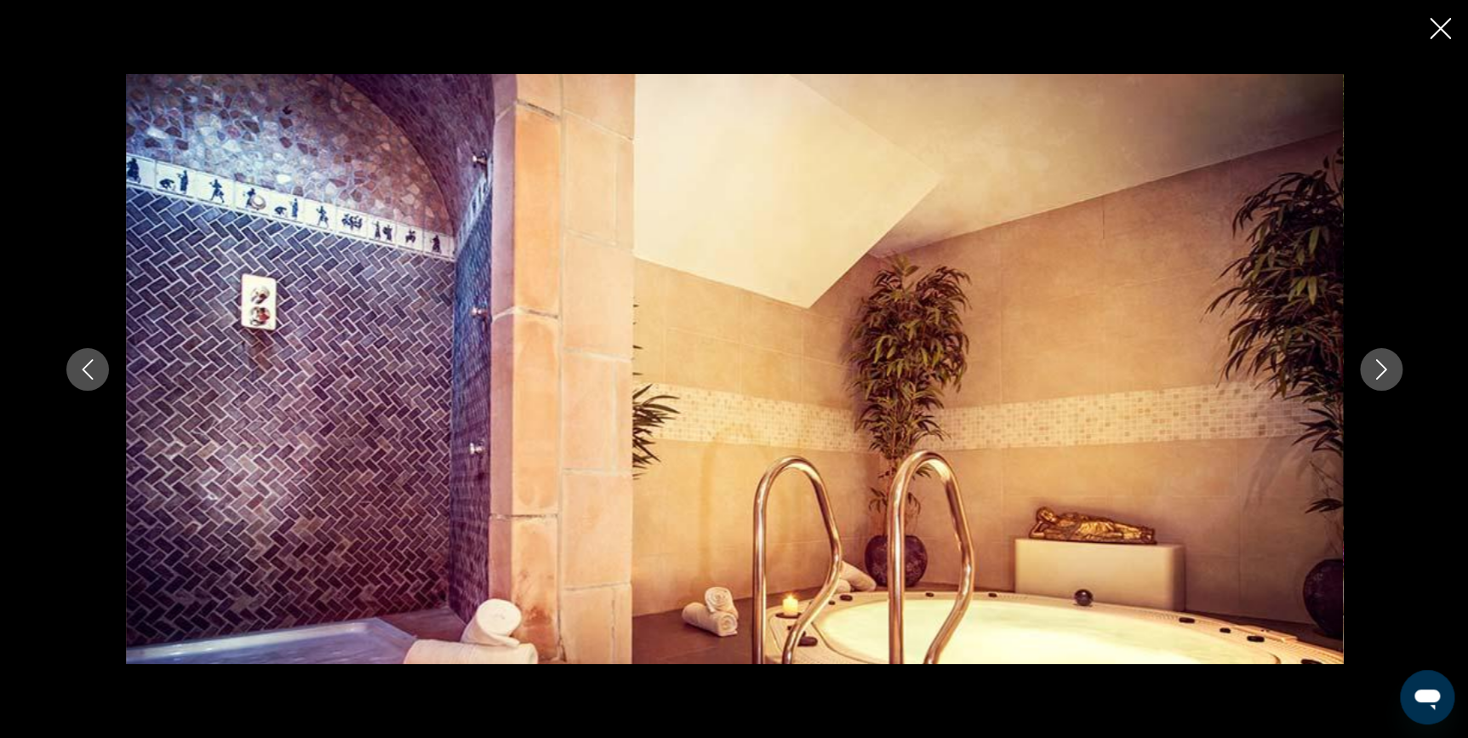
click at [1384, 364] on icon "Next image" at bounding box center [1381, 369] width 20 height 20
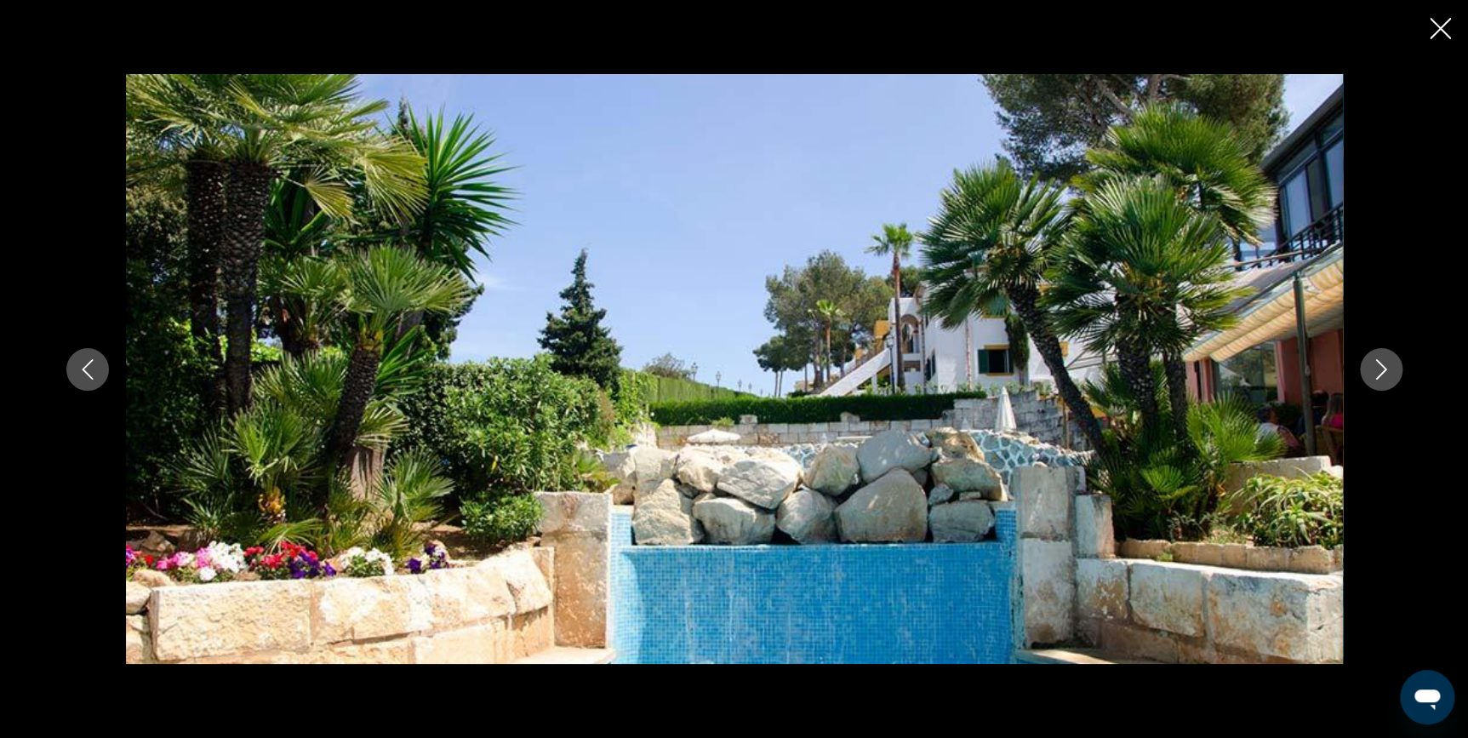
click at [1384, 364] on icon "Next image" at bounding box center [1381, 369] width 20 height 20
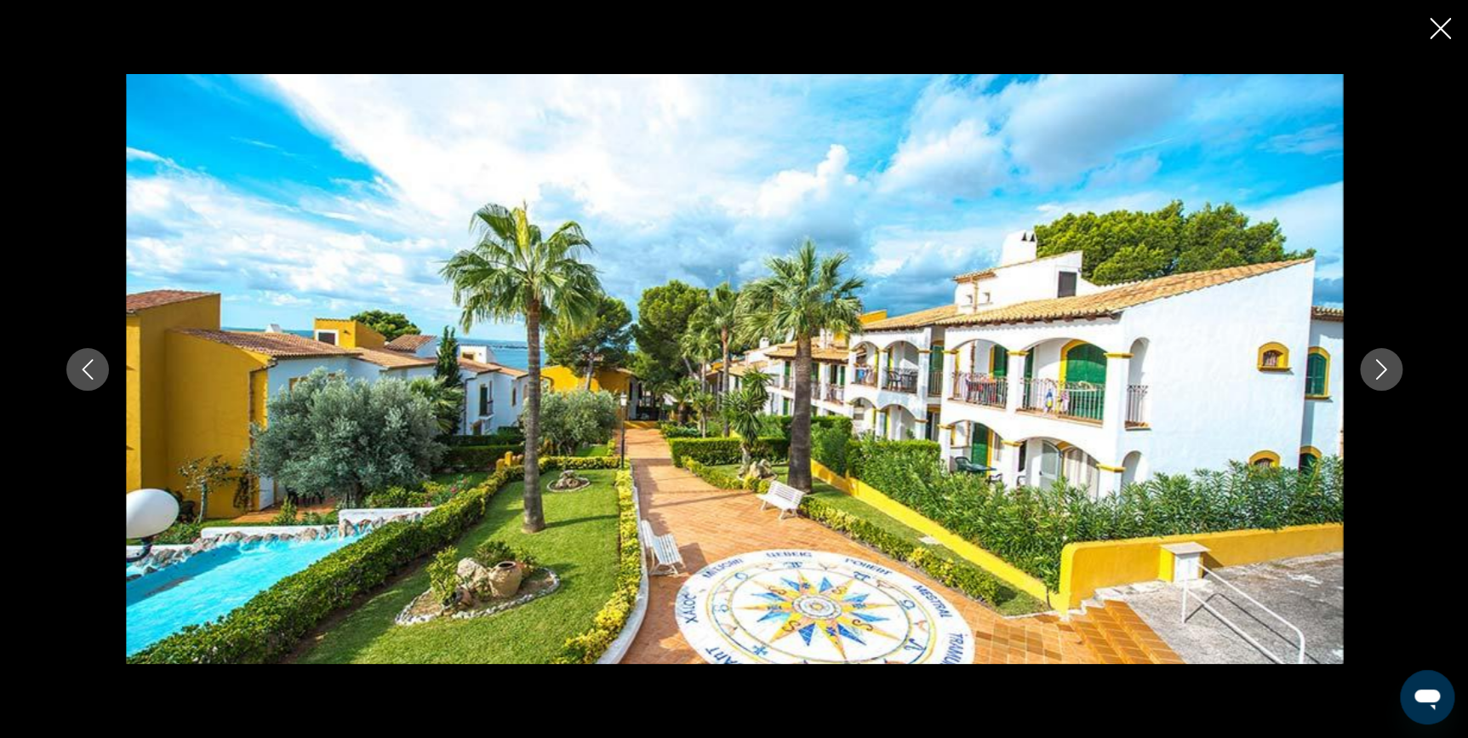
click at [1384, 364] on icon "Next image" at bounding box center [1381, 369] width 20 height 20
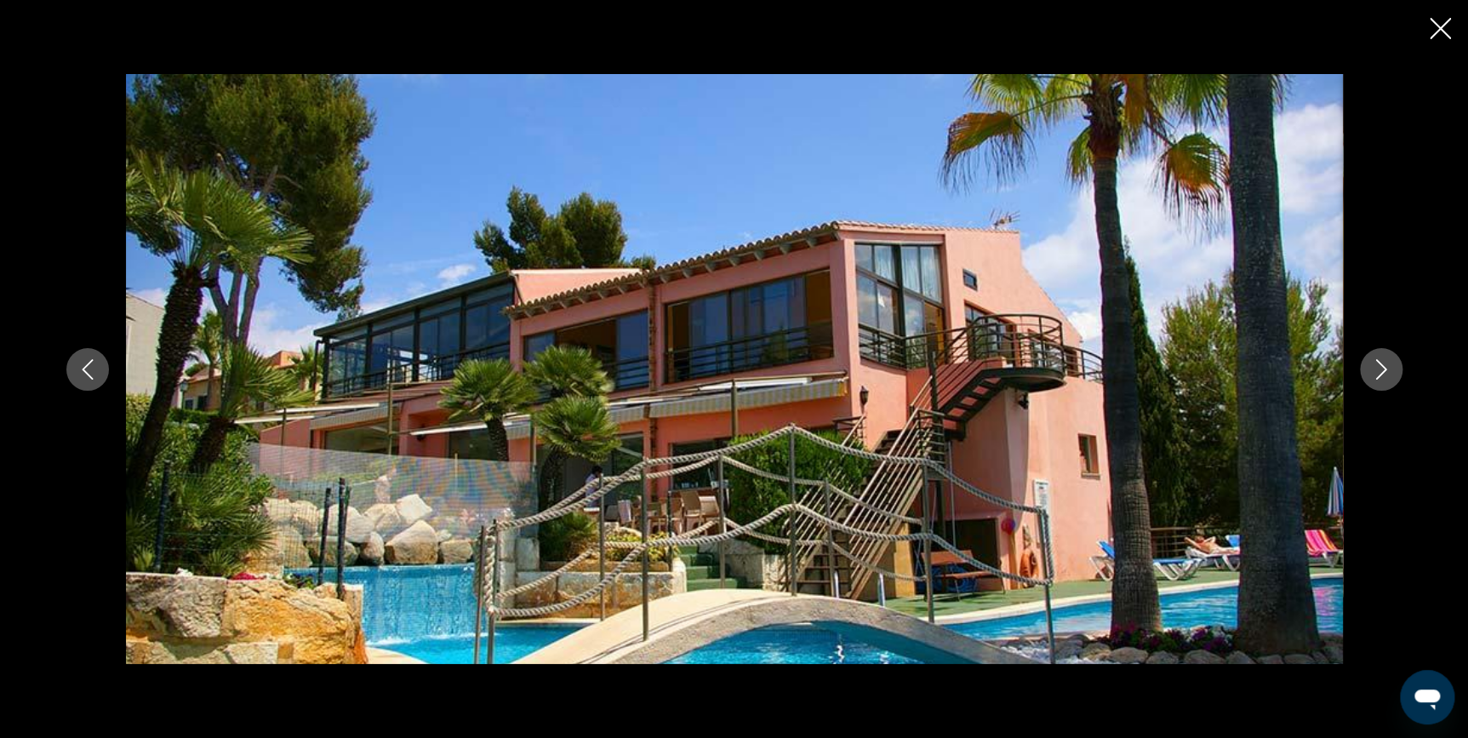
click at [1442, 24] on icon "Close slideshow" at bounding box center [1440, 28] width 21 height 21
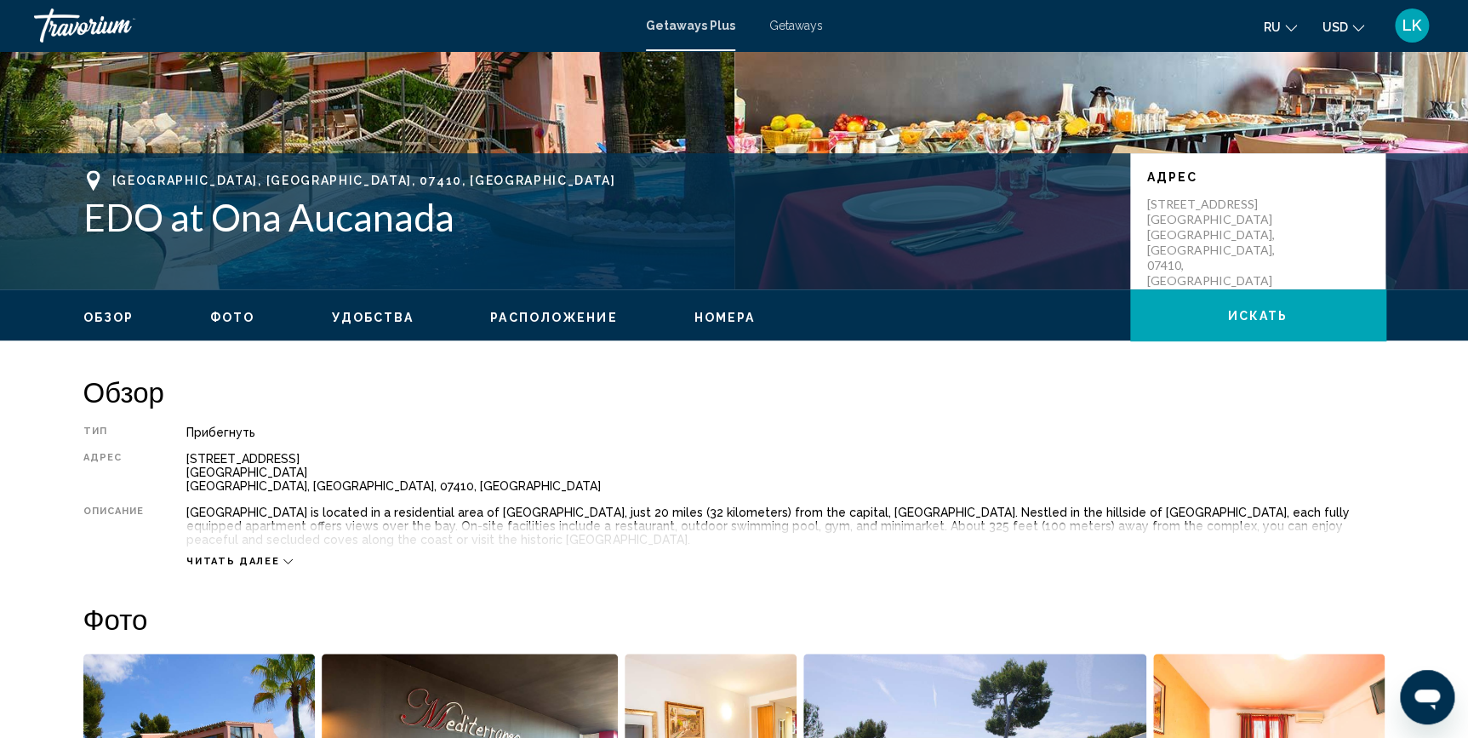
scroll to position [290, 0]
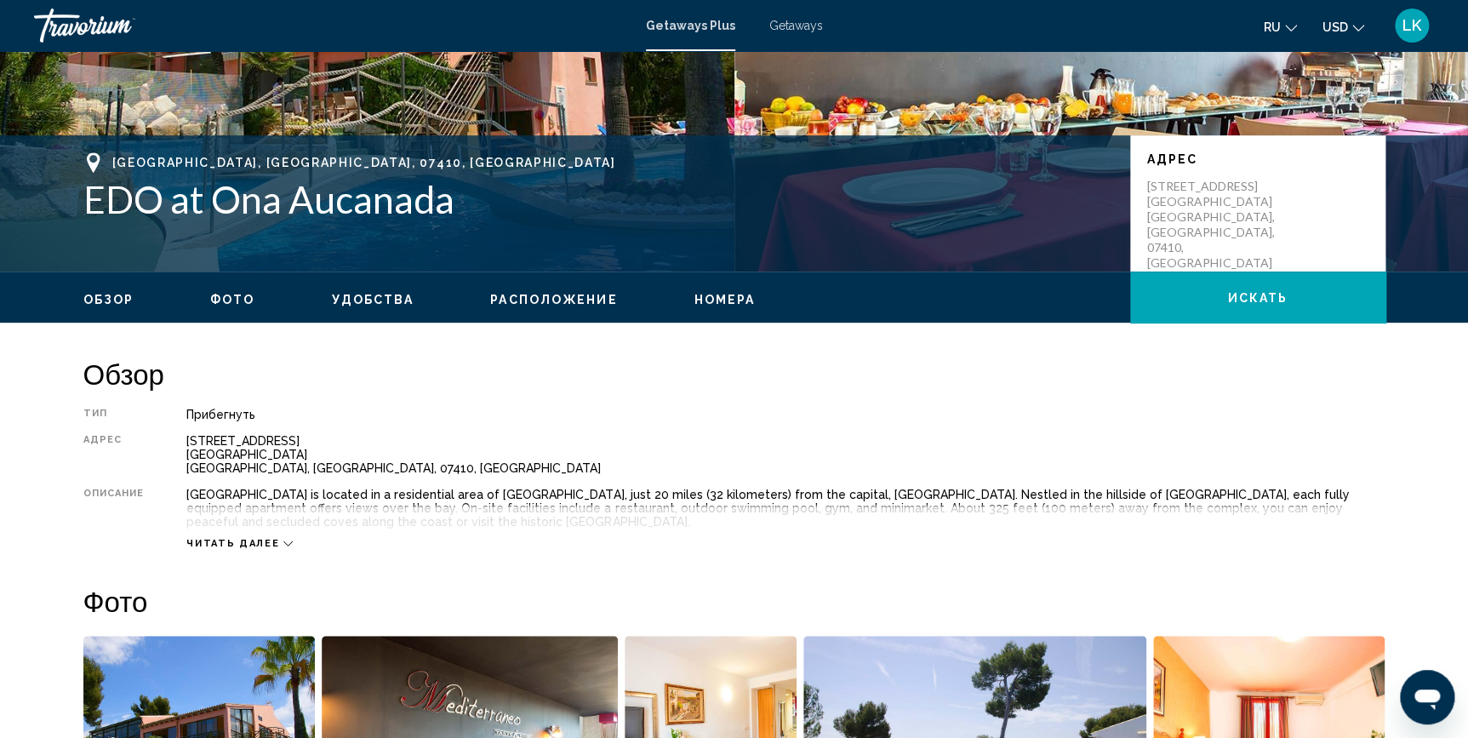
click at [283, 539] on icon "Main content" at bounding box center [287, 543] width 9 height 9
